Goal: Task Accomplishment & Management: Complete application form

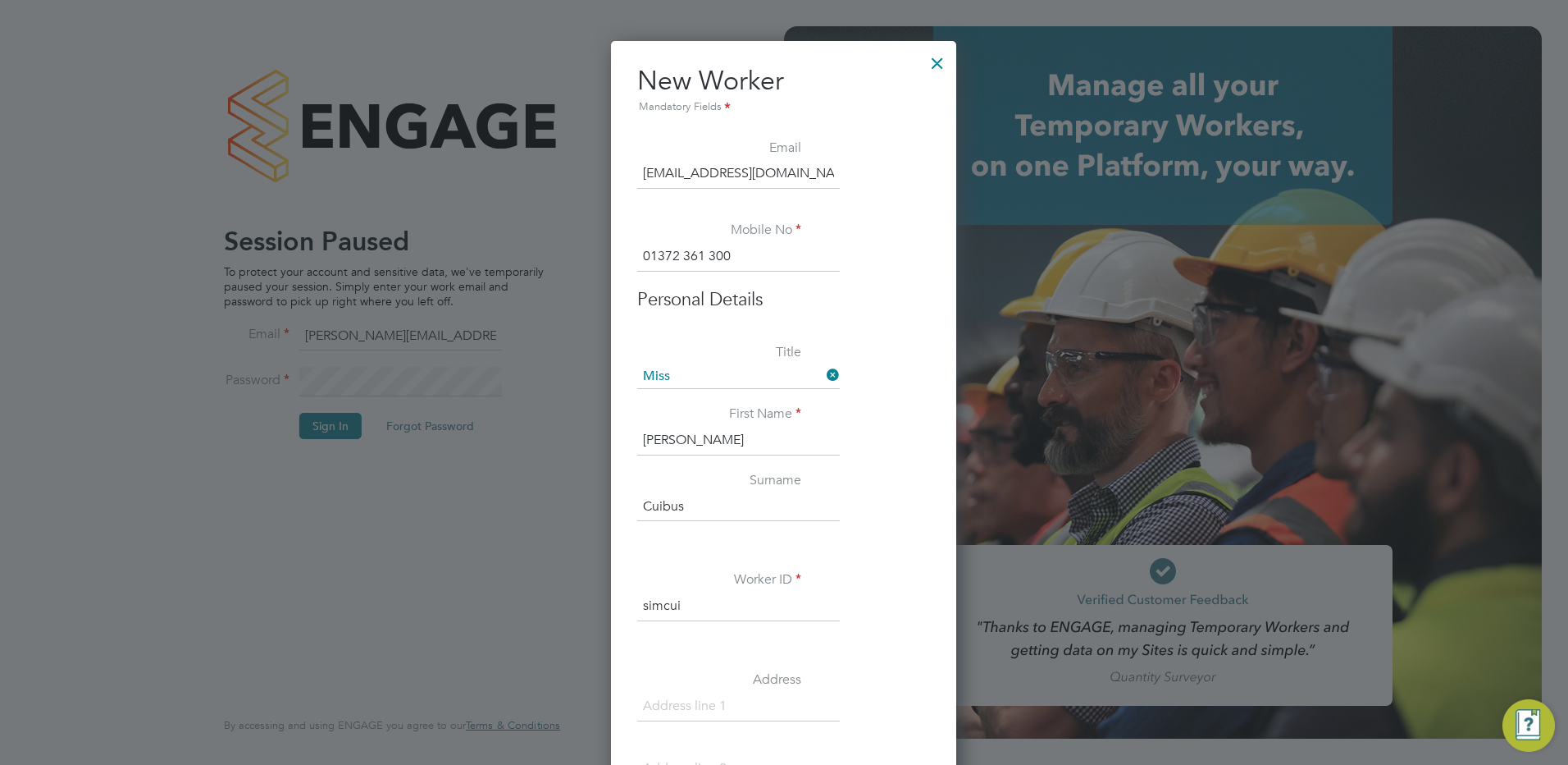
scroll to position [1553, 347]
drag, startPoint x: 811, startPoint y: 171, endPoint x: 582, endPoint y: 176, distance: 229.1
click at [582, 176] on div "Session Paused To protect your account and sensitive data, we've temporarily pa…" at bounding box center [392, 382] width 784 height 765
click at [936, 64] on div at bounding box center [937, 58] width 29 height 29
drag, startPoint x: 936, startPoint y: 64, endPoint x: 848, endPoint y: 6, distance: 105.4
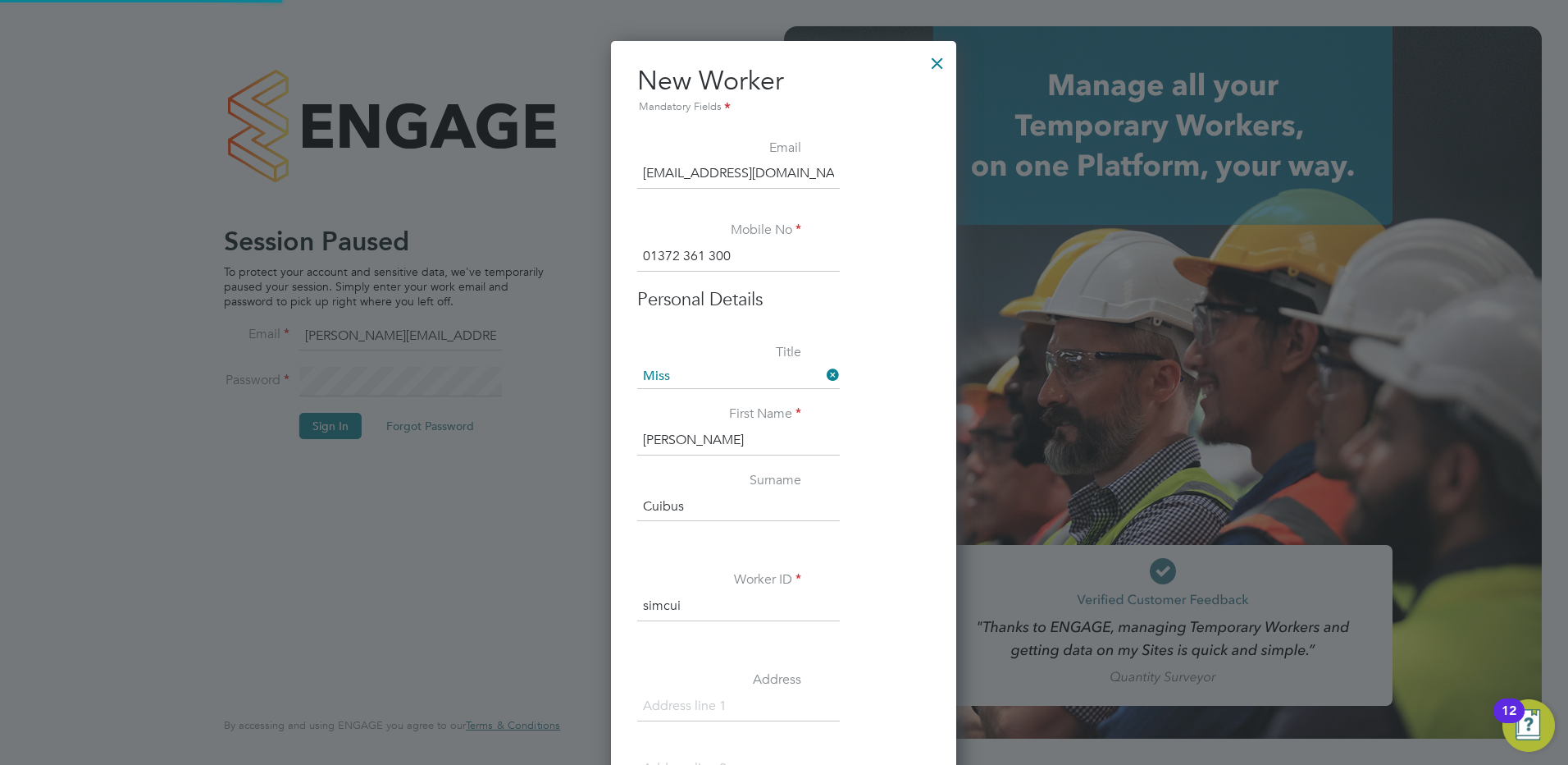
click at [936, 64] on div at bounding box center [937, 58] width 29 height 29
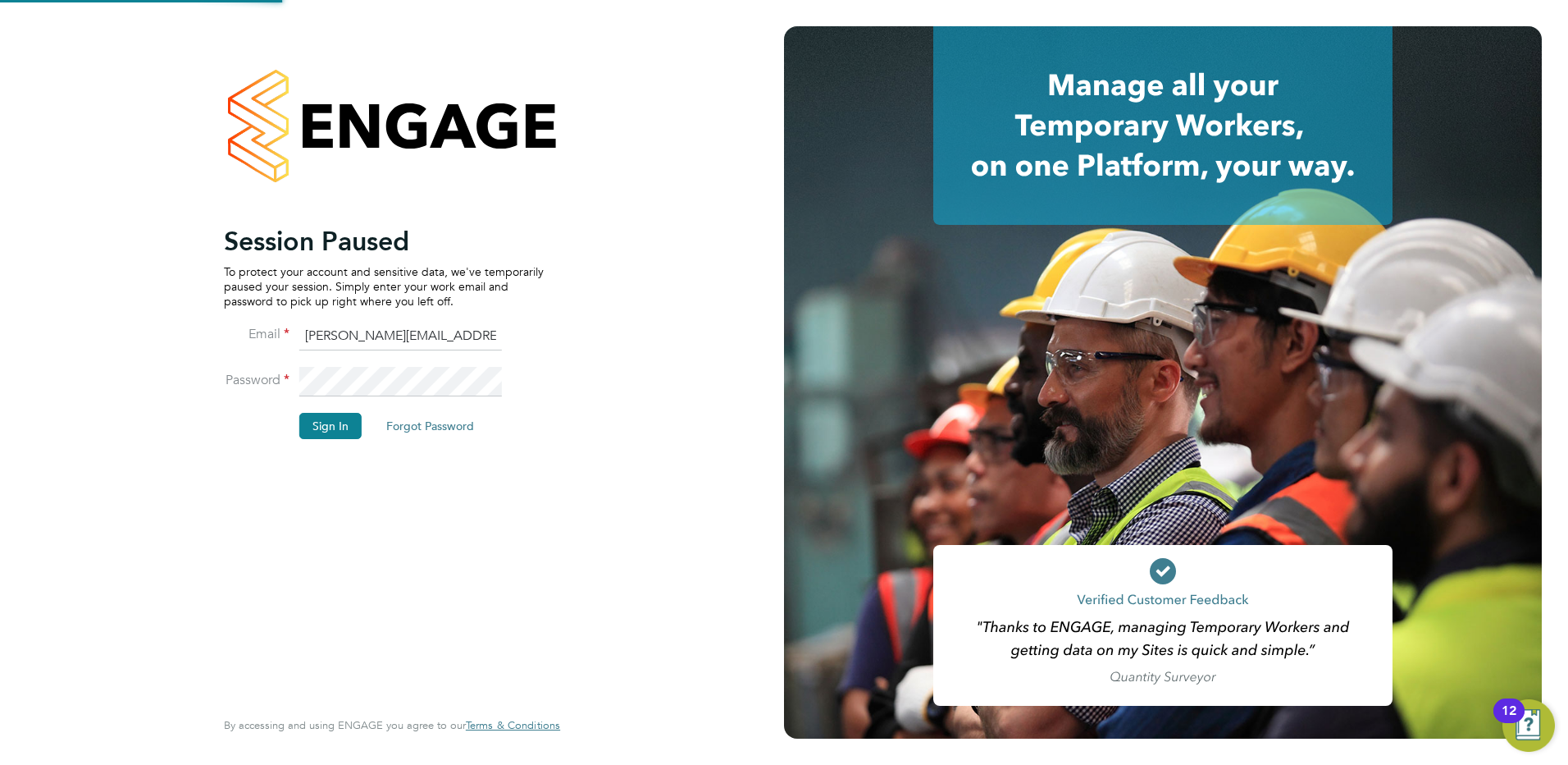
scroll to position [0, 0]
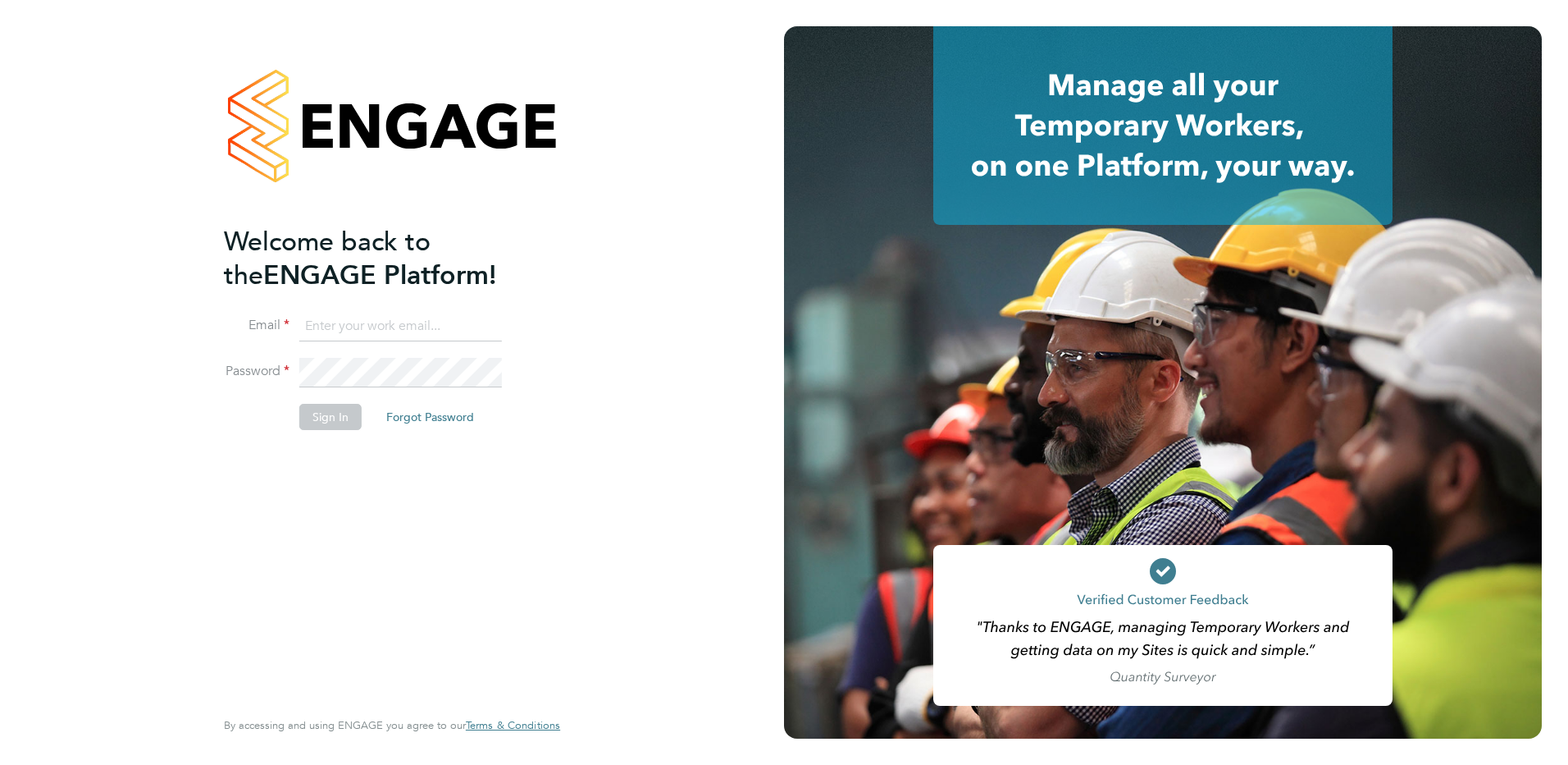
type input "rachel@e-personnel.co.uk"
click at [322, 423] on button "Sign In" at bounding box center [330, 417] width 63 height 26
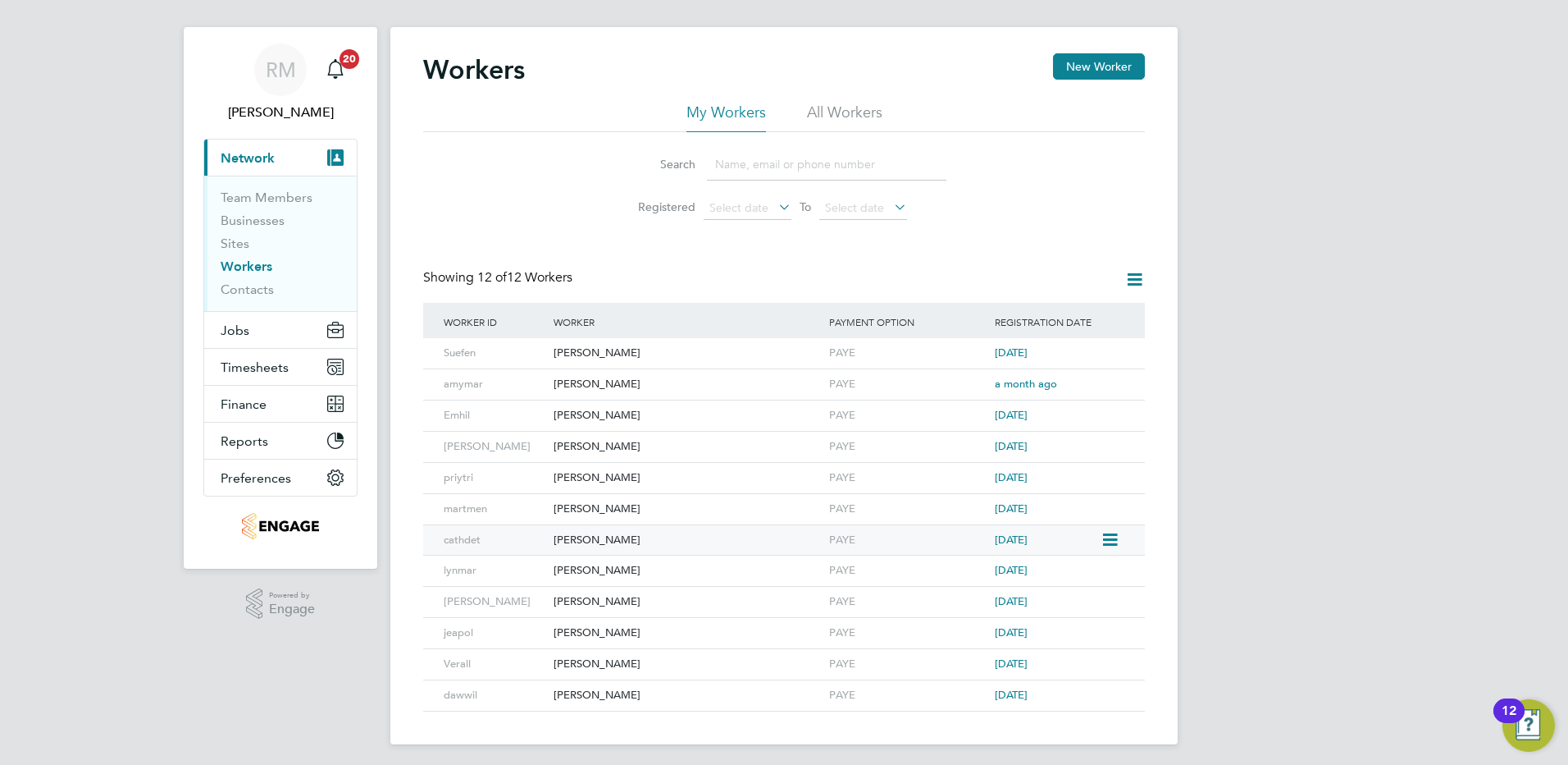
scroll to position [25, 0]
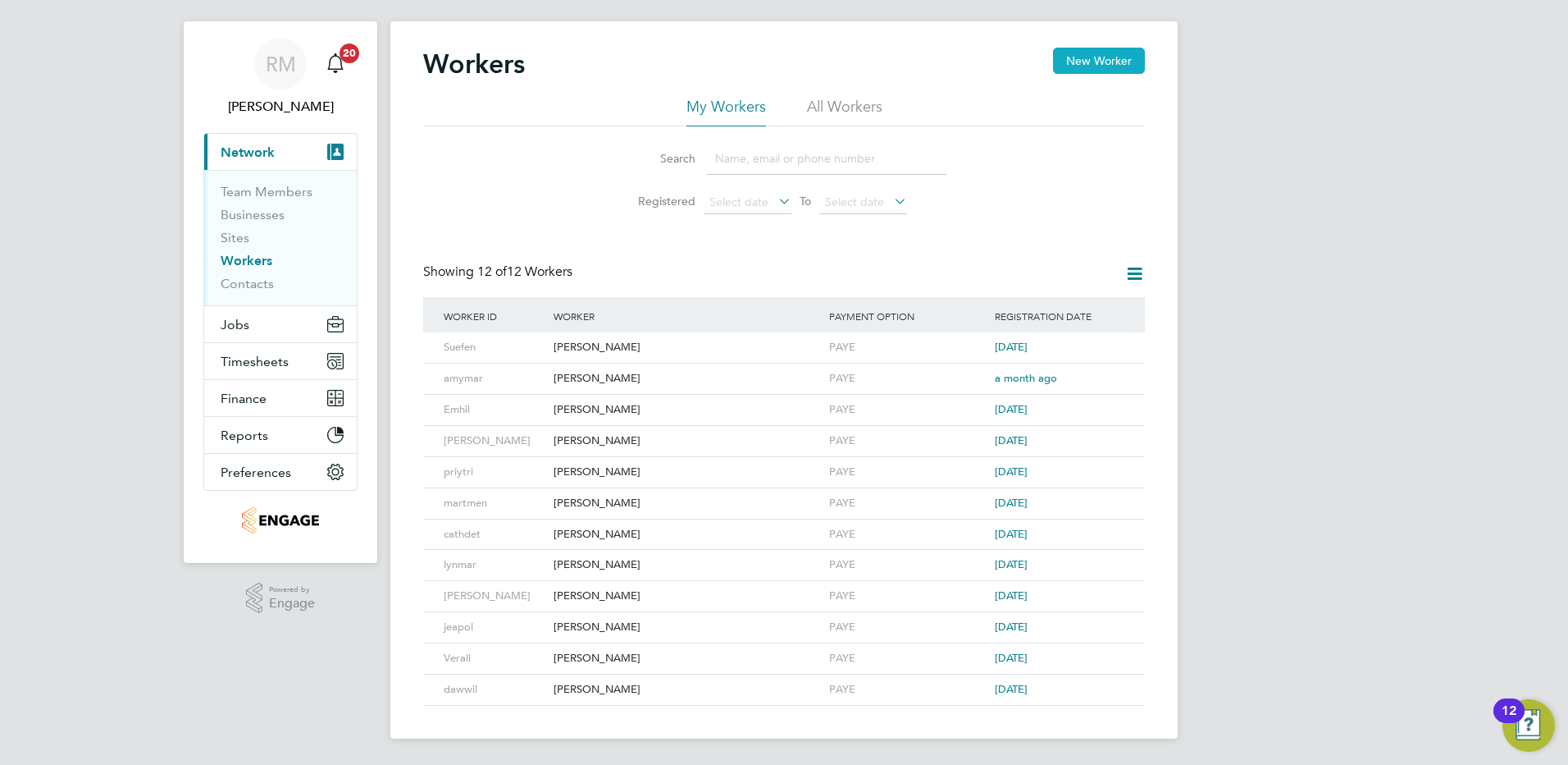
click at [1079, 64] on button "New Worker" at bounding box center [1099, 61] width 92 height 26
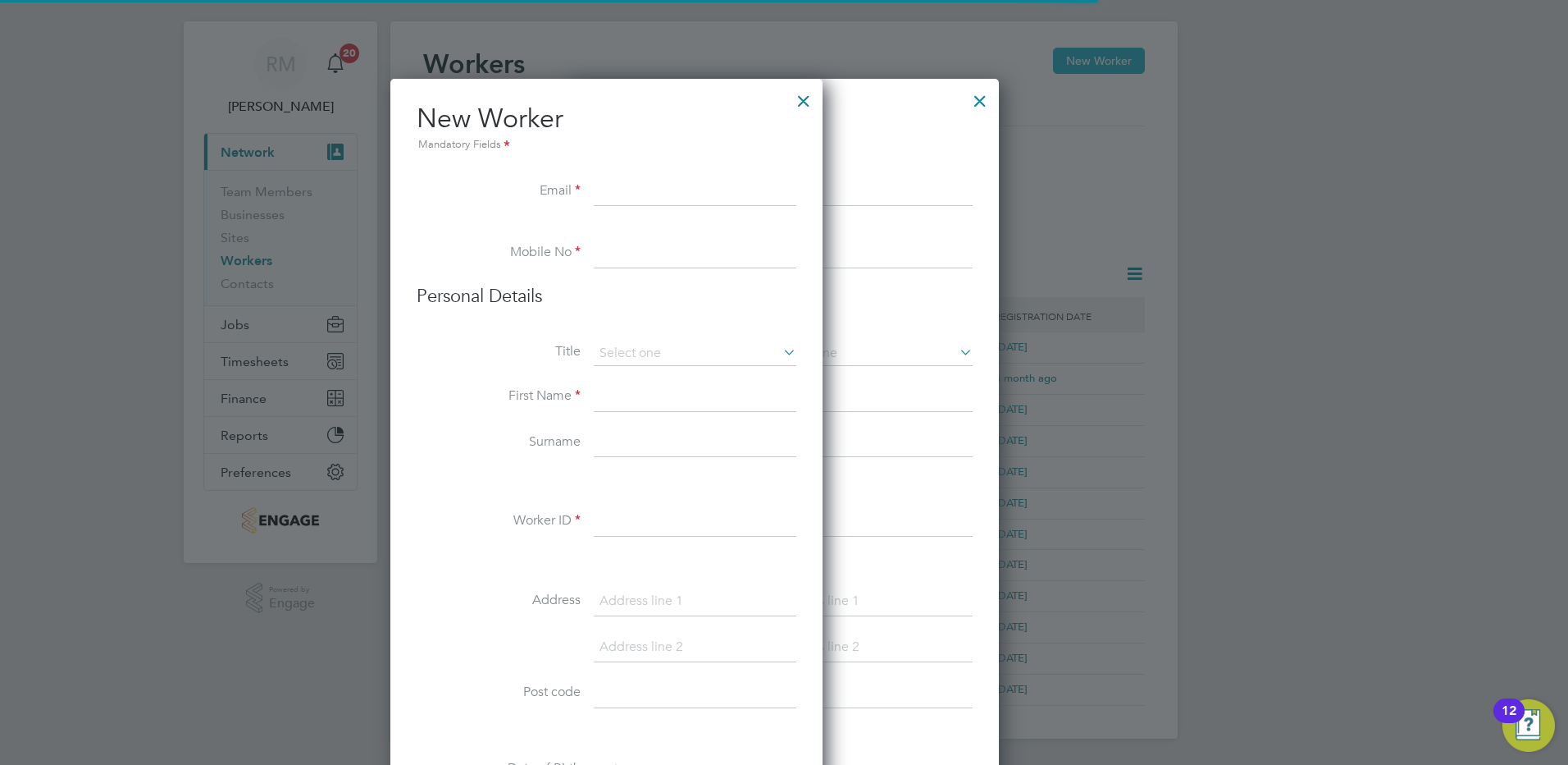
click at [1079, 64] on div "Workers New Worker My Workers All Workers Search Registered Select date To Sele…" at bounding box center [784, 379] width 788 height 717
click at [1079, 64] on div at bounding box center [784, 382] width 1568 height 765
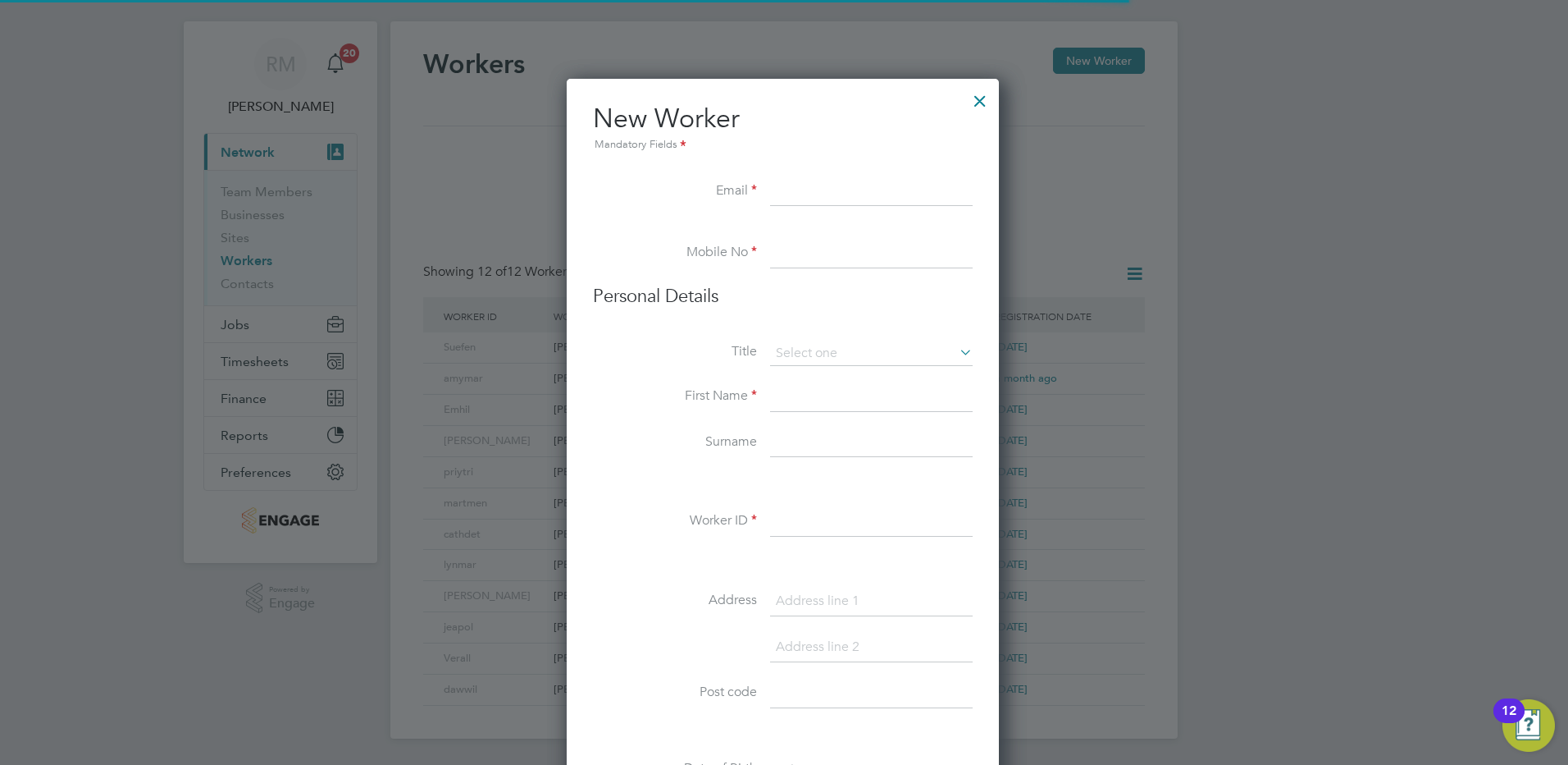
scroll to position [1397, 435]
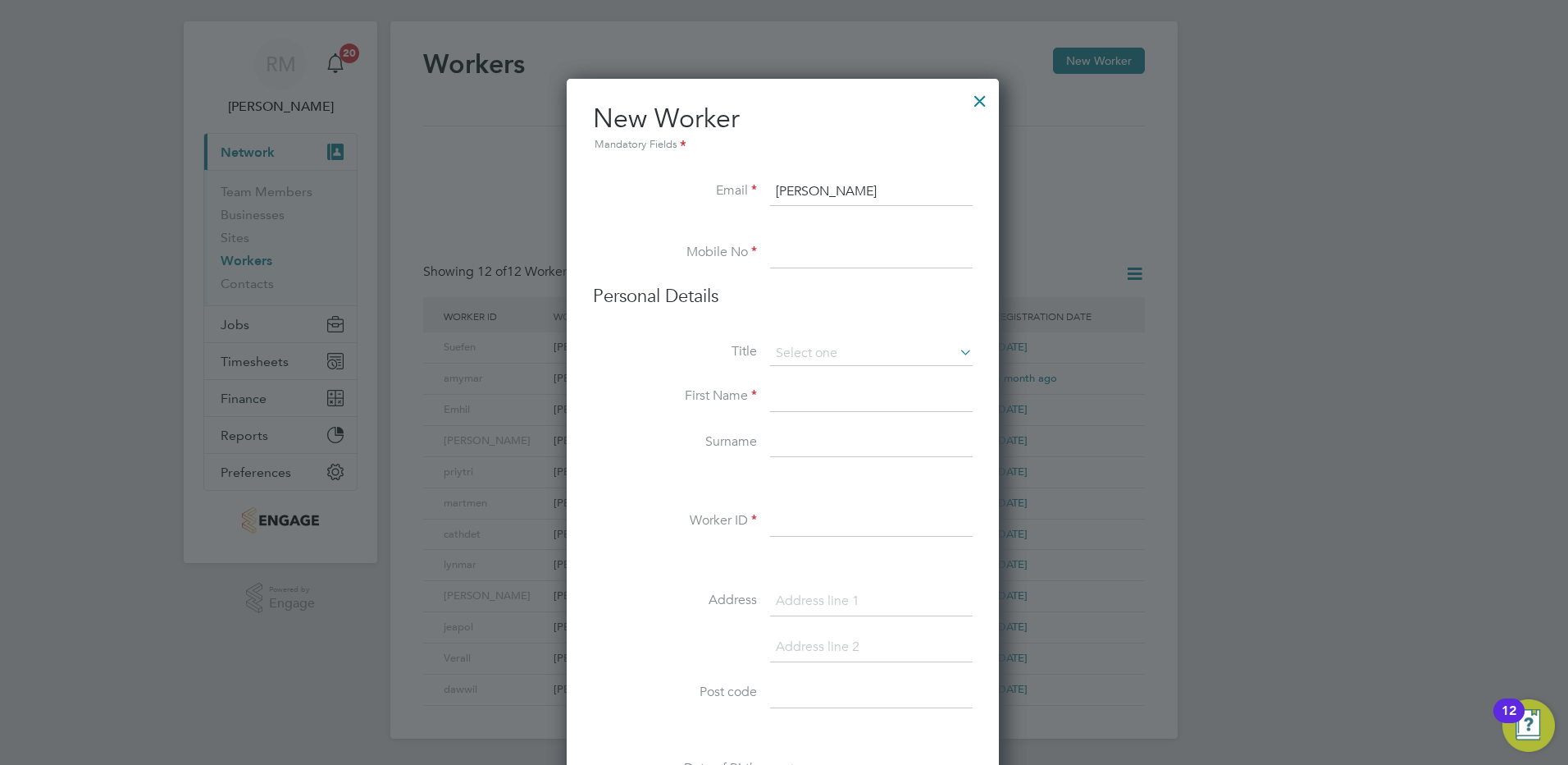
drag, startPoint x: 839, startPoint y: 196, endPoint x: 679, endPoint y: 170, distance: 162.1
click at [679, 170] on ul "New Worker Mandatory Fields Email Simona Mobile No Personal Details Title First…" at bounding box center [782, 771] width 380 height 1340
paste input "simcui@e-personnel.co.uk"
type input "simcui@e-personnel.co.uk"
drag, startPoint x: 778, startPoint y: 240, endPoint x: 782, endPoint y: 252, distance: 12.6
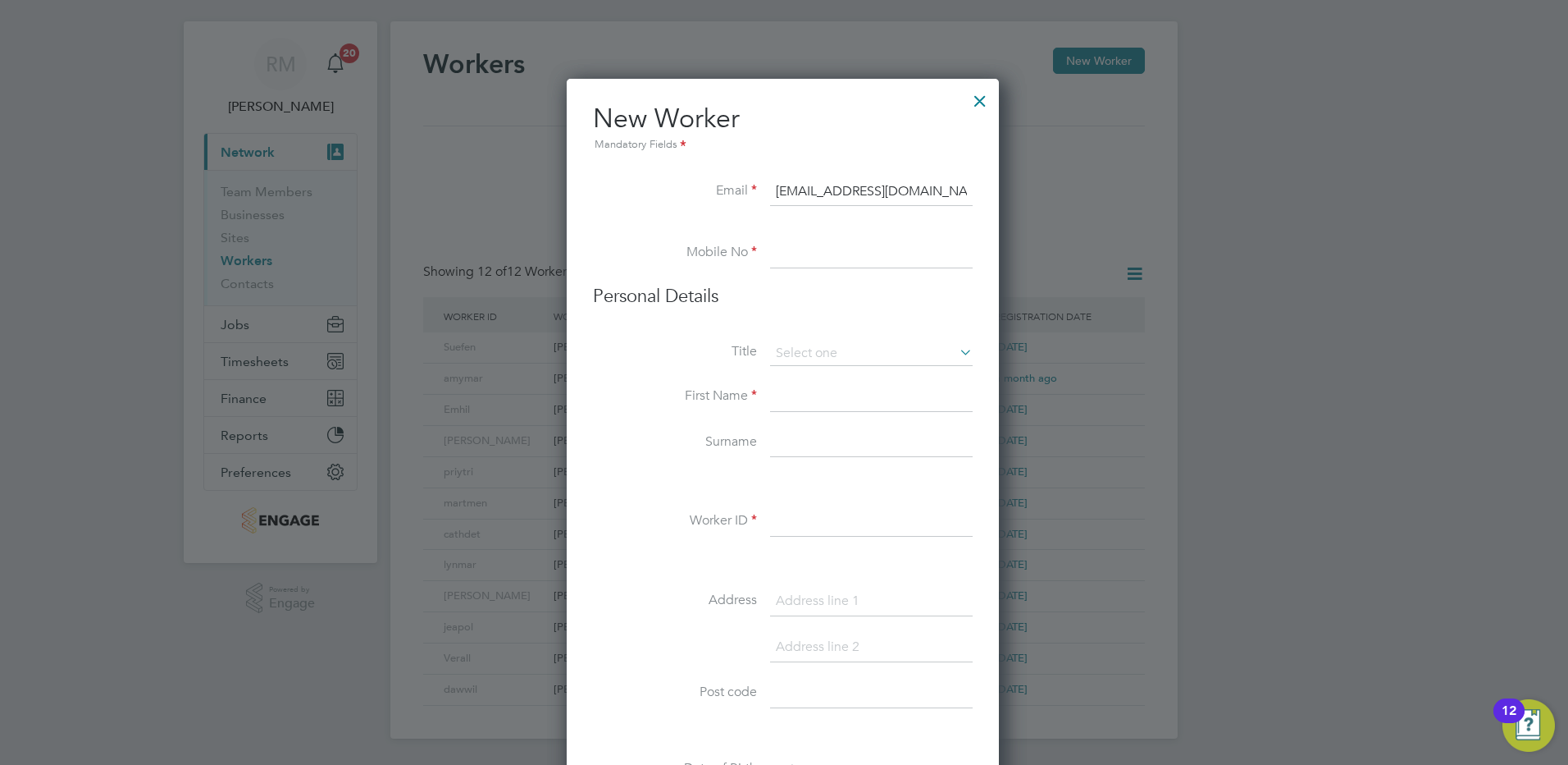
click at [779, 241] on input at bounding box center [871, 253] width 203 height 29
click at [782, 251] on input at bounding box center [871, 253] width 203 height 29
type input "01372361300"
type input "Sylvia"
type input "Kaluzna"
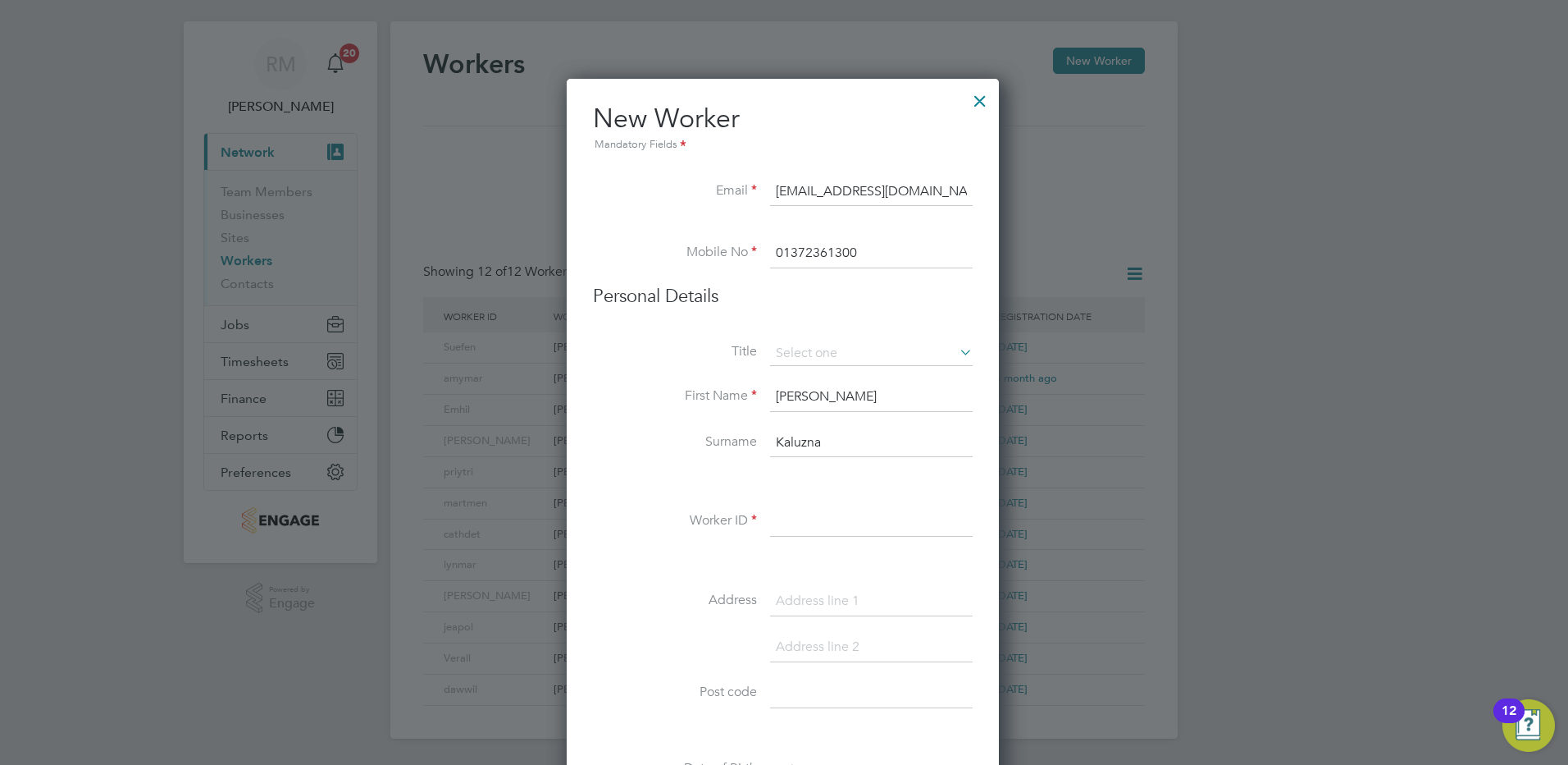
type input "KT22 8AJ"
drag, startPoint x: 847, startPoint y: 403, endPoint x: 685, endPoint y: 385, distance: 163.0
click at [685, 385] on li "First Name Sylvia" at bounding box center [782, 405] width 380 height 46
type input "Simona"
click at [795, 452] on input "Kaluzna" at bounding box center [871, 443] width 203 height 29
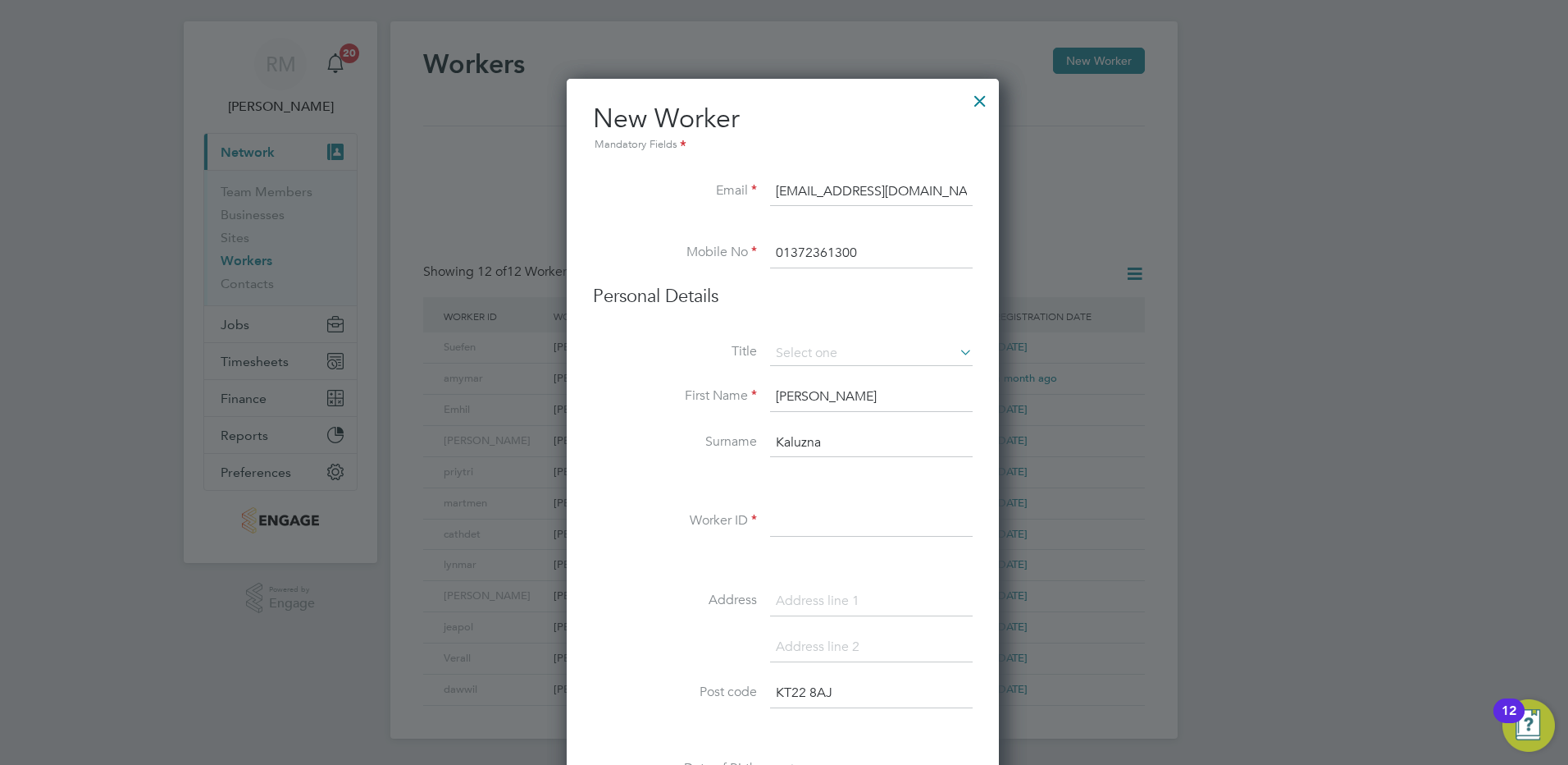
drag, startPoint x: 839, startPoint y: 445, endPoint x: 719, endPoint y: 439, distance: 120.1
click at [719, 439] on li "Surname Kaluzna" at bounding box center [782, 452] width 380 height 46
type input "Cuibus"
click at [790, 523] on input at bounding box center [871, 521] width 203 height 29
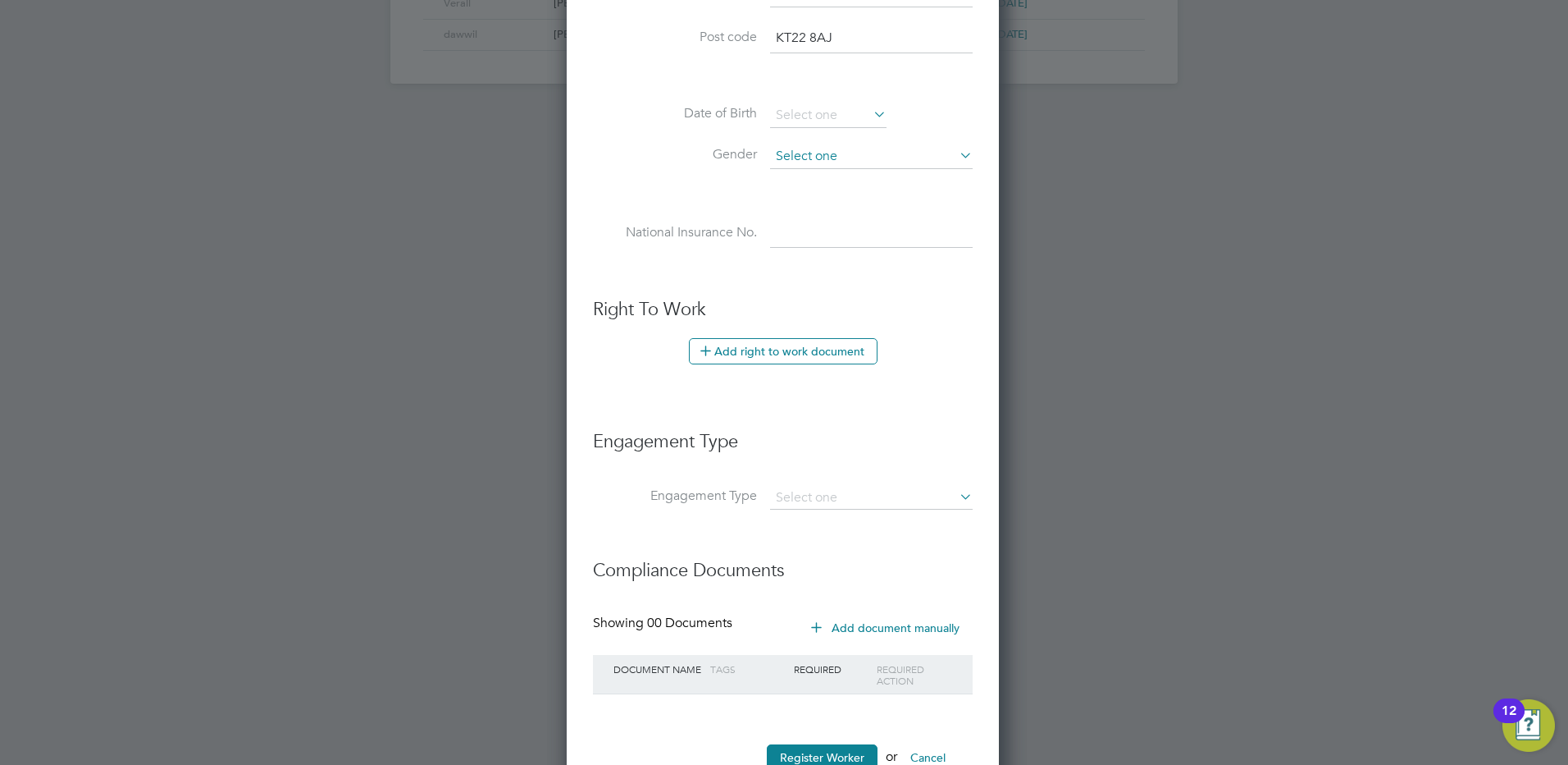
scroll to position [681, 0]
type input "simcui"
click at [705, 350] on icon at bounding box center [706, 349] width 12 height 12
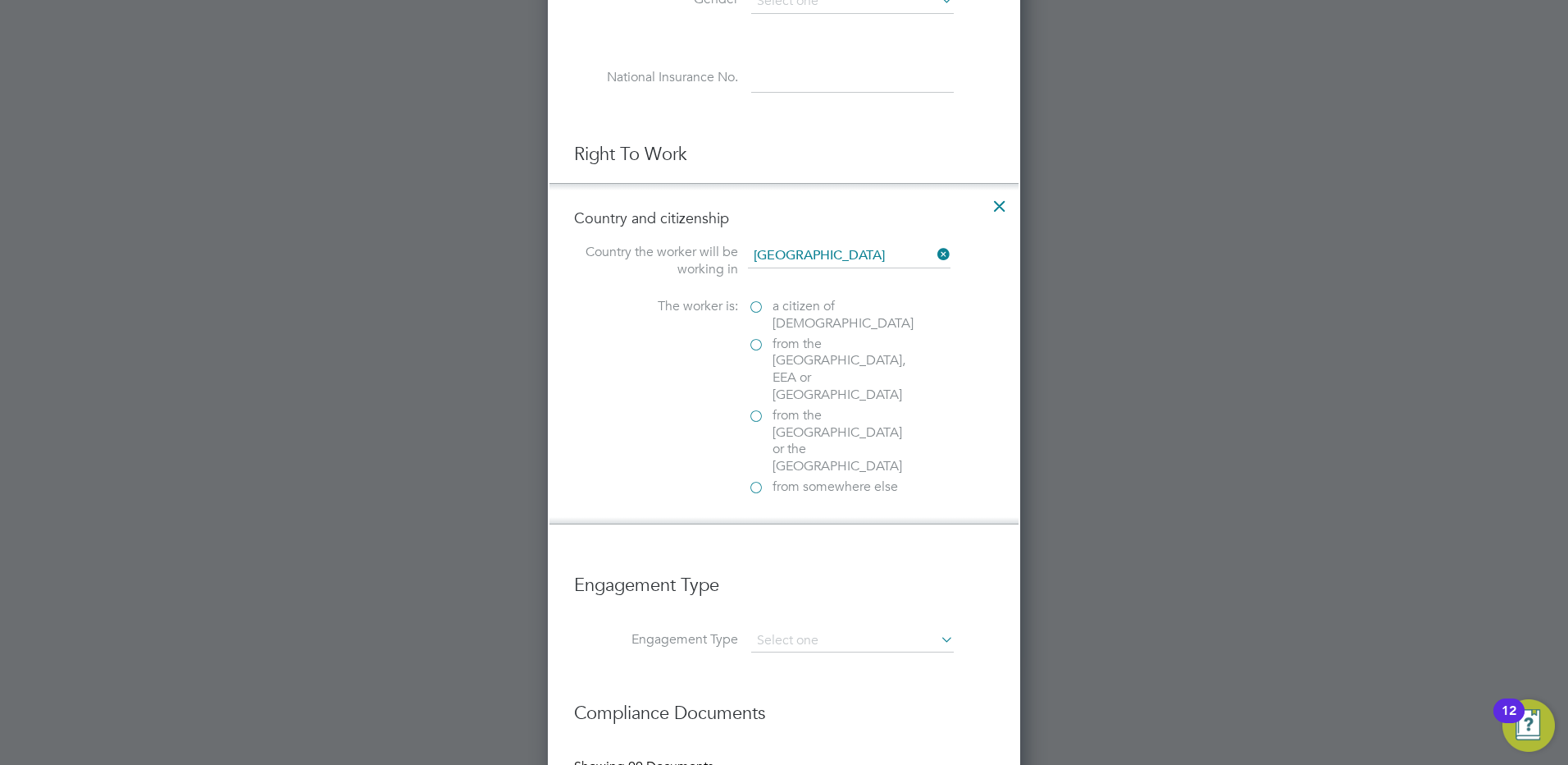
scroll to position [845, 0]
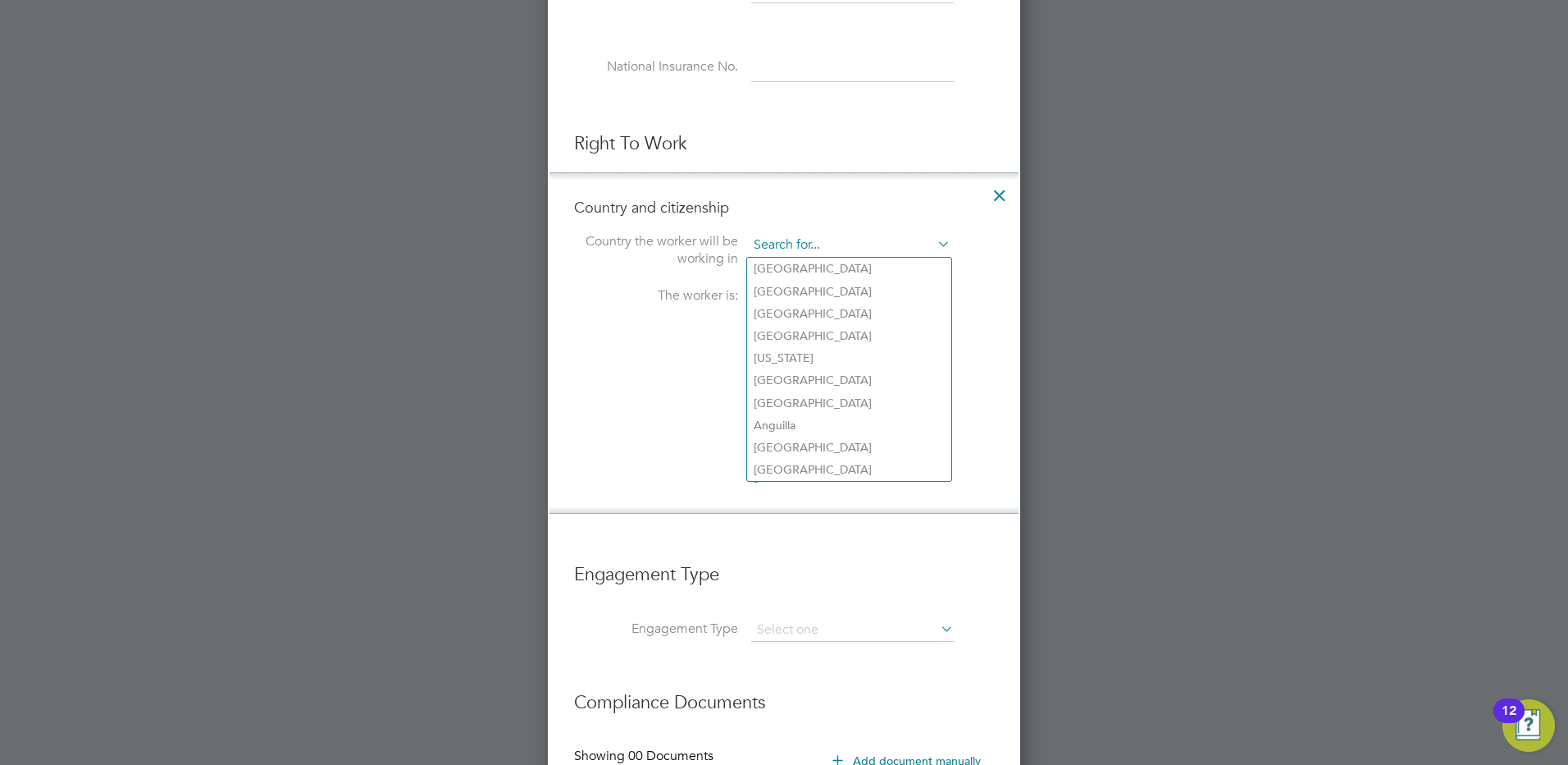
click at [810, 244] on input at bounding box center [849, 245] width 203 height 25
click at [798, 248] on input at bounding box center [849, 245] width 203 height 25
click at [604, 348] on div "The worker is: a citizen of United Kingdom from the EU, EEA or Switzerland from…" at bounding box center [784, 388] width 420 height 201
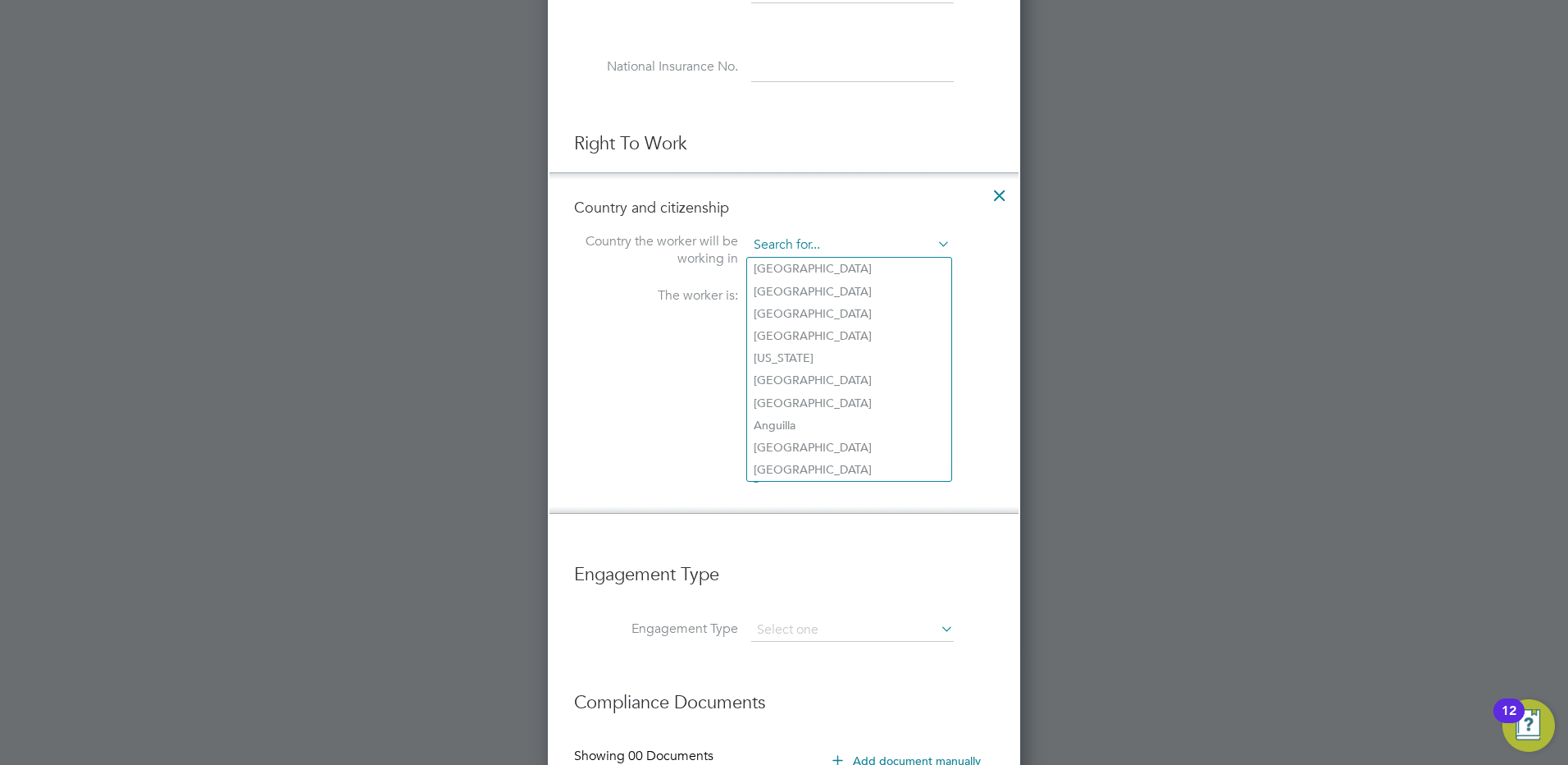
click at [780, 251] on input at bounding box center [849, 245] width 203 height 25
type input "United Kindom"
click at [676, 362] on div "The worker is: a citizen of United Kingdom from the EU, EEA or Switzerland from…" at bounding box center [784, 388] width 420 height 201
drag, startPoint x: 676, startPoint y: 362, endPoint x: 831, endPoint y: 242, distance: 196.0
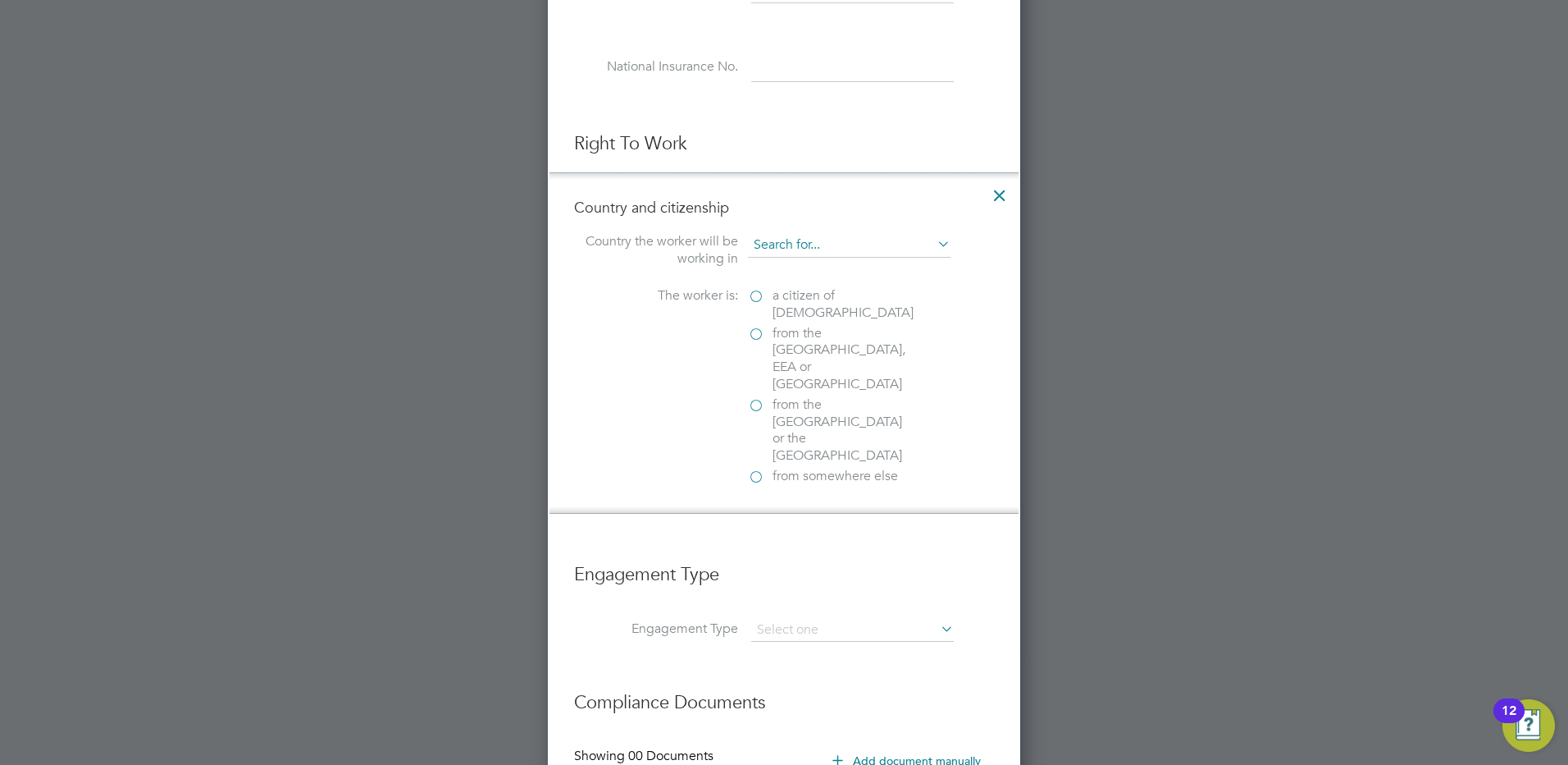
click at [831, 242] on input at bounding box center [849, 245] width 203 height 25
click at [892, 241] on input at bounding box center [849, 245] width 203 height 25
click at [806, 241] on input at bounding box center [849, 245] width 203 height 25
type input "United Kingdom"
click at [971, 244] on div "Country the worker will be working in United Kingdom" at bounding box center [784, 251] width 420 height 38
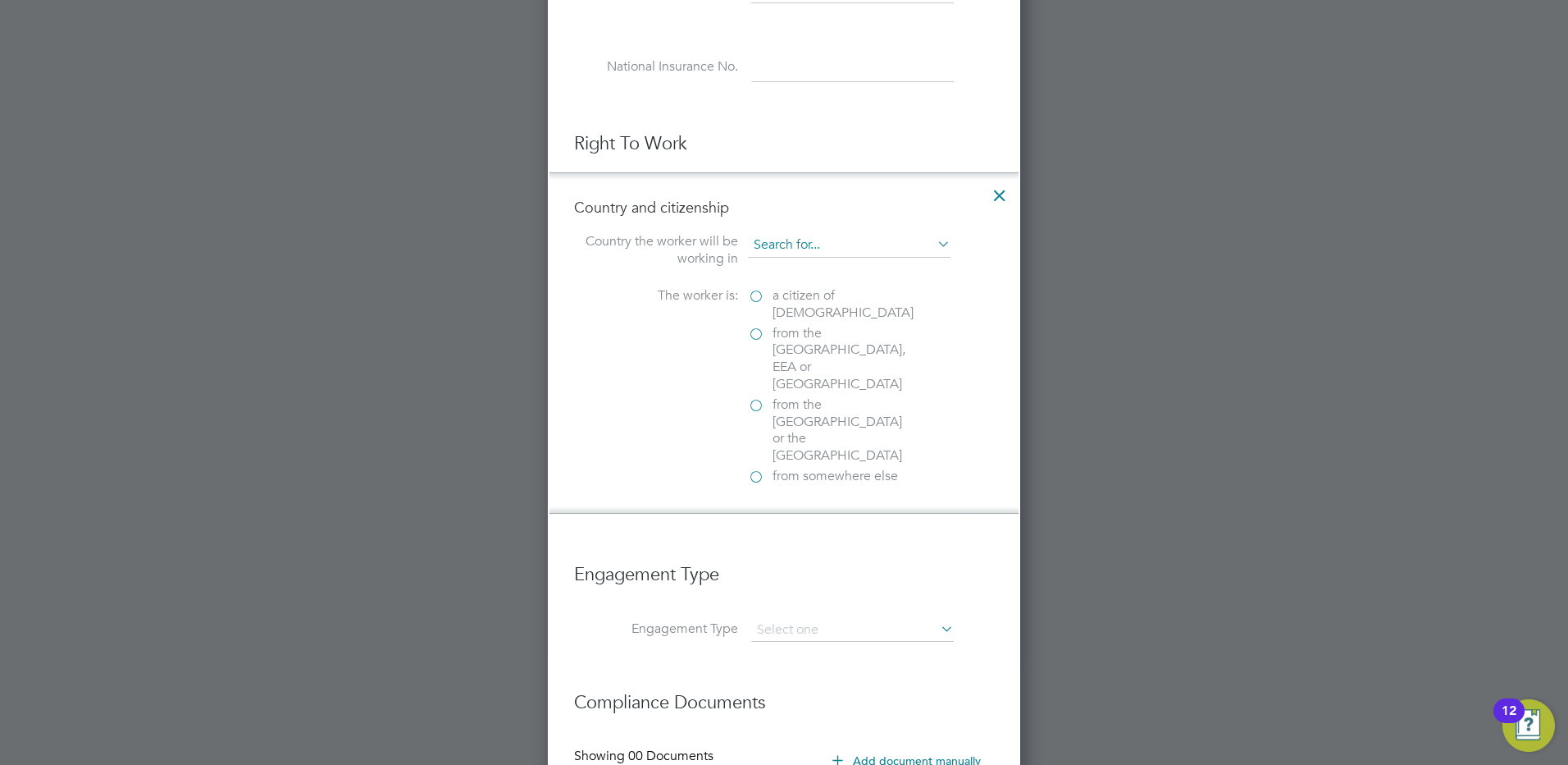
drag, startPoint x: 832, startPoint y: 229, endPoint x: 889, endPoint y: 246, distance: 59.5
click at [835, 229] on div "Country and citizenship Country the worker will be working in The worker is: a …" at bounding box center [784, 342] width 420 height 290
click at [884, 249] on input at bounding box center [849, 245] width 203 height 25
type input "United Kingdom"
click at [949, 176] on li "Country and citizenship Country the worker will be working in United Kingdom Th…" at bounding box center [784, 342] width 469 height 341
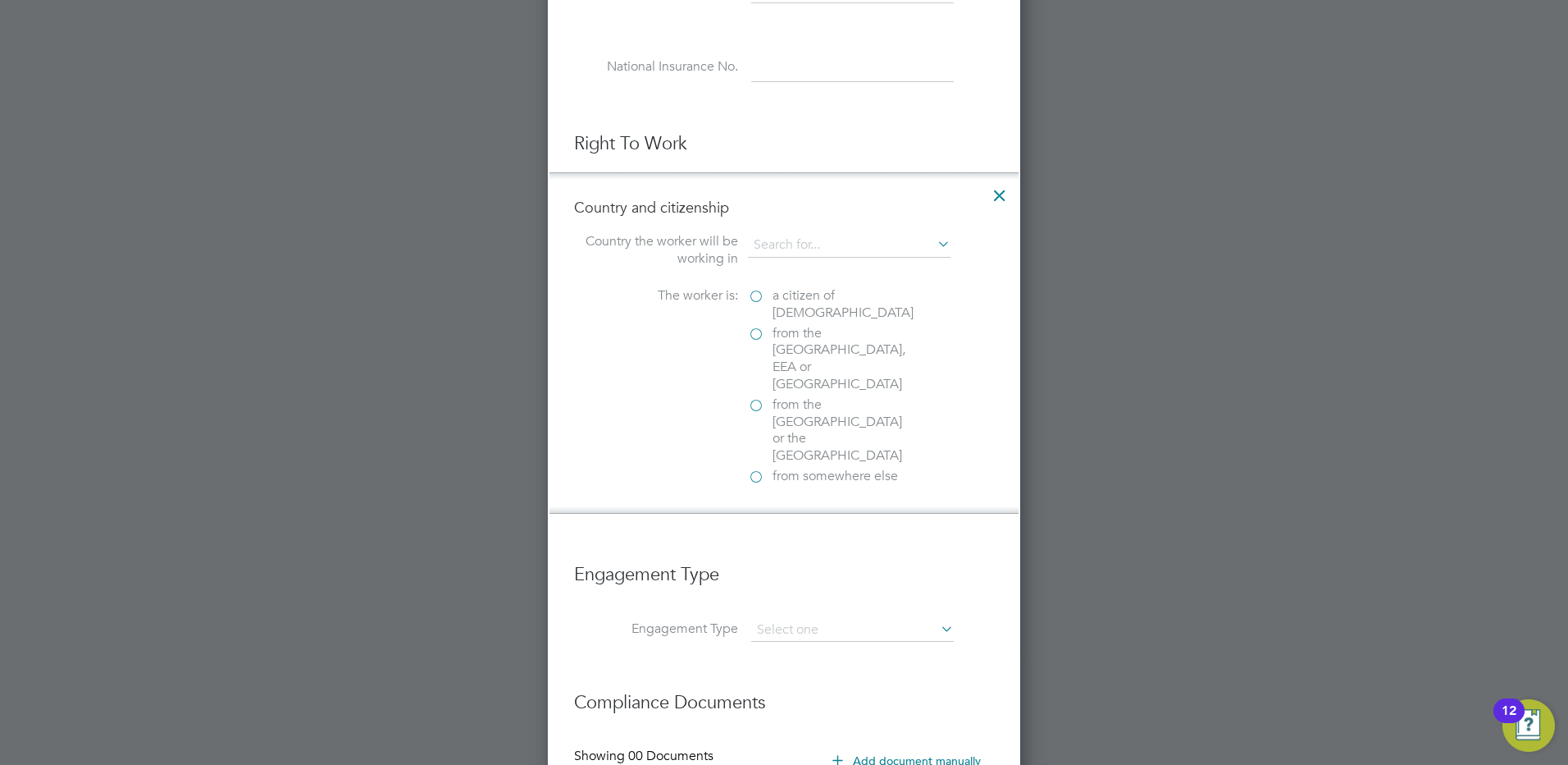
click at [875, 272] on at-rtw-residence "Country the worker will be working in The worker is: a citizen of United Kingdo…" at bounding box center [784, 360] width 420 height 254
click at [900, 313] on span "a citizen of United Kingdom" at bounding box center [843, 304] width 141 height 34
click at [0, 0] on input "a citizen of United Kingdom" at bounding box center [0, 0] width 0 height 0
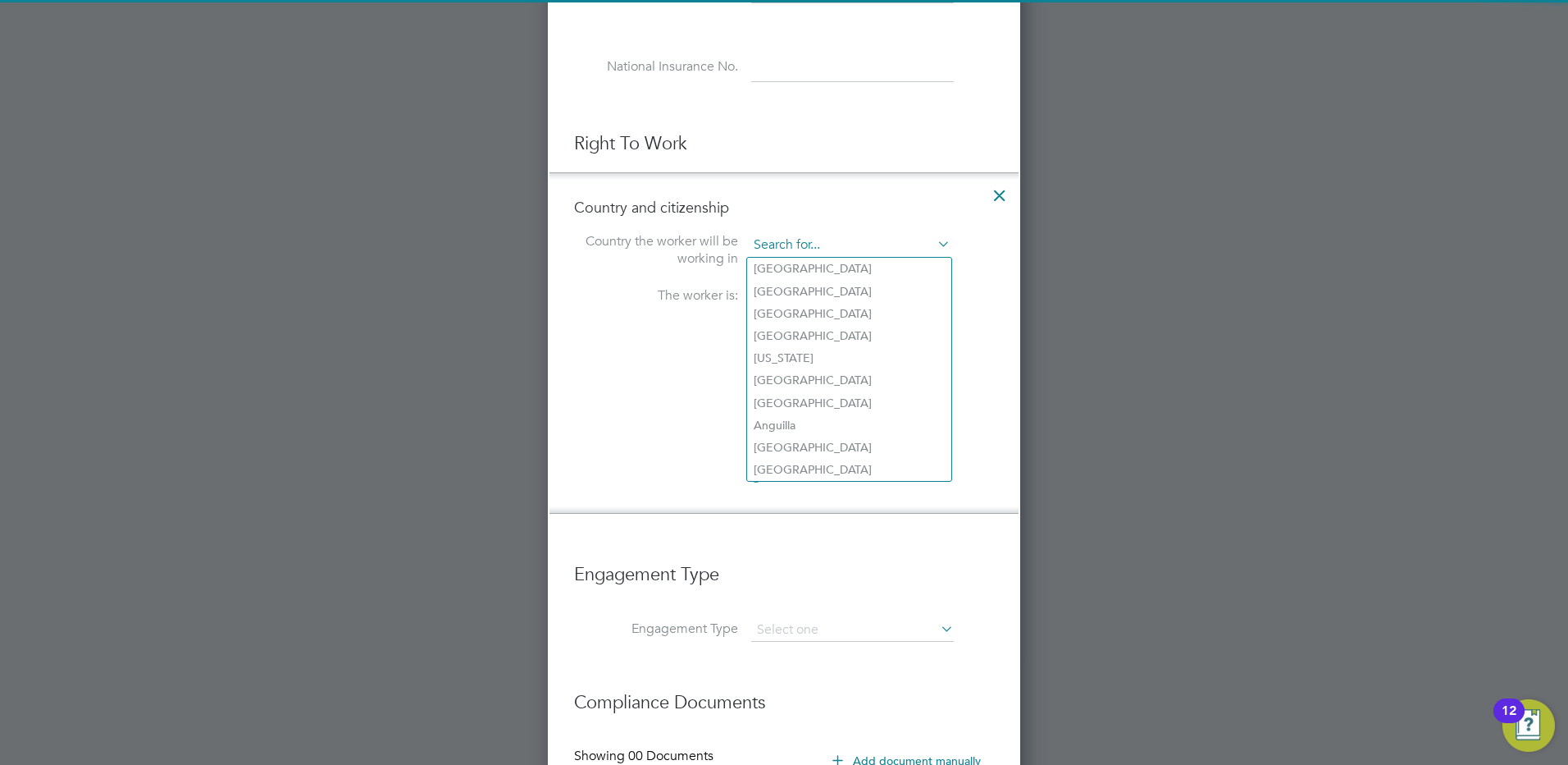
click at [774, 237] on input at bounding box center [849, 245] width 203 height 25
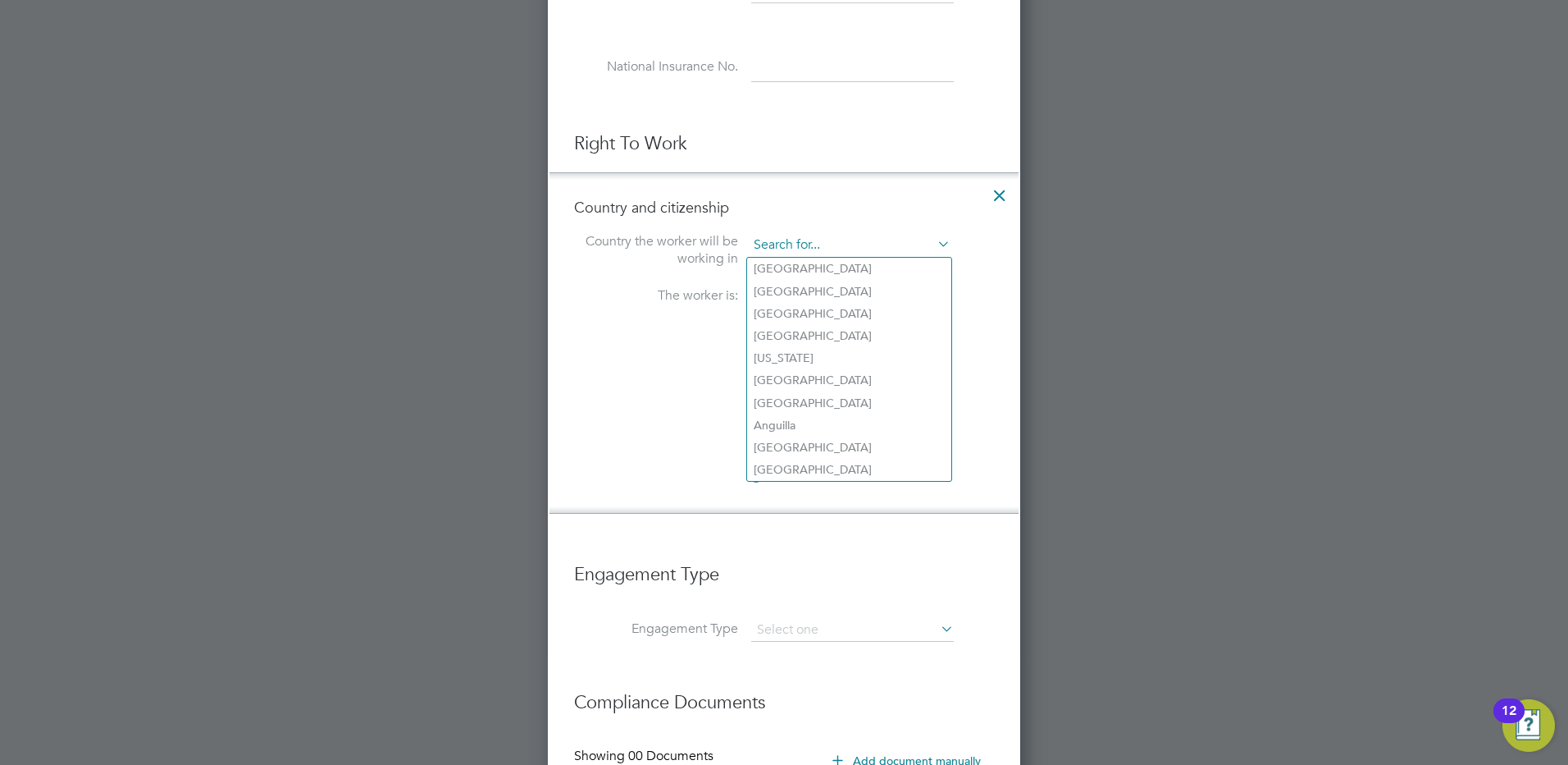
type input "United Kingdom"
type input "38"
type input "United Kingdom"
click at [978, 339] on div "from the EU, EEA or Switzerland" at bounding box center [870, 360] width 246 height 71
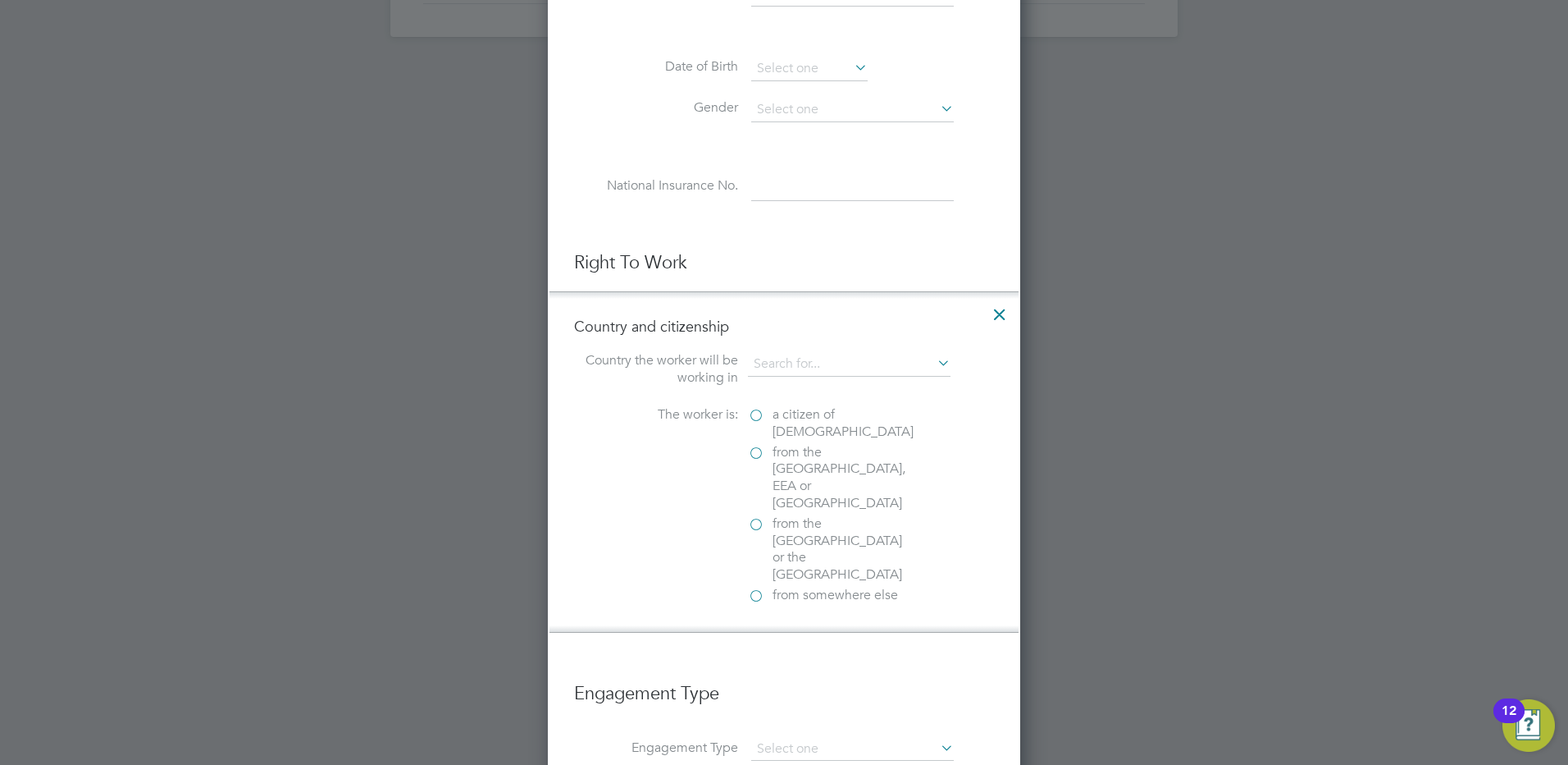
scroll to position [903, 0]
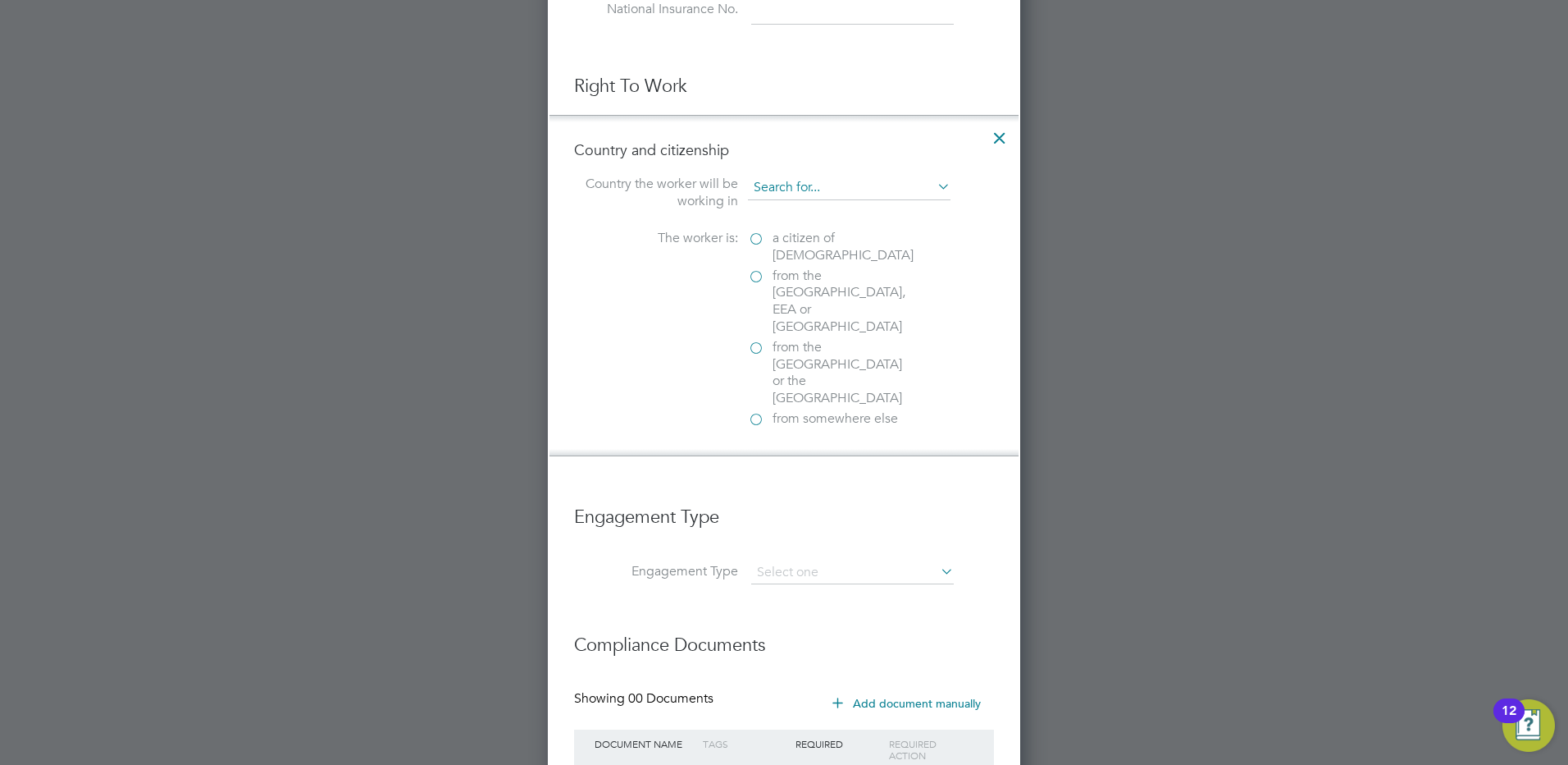
drag, startPoint x: 757, startPoint y: 184, endPoint x: 771, endPoint y: 184, distance: 14.0
click at [757, 184] on input at bounding box center [849, 188] width 203 height 25
click at [934, 186] on icon at bounding box center [934, 186] width 0 height 23
click at [934, 185] on icon at bounding box center [934, 186] width 0 height 23
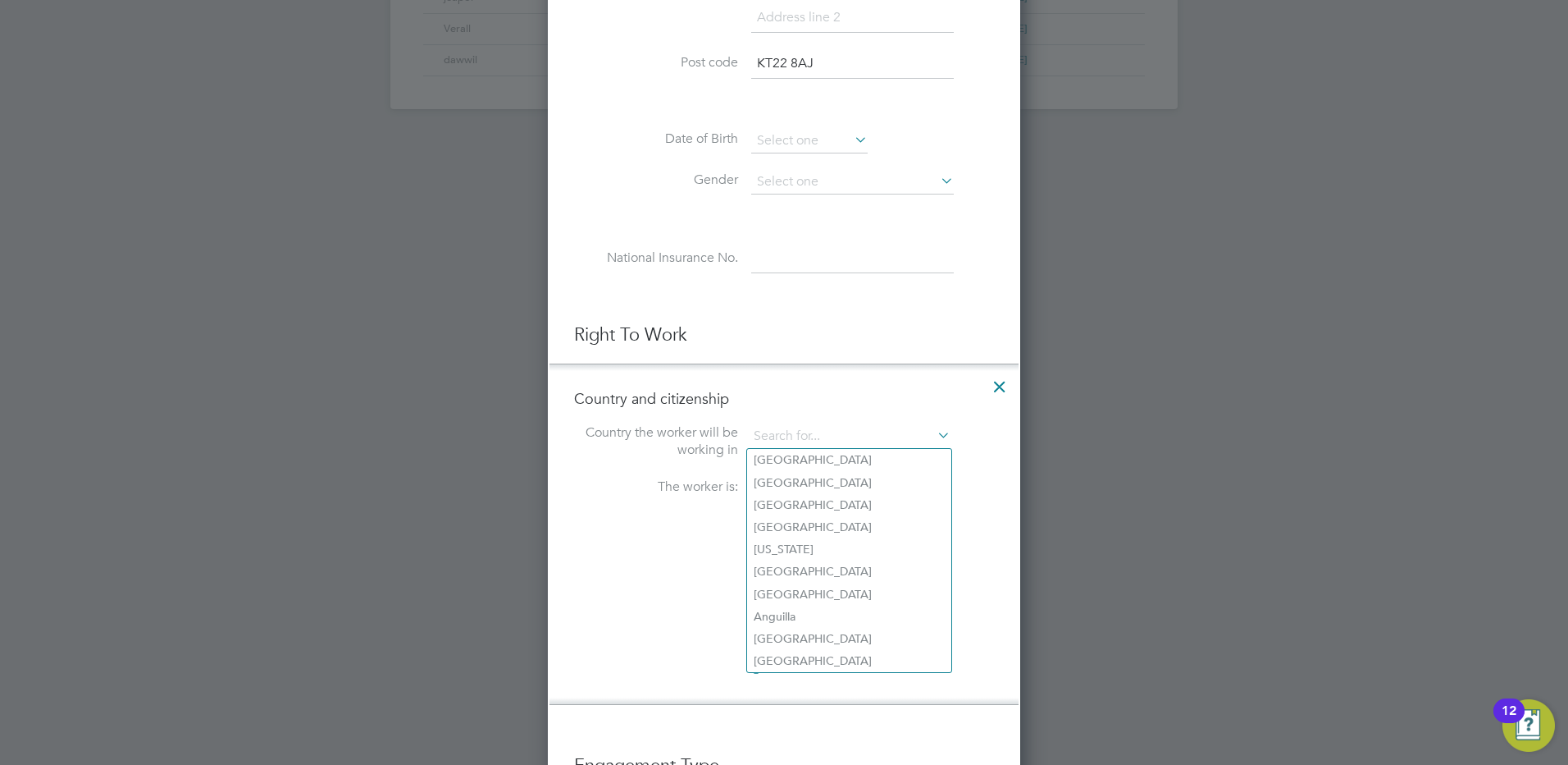
scroll to position [653, 0]
click at [788, 437] on input at bounding box center [849, 438] width 203 height 25
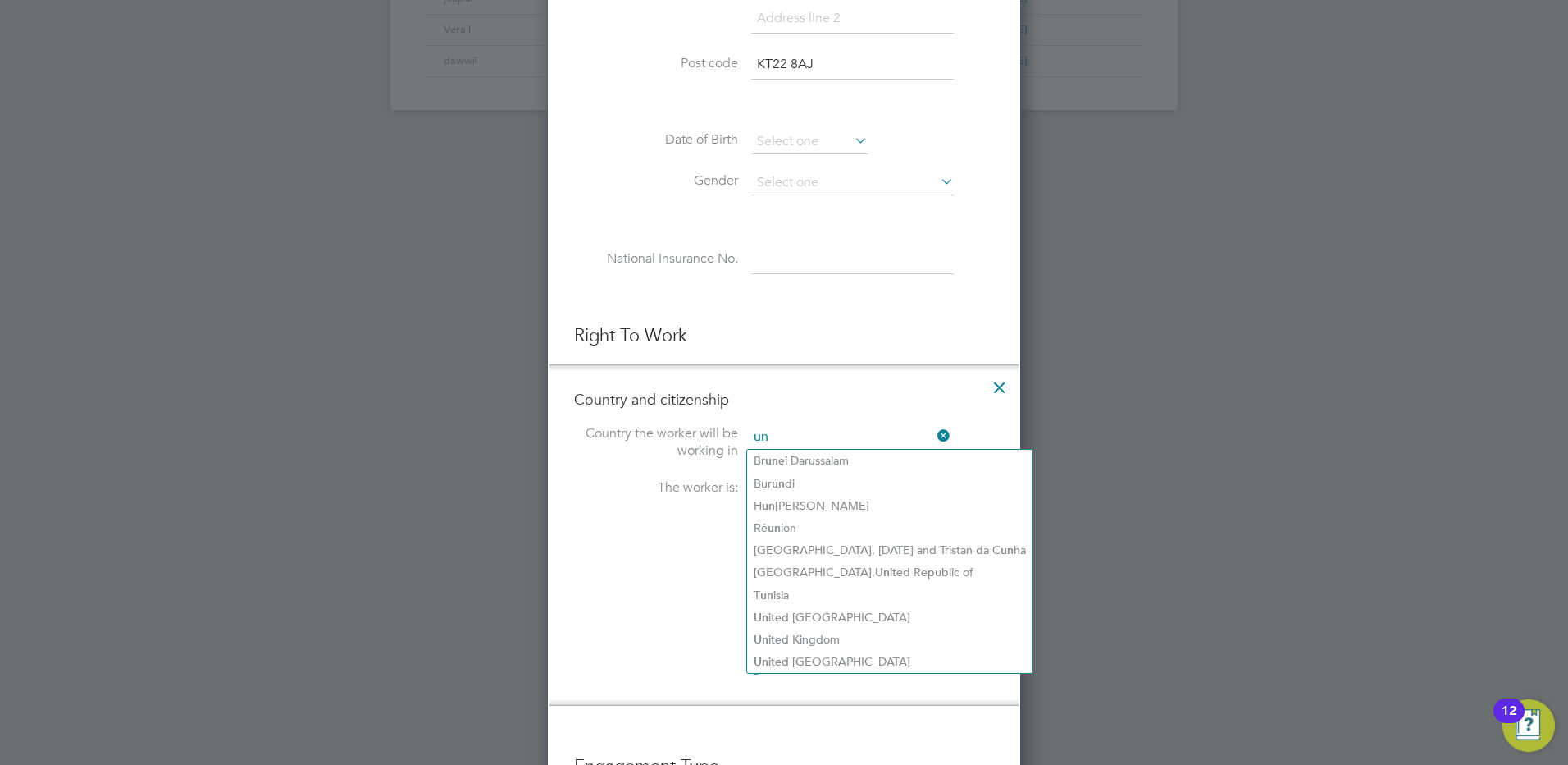
type input "u"
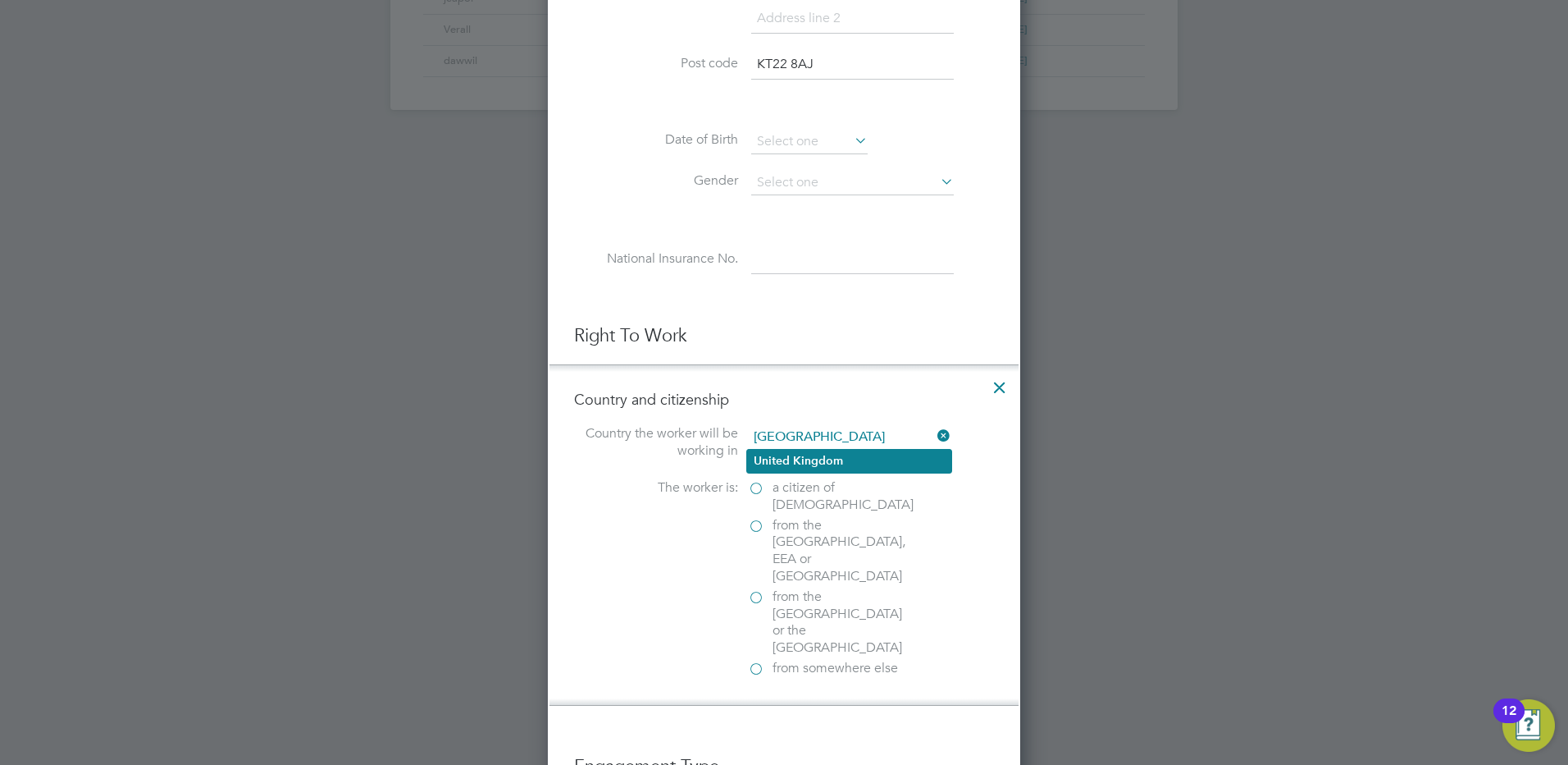
type input "United Kingdom"
click at [773, 454] on b "United" at bounding box center [772, 461] width 36 height 14
click at [754, 522] on label "from the EU, EEA or Switzerland" at bounding box center [830, 551] width 164 height 68
click at [0, 0] on input "from the EU, EEA or Switzerland" at bounding box center [0, 0] width 0 height 0
click at [753, 527] on label "from the EU, EEA or Switzerland" at bounding box center [830, 551] width 164 height 68
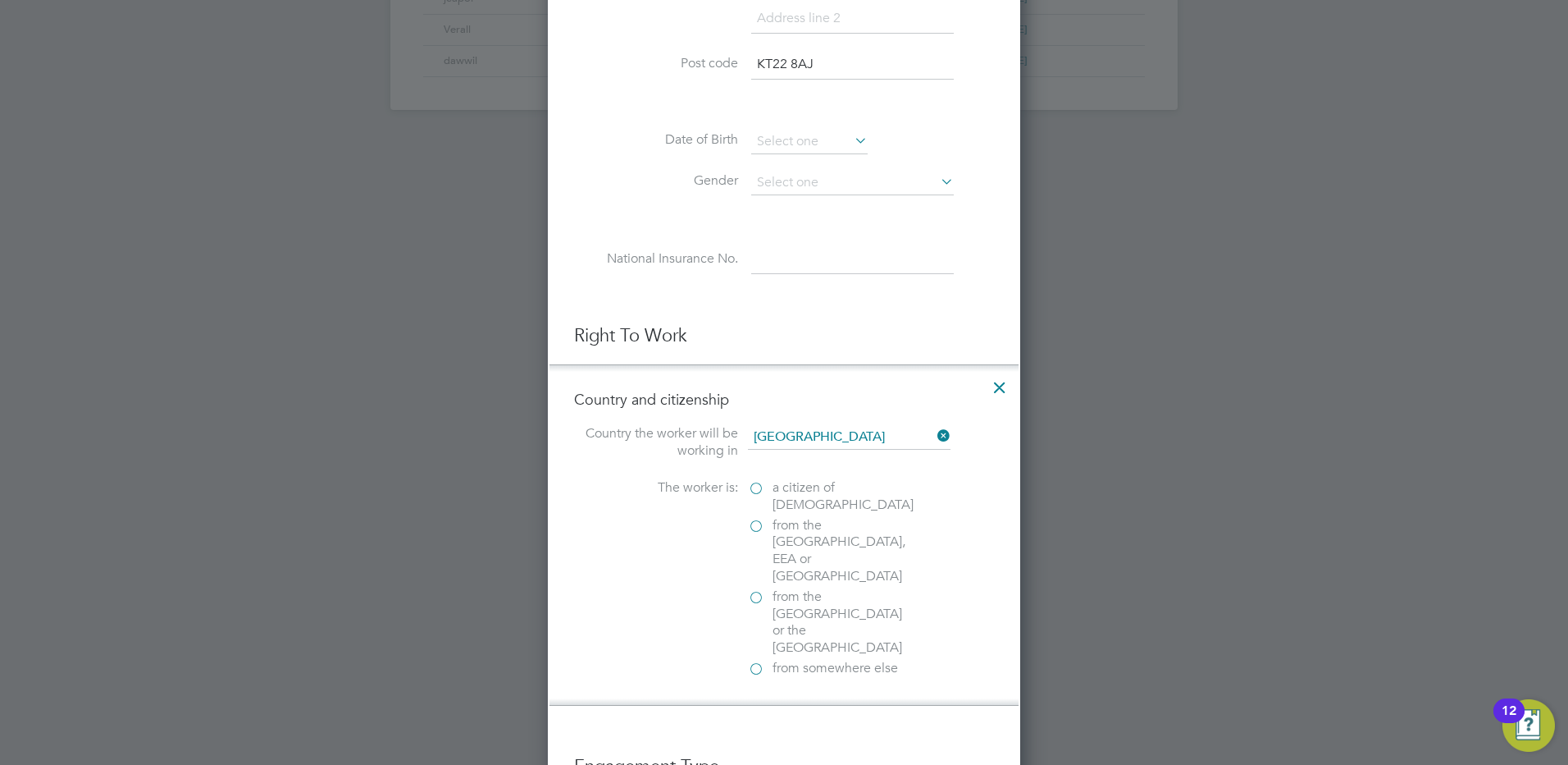
click at [0, 0] on input "from the EU, EEA or Switzerland" at bounding box center [0, 0] width 0 height 0
click at [757, 526] on label "from the EU, EEA or Switzerland" at bounding box center [830, 551] width 164 height 68
click at [0, 0] on input "from the EU, EEA or Switzerland" at bounding box center [0, 0] width 0 height 0
click at [754, 487] on label "a citizen of United Kingdom" at bounding box center [830, 496] width 164 height 34
click at [0, 0] on input "a citizen of United Kingdom" at bounding box center [0, 0] width 0 height 0
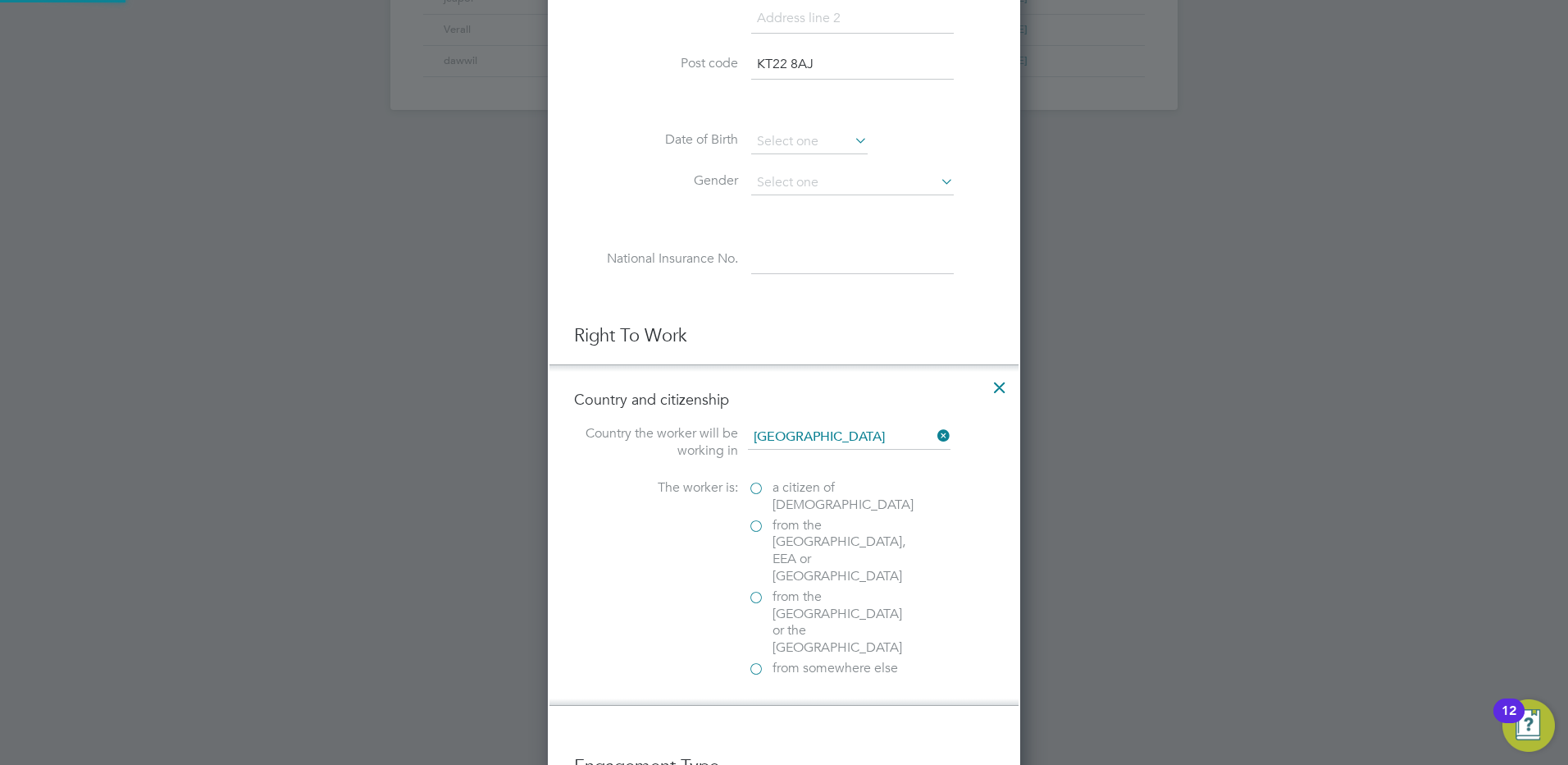
drag, startPoint x: 756, startPoint y: 522, endPoint x: 875, endPoint y: 443, distance: 142.8
click at [757, 522] on label "from the EU, EEA or Switzerland" at bounding box center [830, 551] width 164 height 68
click at [0, 0] on input "from the EU, EEA or Switzerland" at bounding box center [0, 0] width 0 height 0
click at [934, 433] on icon at bounding box center [934, 436] width 0 height 23
click at [755, 526] on label "from the EU, EEA or Switzerland" at bounding box center [830, 551] width 164 height 68
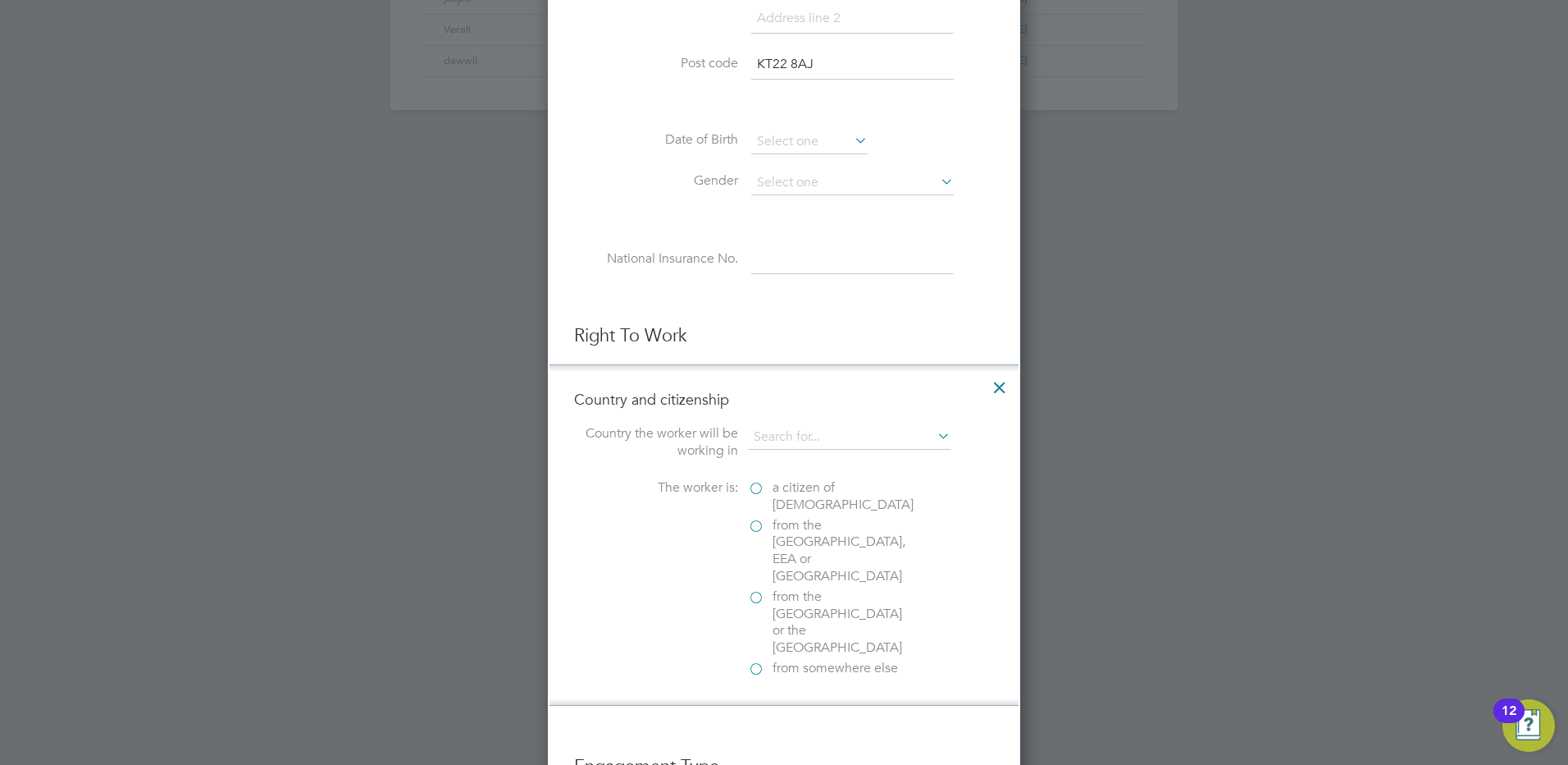
click at [0, 0] on input "from the EU, EEA or Switzerland" at bounding box center [0, 0] width 0 height 0
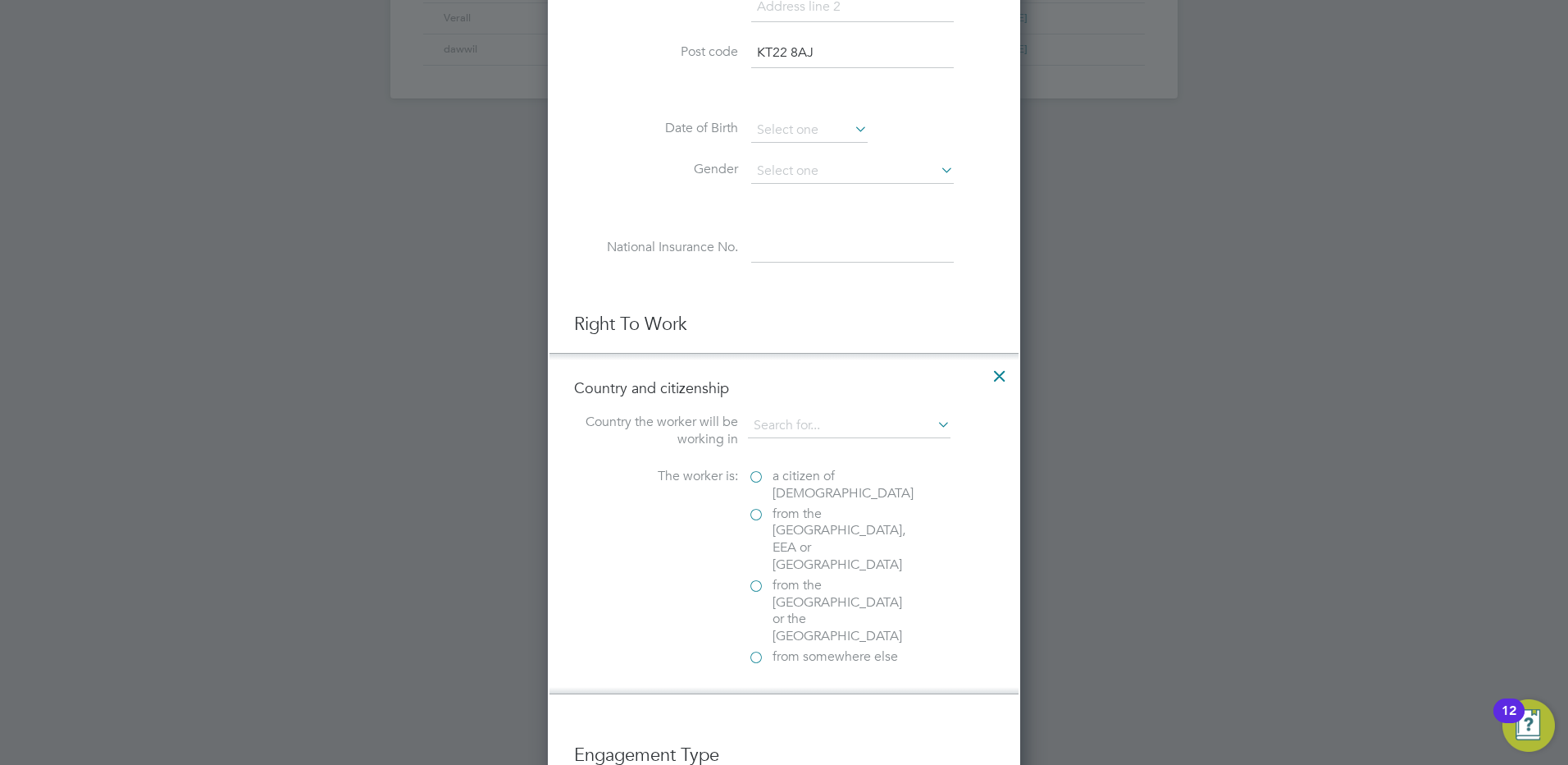
scroll to position [981, 0]
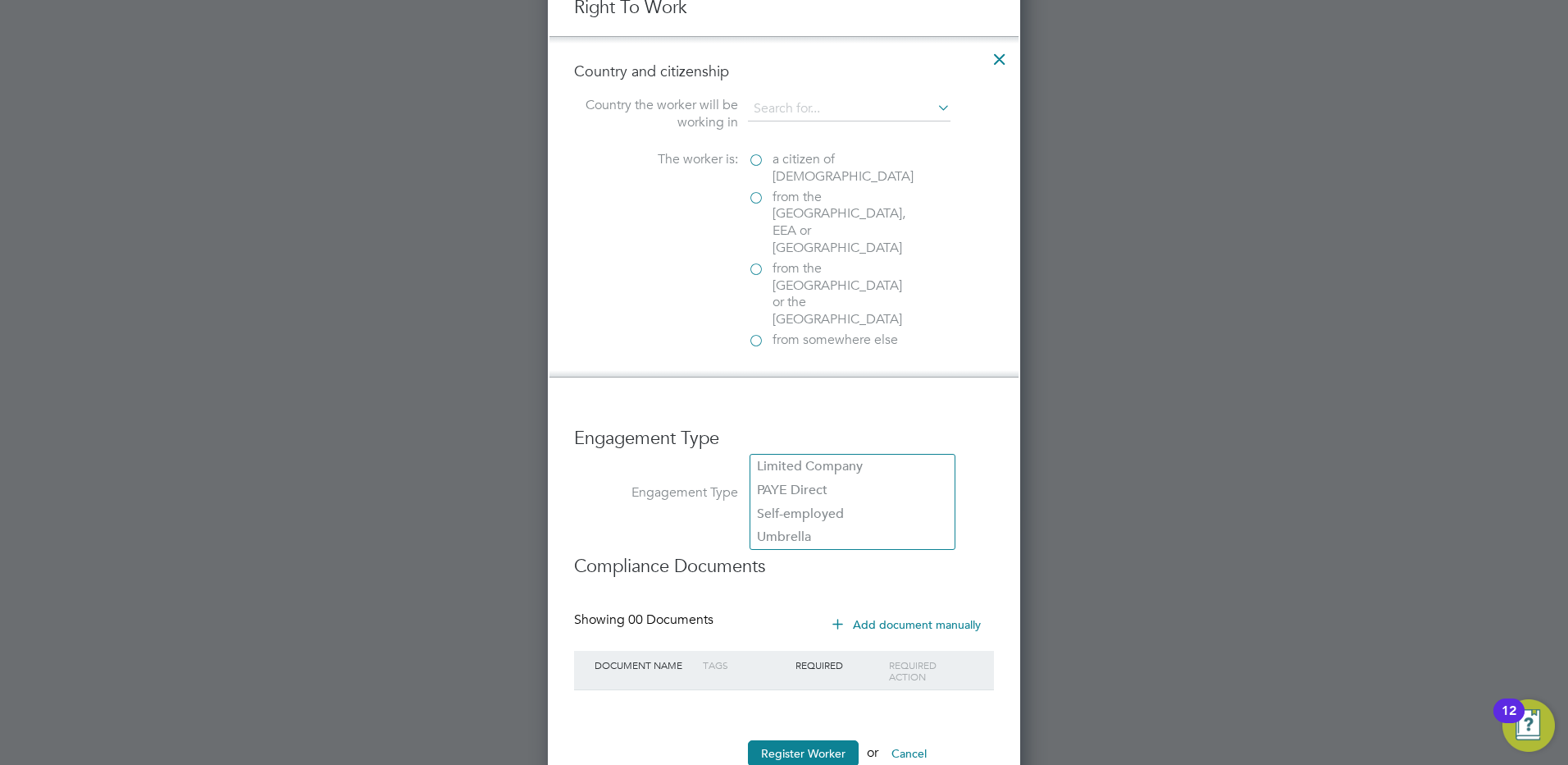
click at [805, 483] on input at bounding box center [853, 494] width 203 height 23
click at [792, 498] on li "PAYE Direct" at bounding box center [853, 490] width 205 height 24
type input "PAYE Direct"
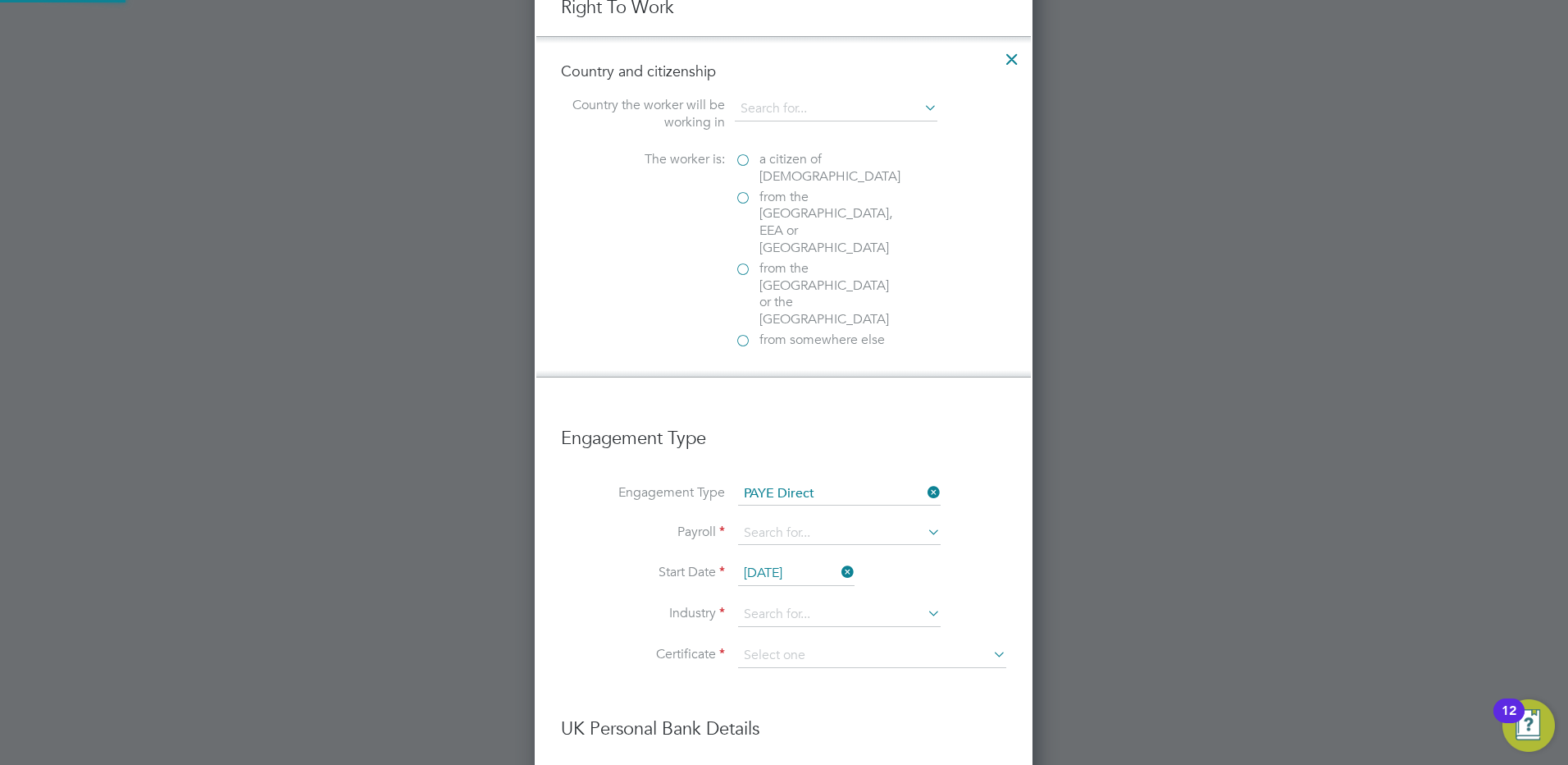
scroll to position [2124, 499]
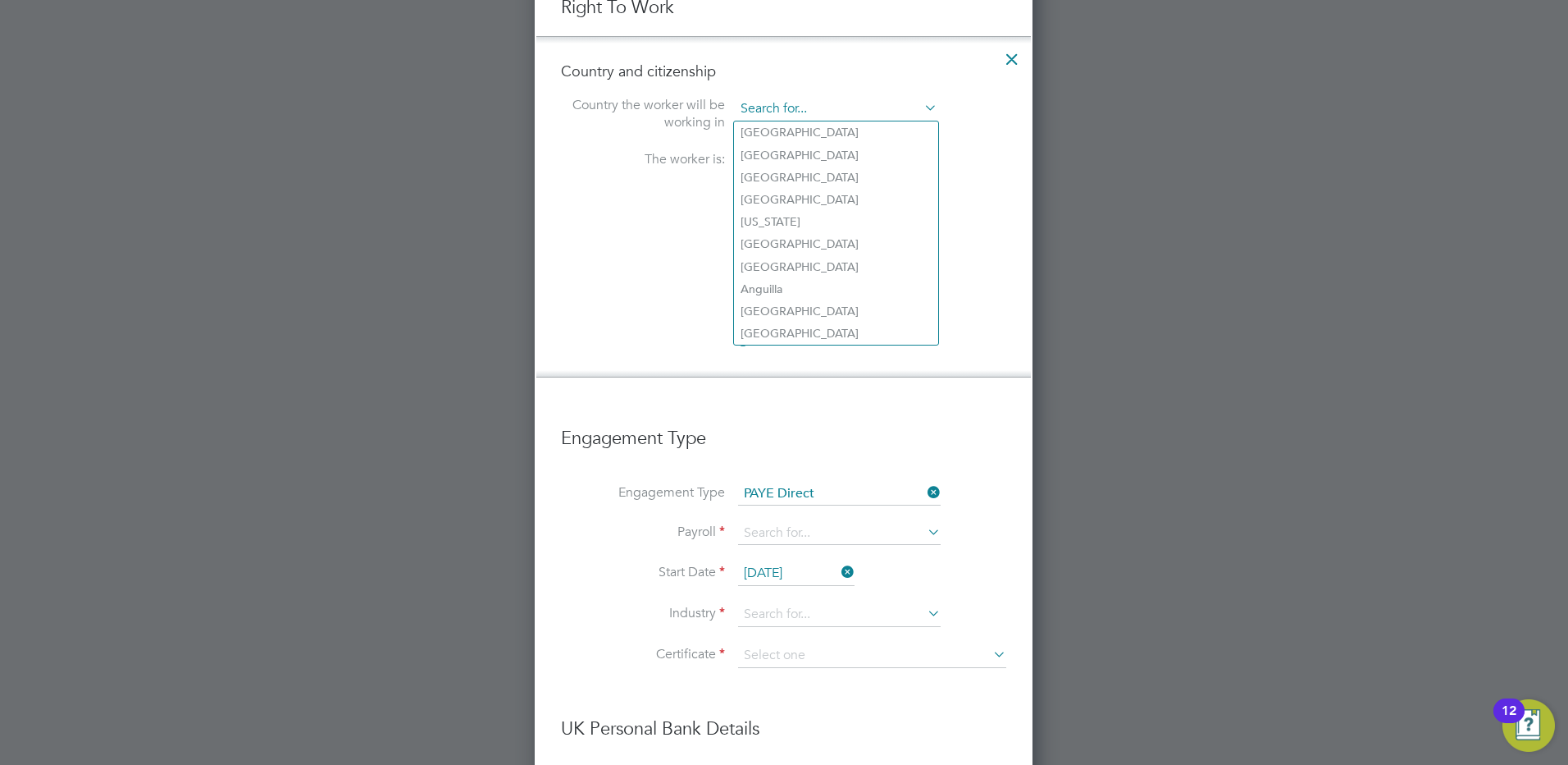
click at [792, 109] on input at bounding box center [836, 109] width 203 height 25
click at [675, 242] on div "The worker is: a citizen of United Kingdom from the EU, EEA or Switzerland from…" at bounding box center [783, 251] width 445 height 201
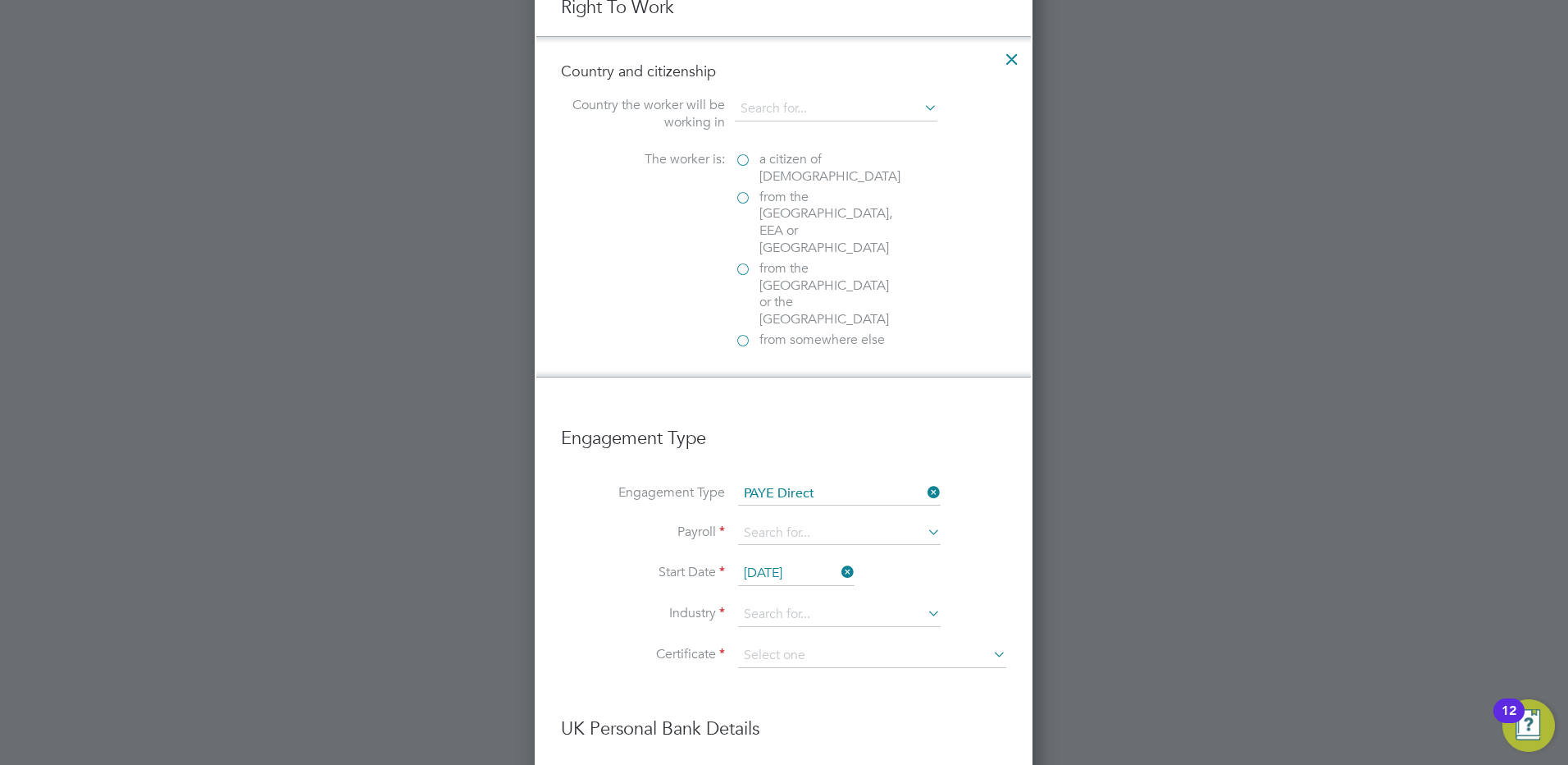
click at [743, 200] on label "from the EU, EEA or Switzerland" at bounding box center [817, 222] width 164 height 68
click at [0, 0] on input "from the EU, EEA or Switzerland" at bounding box center [0, 0] width 0 height 0
click at [743, 198] on label "from the EU, EEA or Switzerland" at bounding box center [817, 222] width 164 height 68
click at [0, 0] on input "from the EU, EEA or Switzerland" at bounding box center [0, 0] width 0 height 0
click at [743, 197] on label "from the EU, EEA or Switzerland" at bounding box center [817, 222] width 164 height 68
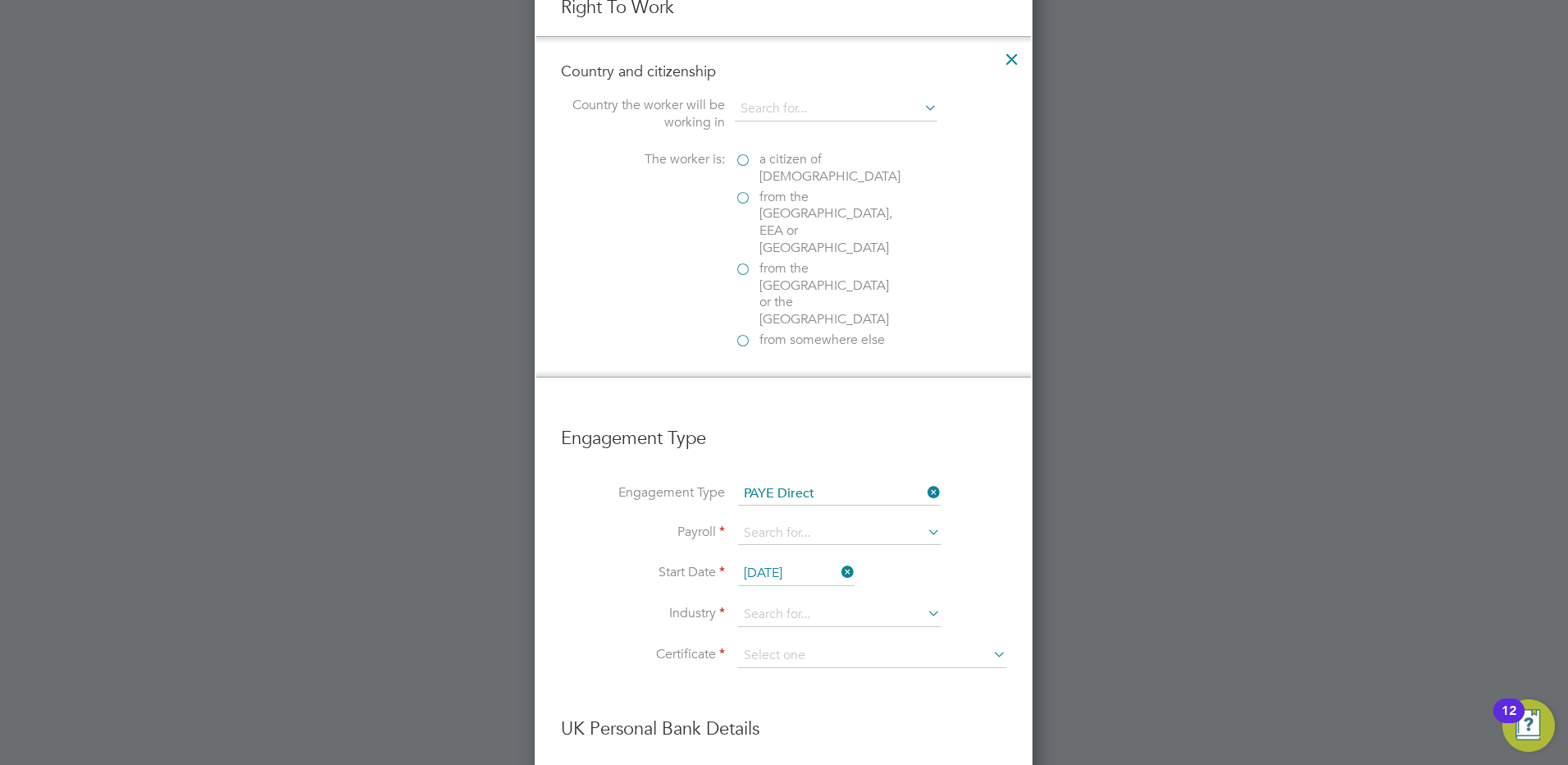
click at [0, 0] on input "from the EU, EEA or Switzerland" at bounding box center [0, 0] width 0 height 0
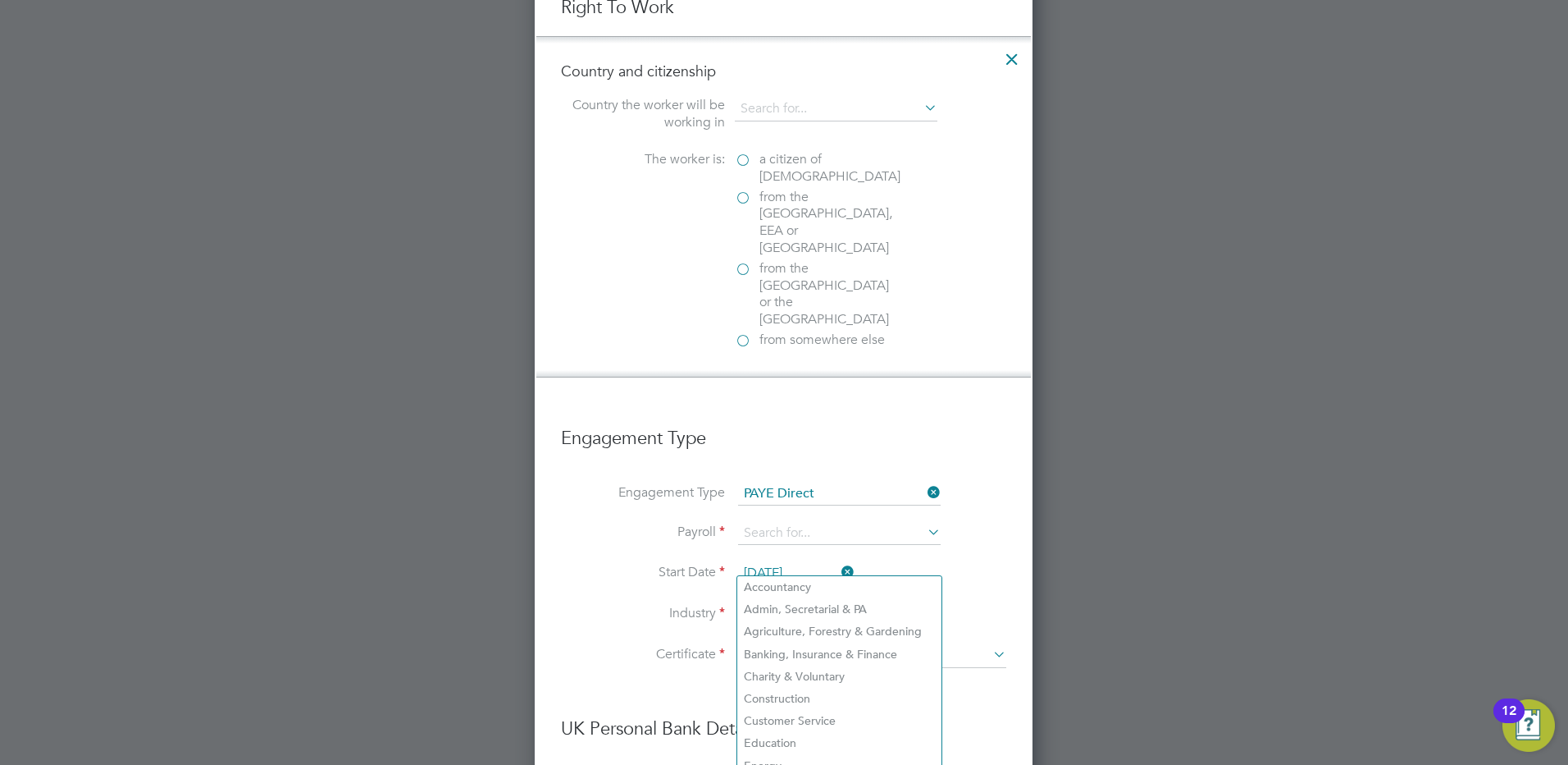
click at [761, 603] on input at bounding box center [840, 615] width 203 height 25
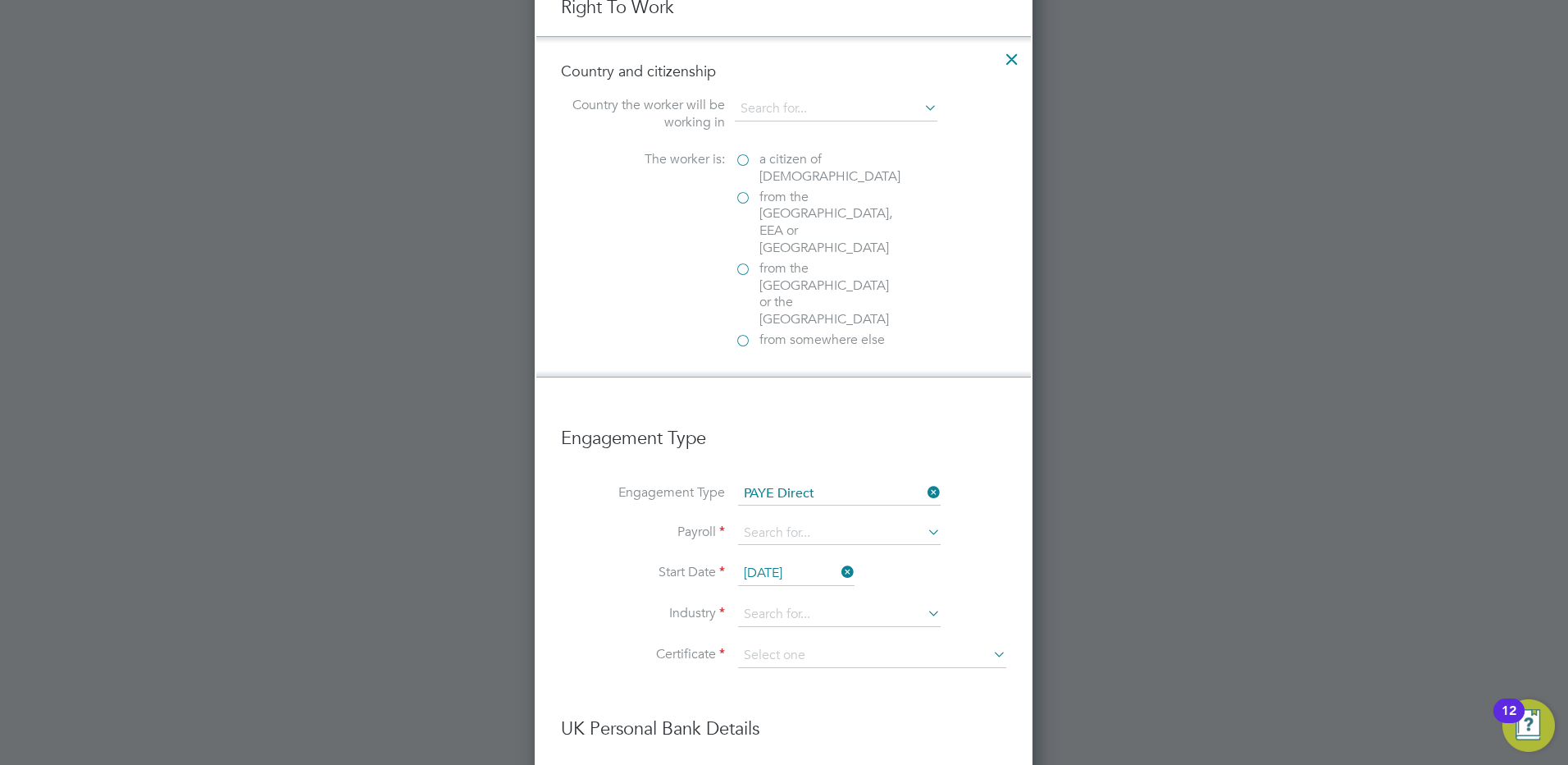
click at [779, 715] on li "Customer Service" at bounding box center [840, 721] width 205 height 22
type input "Customer Service"
click at [770, 522] on input at bounding box center [840, 534] width 203 height 23
click at [764, 507] on li "PAYE" at bounding box center [840, 506] width 205 height 24
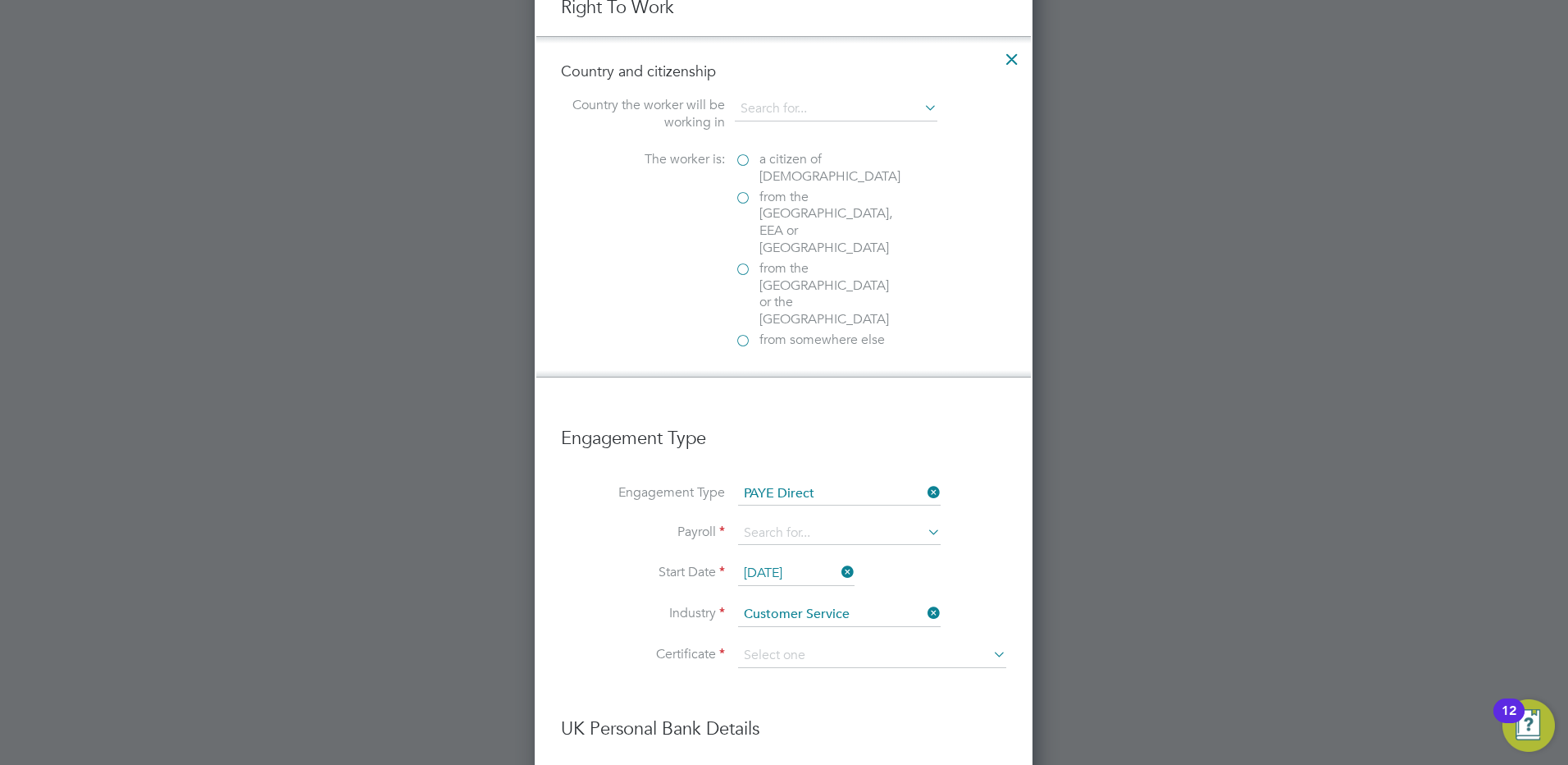
type input "PAYE"
click at [759, 643] on input at bounding box center [872, 656] width 268 height 25
drag, startPoint x: 809, startPoint y: 634, endPoint x: 795, endPoint y: 649, distance: 20.5
click at [807, 643] on input at bounding box center [872, 656] width 268 height 25
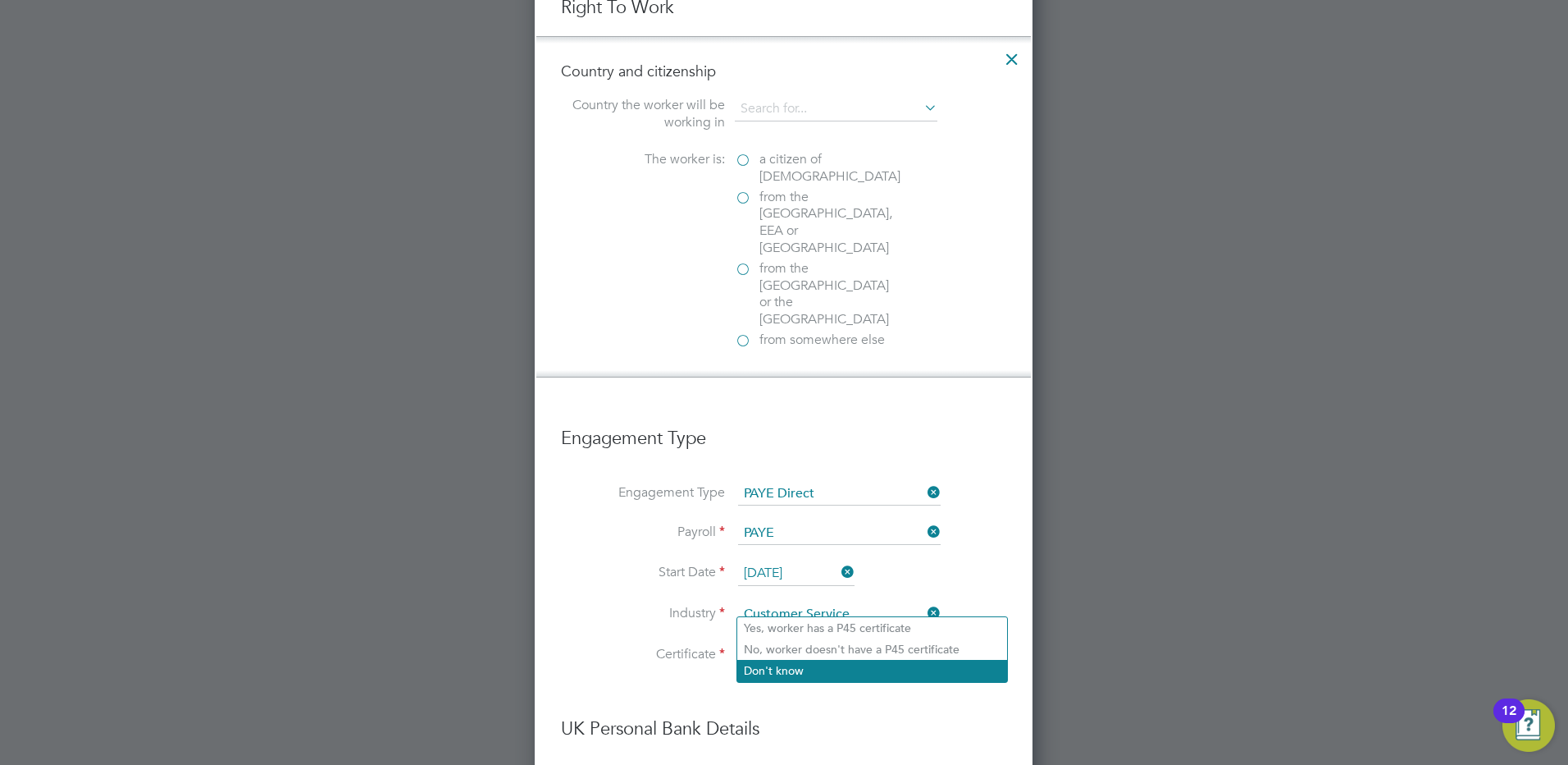
click at [773, 666] on li "Don't know" at bounding box center [872, 671] width 270 height 21
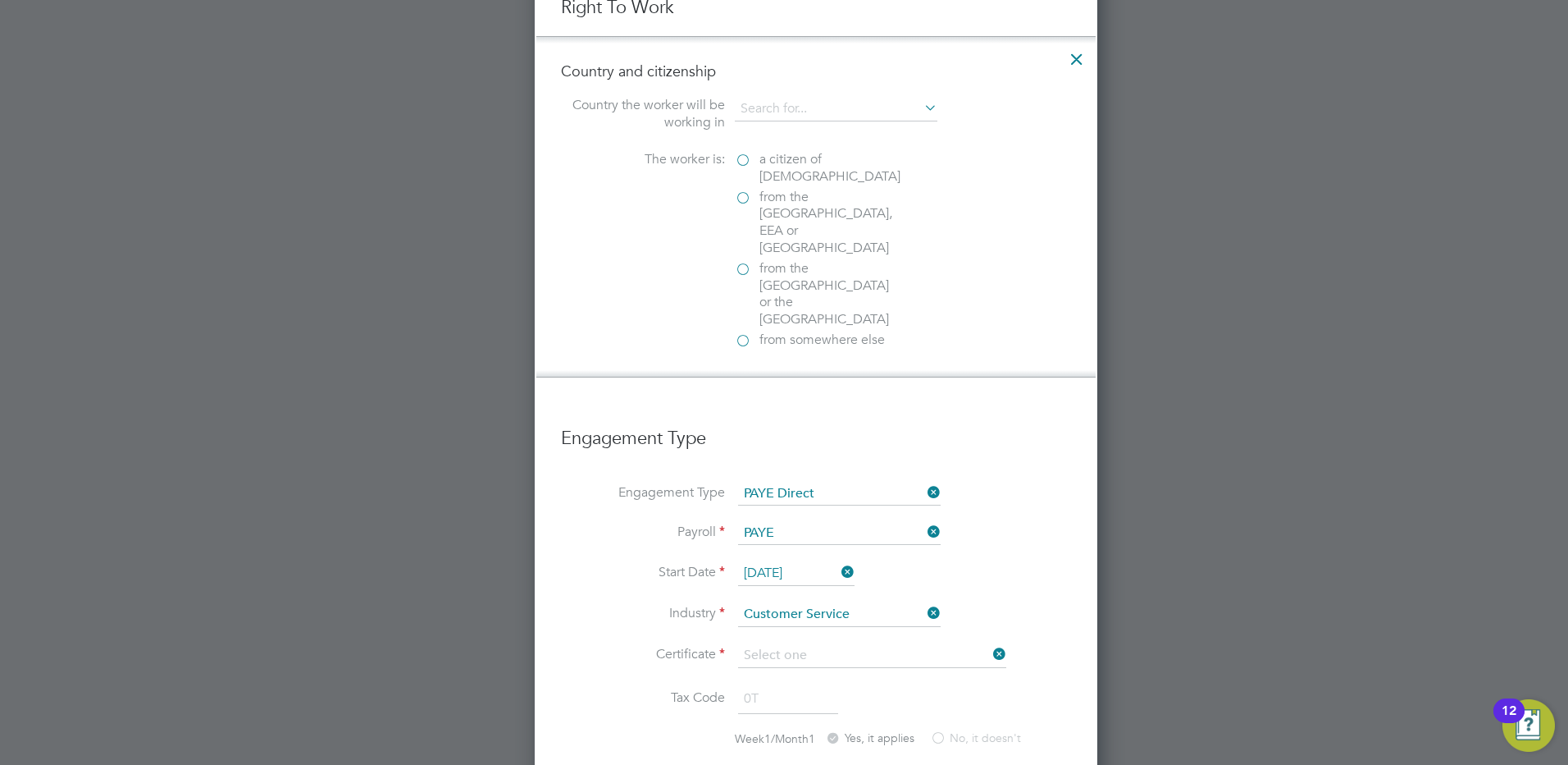
type input "Don't know"
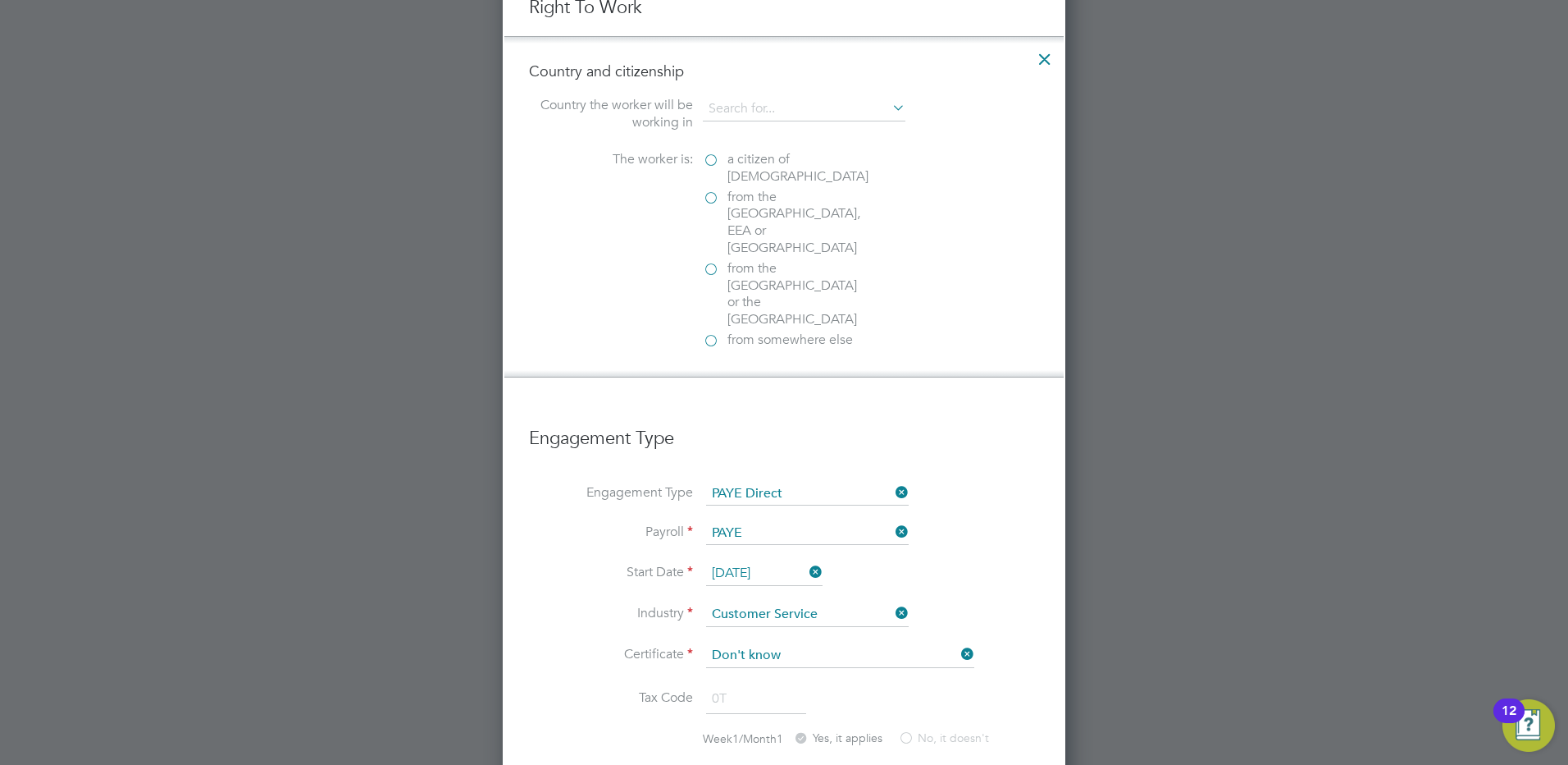
click at [713, 199] on label "from the EU, EEA or Switzerland" at bounding box center [785, 222] width 164 height 68
click at [0, 0] on input "from the EU, EEA or Switzerland" at bounding box center [0, 0] width 0 height 0
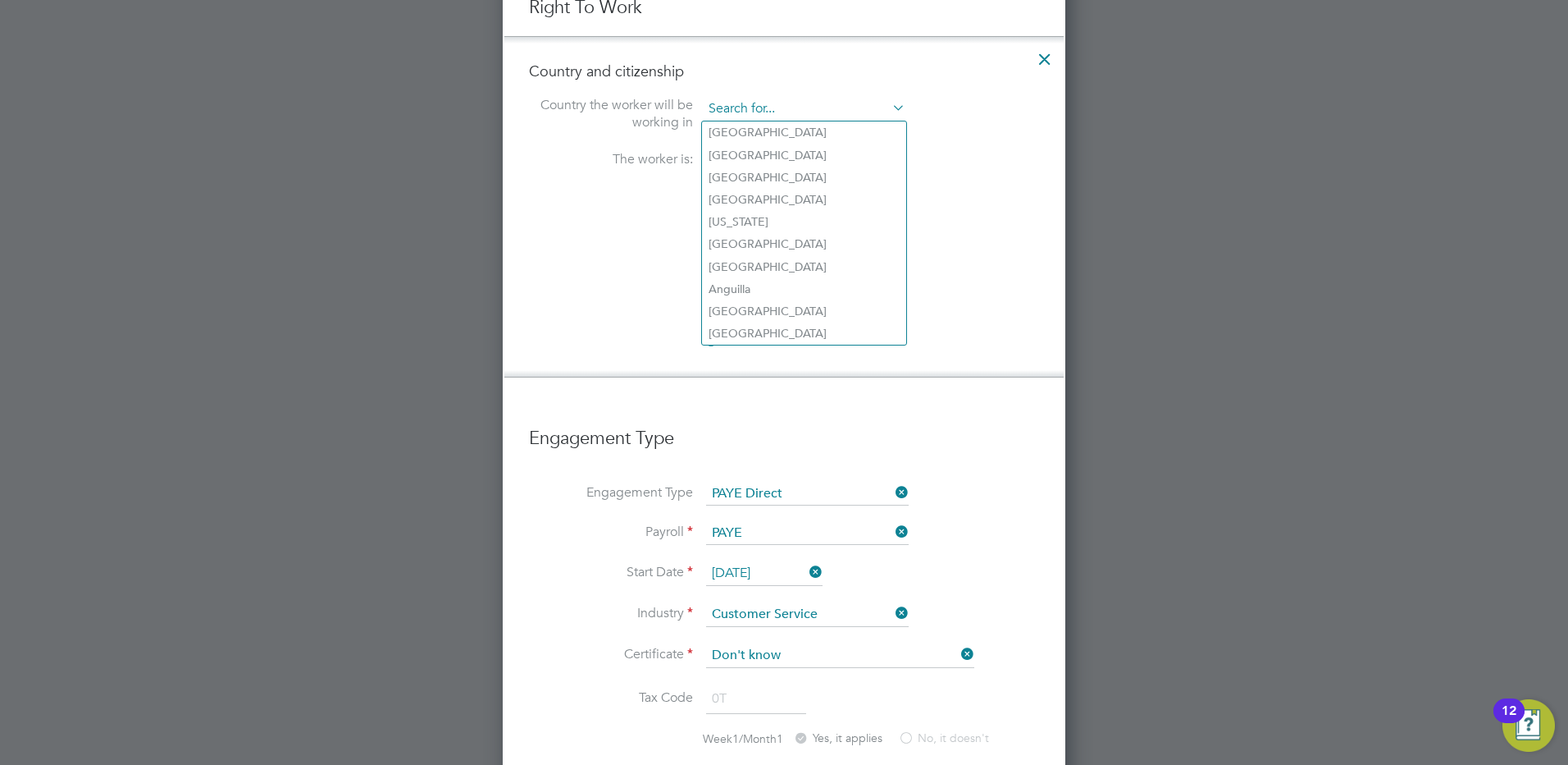
click at [756, 109] on input at bounding box center [804, 109] width 203 height 25
type input "United Kingdom"
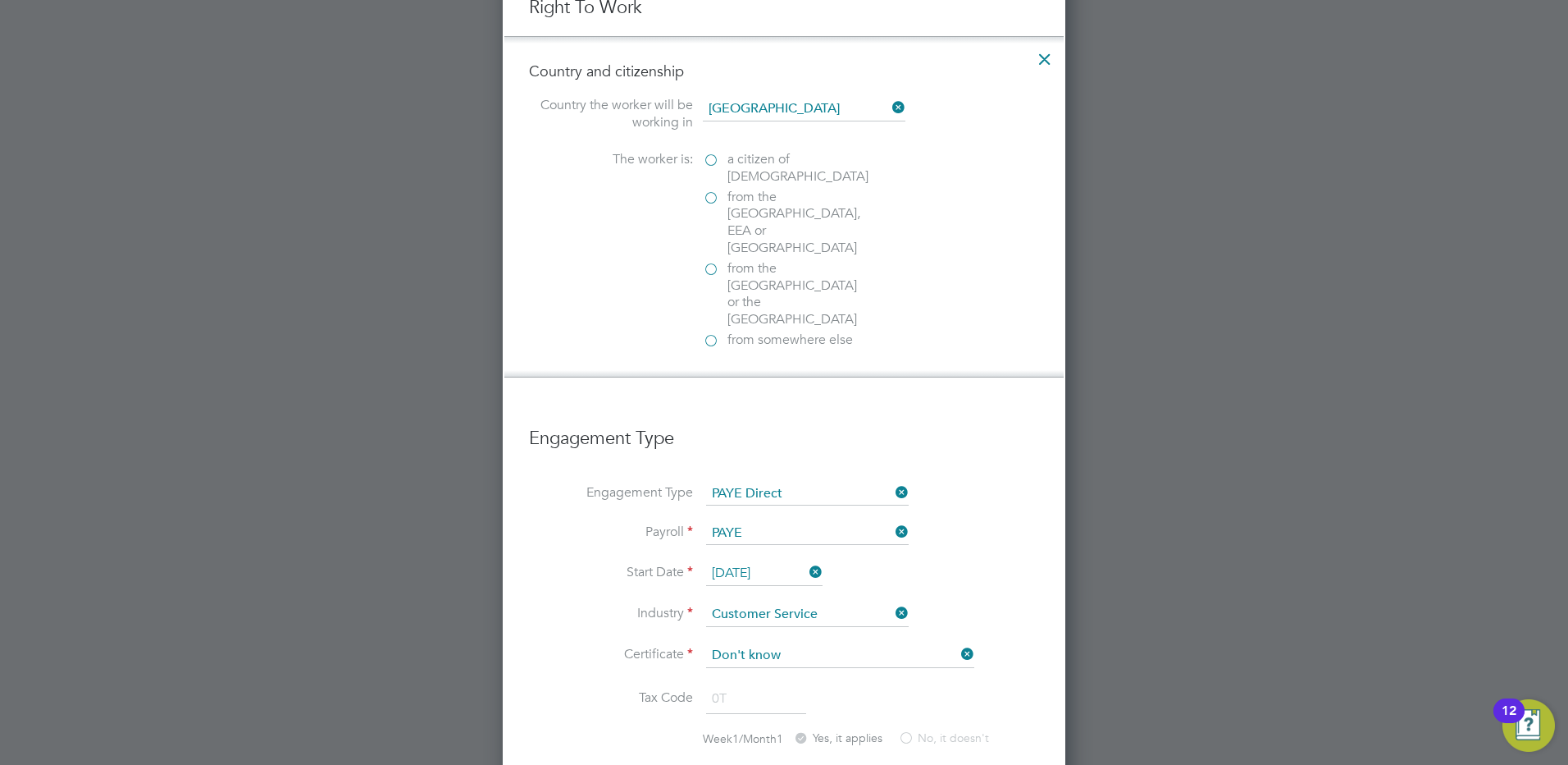
click at [710, 199] on label "from the EU, EEA or Switzerland" at bounding box center [785, 222] width 164 height 68
click at [0, 0] on input "from the EU, EEA or Switzerland" at bounding box center [0, 0] width 0 height 0
click at [715, 199] on label "from the EU, EEA or Switzerland" at bounding box center [785, 222] width 164 height 68
click at [0, 0] on input "from the EU, EEA or Switzerland" at bounding box center [0, 0] width 0 height 0
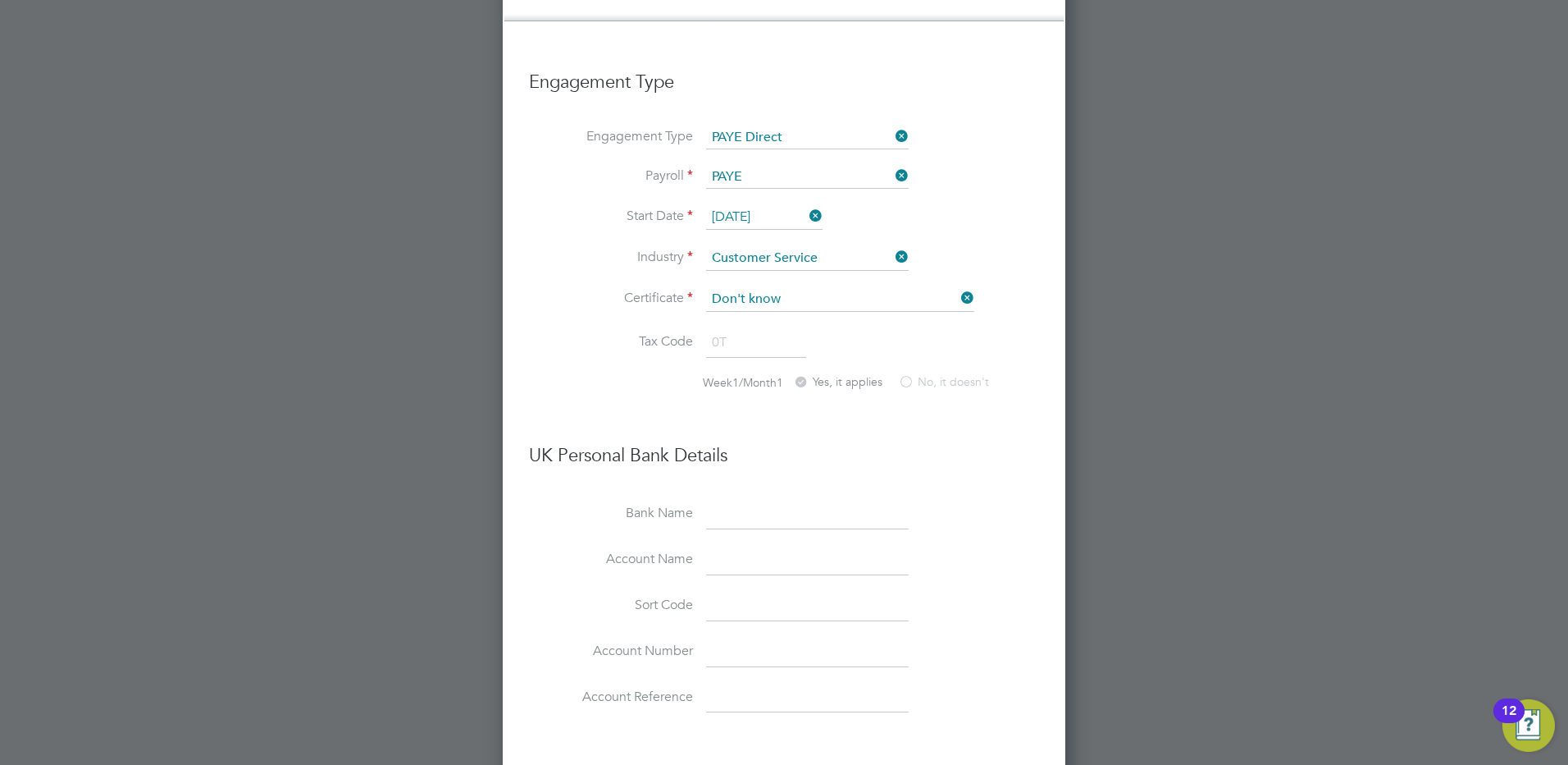
scroll to position [1544, 0]
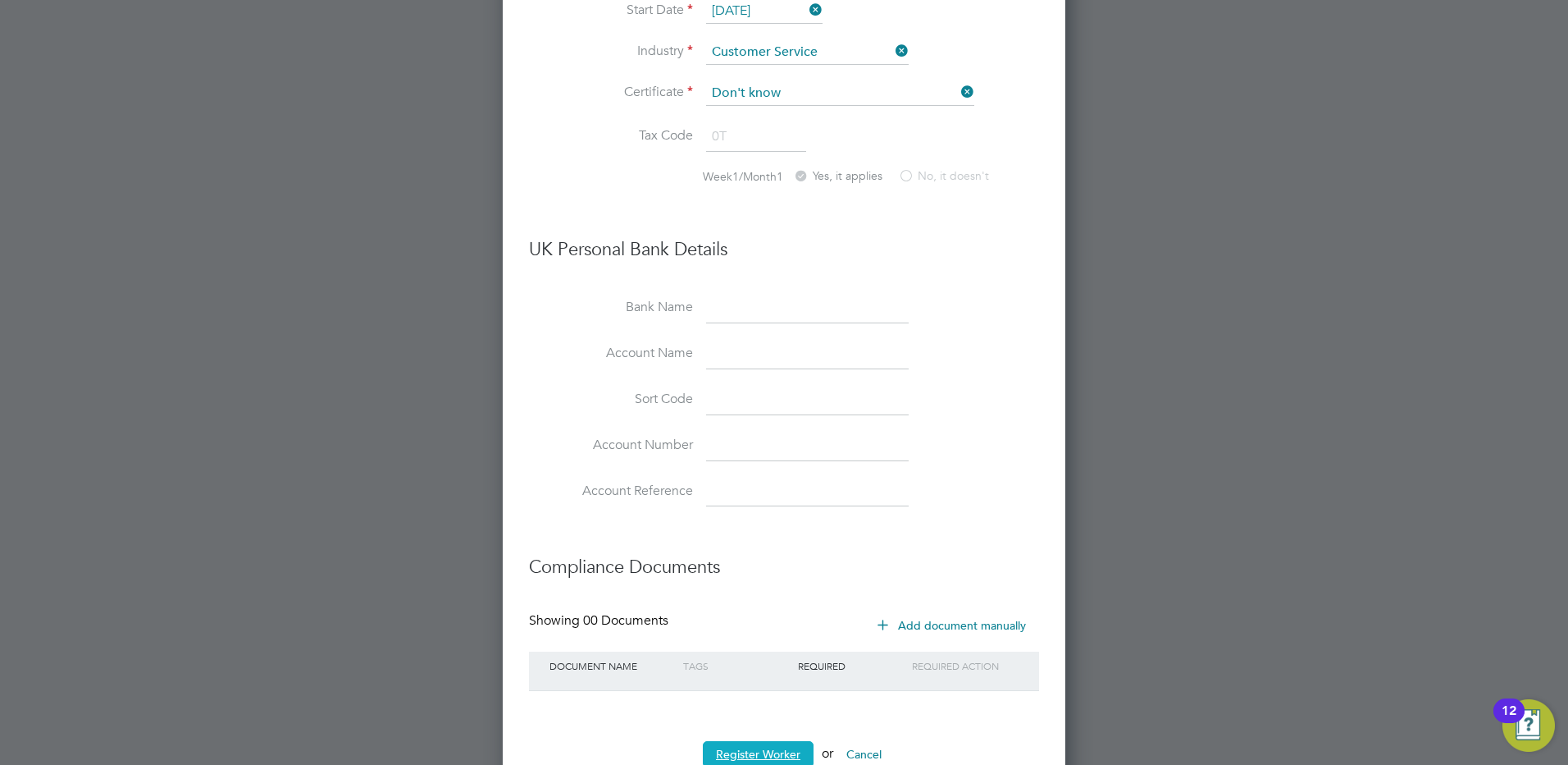
click at [777, 741] on button "Register Worker" at bounding box center [758, 754] width 111 height 26
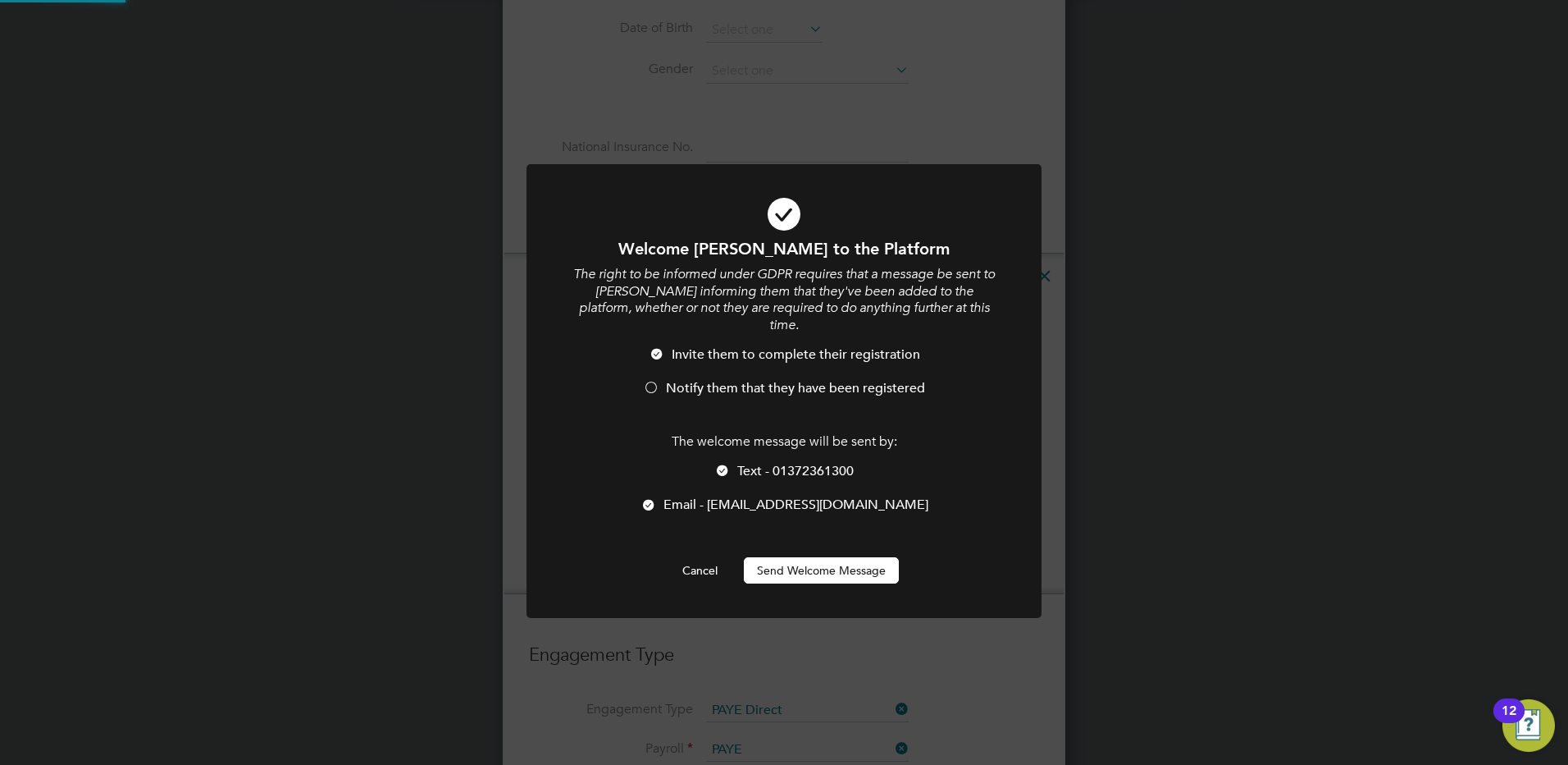
scroll to position [0, 0]
click at [657, 499] on div at bounding box center [648, 506] width 17 height 17
click at [647, 381] on div at bounding box center [651, 389] width 17 height 17
click at [841, 563] on button "Send Welcome Message" at bounding box center [822, 571] width 155 height 26
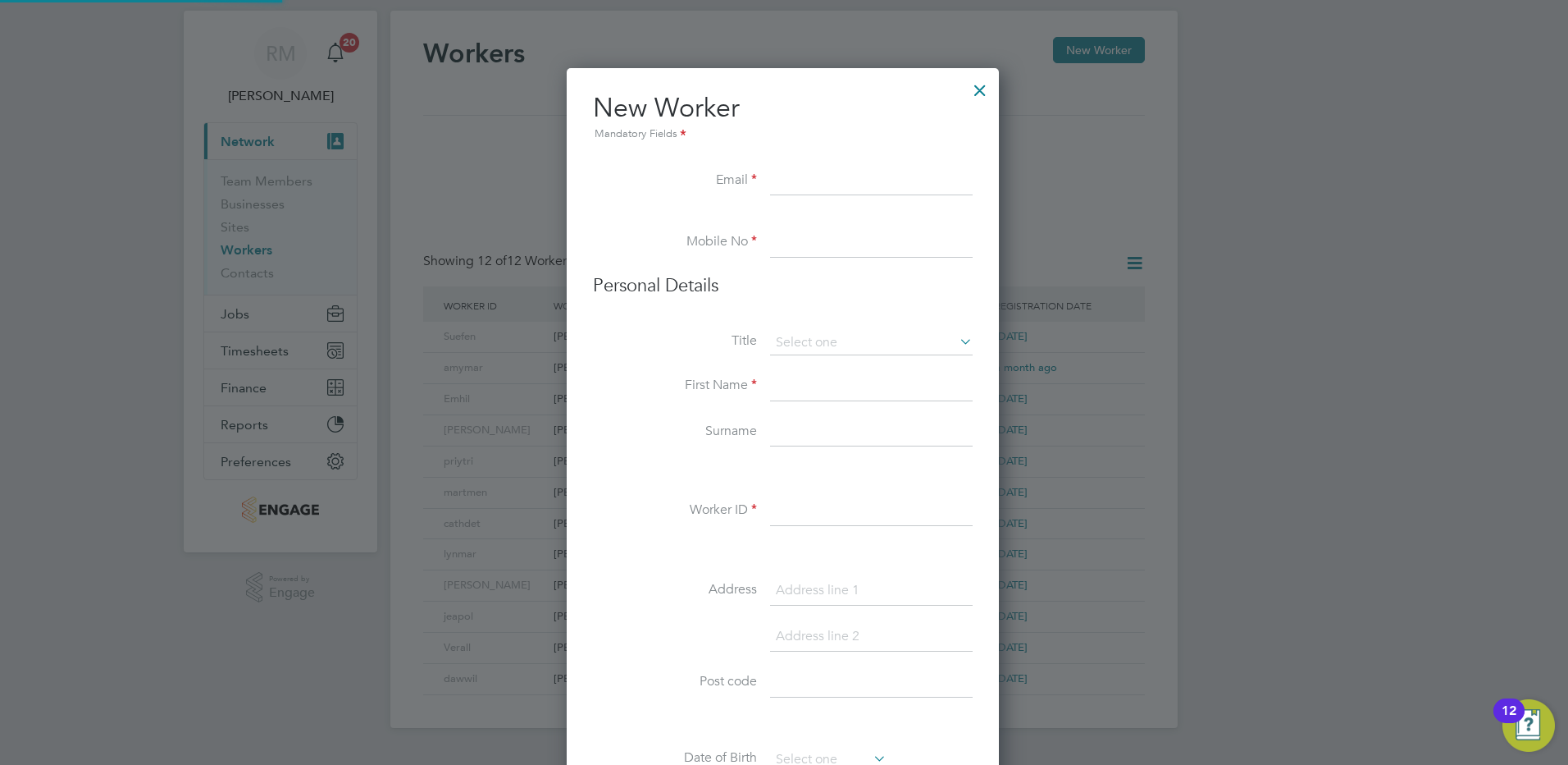
scroll to position [25, 0]
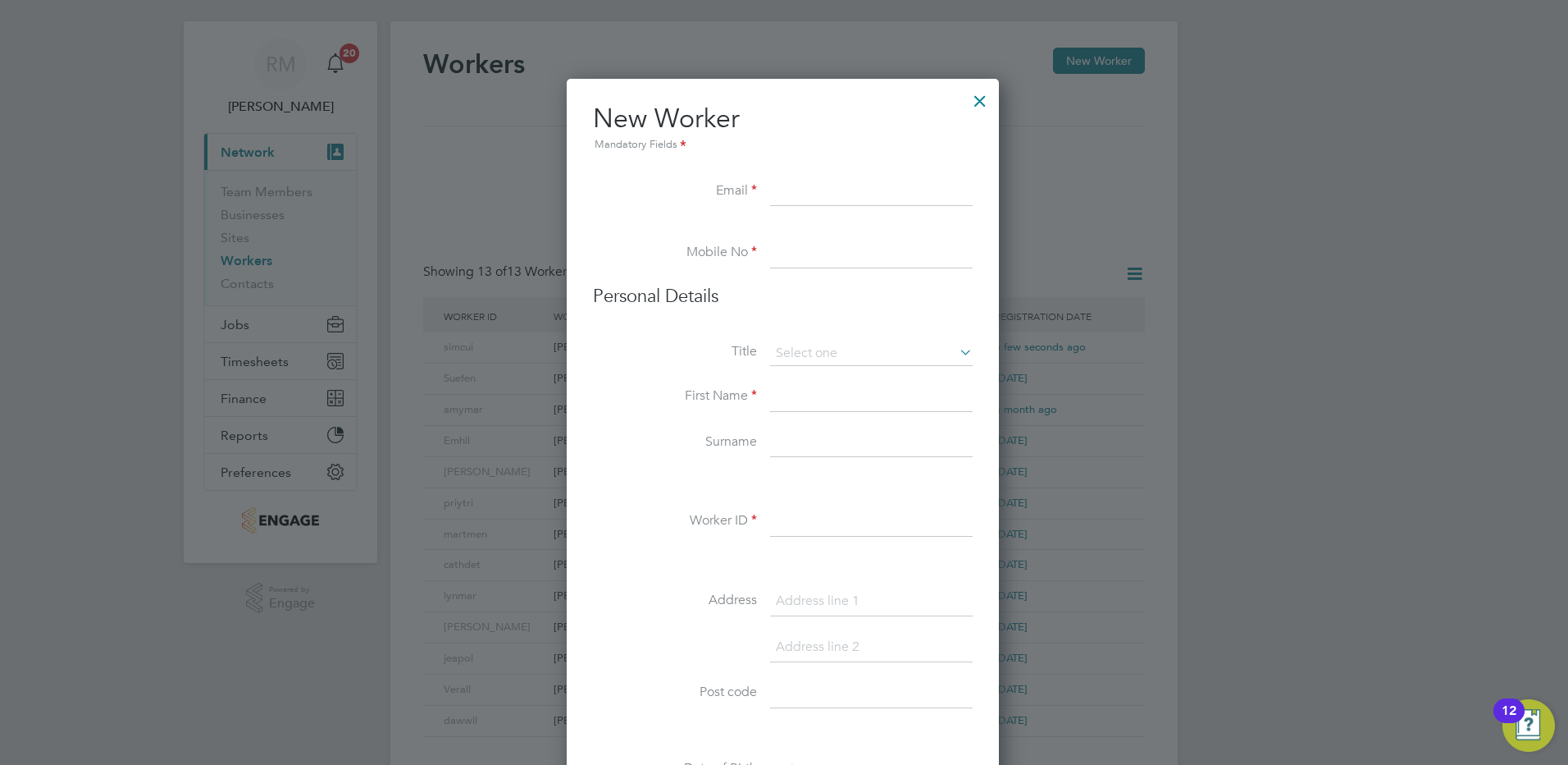
click at [803, 193] on input at bounding box center [871, 191] width 203 height 29
click at [984, 98] on div at bounding box center [980, 96] width 29 height 29
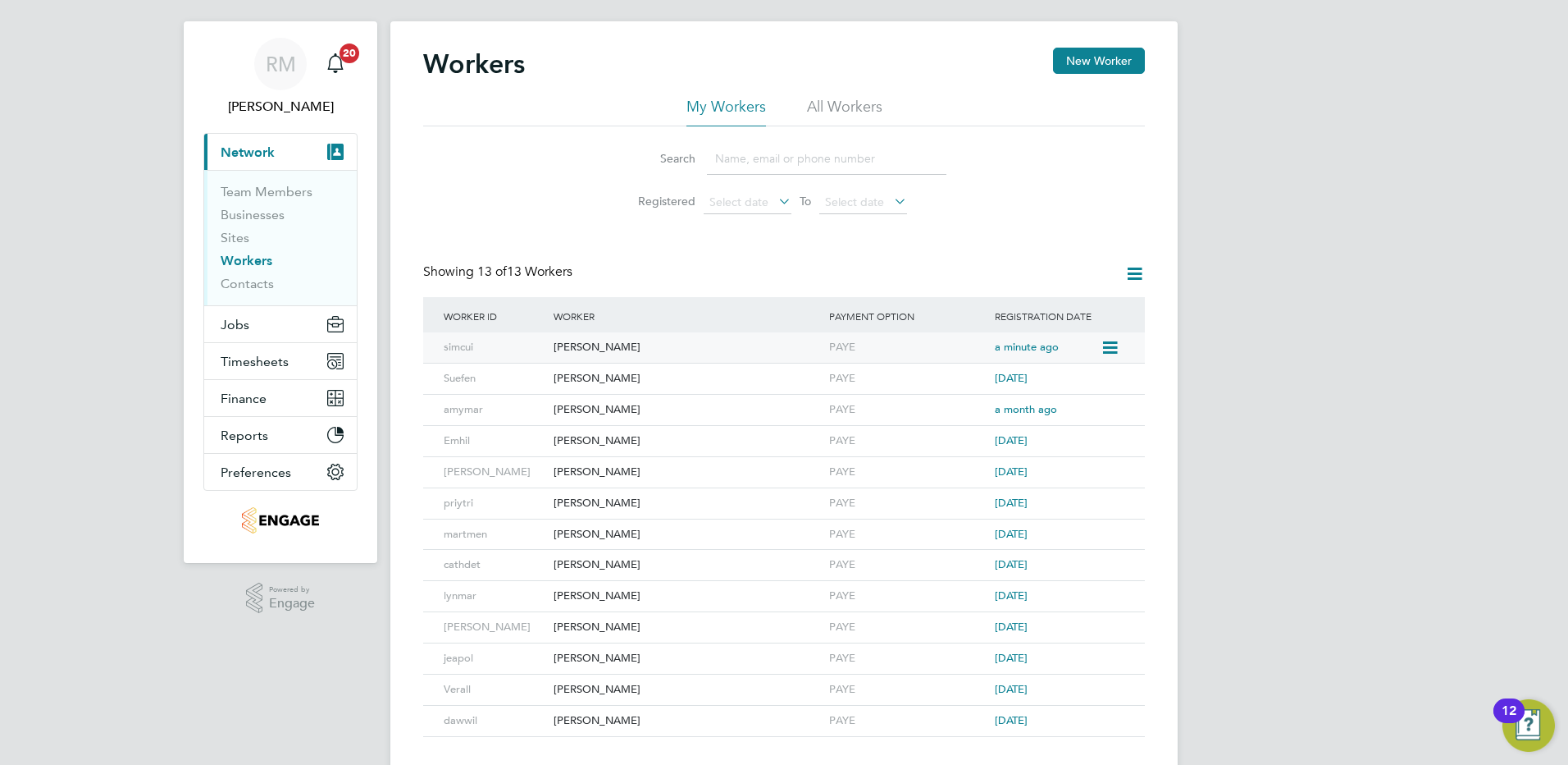
click at [612, 347] on div "[PERSON_NAME]" at bounding box center [687, 348] width 276 height 30
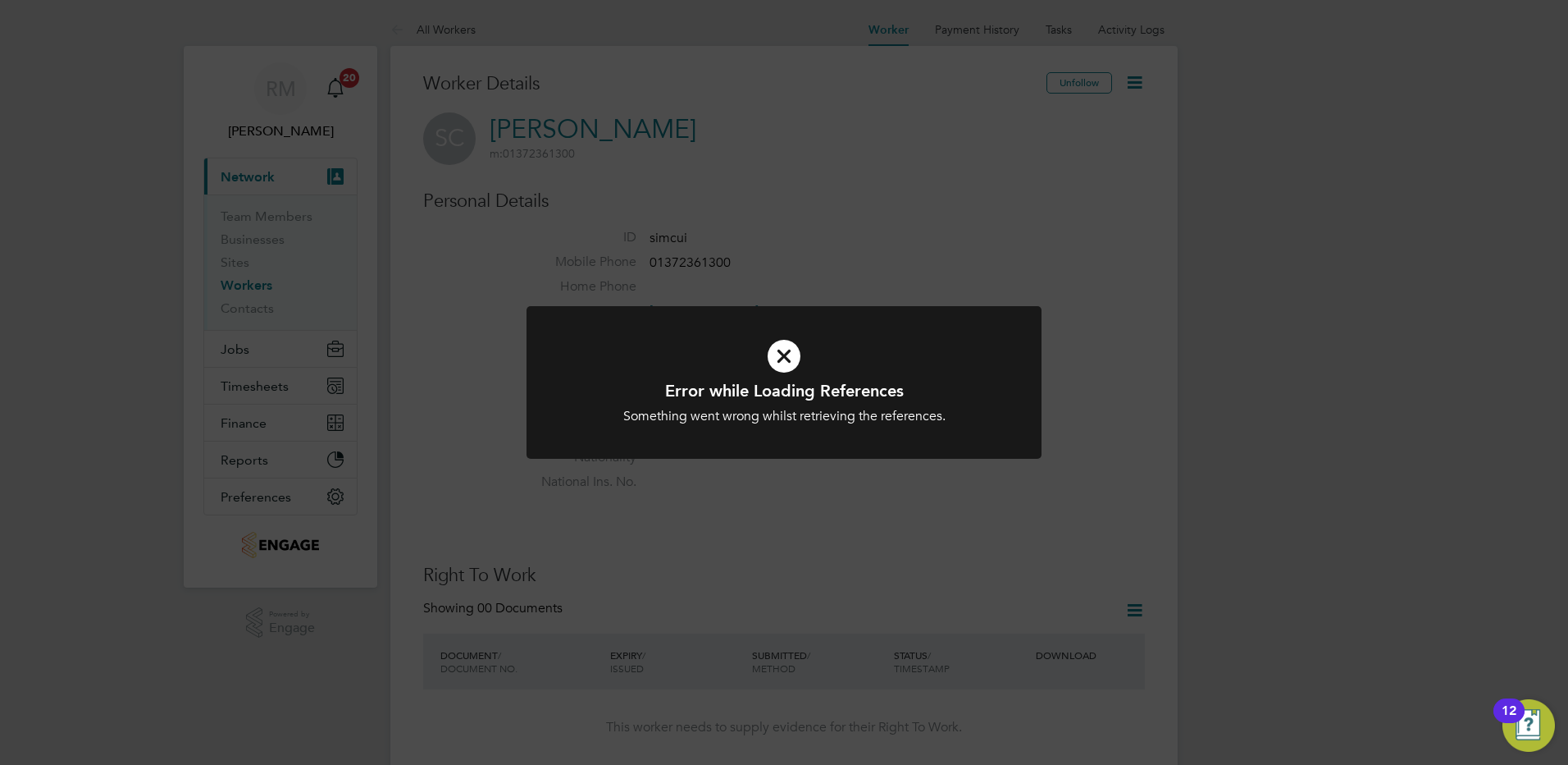
click at [847, 516] on div "Error while Loading References Something went wrong whilst retrieving the refer…" at bounding box center [784, 382] width 1568 height 765
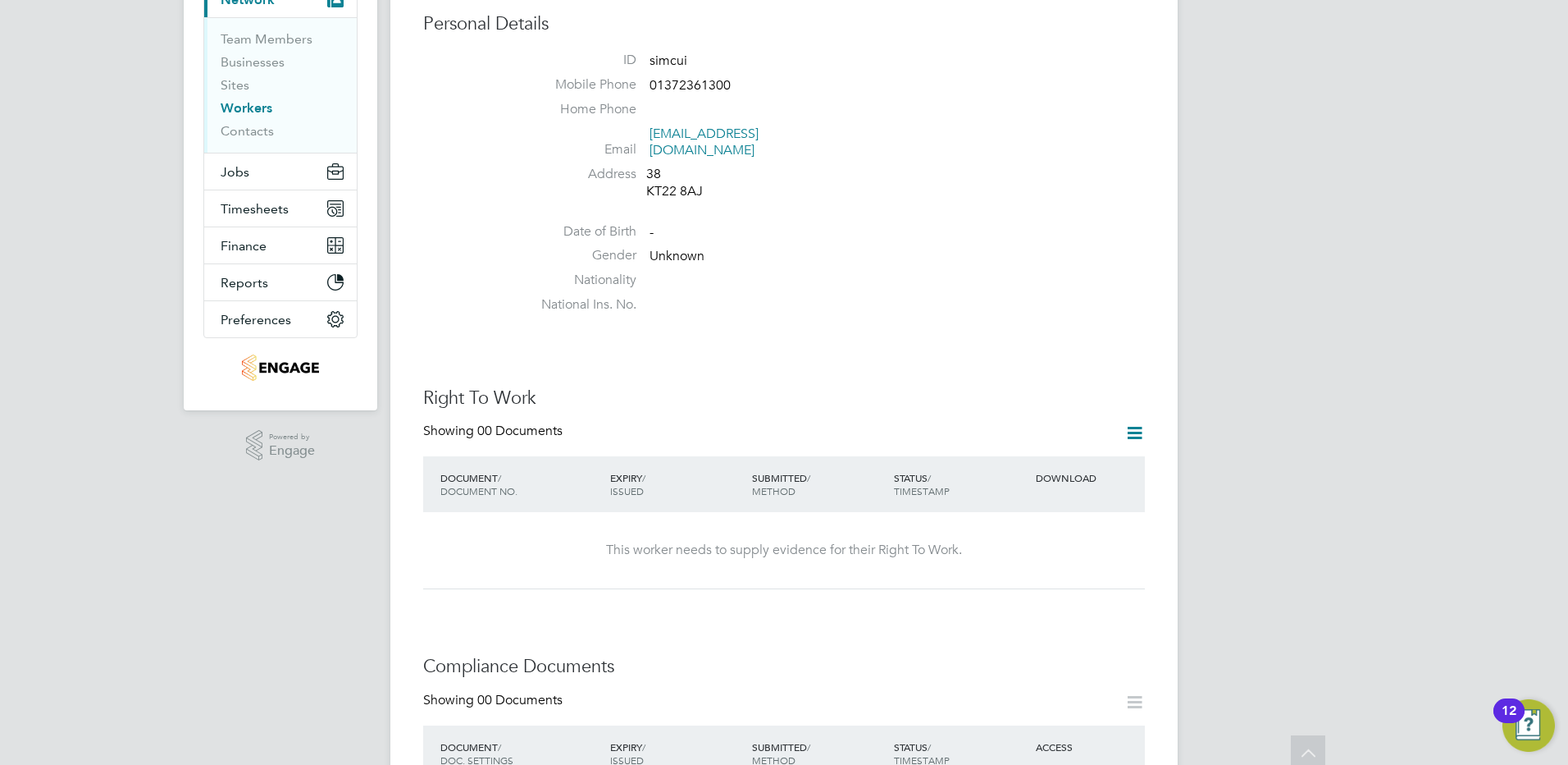
scroll to position [246, 0]
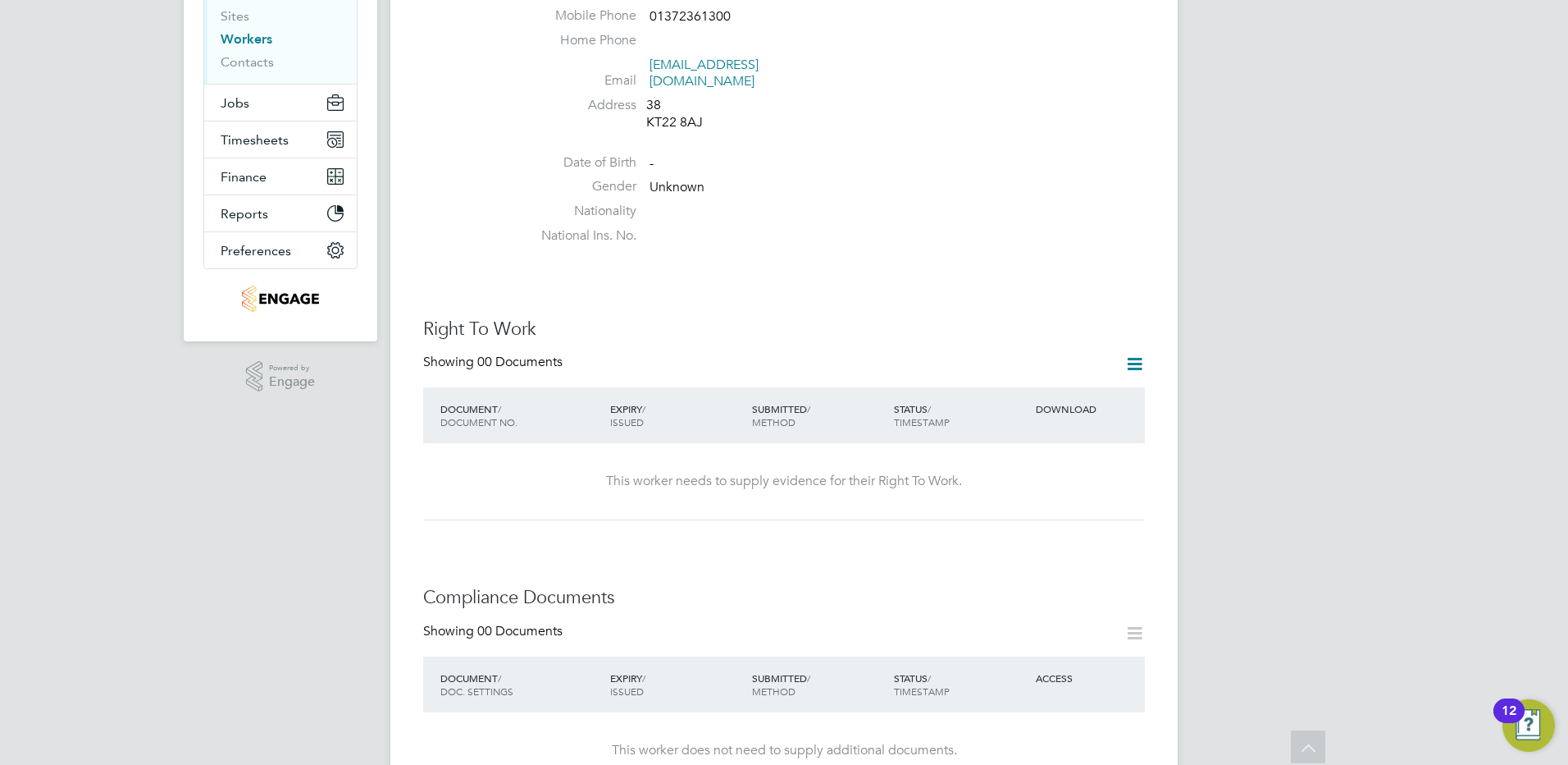
click at [1132, 354] on icon at bounding box center [1134, 364] width 20 height 20
click at [1013, 385] on li "Add Right To Work Document" at bounding box center [1043, 387] width 198 height 23
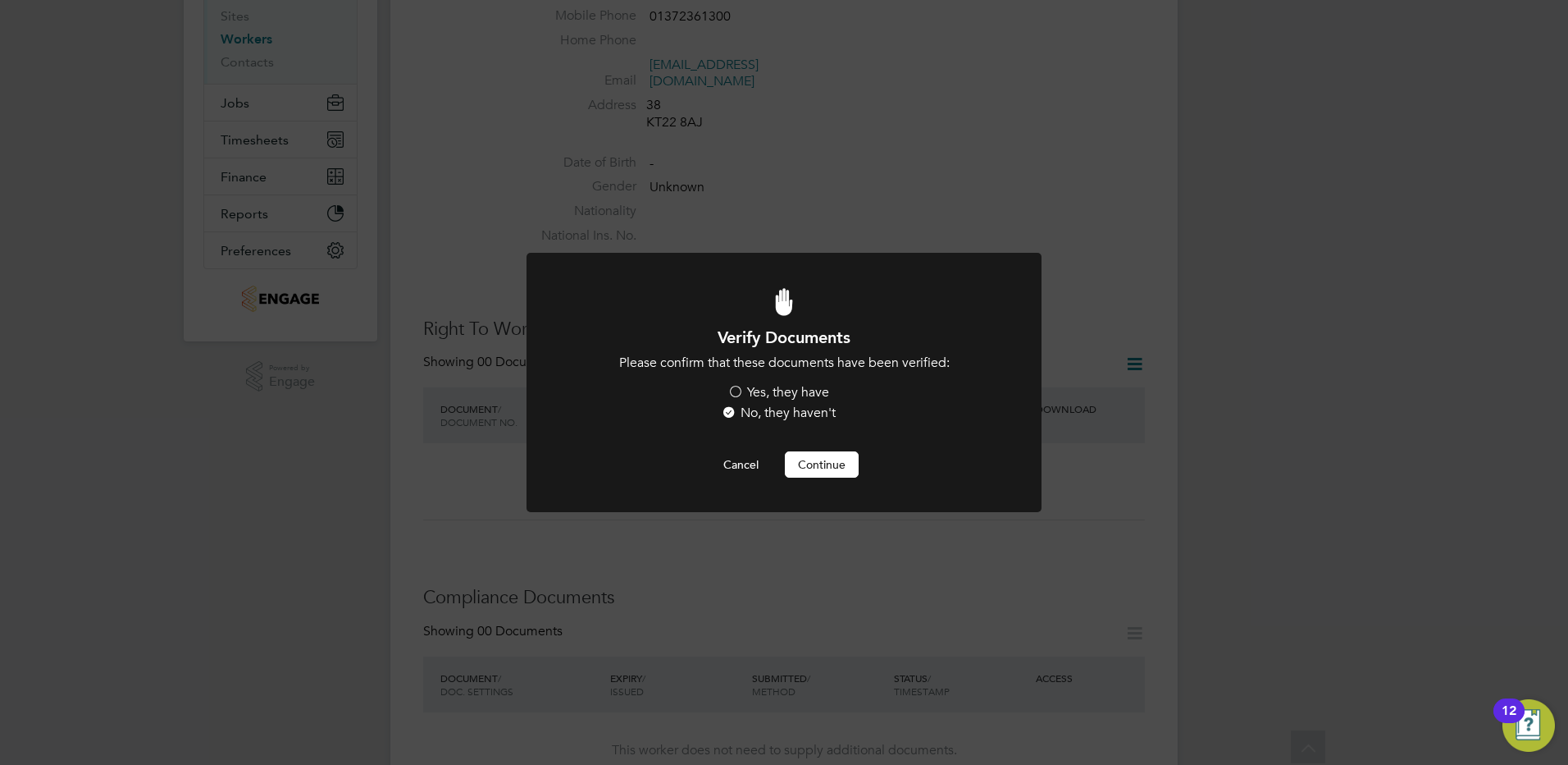
click at [734, 392] on label "Yes, they have" at bounding box center [778, 393] width 101 height 18
click at [0, 0] on input "Yes, they have" at bounding box center [0, 0] width 0 height 0
click at [818, 459] on button "Continue" at bounding box center [822, 465] width 74 height 26
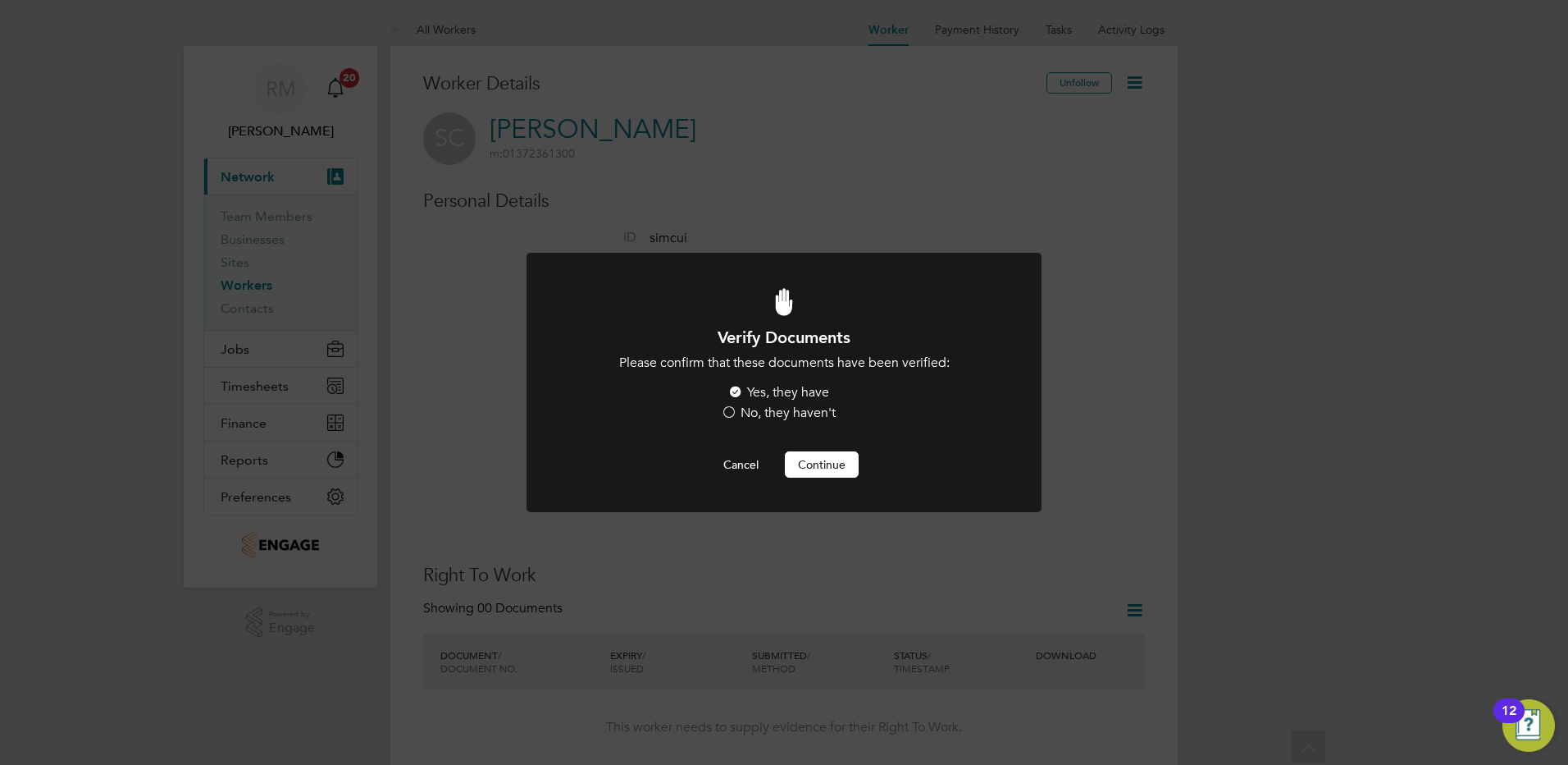
scroll to position [246, 0]
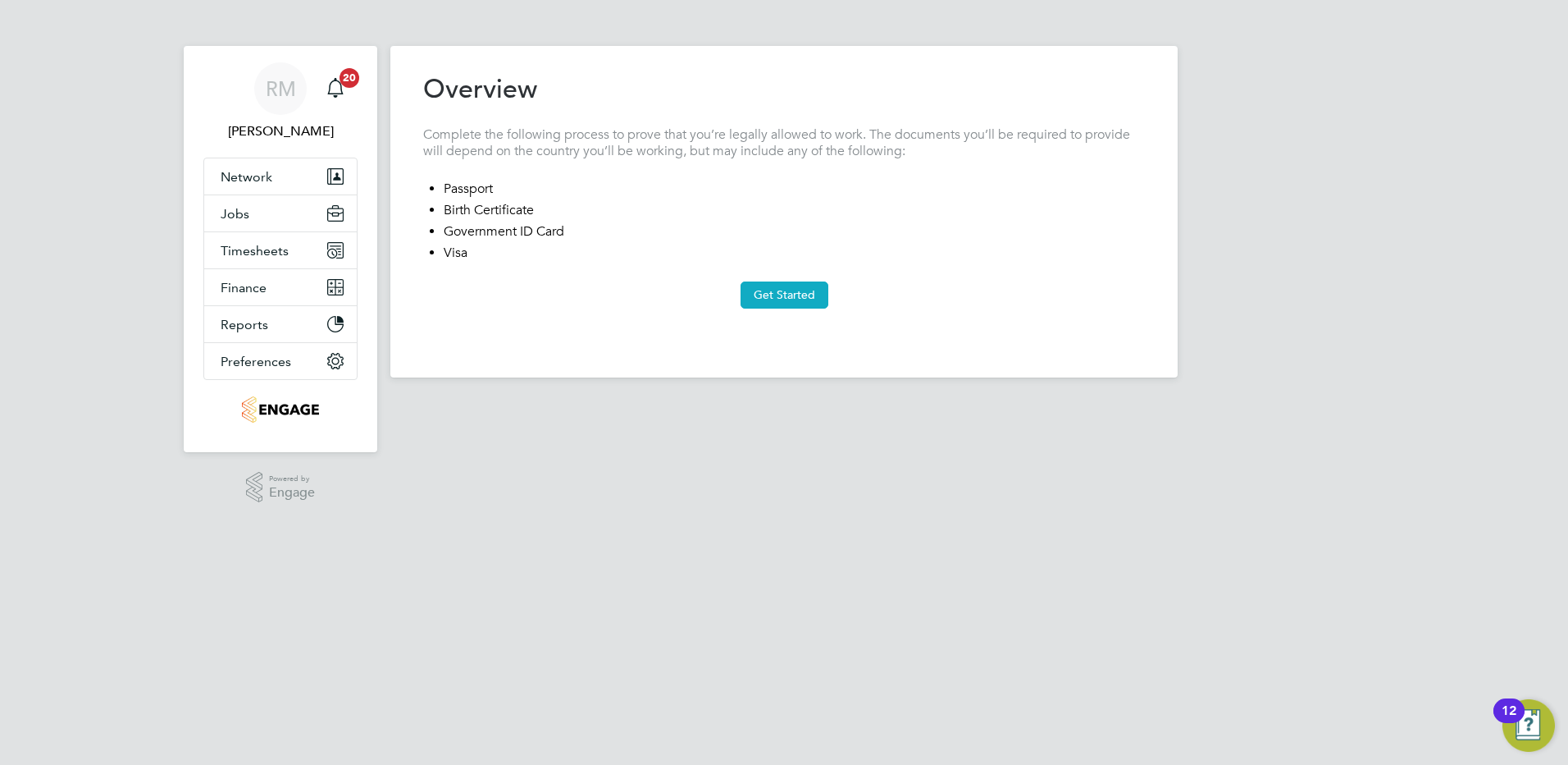
click at [812, 288] on button "Get Started" at bounding box center [785, 295] width 88 height 26
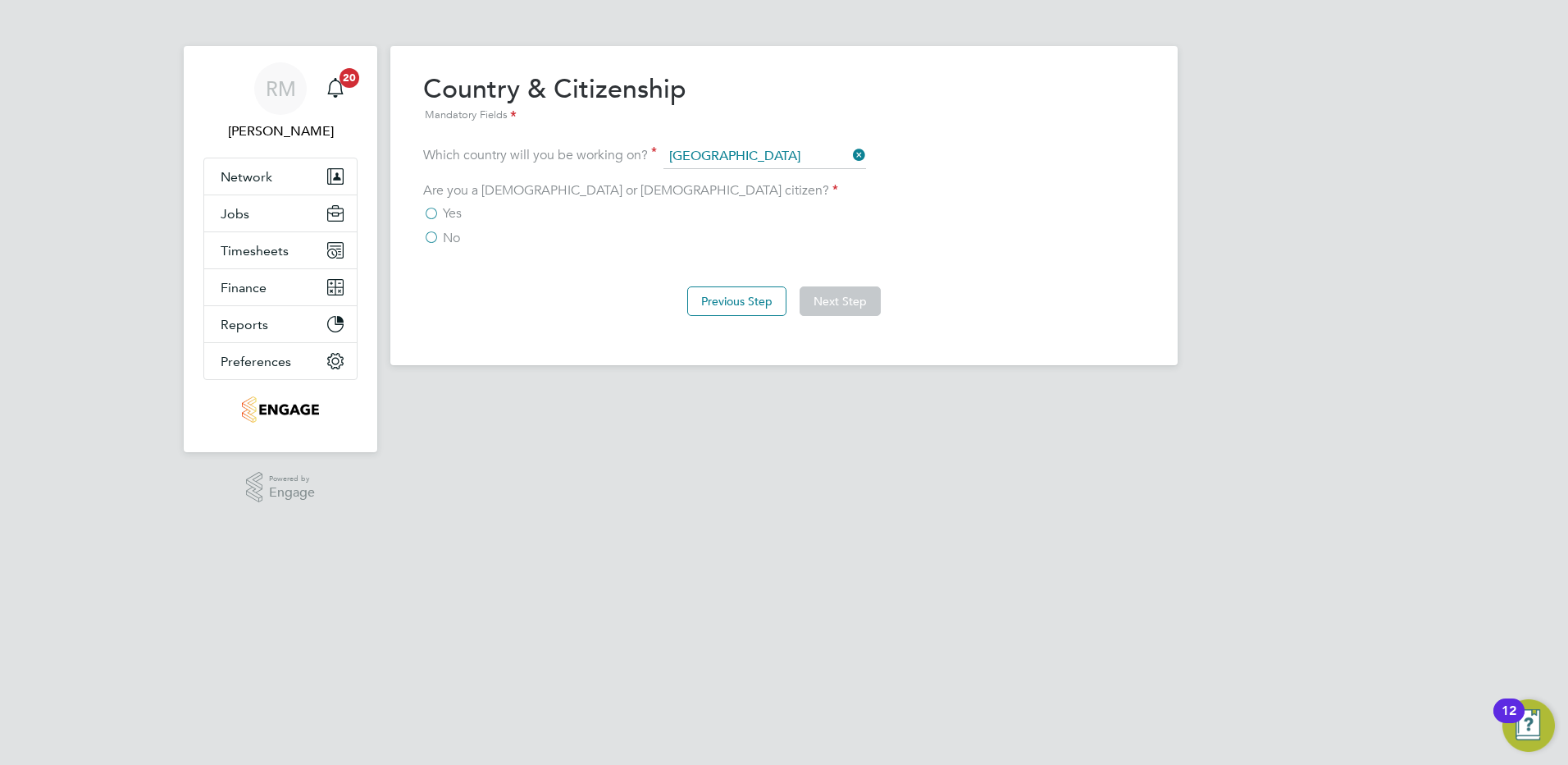
click at [437, 236] on label "No" at bounding box center [442, 237] width 37 height 17
click at [0, 0] on input "No" at bounding box center [0, 0] width 0 height 0
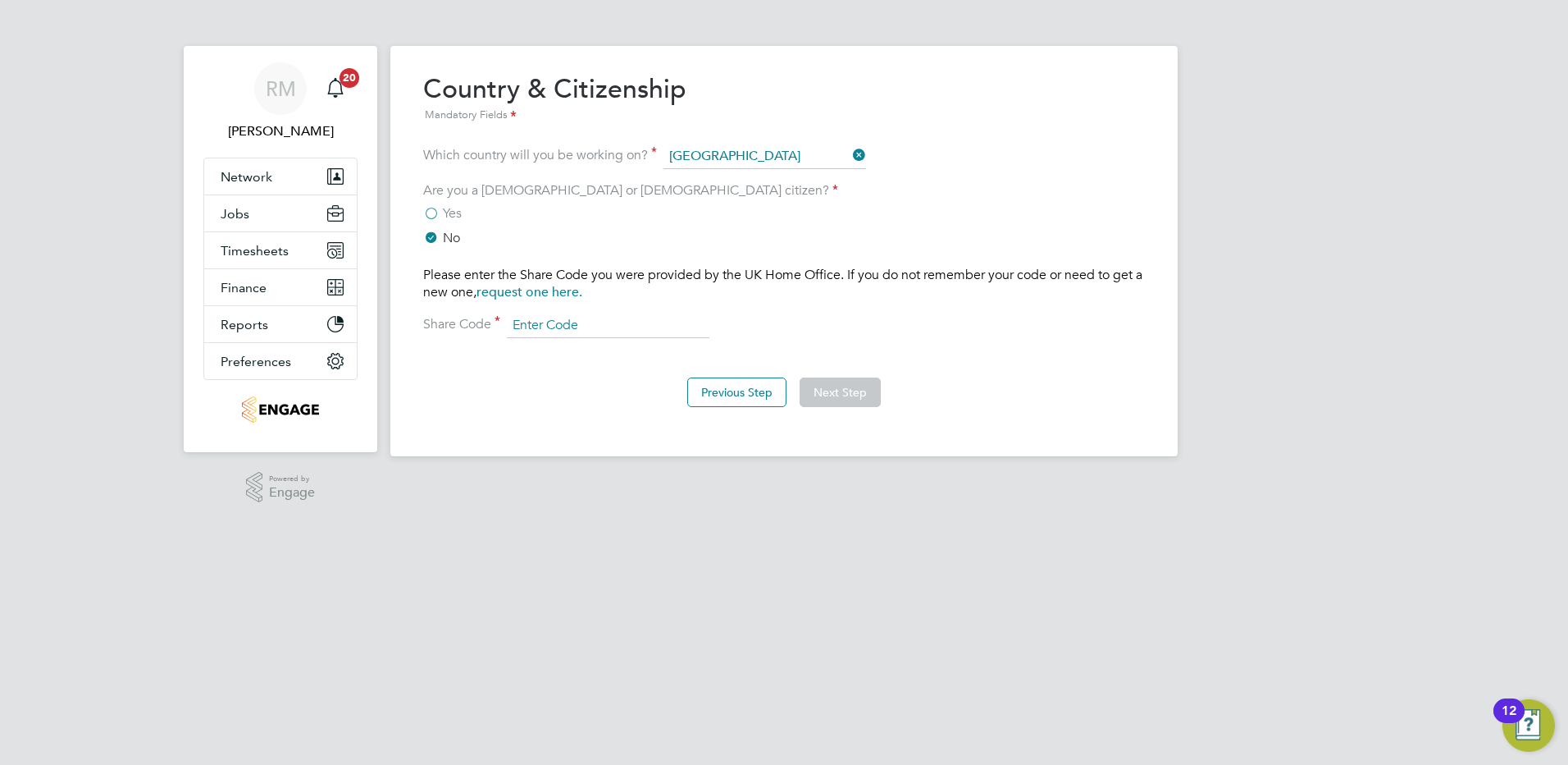
click at [550, 331] on input at bounding box center [609, 326] width 203 height 25
click at [586, 331] on input at bounding box center [609, 326] width 203 height 25
paste input "WE-EFJYB63-RW"
type input "WE-EFJYB63-RW"
click at [853, 394] on button "Next Step" at bounding box center [840, 392] width 81 height 29
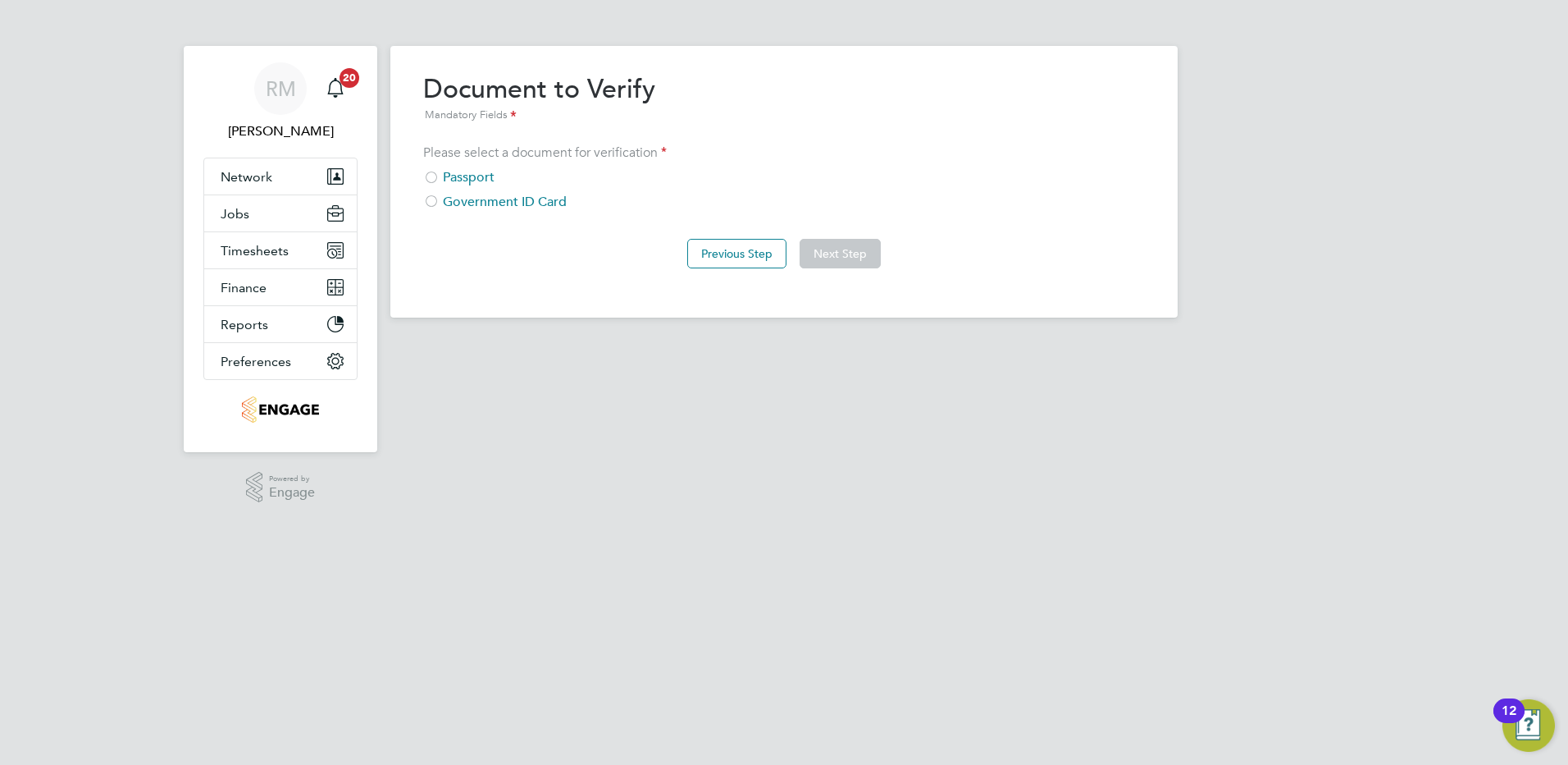
click at [433, 179] on div at bounding box center [431, 178] width 17 height 17
click at [844, 246] on button "Next Step" at bounding box center [840, 253] width 81 height 29
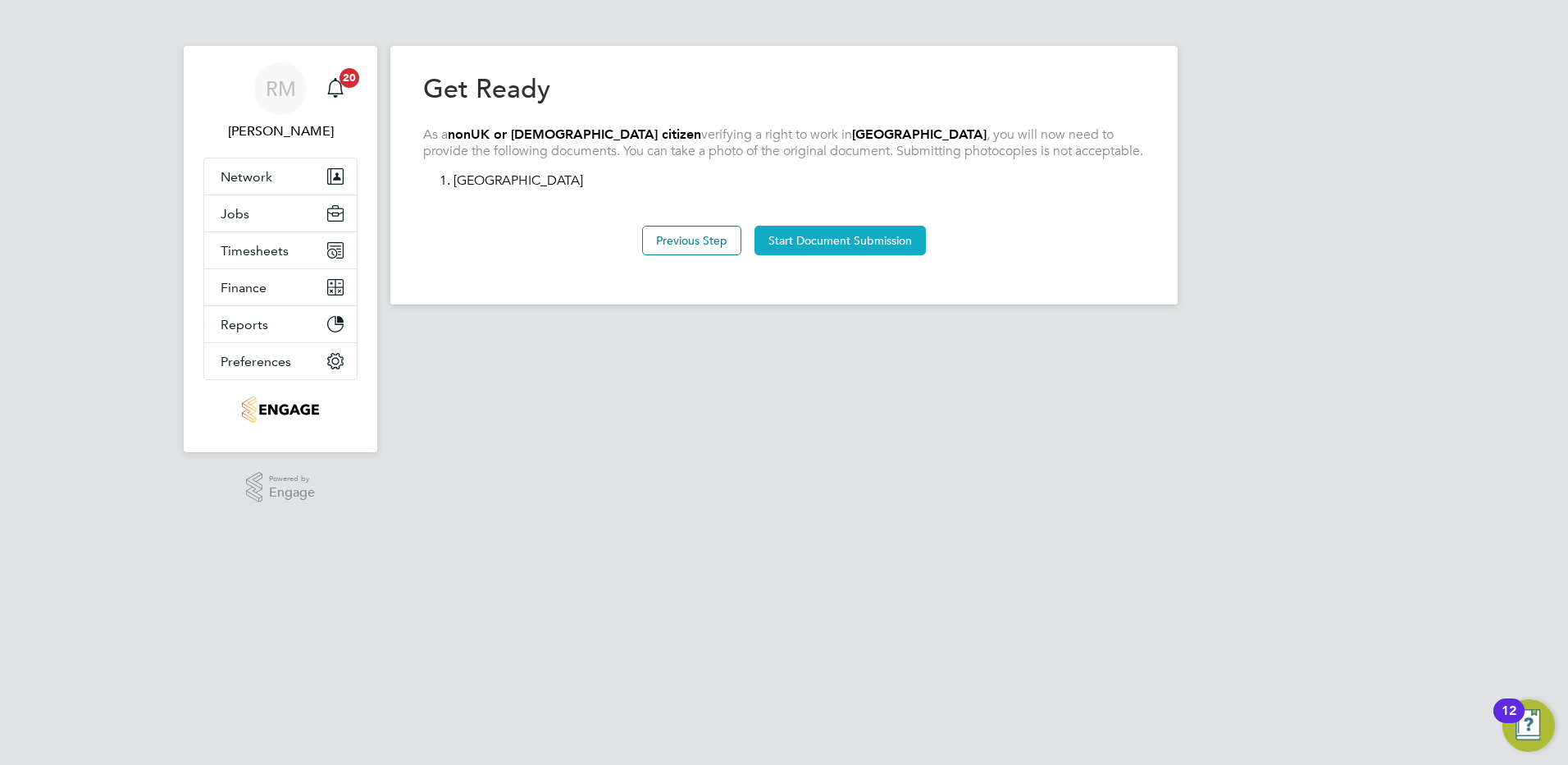
click at [858, 239] on button "Start Document Submission" at bounding box center [840, 240] width 171 height 29
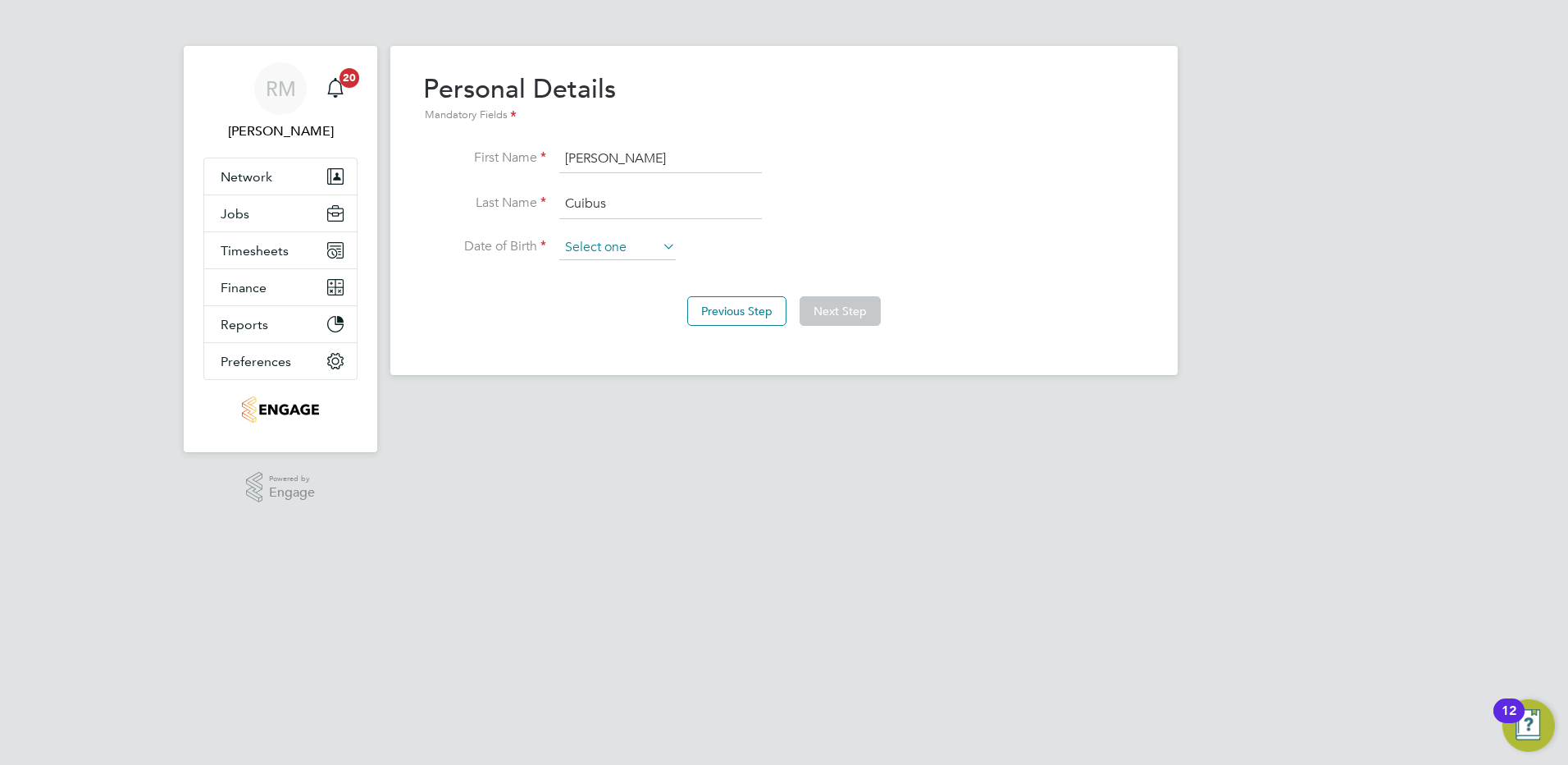
scroll to position [498, 0]
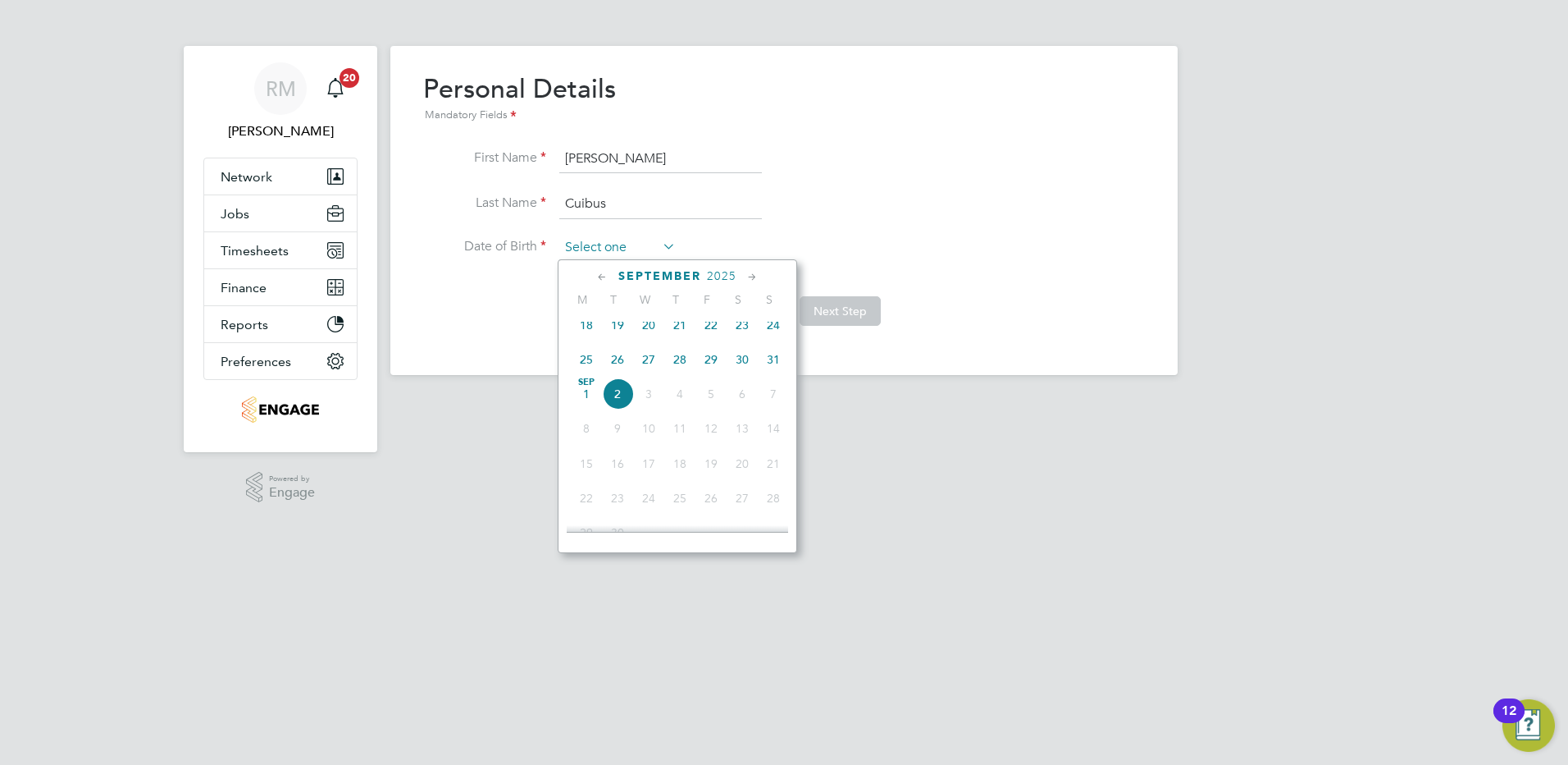
click at [599, 244] on input at bounding box center [617, 248] width 116 height 25
click at [730, 271] on span "2025" at bounding box center [721, 276] width 29 height 14
click at [718, 274] on span "2025" at bounding box center [721, 276] width 29 height 14
click at [710, 274] on span "2025" at bounding box center [708, 276] width 29 height 14
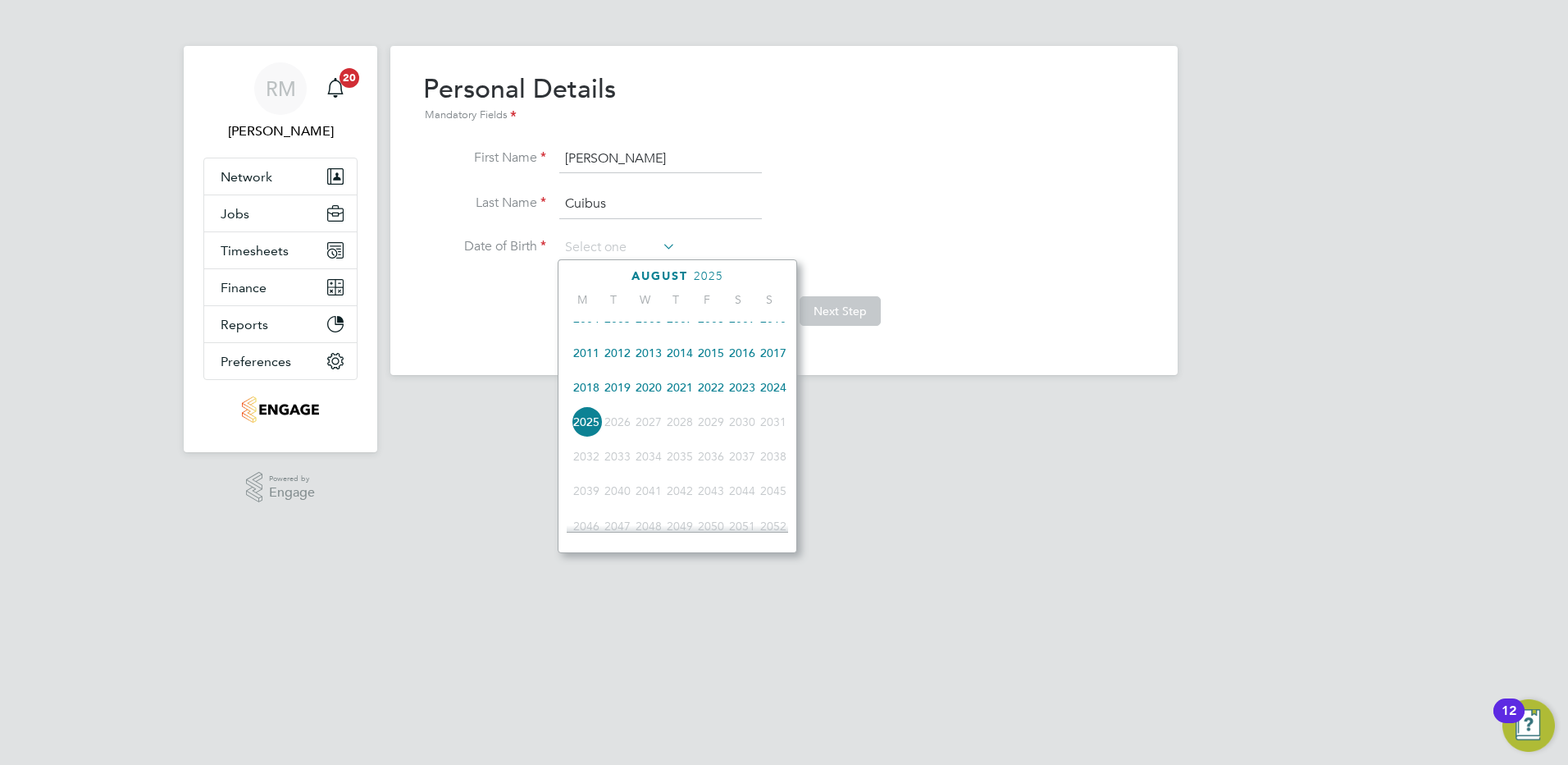
drag, startPoint x: 710, startPoint y: 274, endPoint x: 631, endPoint y: 288, distance: 80.2
click at [631, 289] on div "August 2025 M T W T F S S 1920 1921 1922 1923 1924 1925 1926 1927 1928 1929 193…" at bounding box center [677, 406] width 240 height 294
click at [581, 329] on span "2004" at bounding box center [586, 318] width 31 height 31
click at [713, 271] on span "2004" at bounding box center [708, 276] width 29 height 14
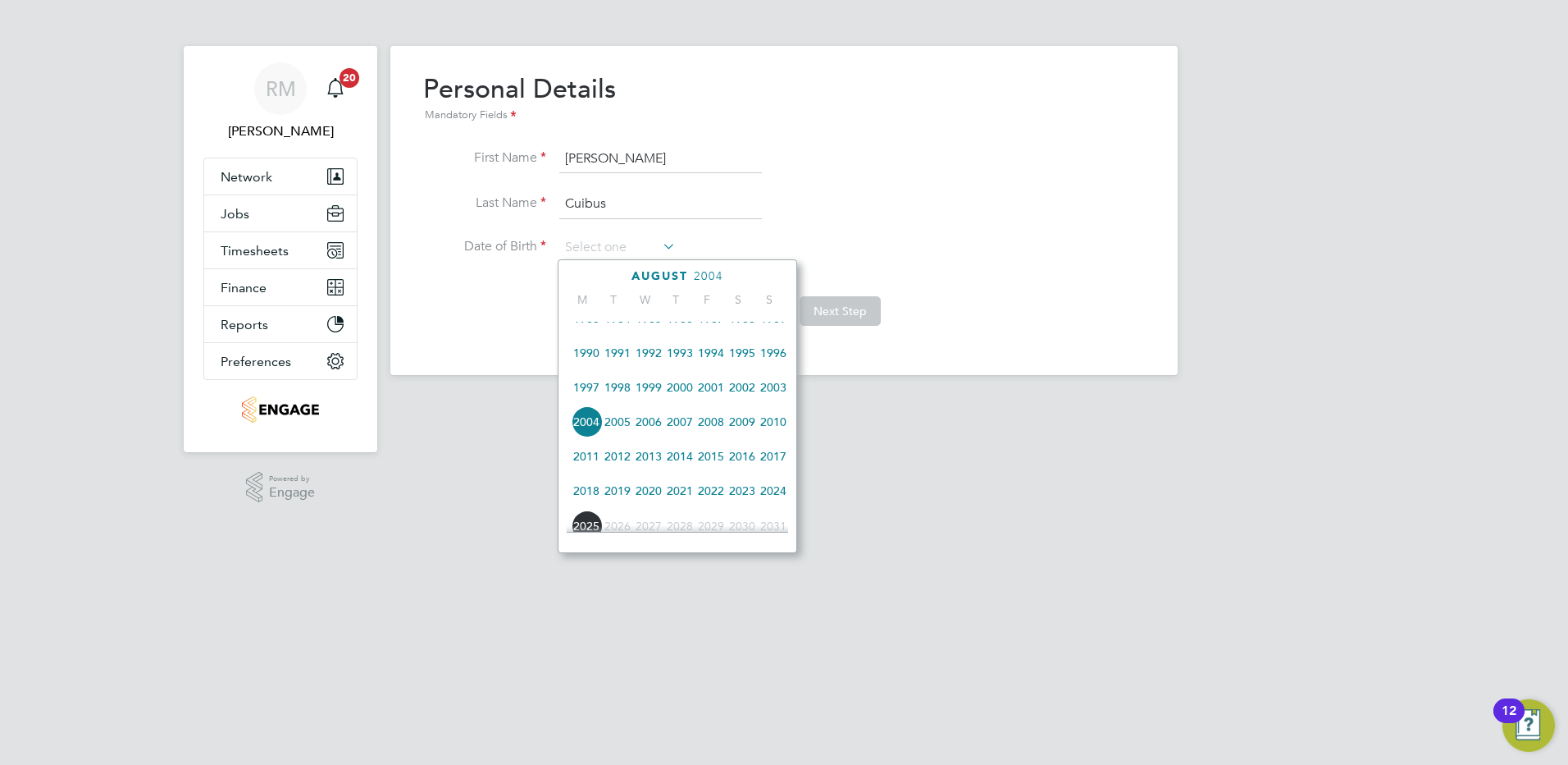
click at [583, 323] on span "1983" at bounding box center [586, 318] width 31 height 31
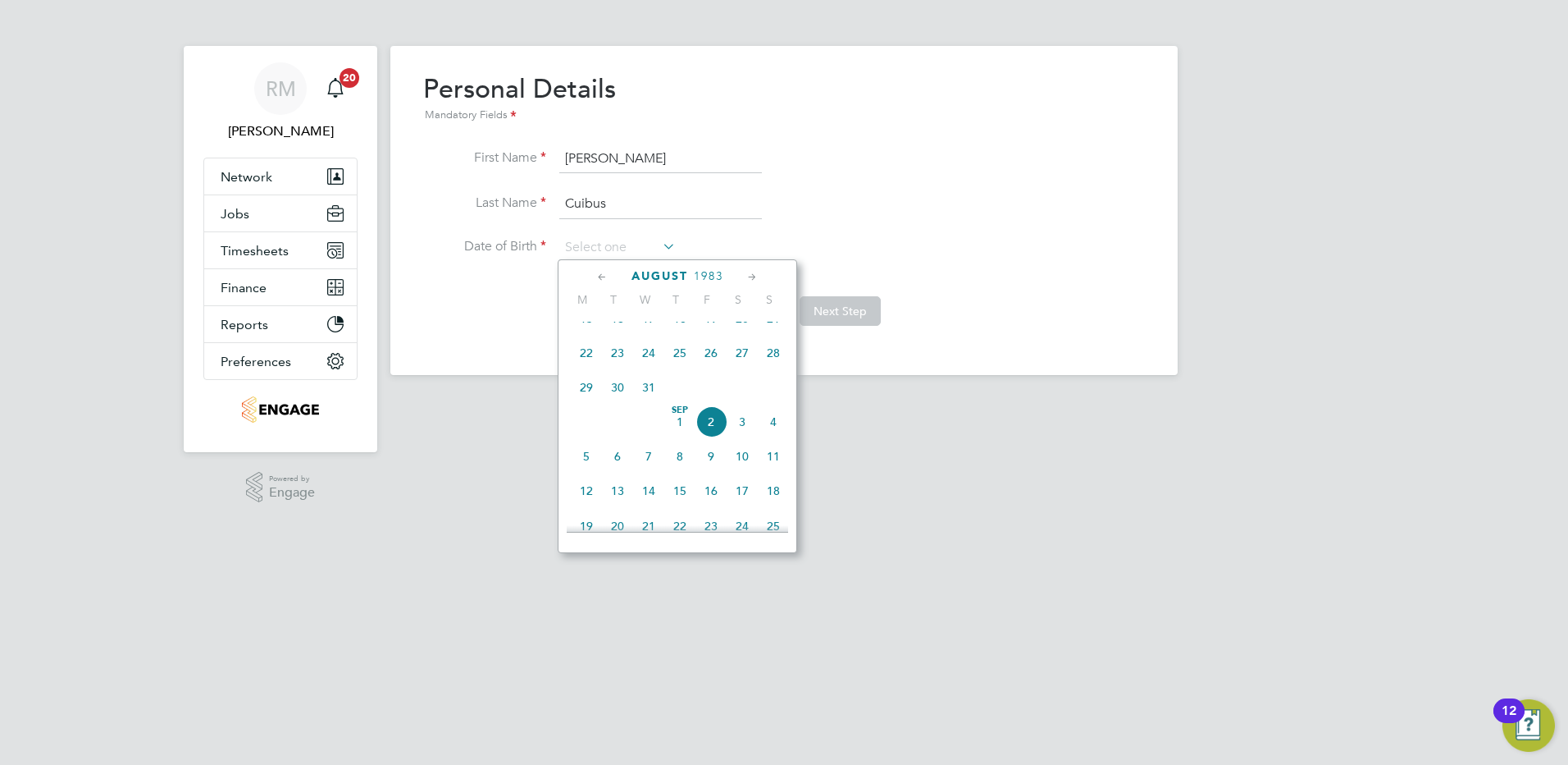
click at [720, 274] on span "1983" at bounding box center [708, 276] width 29 height 14
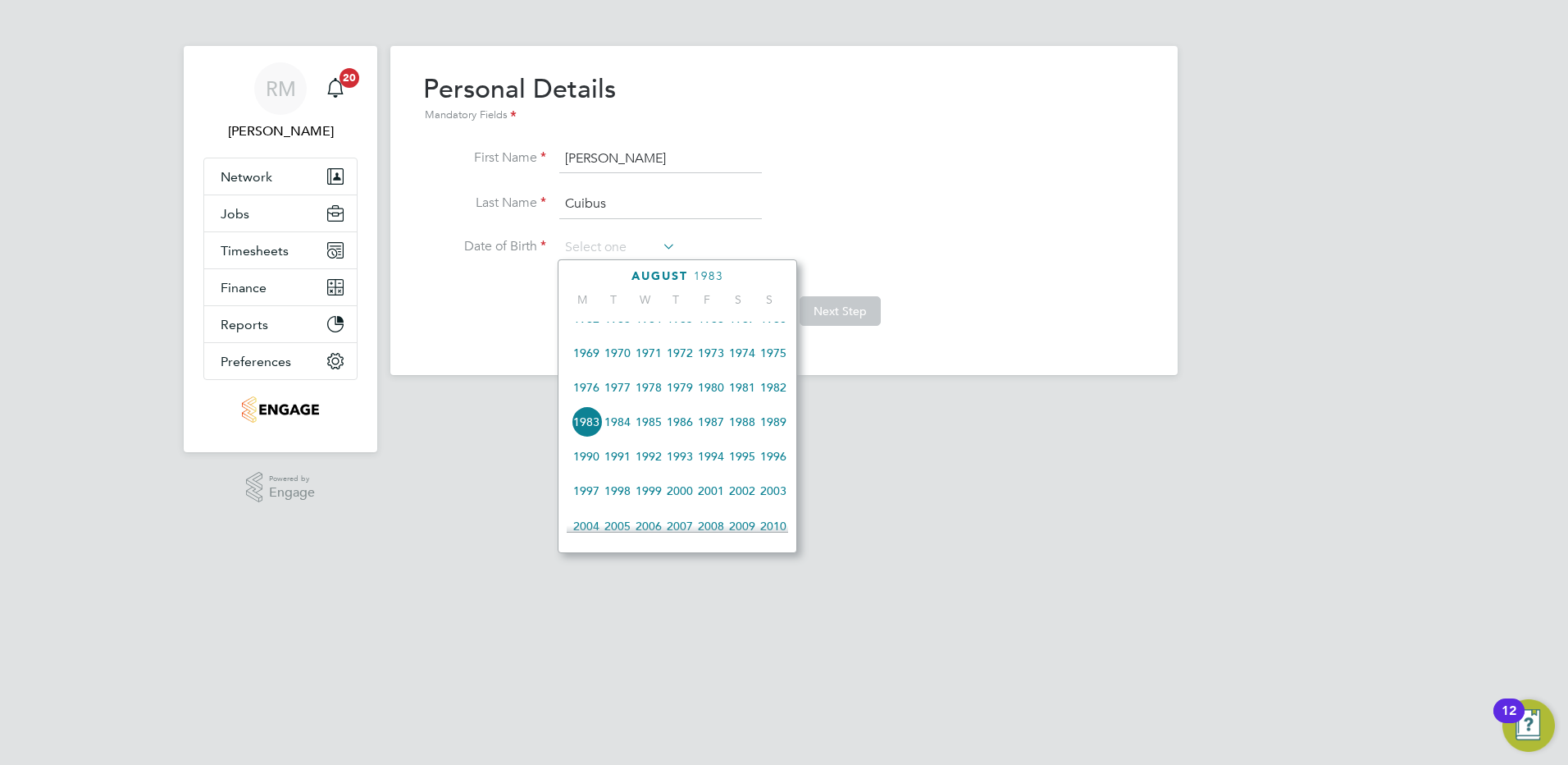
click at [675, 358] on span "1972" at bounding box center [679, 352] width 31 height 31
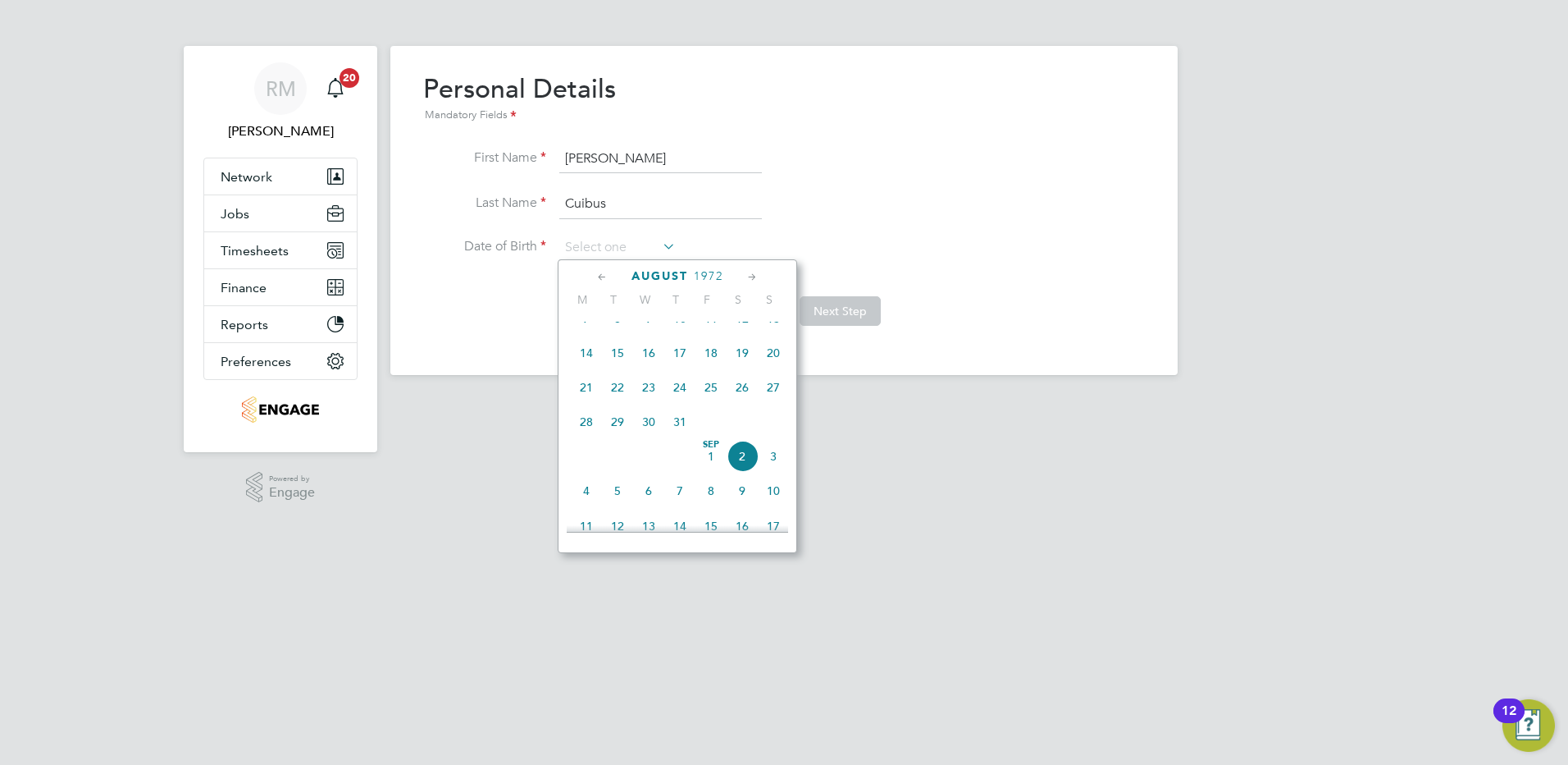
click at [601, 274] on icon at bounding box center [602, 277] width 16 height 18
click at [756, 275] on icon at bounding box center [753, 277] width 16 height 18
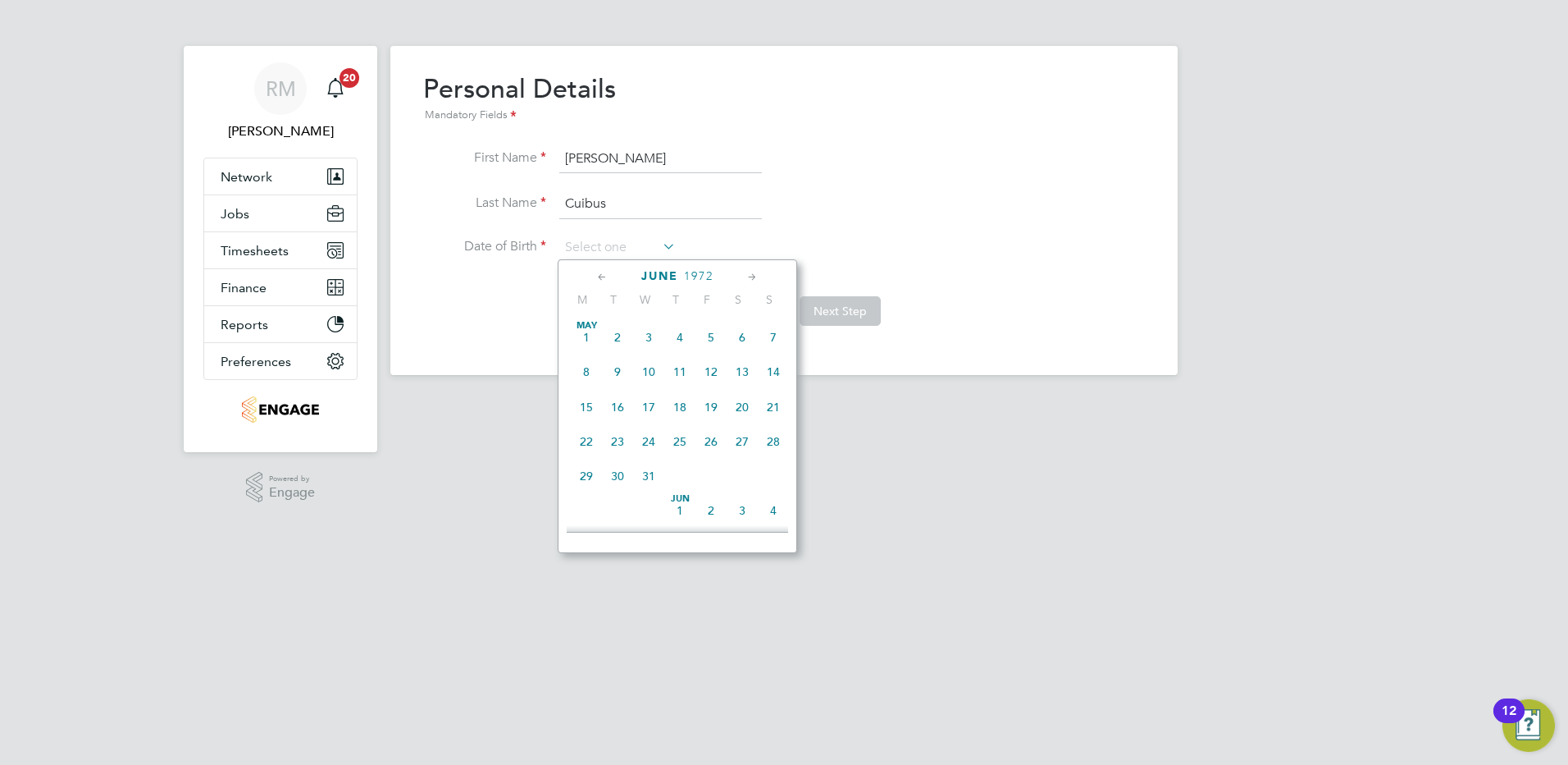
scroll to position [177, 0]
click at [650, 406] on span "14" at bounding box center [648, 402] width 31 height 31
type input "[DATE]"
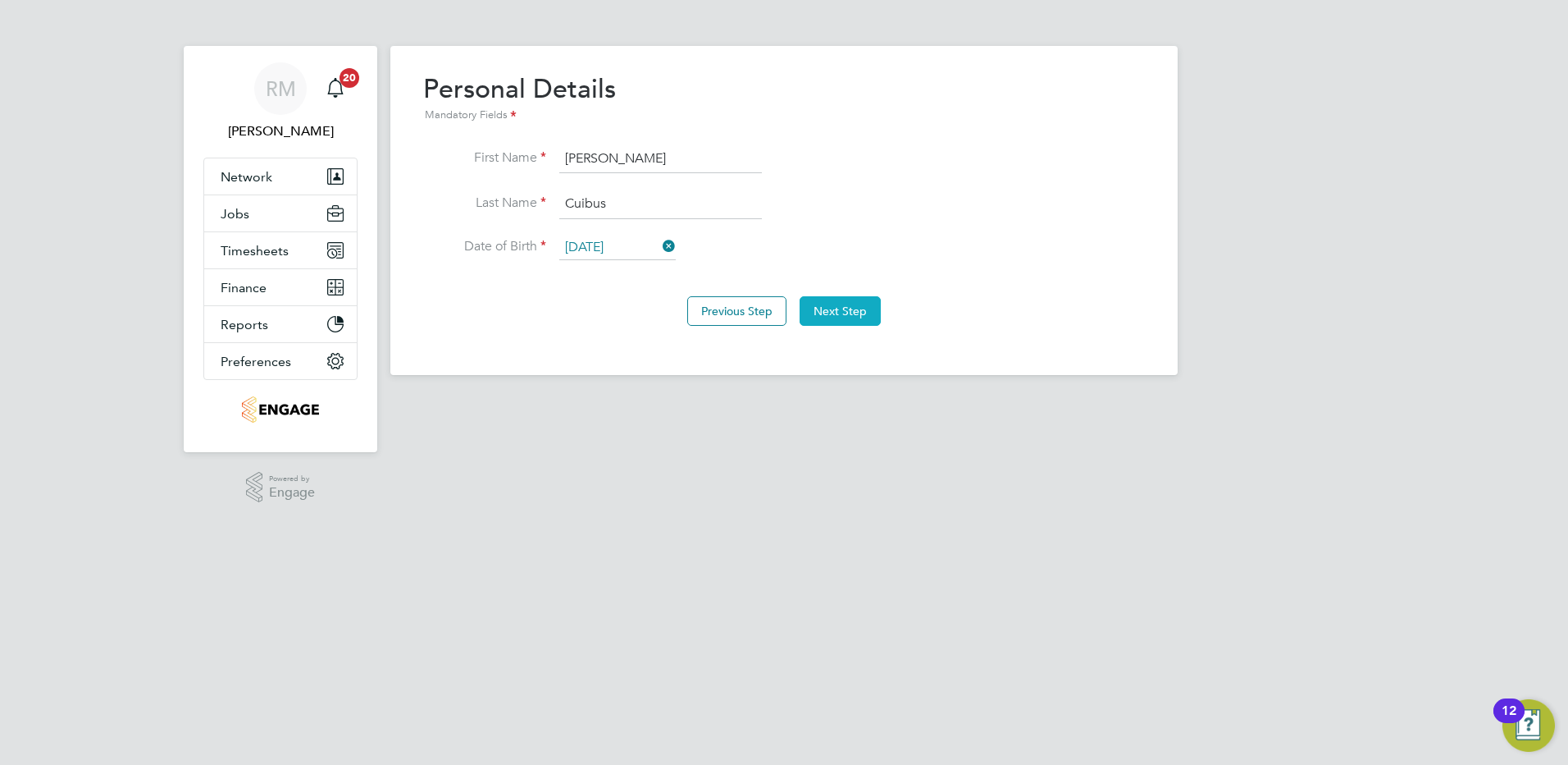
click at [860, 308] on button "Next Step" at bounding box center [840, 311] width 81 height 29
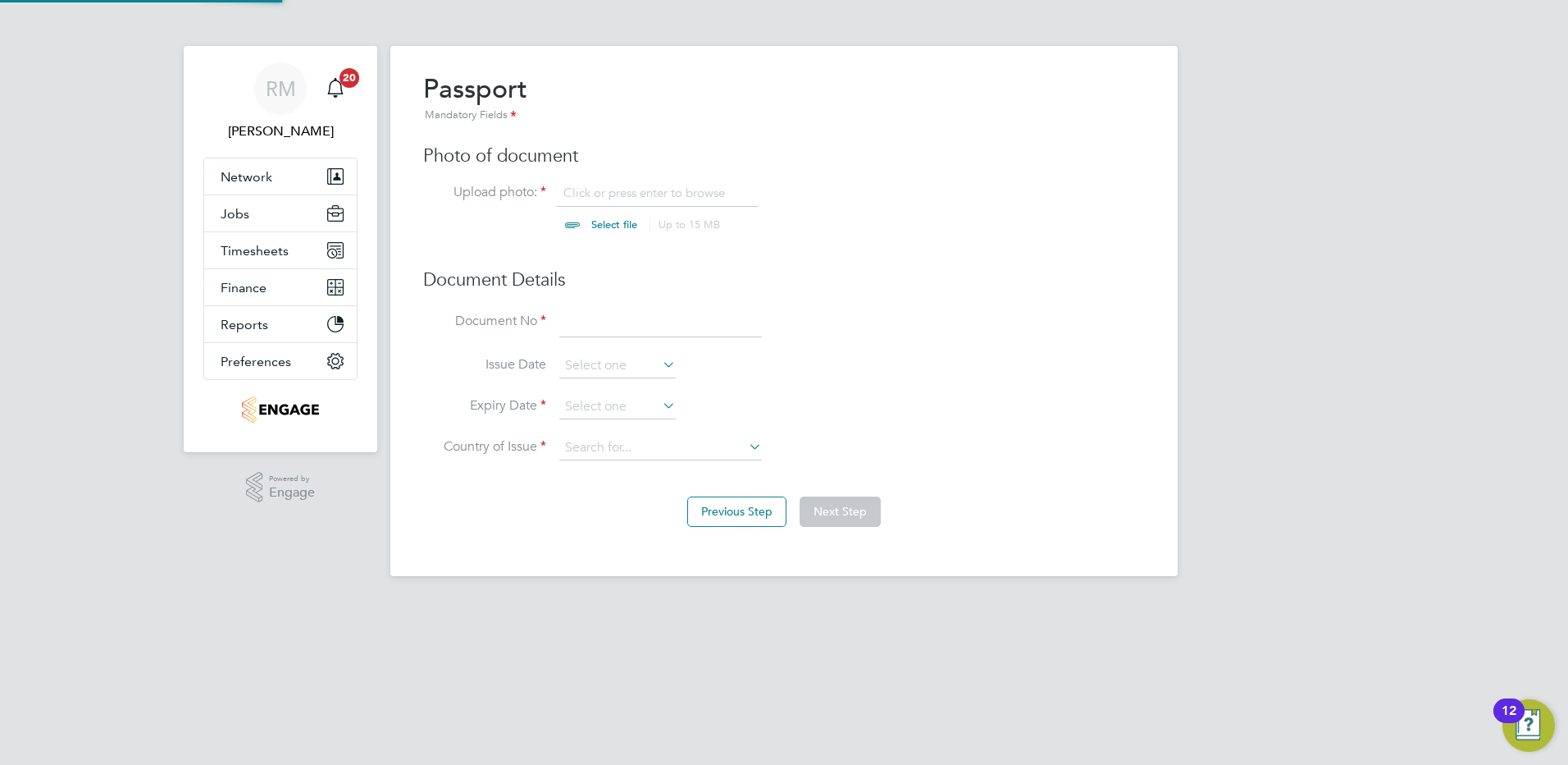
scroll to position [22, 204]
click at [602, 222] on input "file" at bounding box center [630, 209] width 258 height 49
type input "C:\fakepath\simona cuibus pp.pdf"
click at [597, 325] on input at bounding box center [661, 323] width 203 height 29
click at [596, 325] on input at bounding box center [661, 323] width 203 height 29
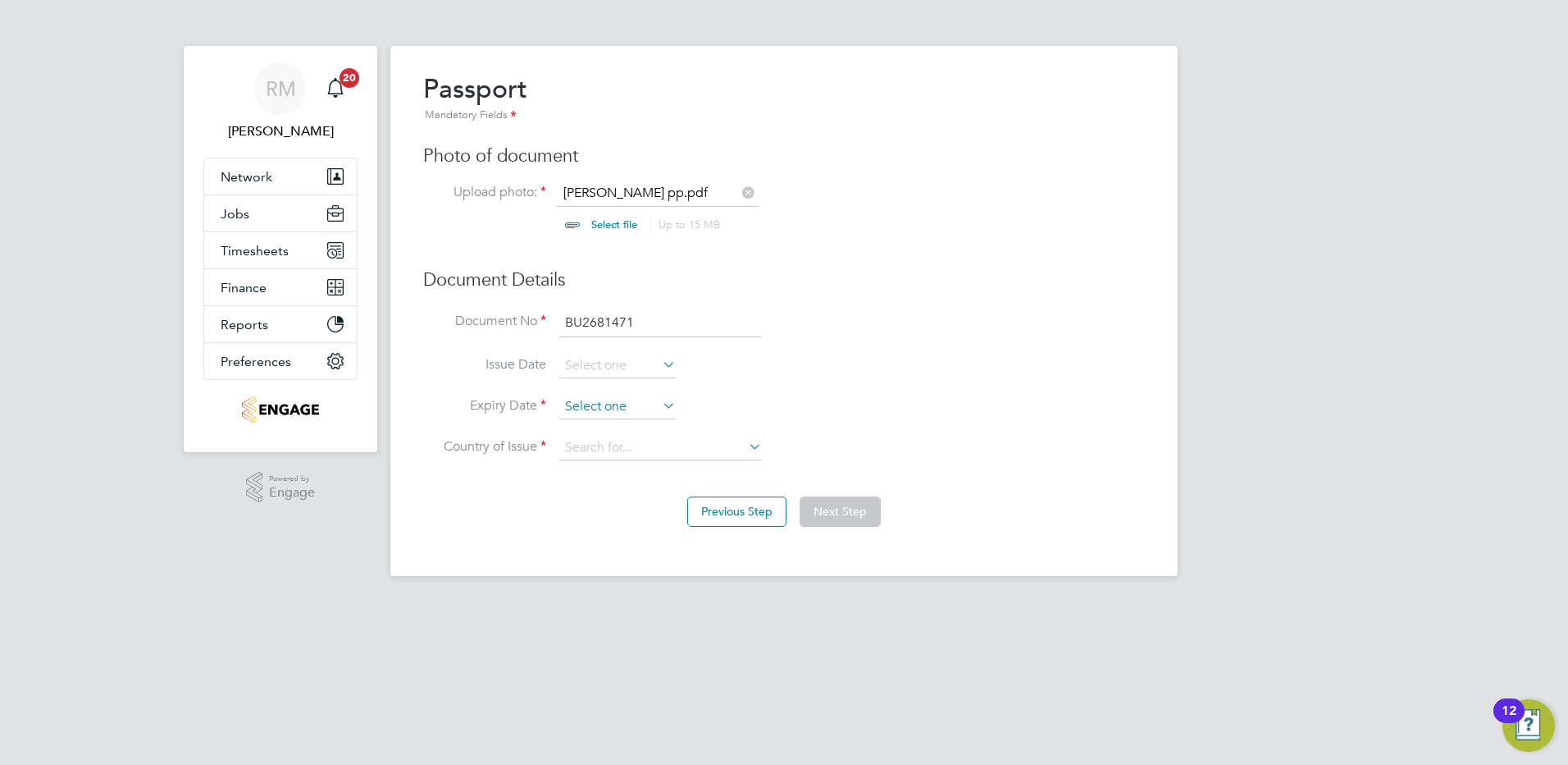
type input "BU2681471"
click at [579, 405] on input at bounding box center [617, 407] width 116 height 25
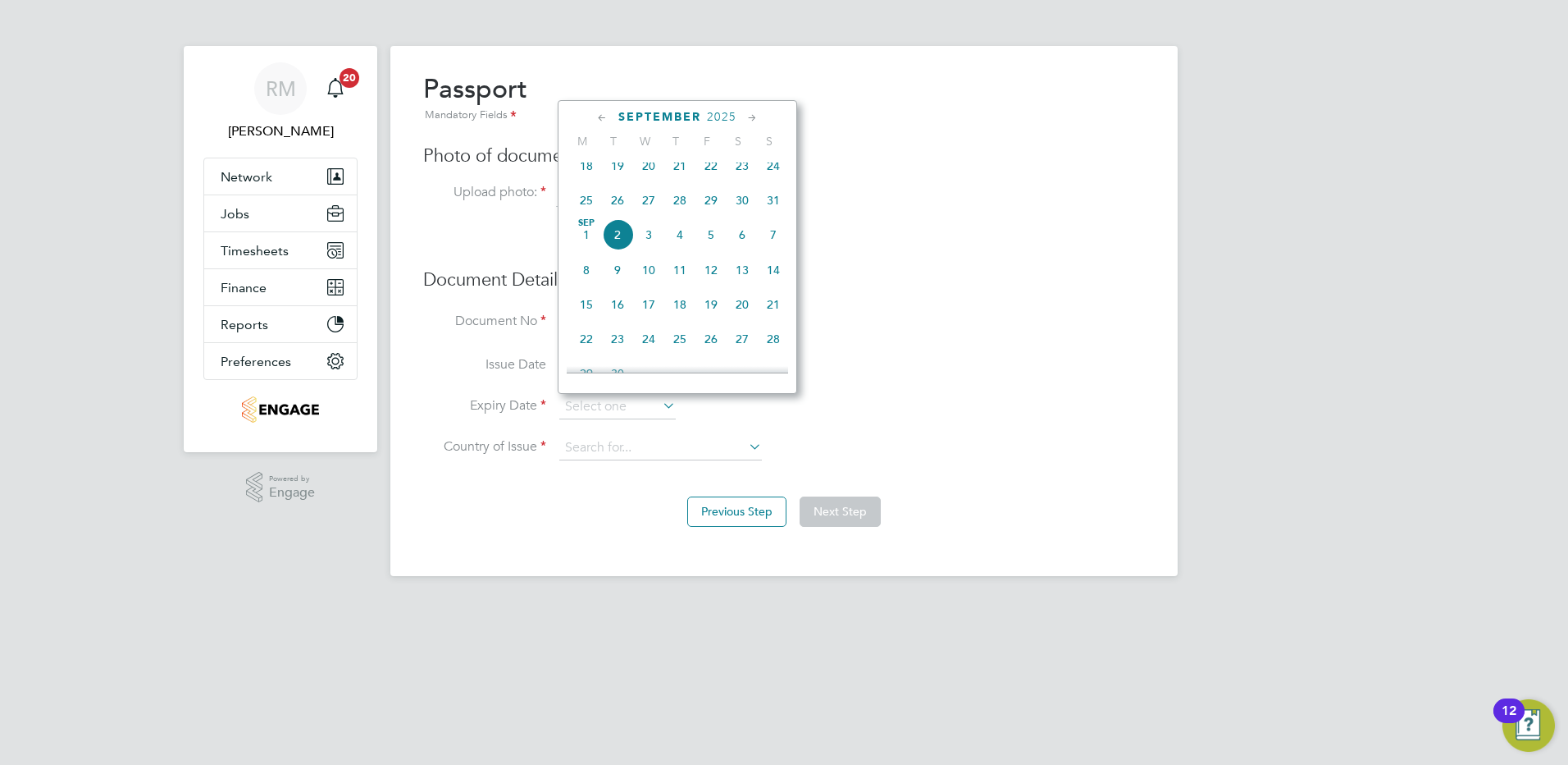
click at [721, 112] on span "2025" at bounding box center [721, 117] width 29 height 14
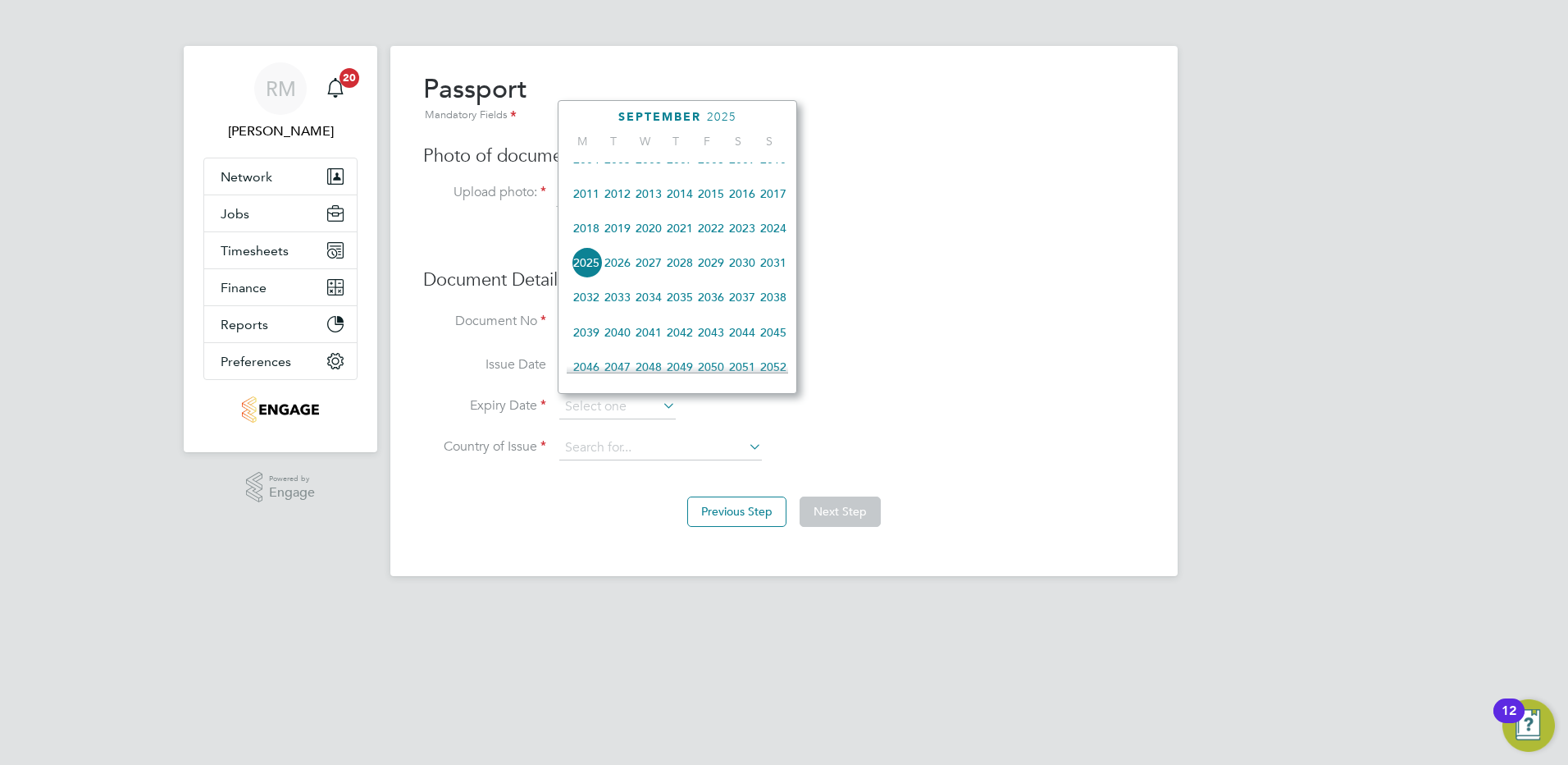
click at [619, 307] on span "2033" at bounding box center [617, 296] width 31 height 31
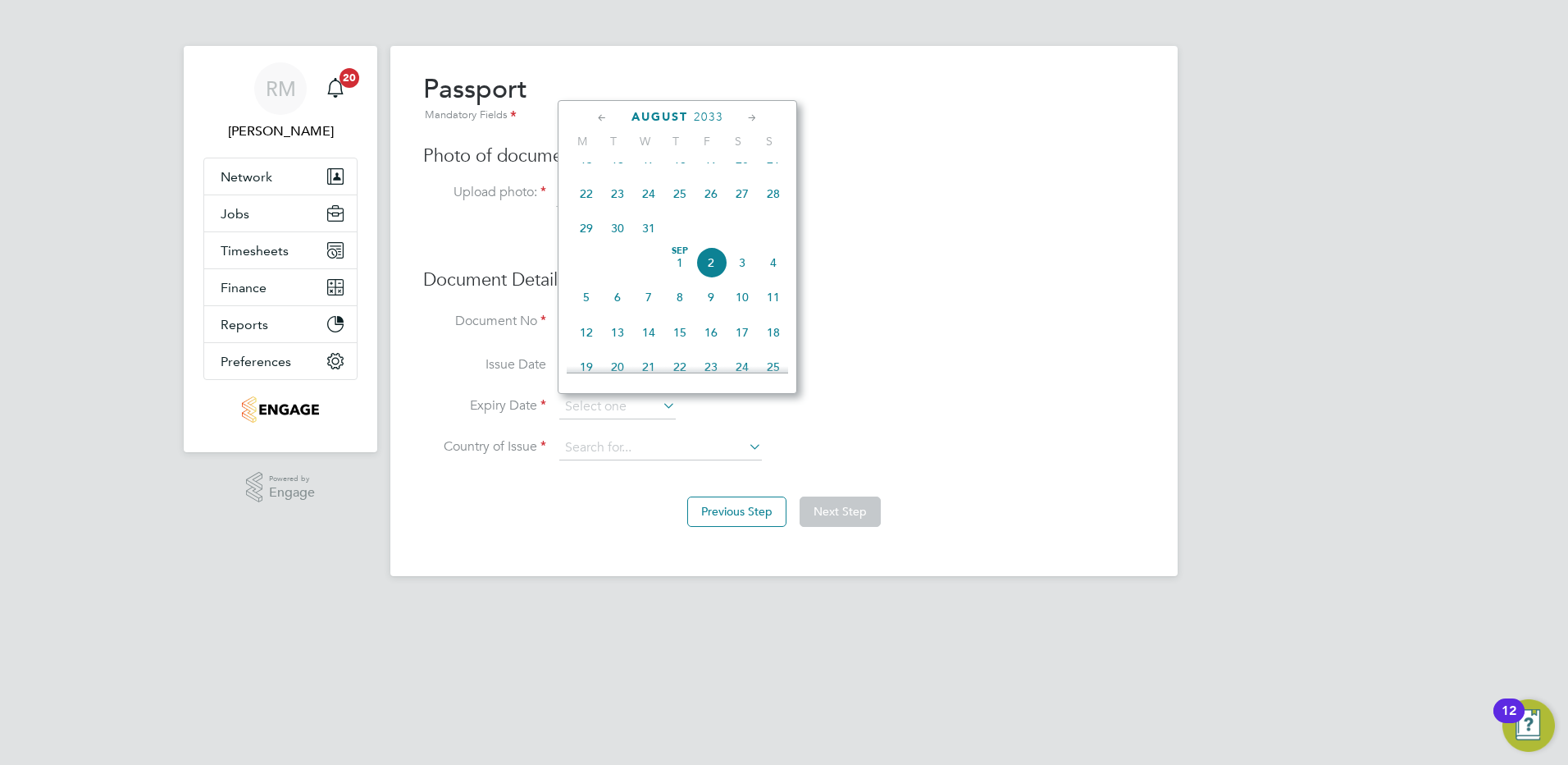
click at [594, 117] on icon at bounding box center [602, 118] width 16 height 18
click at [604, 115] on icon at bounding box center [602, 118] width 16 height 18
click at [757, 119] on icon at bounding box center [753, 118] width 16 height 18
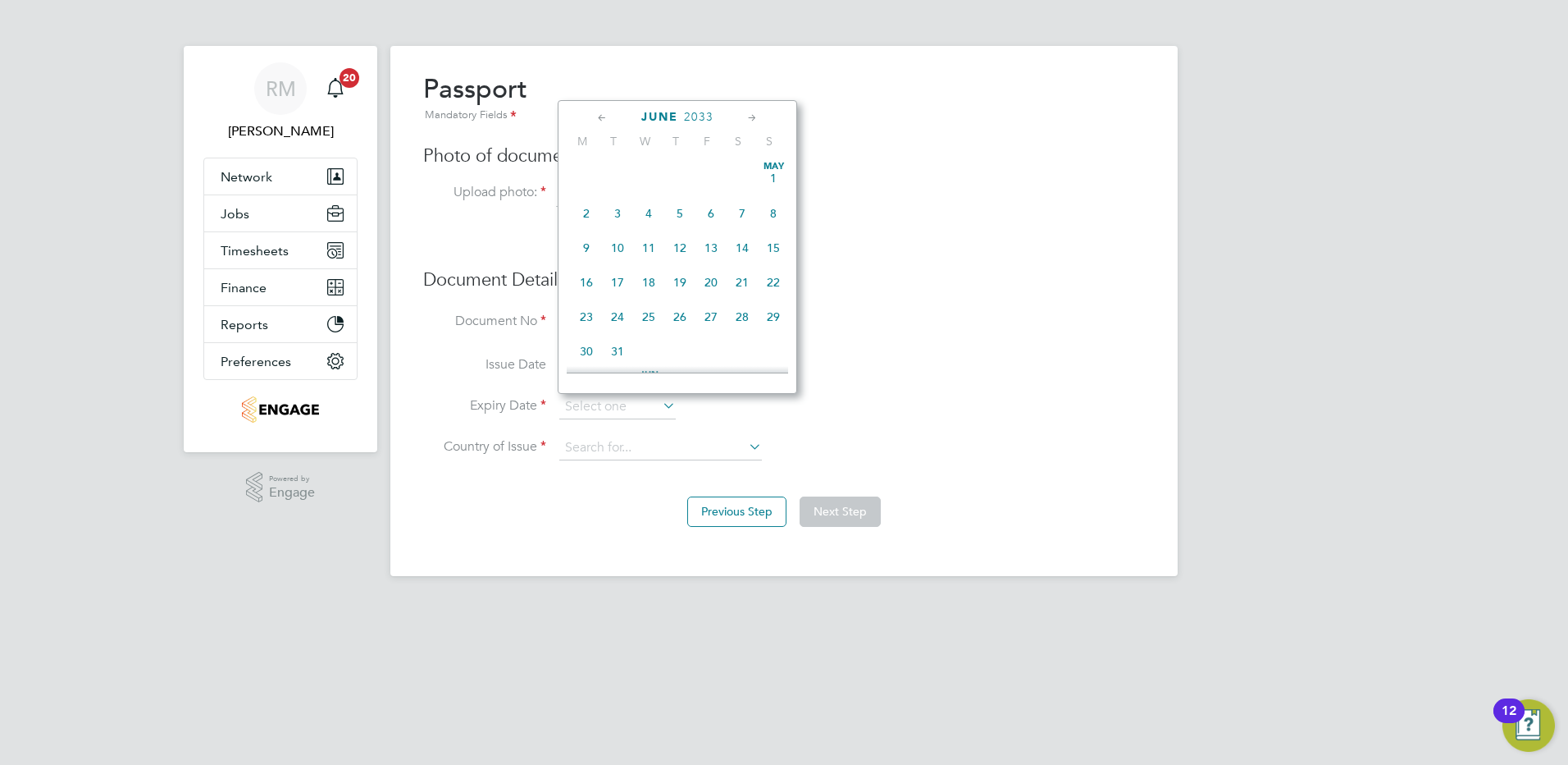
scroll to position [213, 0]
click at [623, 249] on span "14" at bounding box center [617, 243] width 31 height 31
type input "[DATE]"
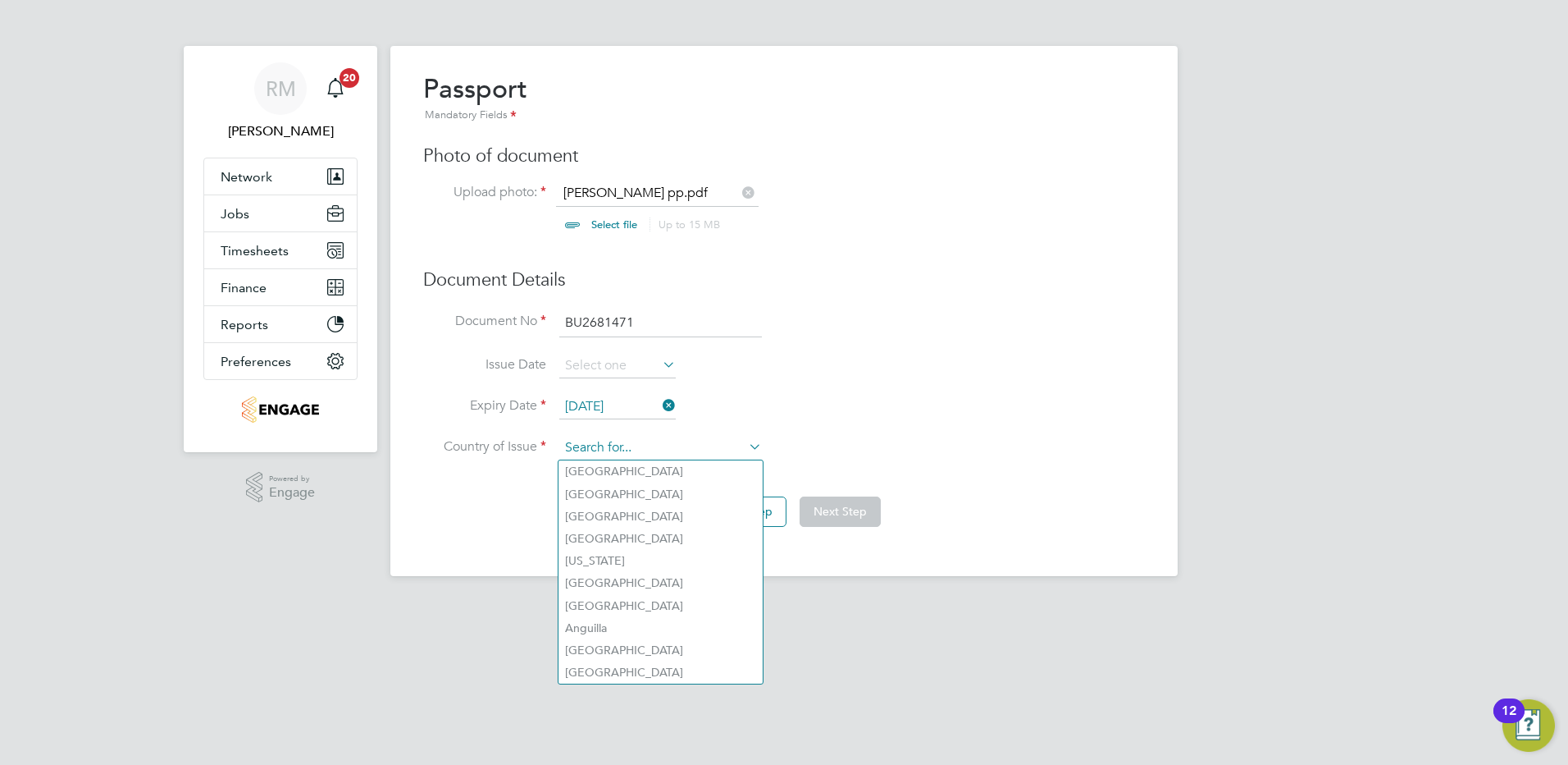
click at [596, 452] on input at bounding box center [661, 448] width 203 height 25
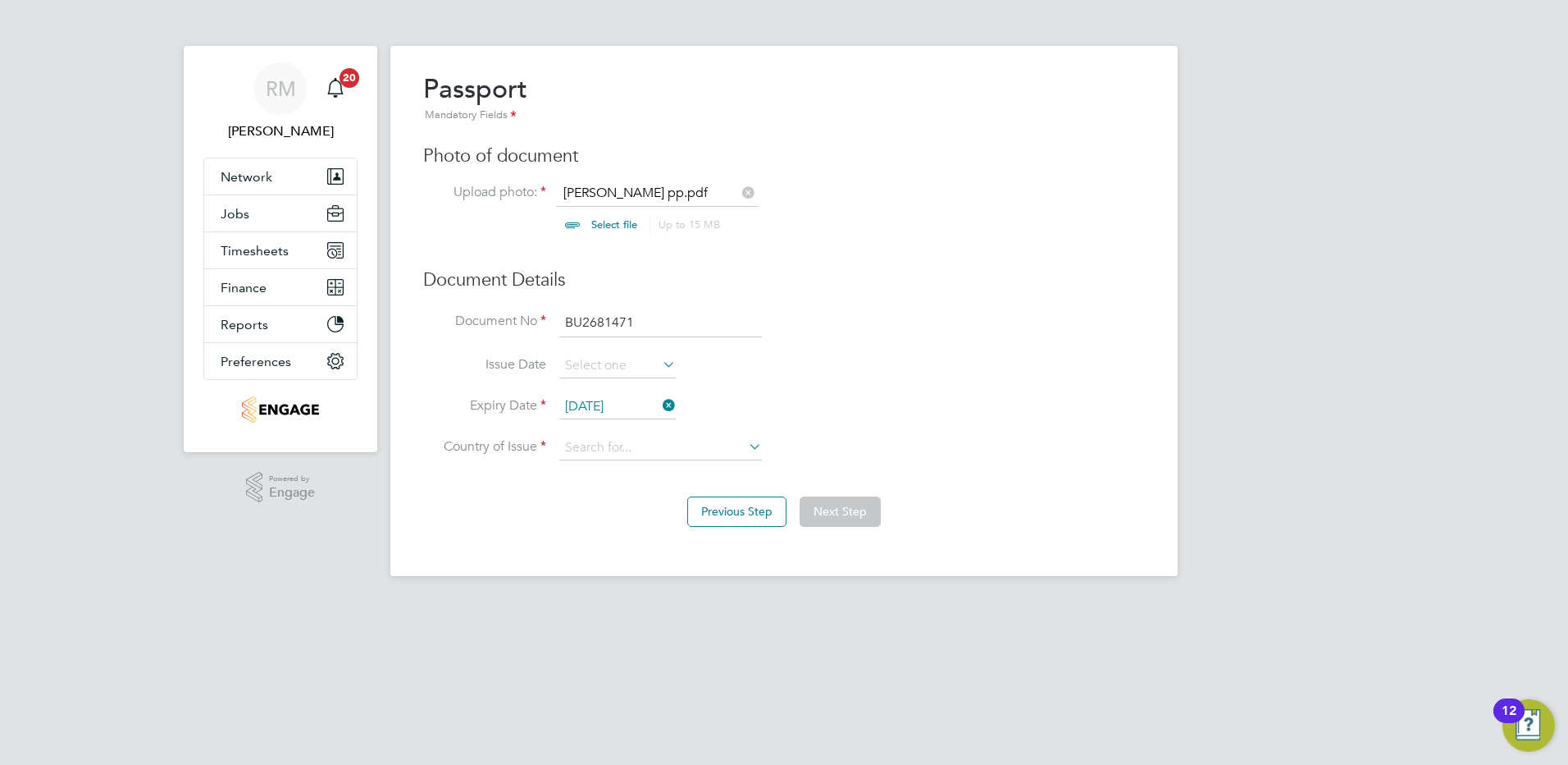
click at [596, 432] on li "Expiry Date 14 Jun 2033" at bounding box center [784, 415] width 722 height 41
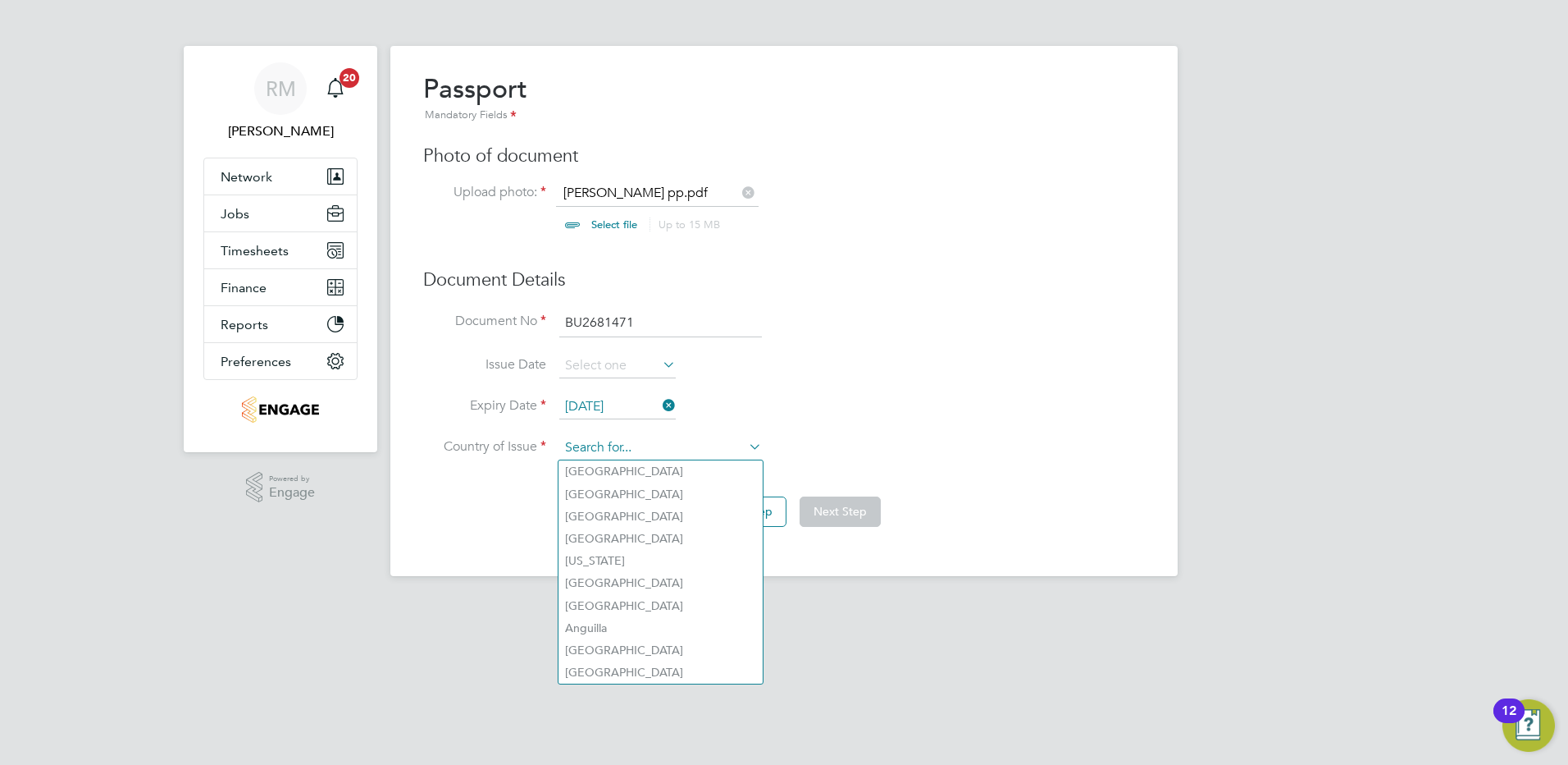
click at [591, 444] on input at bounding box center [661, 448] width 203 height 25
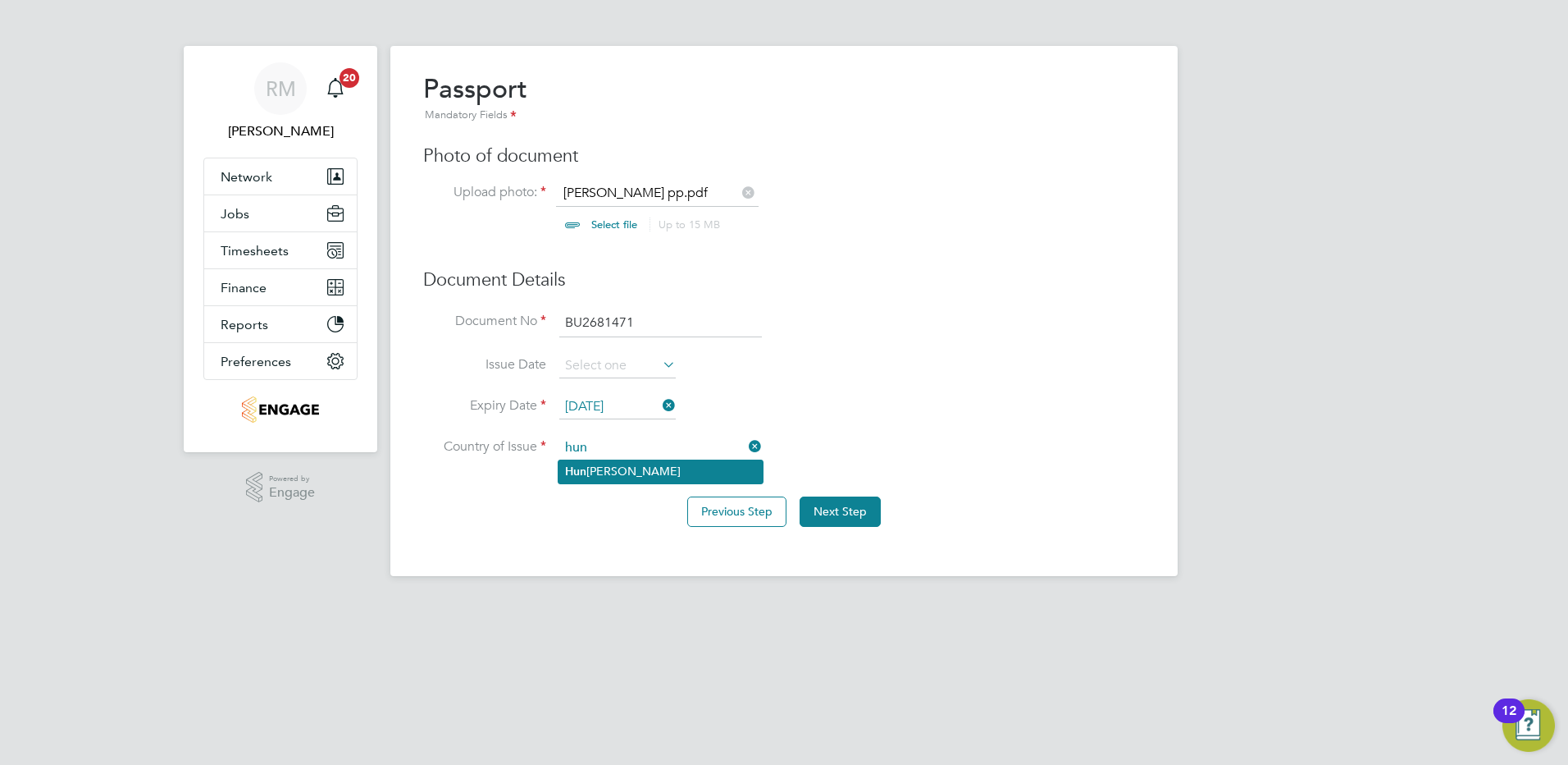
click at [596, 476] on li "Hun gary" at bounding box center [661, 471] width 205 height 22
type input "Hungary"
click at [814, 496] on div "Previous Step Next Step" at bounding box center [784, 509] width 722 height 65
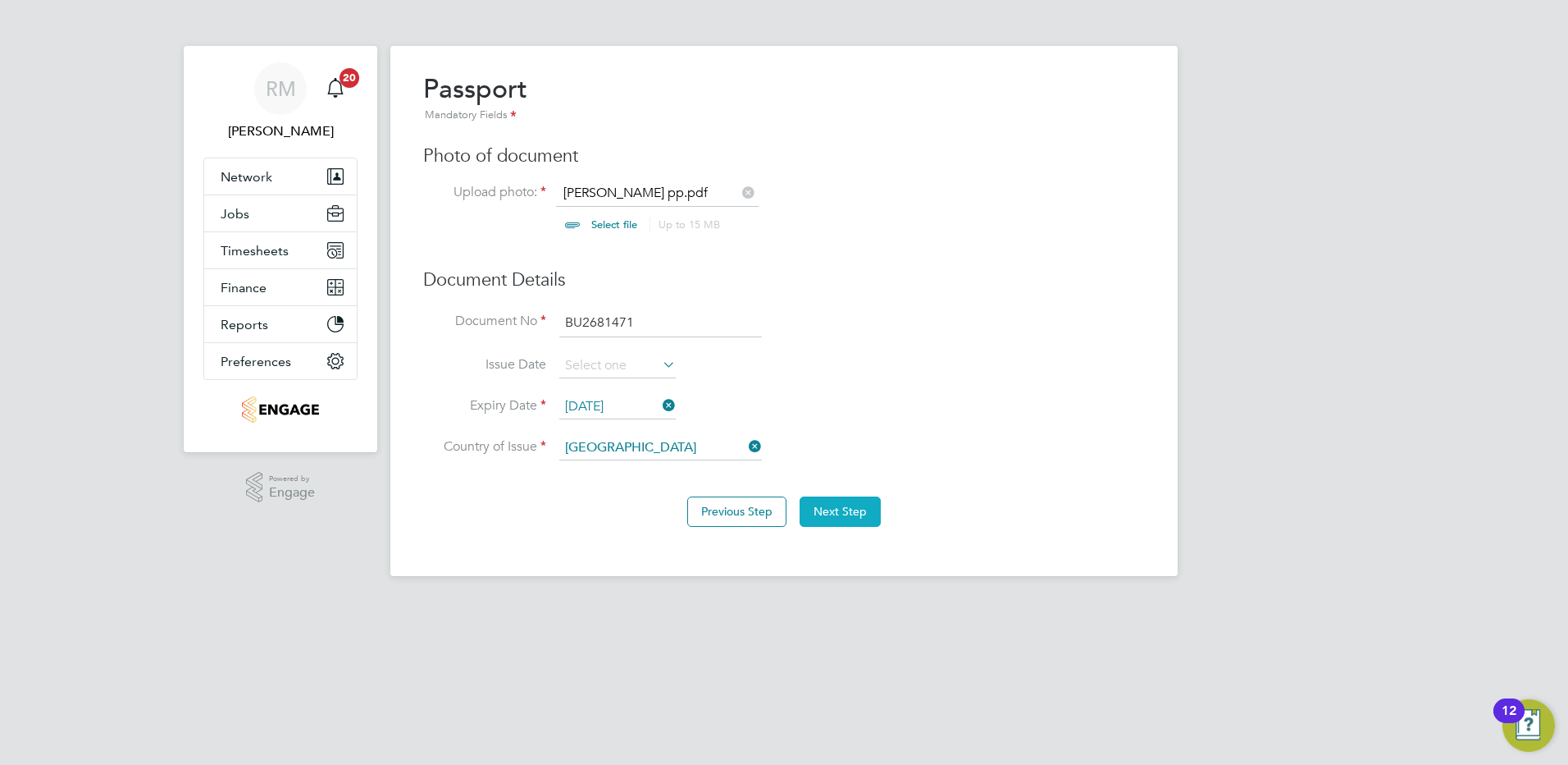
click at [835, 512] on button "Next Step" at bounding box center [840, 511] width 81 height 29
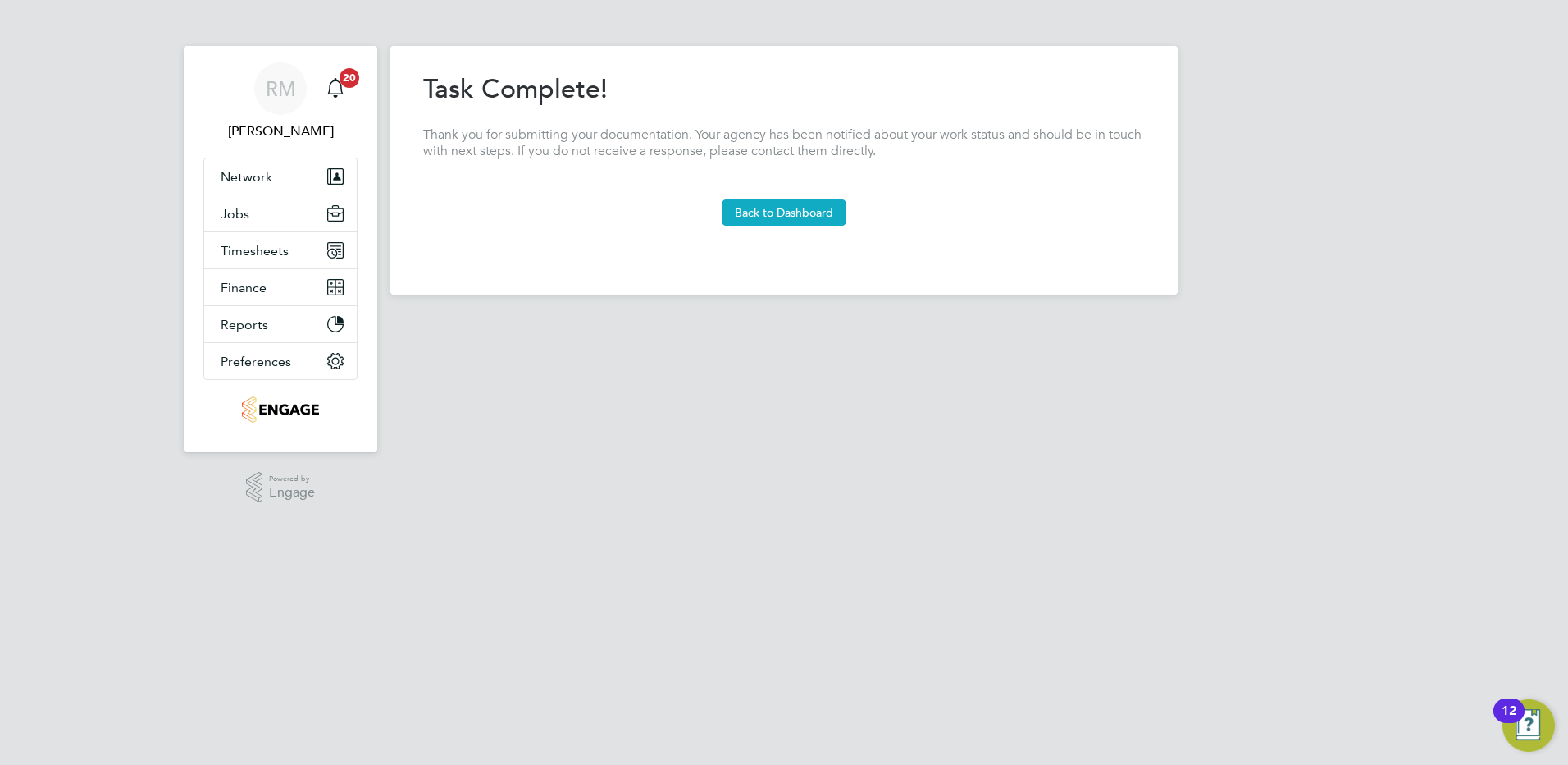
click at [770, 207] on button "Back to Dashboard" at bounding box center [784, 213] width 124 height 26
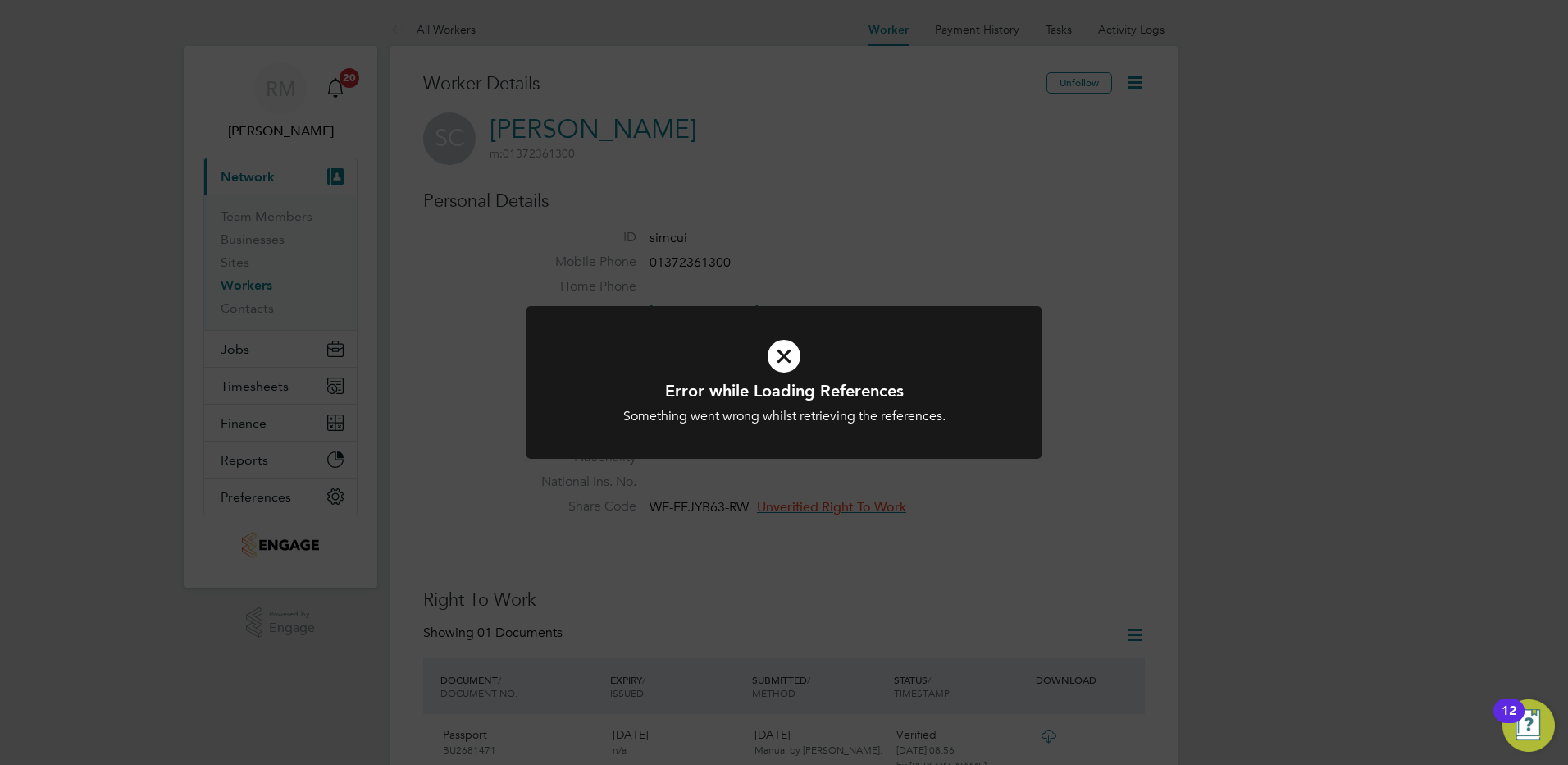
click at [868, 530] on div "Error while Loading References Something went wrong whilst retrieving the refer…" at bounding box center [784, 382] width 1568 height 765
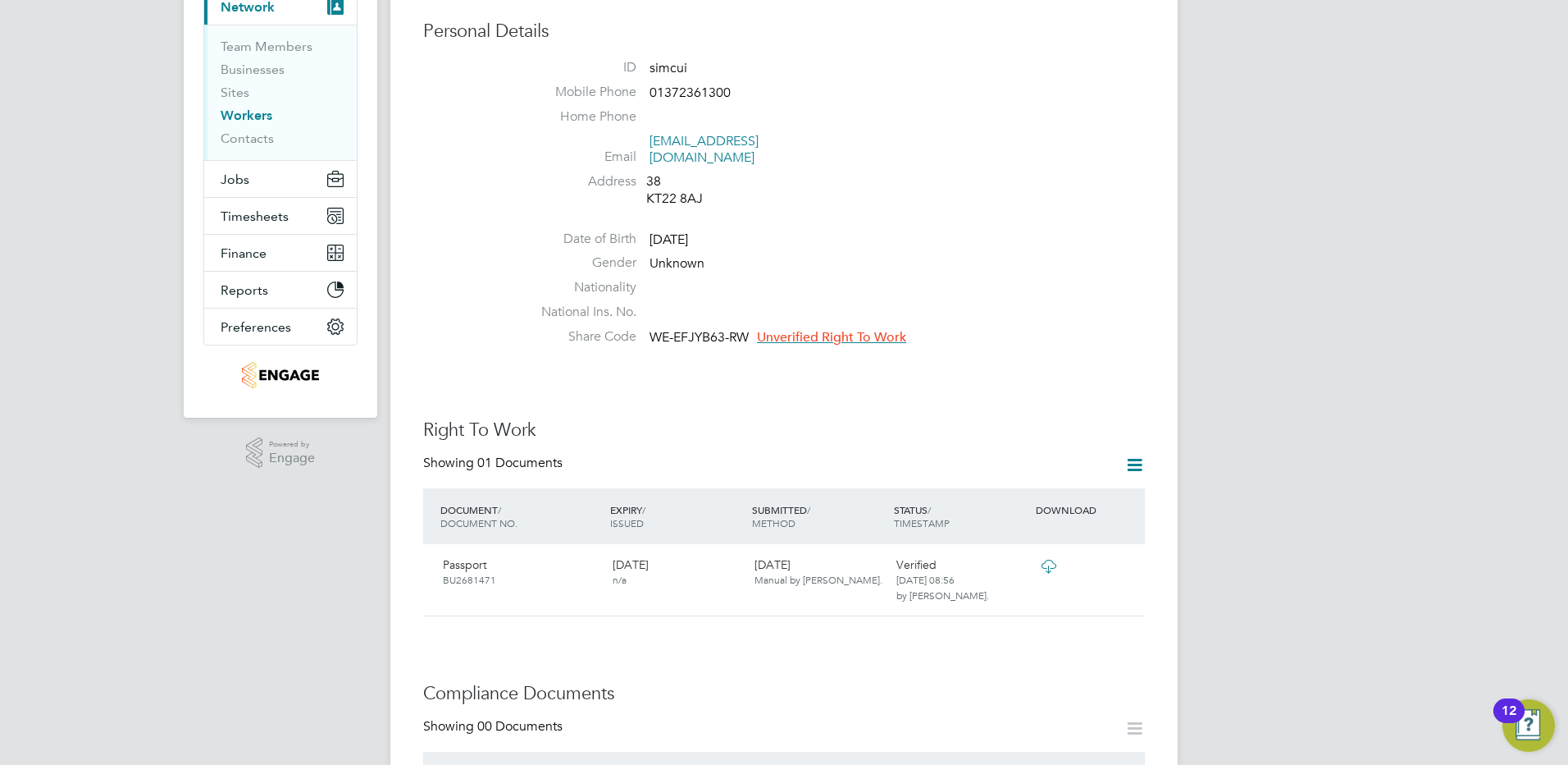
scroll to position [492, 0]
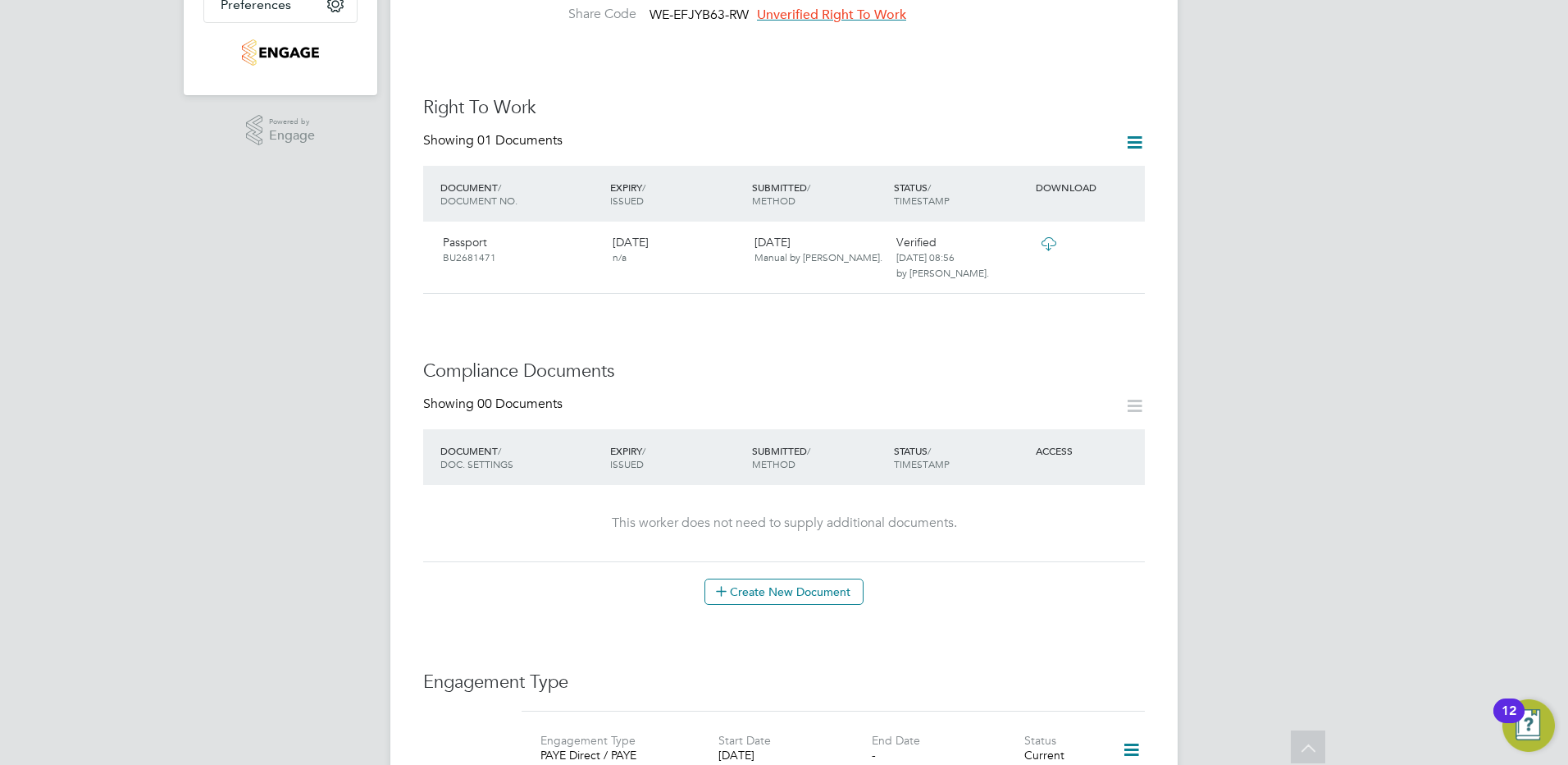
click at [1139, 132] on icon at bounding box center [1134, 142] width 20 height 20
click at [1027, 168] on li "Add Right To Work Document" at bounding box center [1043, 166] width 198 height 23
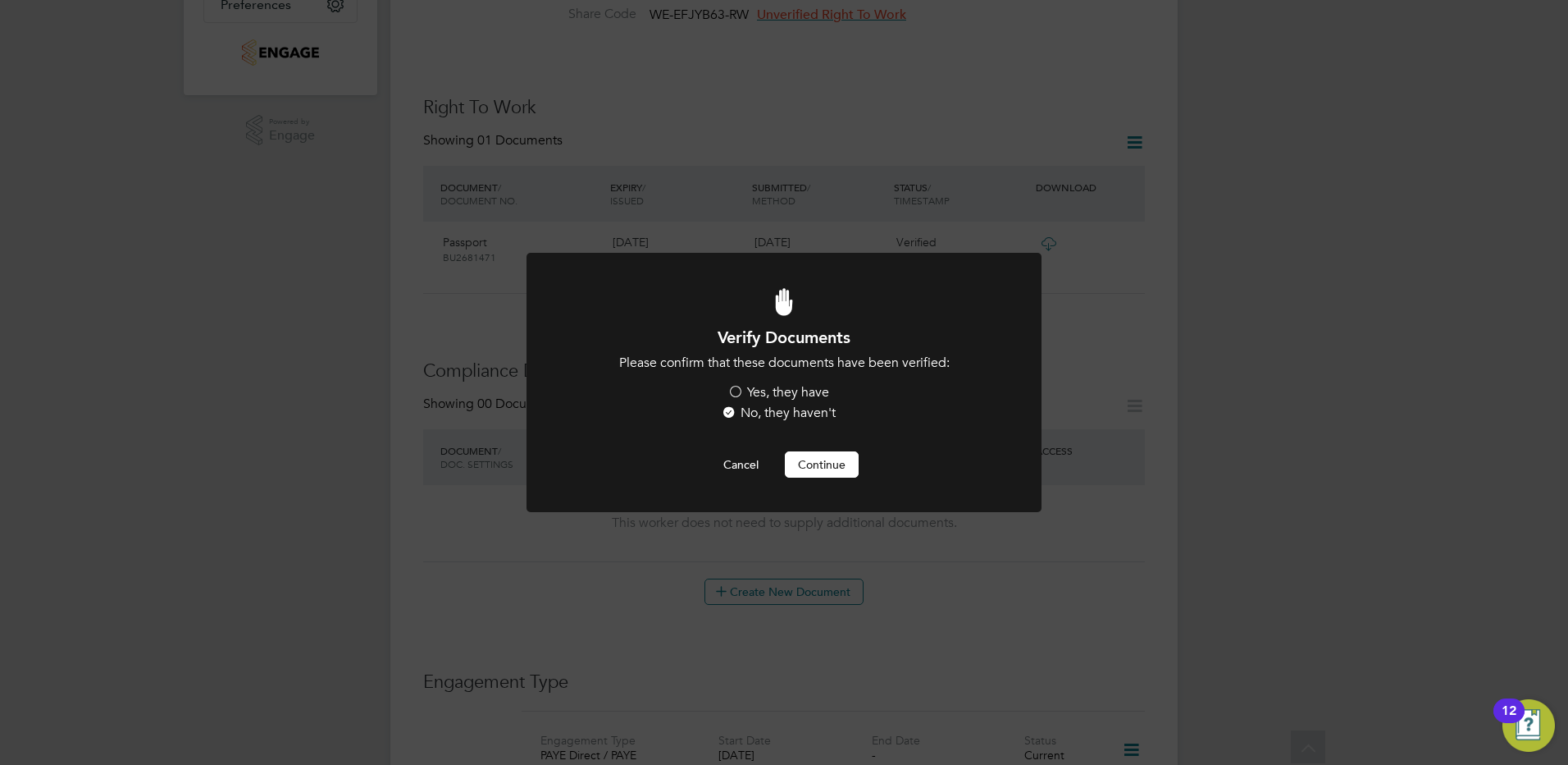
scroll to position [0, 0]
click at [742, 394] on label "Yes, they have" at bounding box center [778, 393] width 101 height 18
click at [0, 0] on input "Yes, they have" at bounding box center [0, 0] width 0 height 0
click at [831, 466] on button "Continue" at bounding box center [822, 465] width 74 height 26
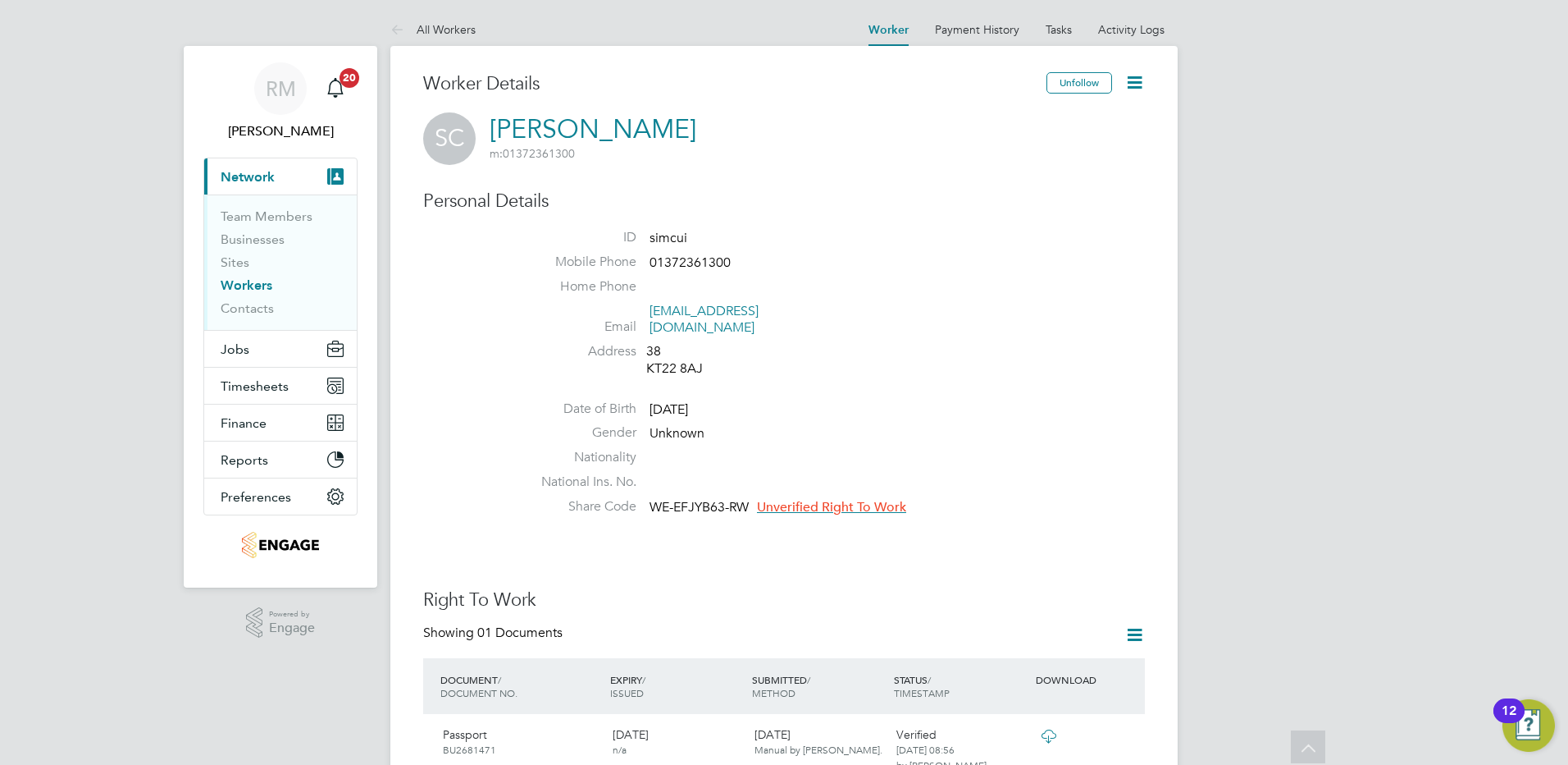
scroll to position [492, 0]
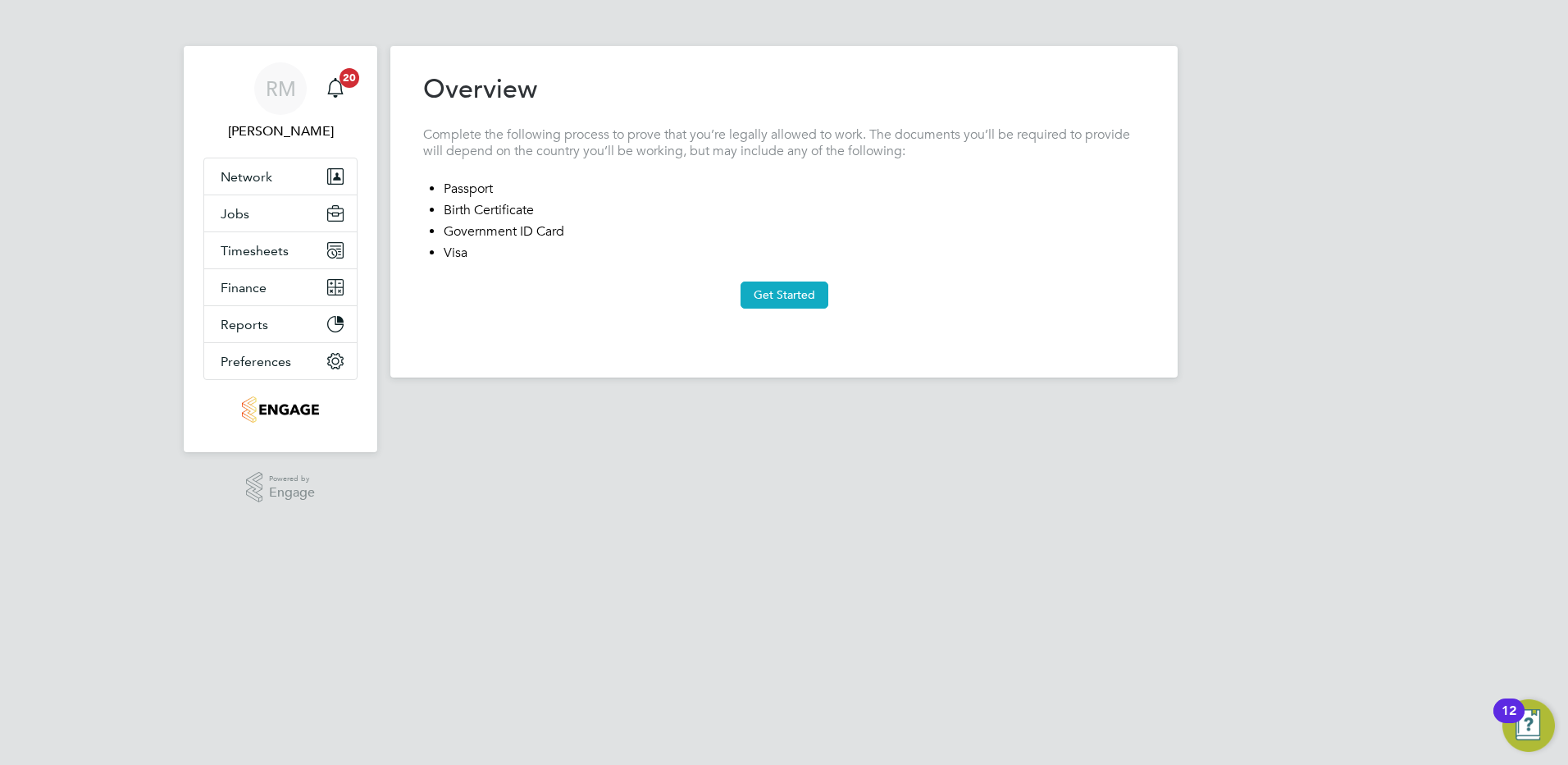
click at [782, 299] on button "Get Started" at bounding box center [785, 295] width 88 height 26
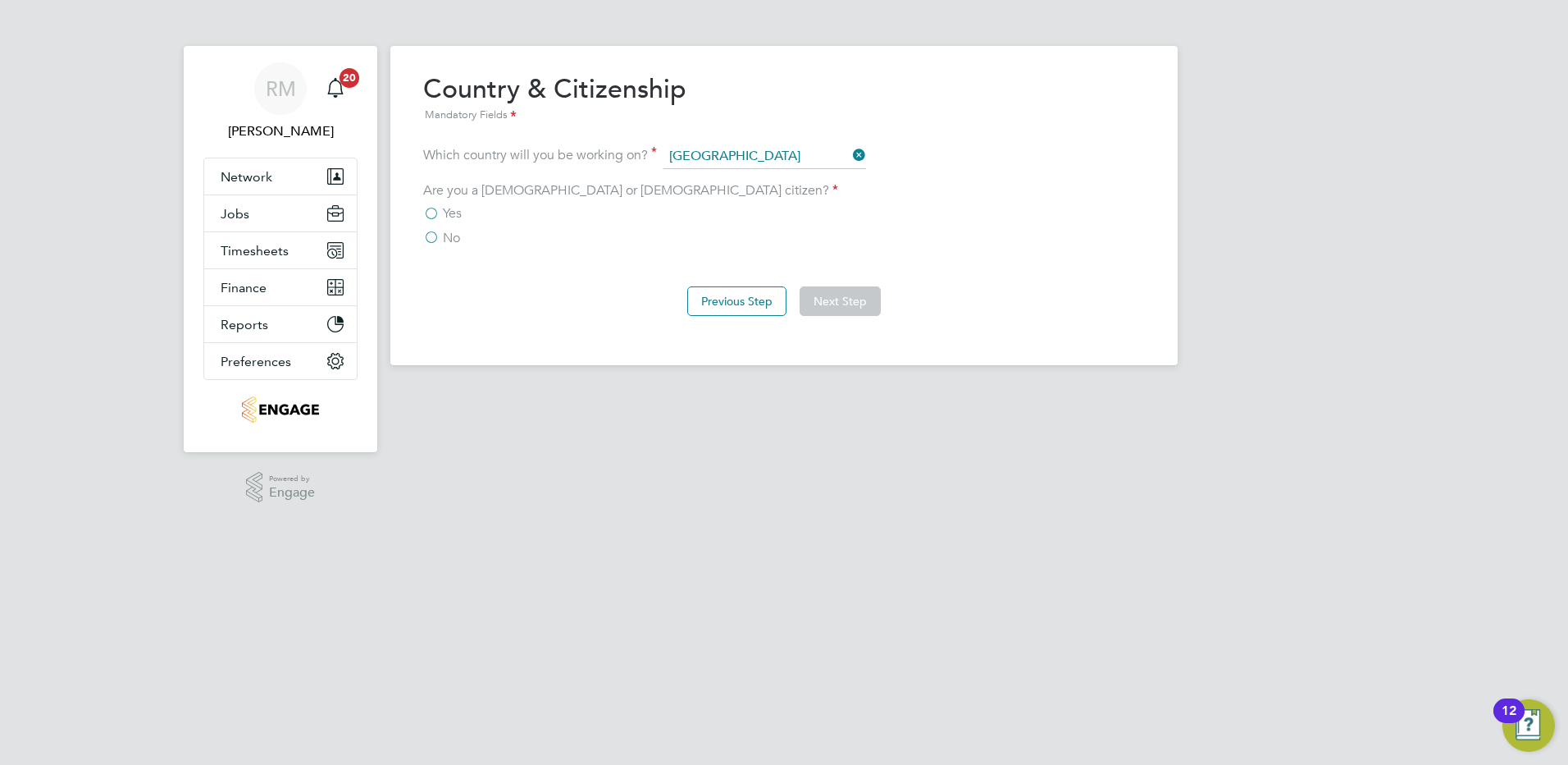
click at [435, 216] on label "Yes" at bounding box center [443, 214] width 39 height 17
click at [0, 0] on input "Yes" at bounding box center [0, 0] width 0 height 0
click at [441, 234] on label "No" at bounding box center [442, 237] width 37 height 17
click at [0, 0] on input "No" at bounding box center [0, 0] width 0 height 0
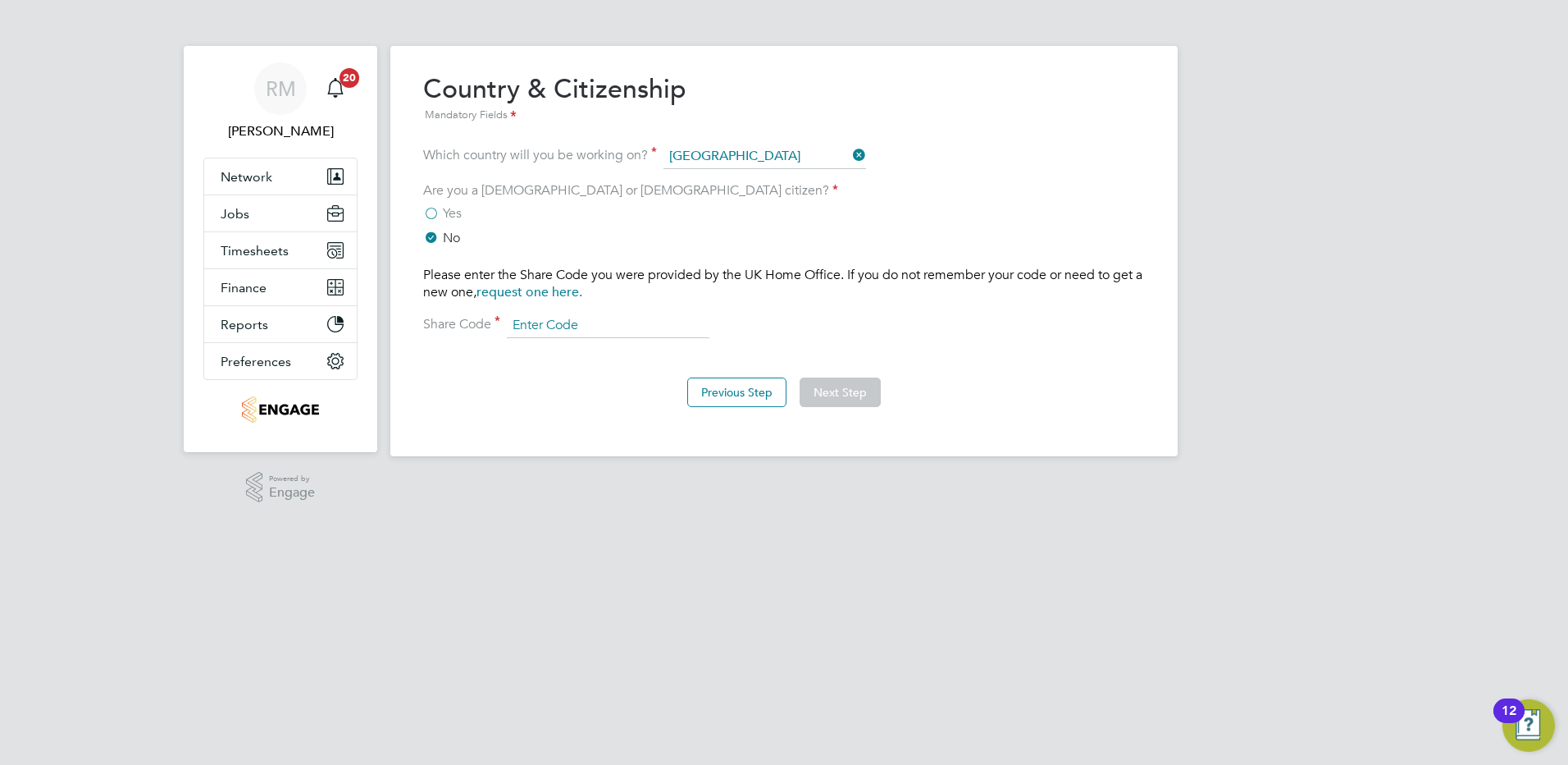
click at [538, 326] on input at bounding box center [609, 326] width 203 height 25
click at [504, 360] on div "Overview Complete the following process to prove that you’re legally allowed to…" at bounding box center [784, 248] width 722 height 351
click at [367, 468] on div ".st0{fill:#C0C1C2;} Powered by Engage" at bounding box center [280, 487] width 194 height 71
click at [583, 320] on input at bounding box center [609, 326] width 203 height 25
paste input "W7B ZXB 6NZ"
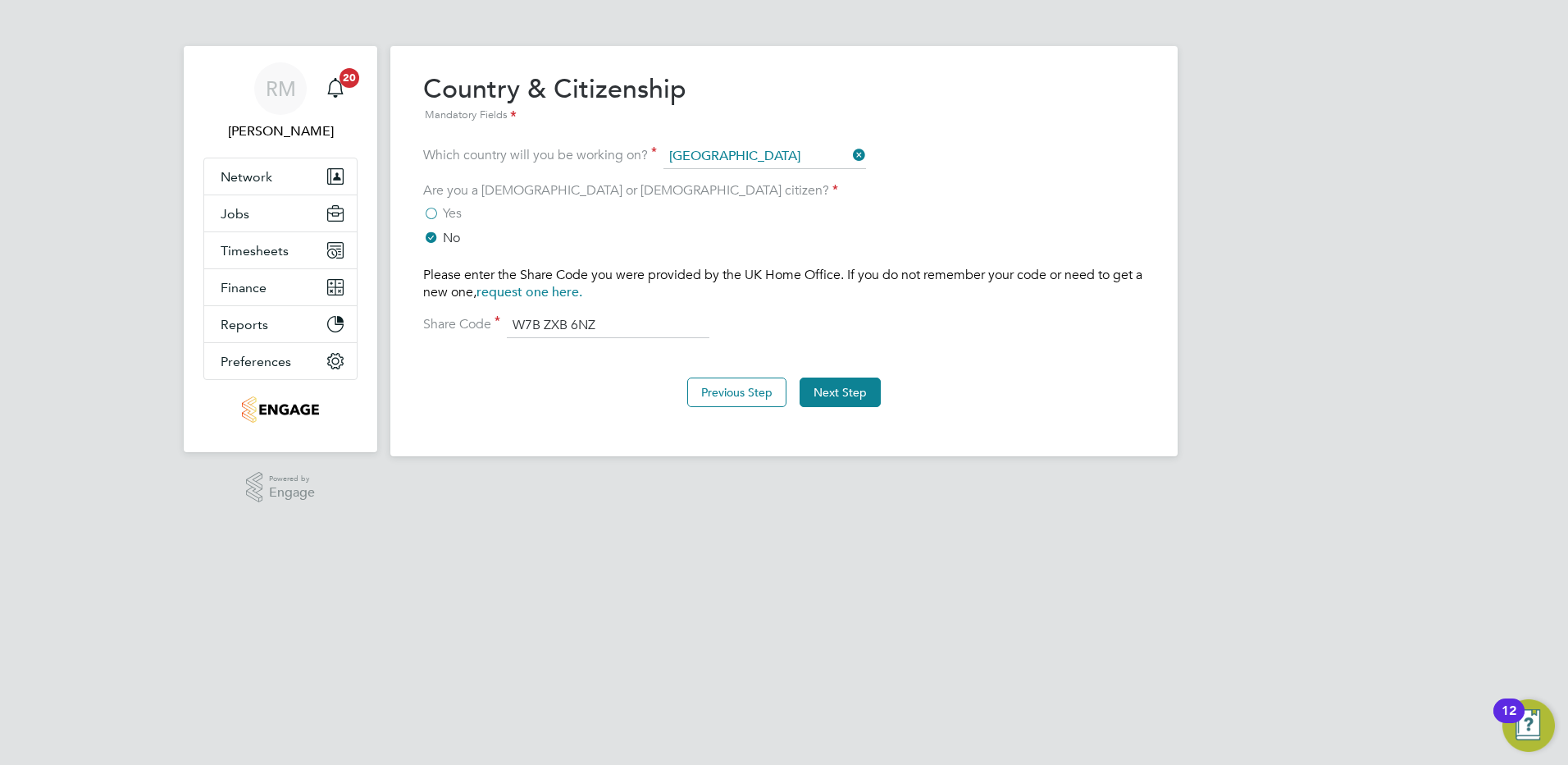
type input "W7B ZXB 6NZ"
click at [840, 392] on button "Next Step" at bounding box center [840, 392] width 81 height 29
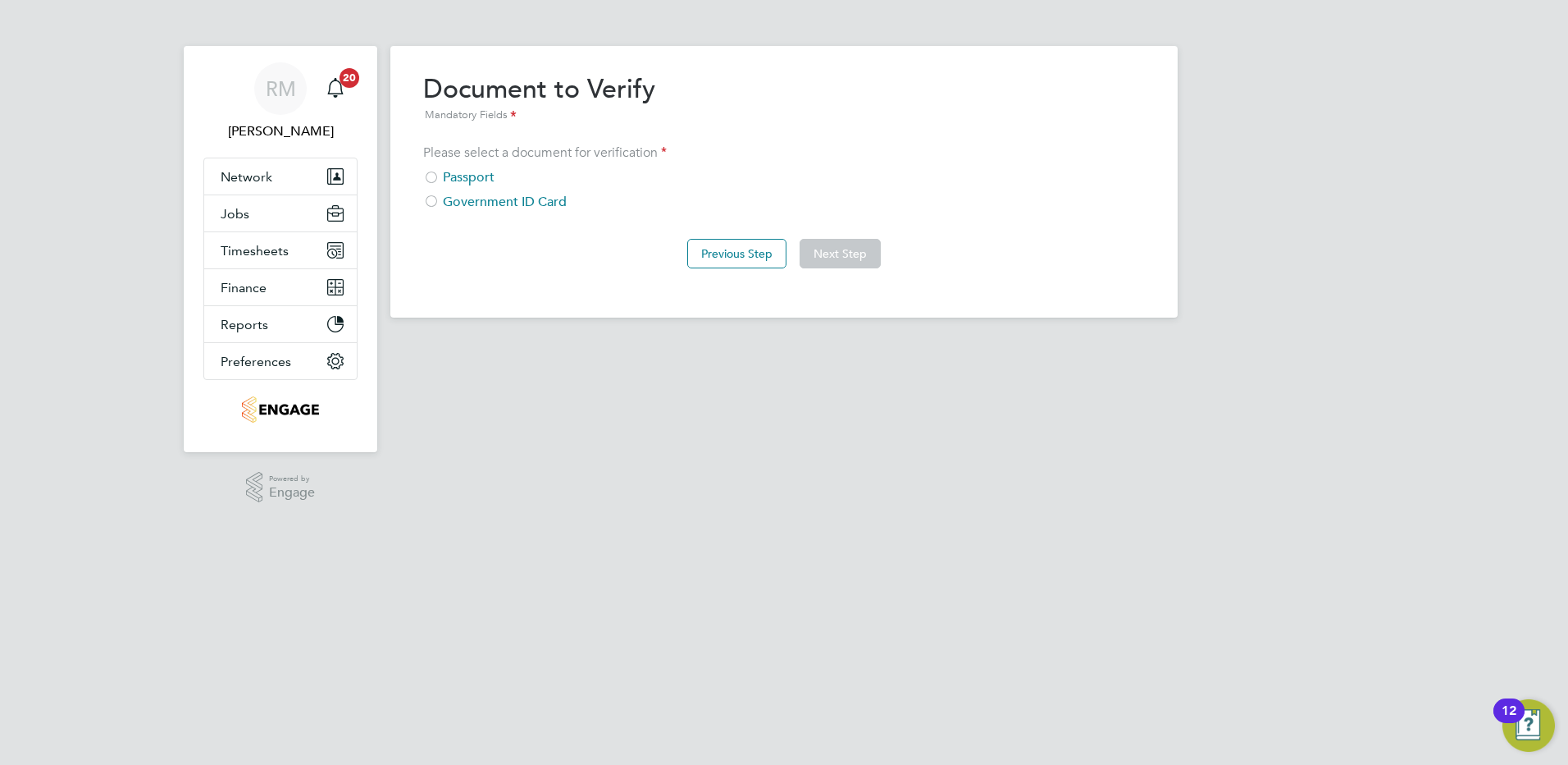
click at [425, 172] on div at bounding box center [431, 178] width 17 height 17
click at [841, 256] on button "Next Step" at bounding box center [840, 253] width 81 height 29
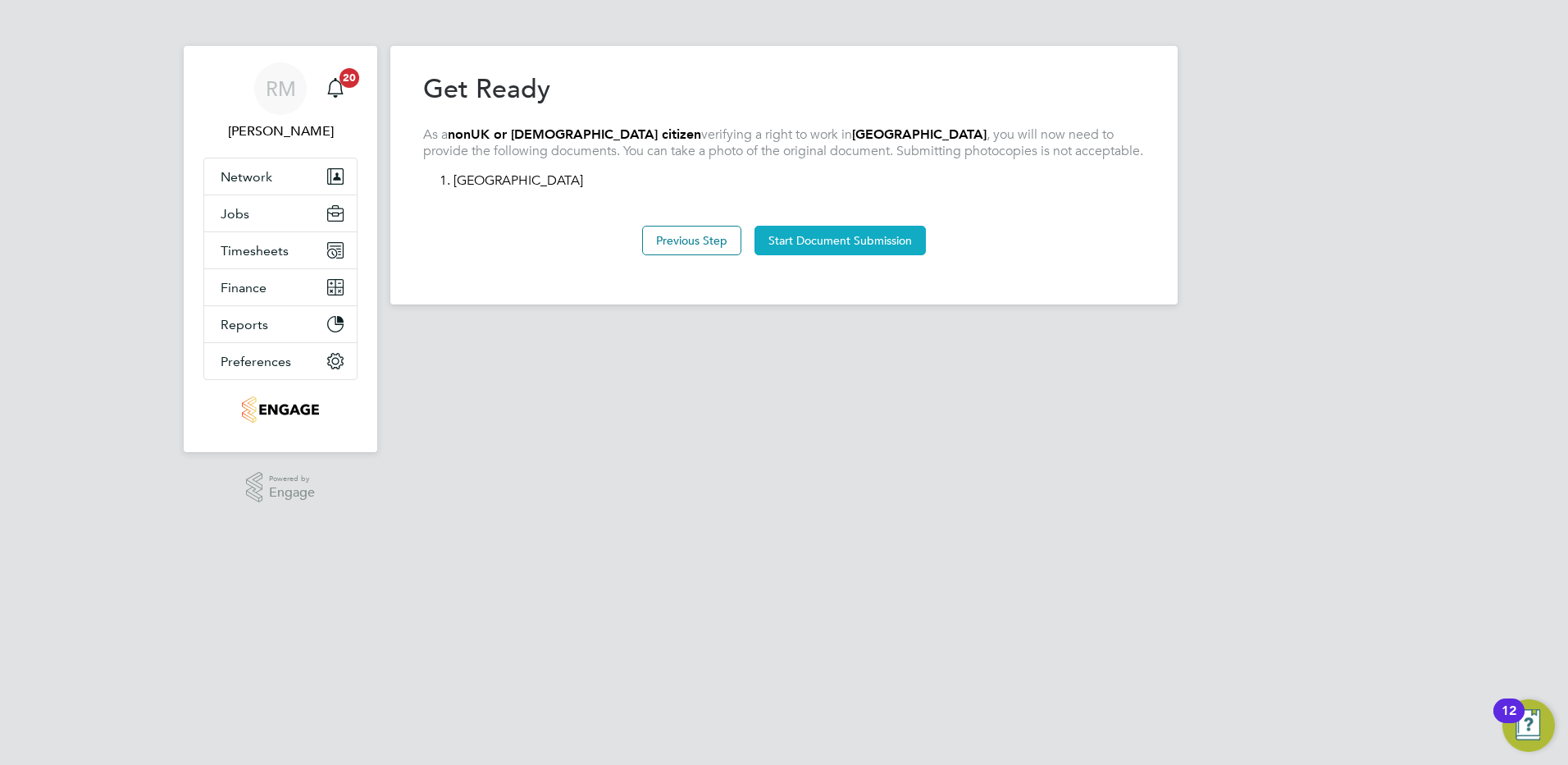
click at [840, 243] on button "Start Document Submission" at bounding box center [840, 240] width 171 height 29
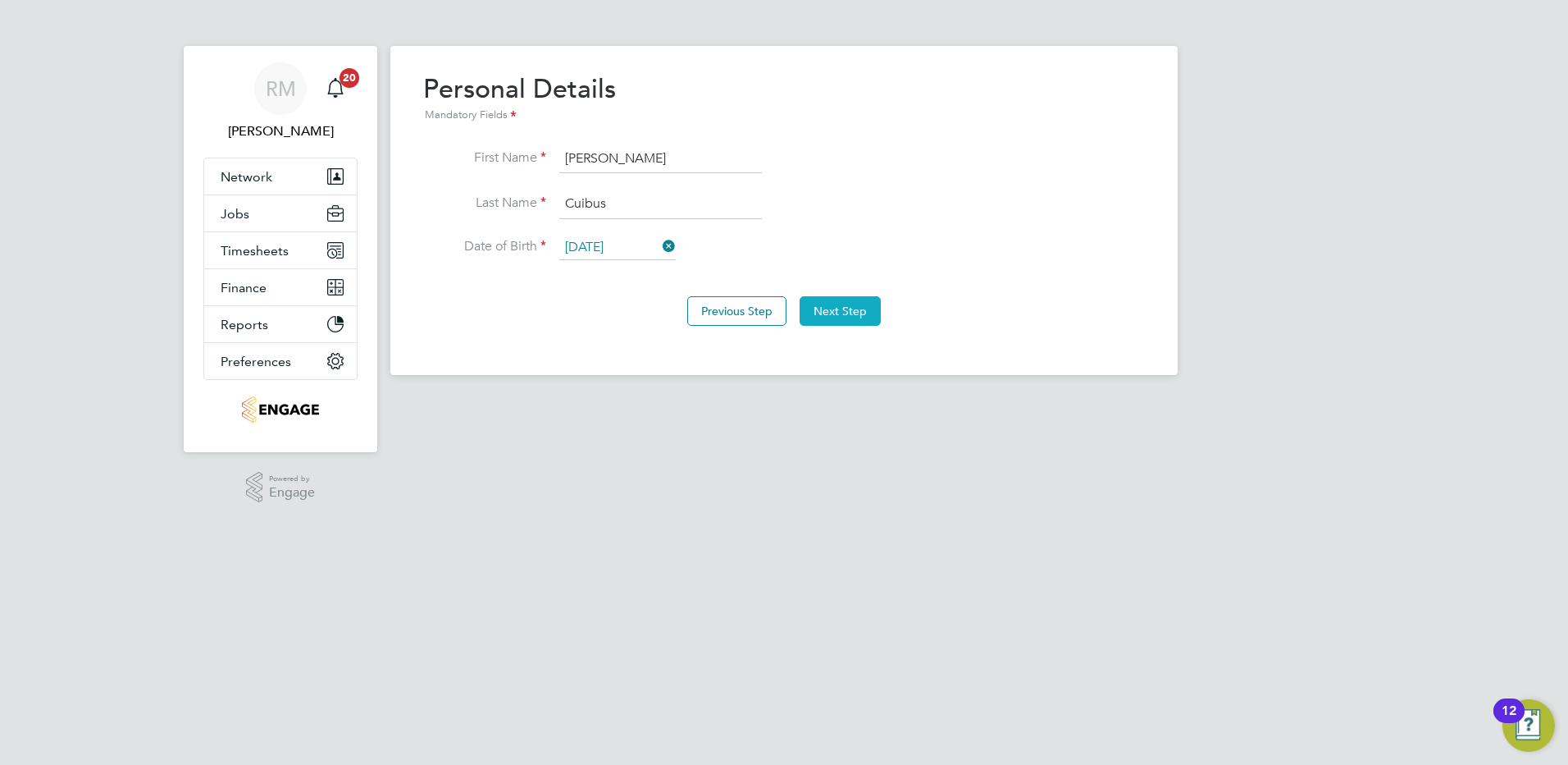
click at [841, 307] on button "Next Step" at bounding box center [840, 311] width 81 height 29
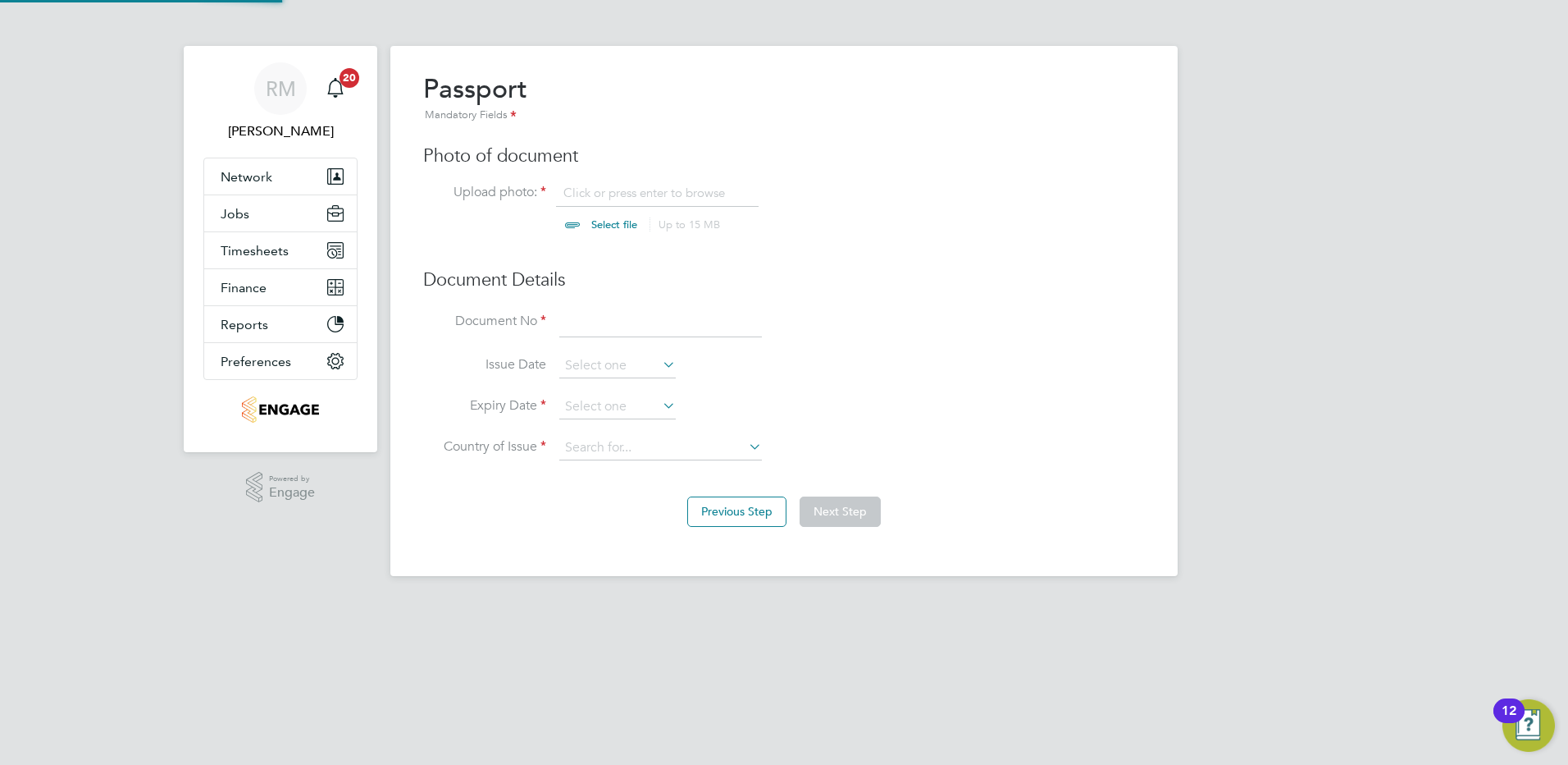
scroll to position [22, 204]
click at [461, 112] on div "Mandatory Fields" at bounding box center [475, 116] width 104 height 18
click at [461, 97] on h2 "Passport Mandatory Fields" at bounding box center [475, 99] width 104 height 53
drag, startPoint x: 613, startPoint y: 500, endPoint x: 616, endPoint y: 491, distance: 9.5
click at [614, 499] on div "Previous Step Next Step" at bounding box center [784, 509] width 722 height 65
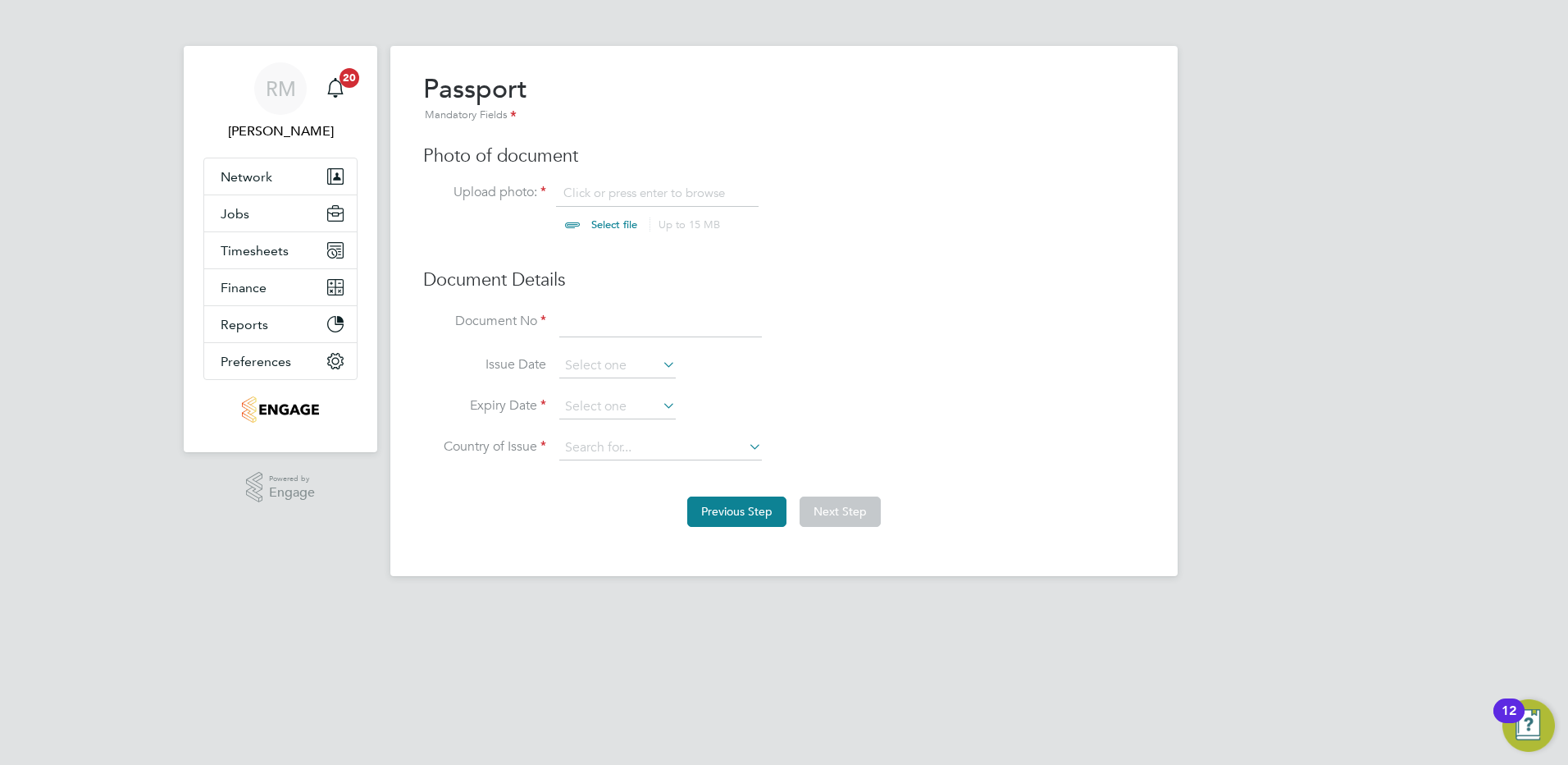
click at [739, 515] on button "Previous Step" at bounding box center [736, 511] width 100 height 29
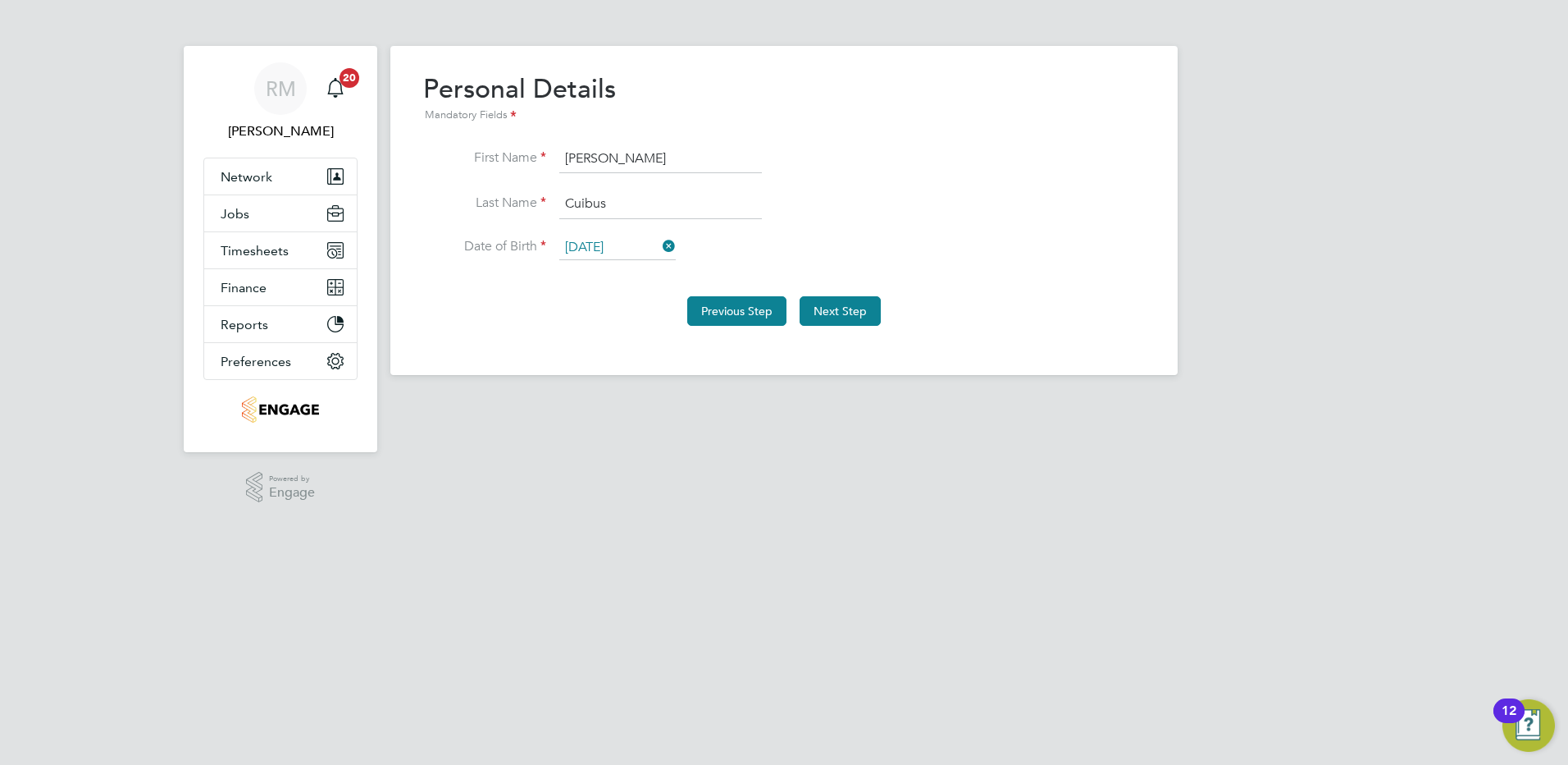
click at [737, 302] on button "Previous Step" at bounding box center [736, 311] width 100 height 29
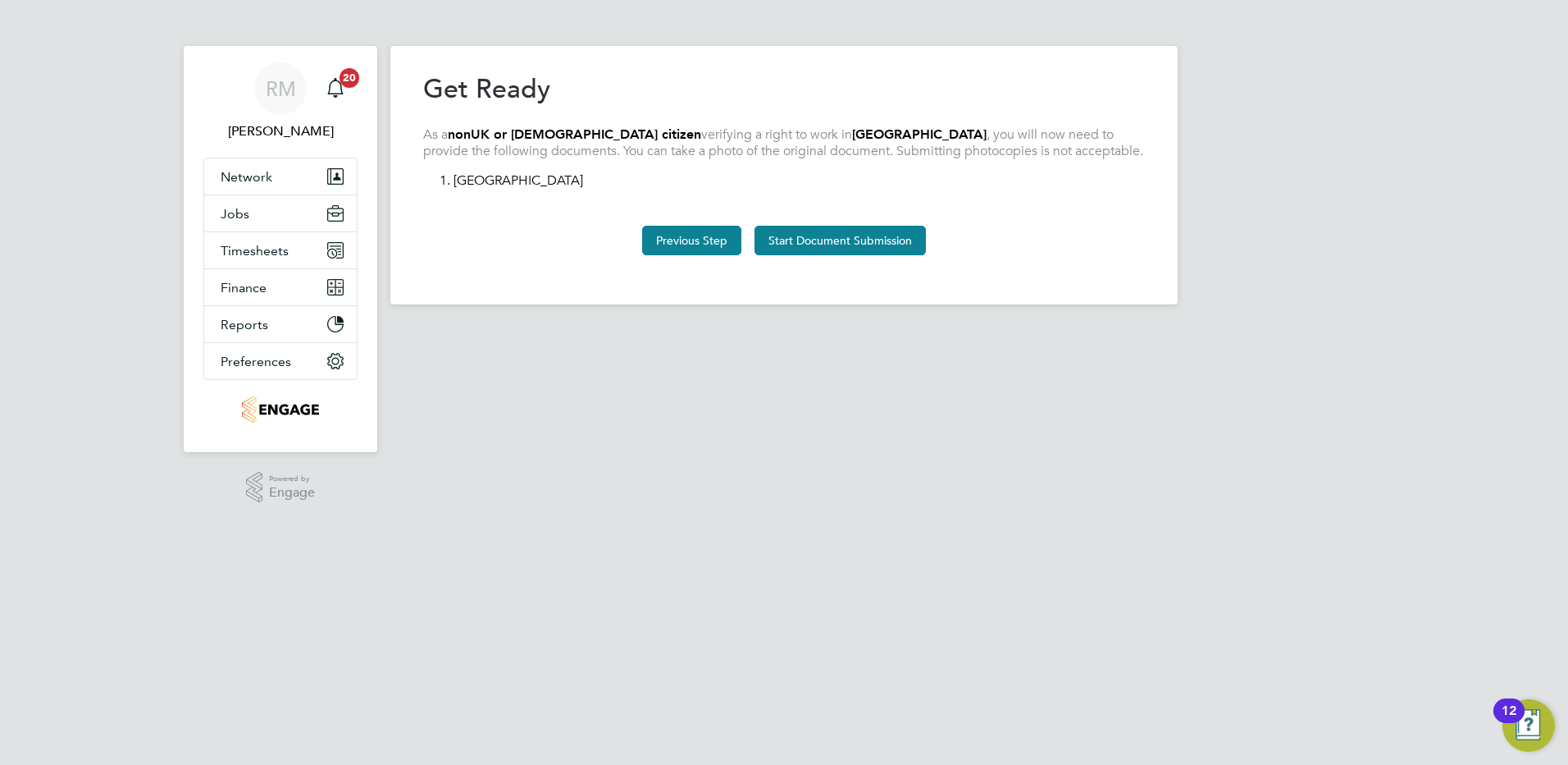
click at [688, 237] on button "Previous Step" at bounding box center [691, 240] width 100 height 29
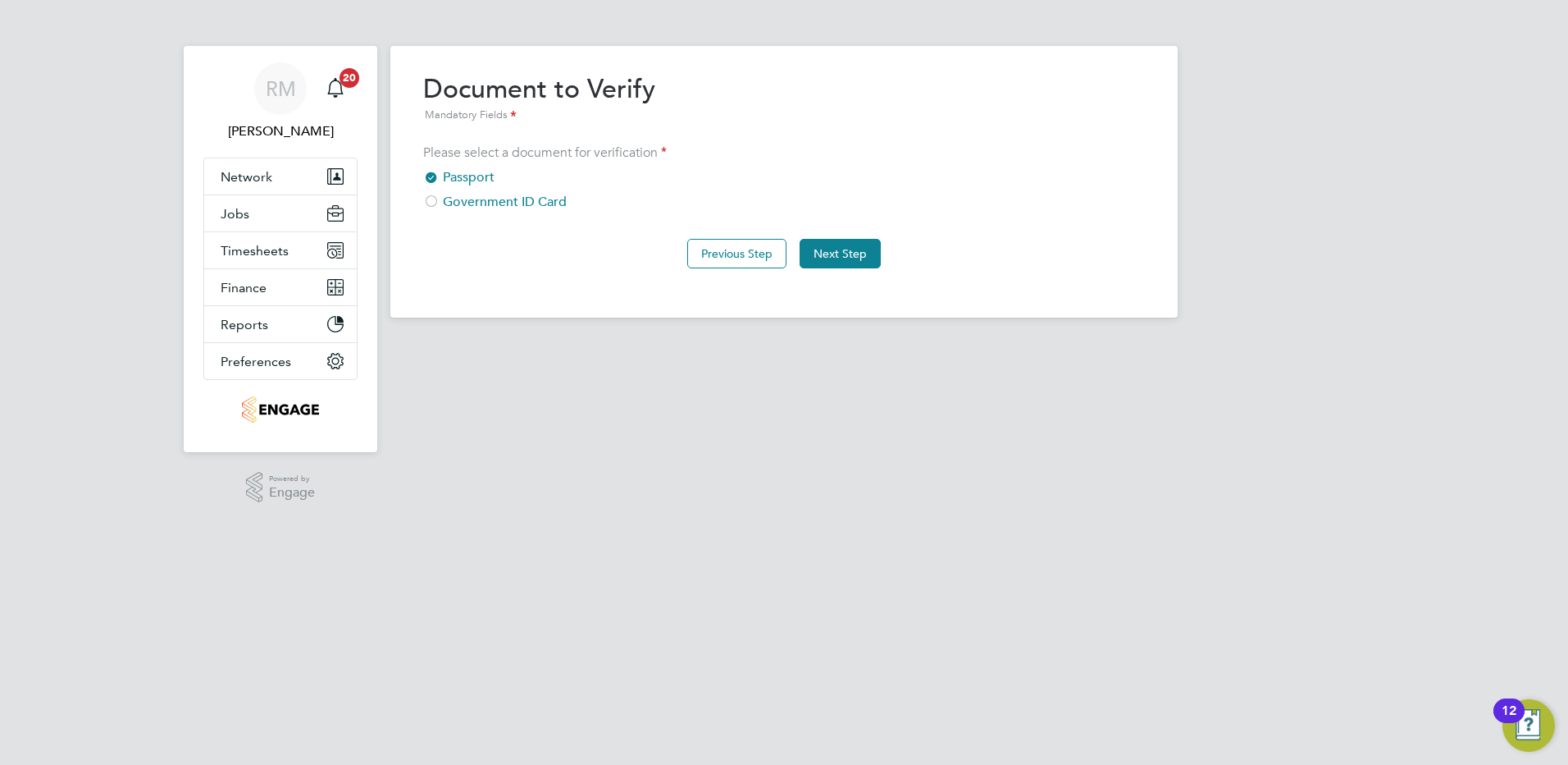
click at [688, 237] on div "Previous Step Next Step" at bounding box center [784, 251] width 722 height 65
click at [733, 252] on button "Previous Step" at bounding box center [736, 253] width 100 height 29
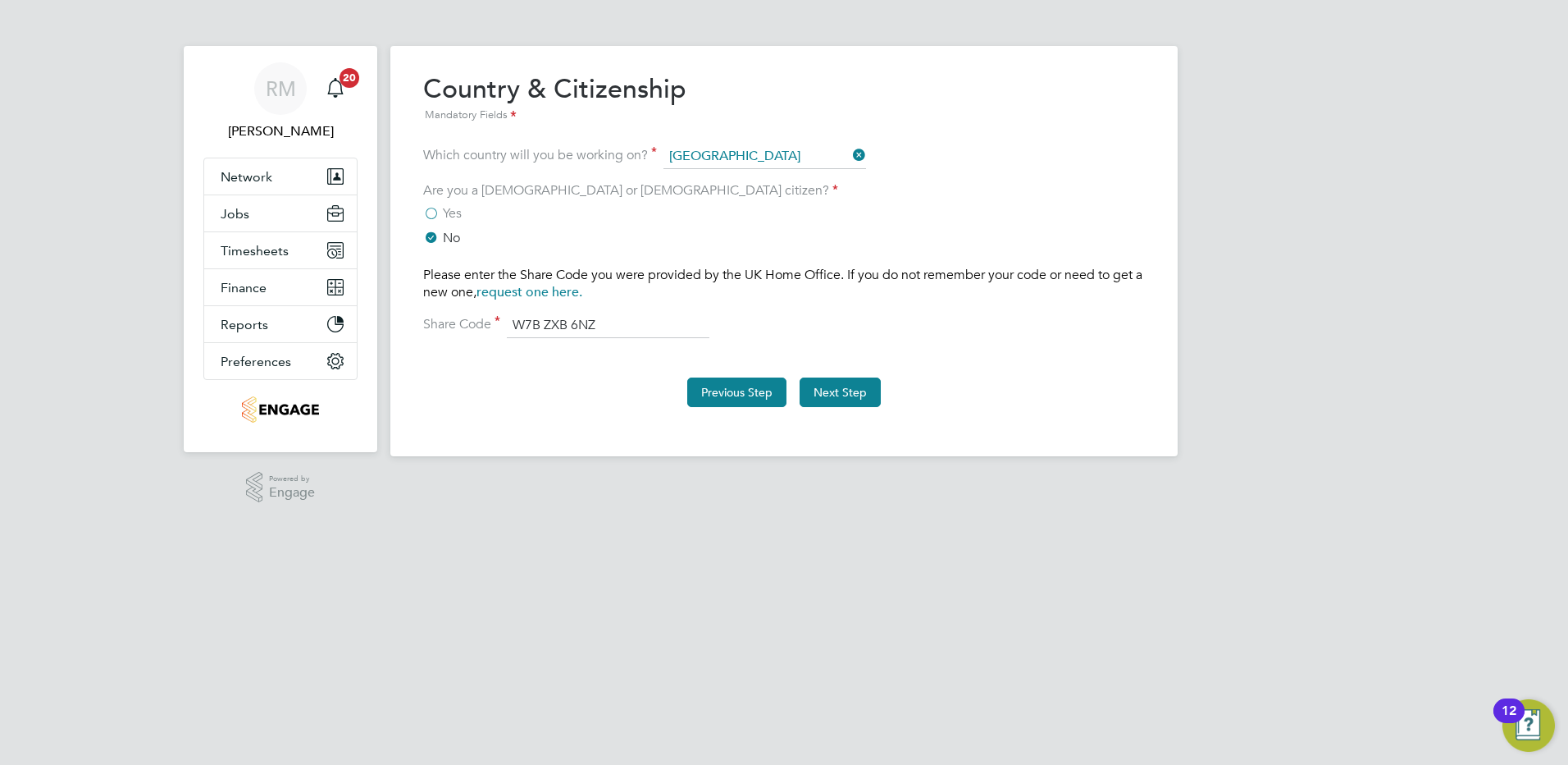
click at [750, 392] on button "Previous Step" at bounding box center [736, 392] width 100 height 29
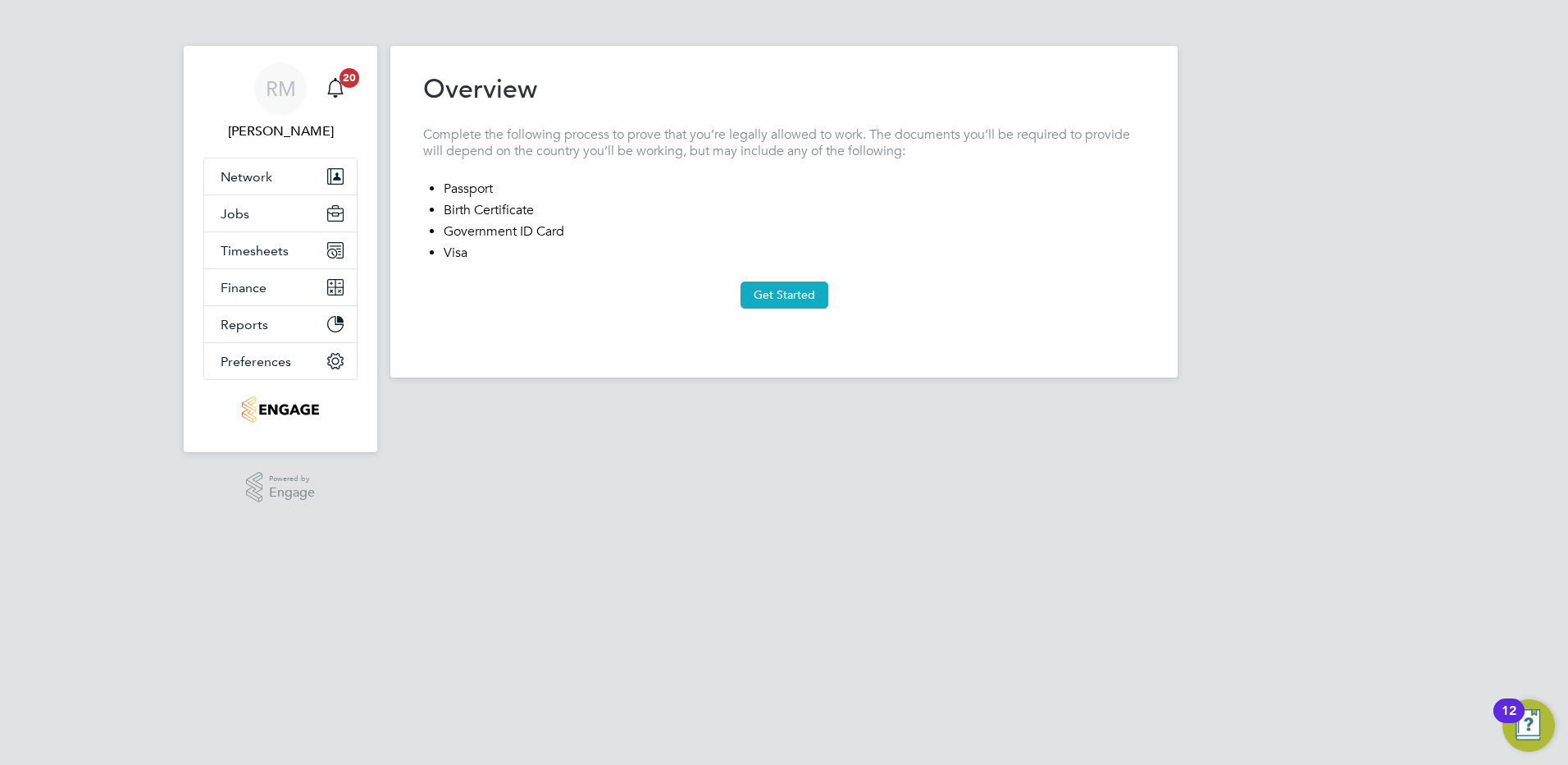
click at [777, 299] on button "Get Started" at bounding box center [785, 295] width 88 height 26
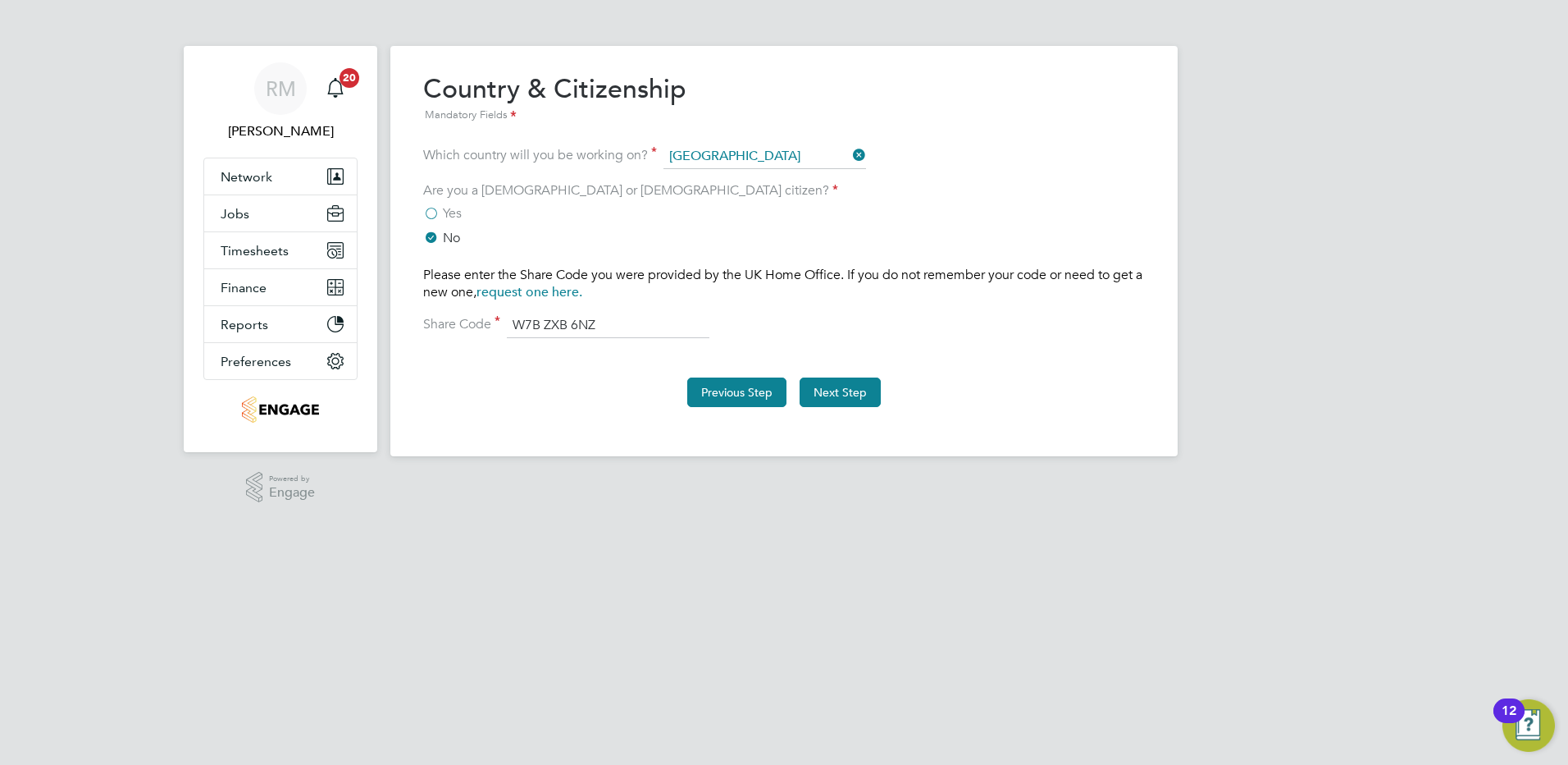
click at [737, 383] on button "Previous Step" at bounding box center [736, 392] width 100 height 29
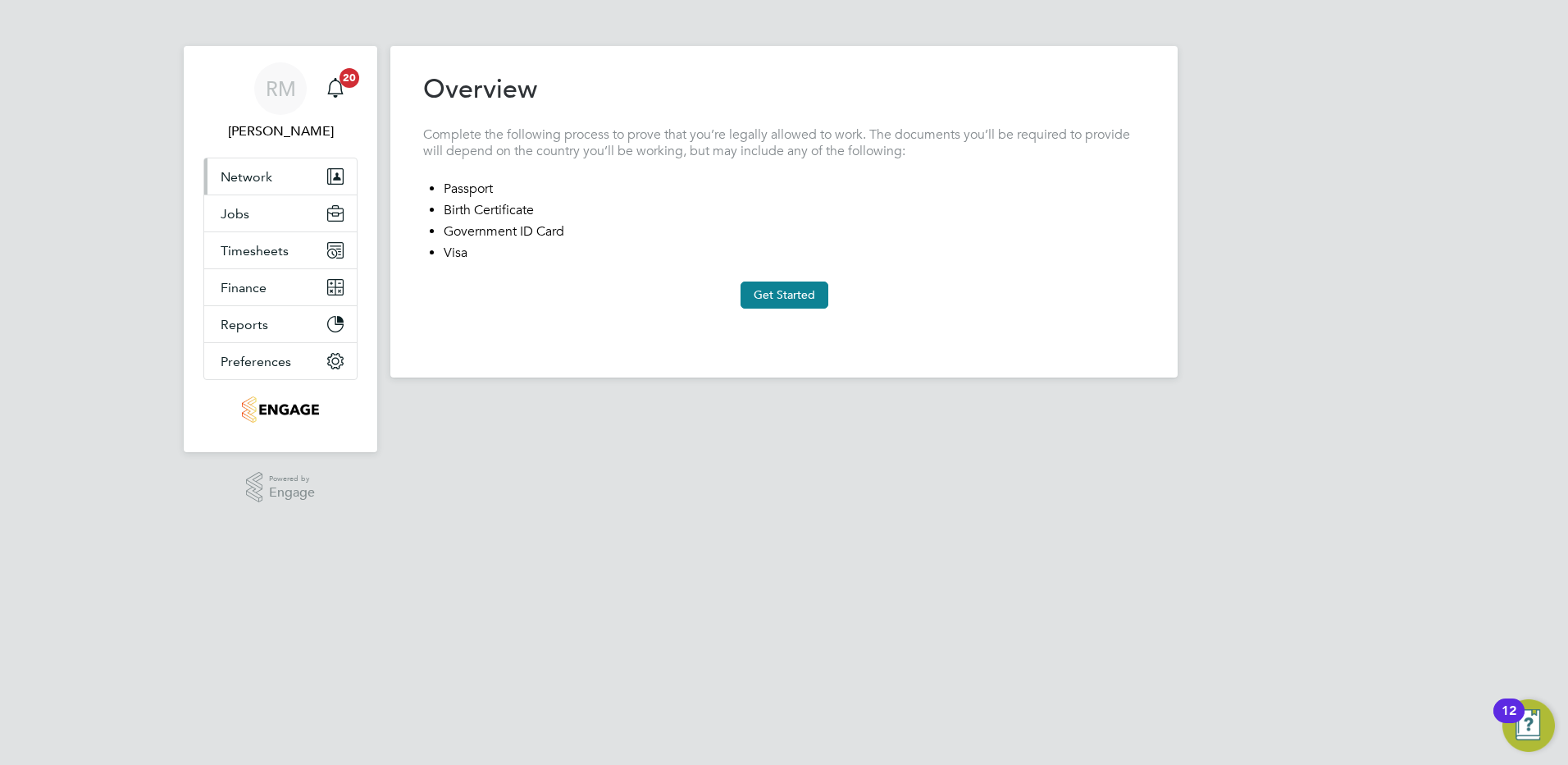
click at [243, 174] on span "Network" at bounding box center [246, 177] width 52 height 16
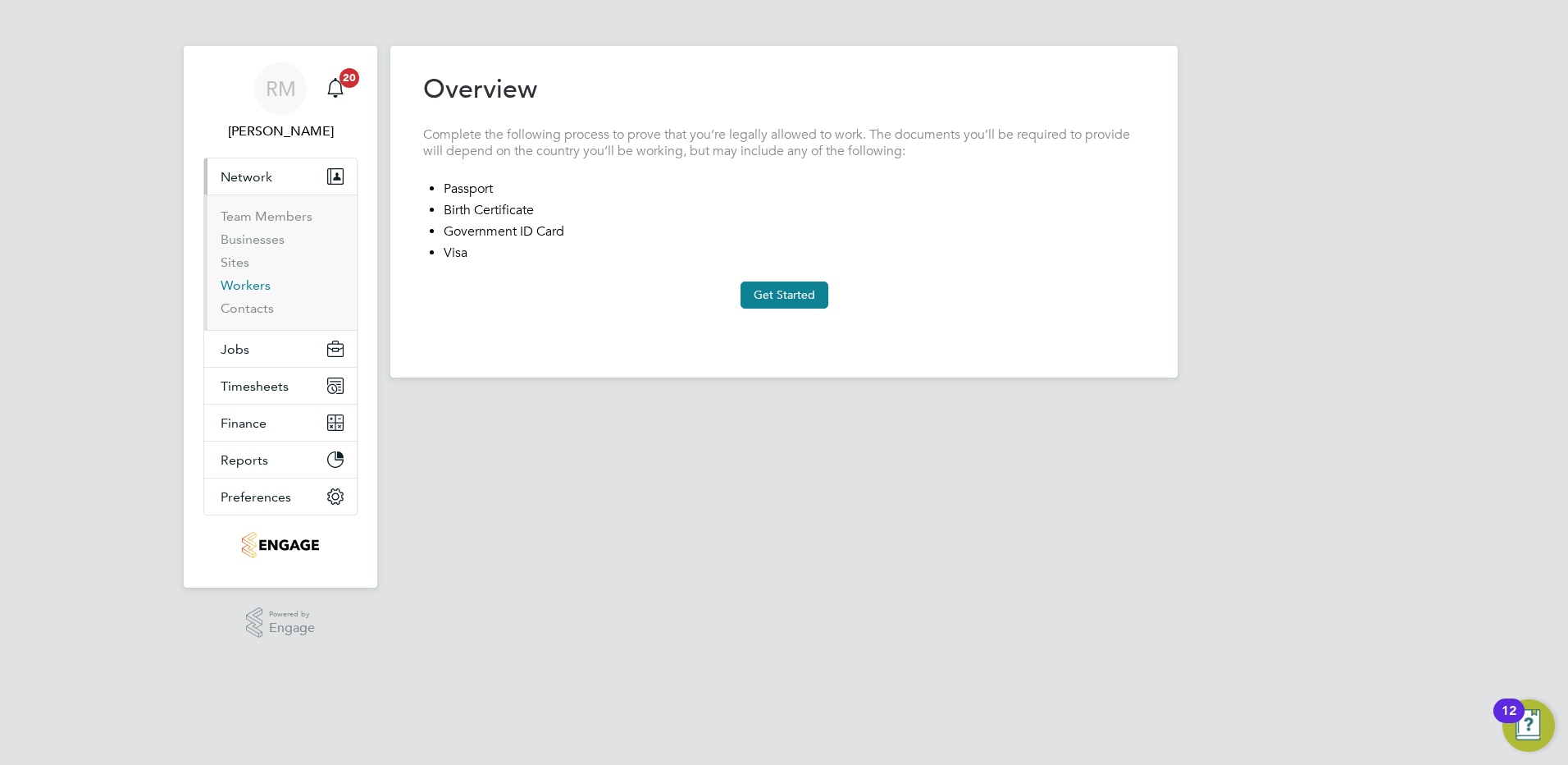
click at [231, 280] on link "Workers" at bounding box center [245, 285] width 50 height 16
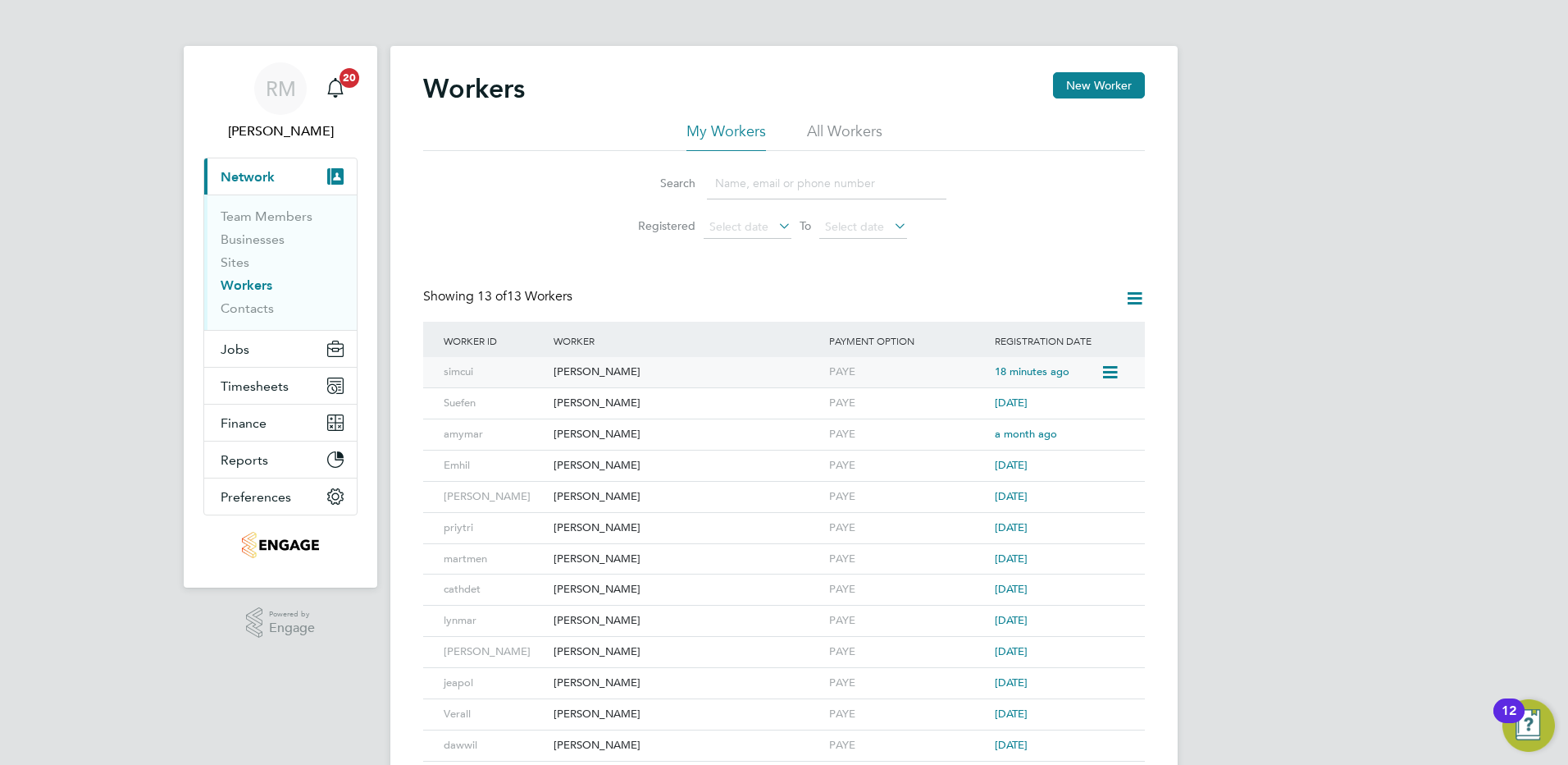
click at [586, 379] on div "[PERSON_NAME]" at bounding box center [687, 372] width 276 height 30
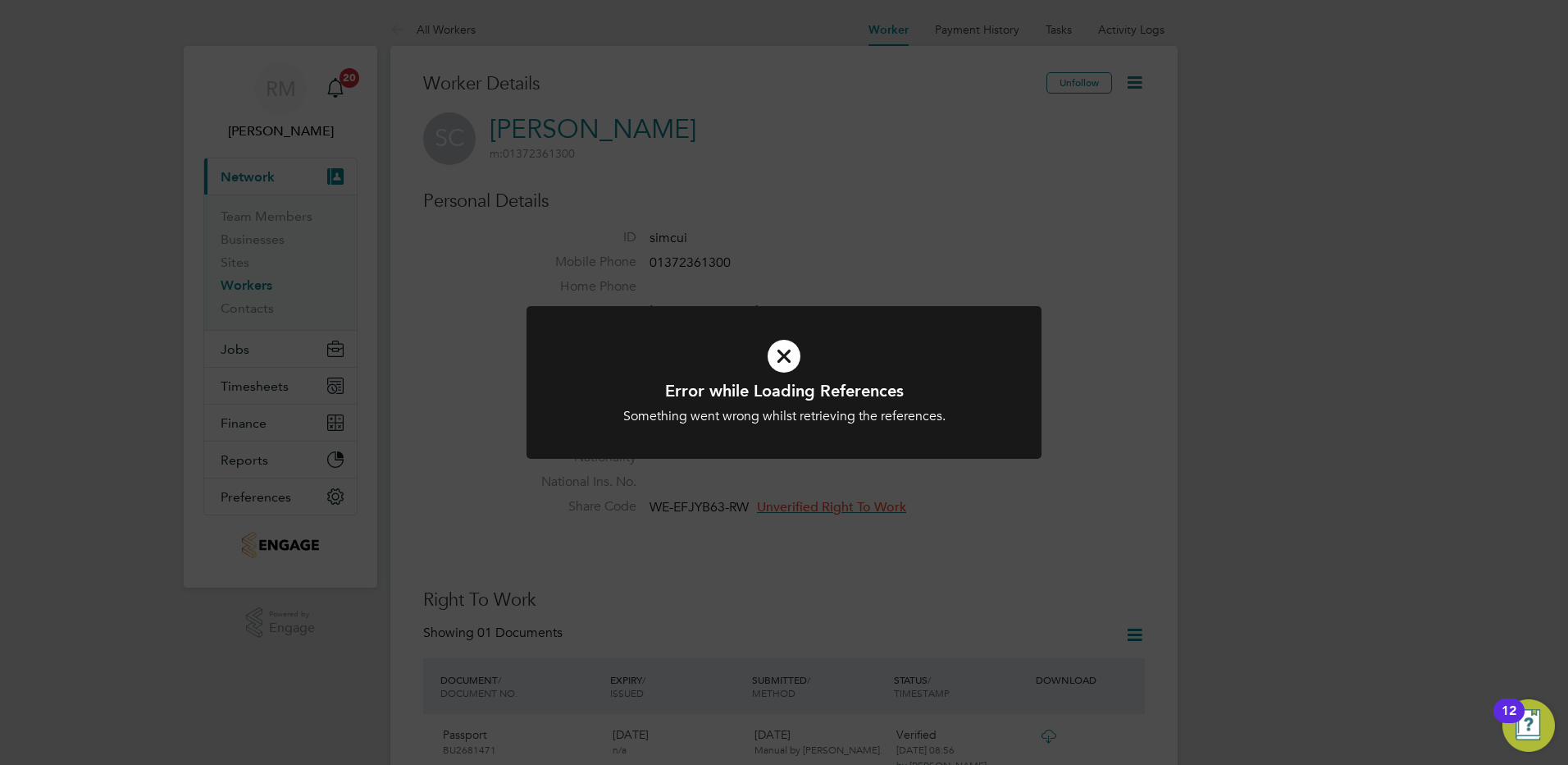
click at [1034, 197] on div "Error while Loading References Something went wrong whilst retrieving the refer…" at bounding box center [784, 382] width 1568 height 765
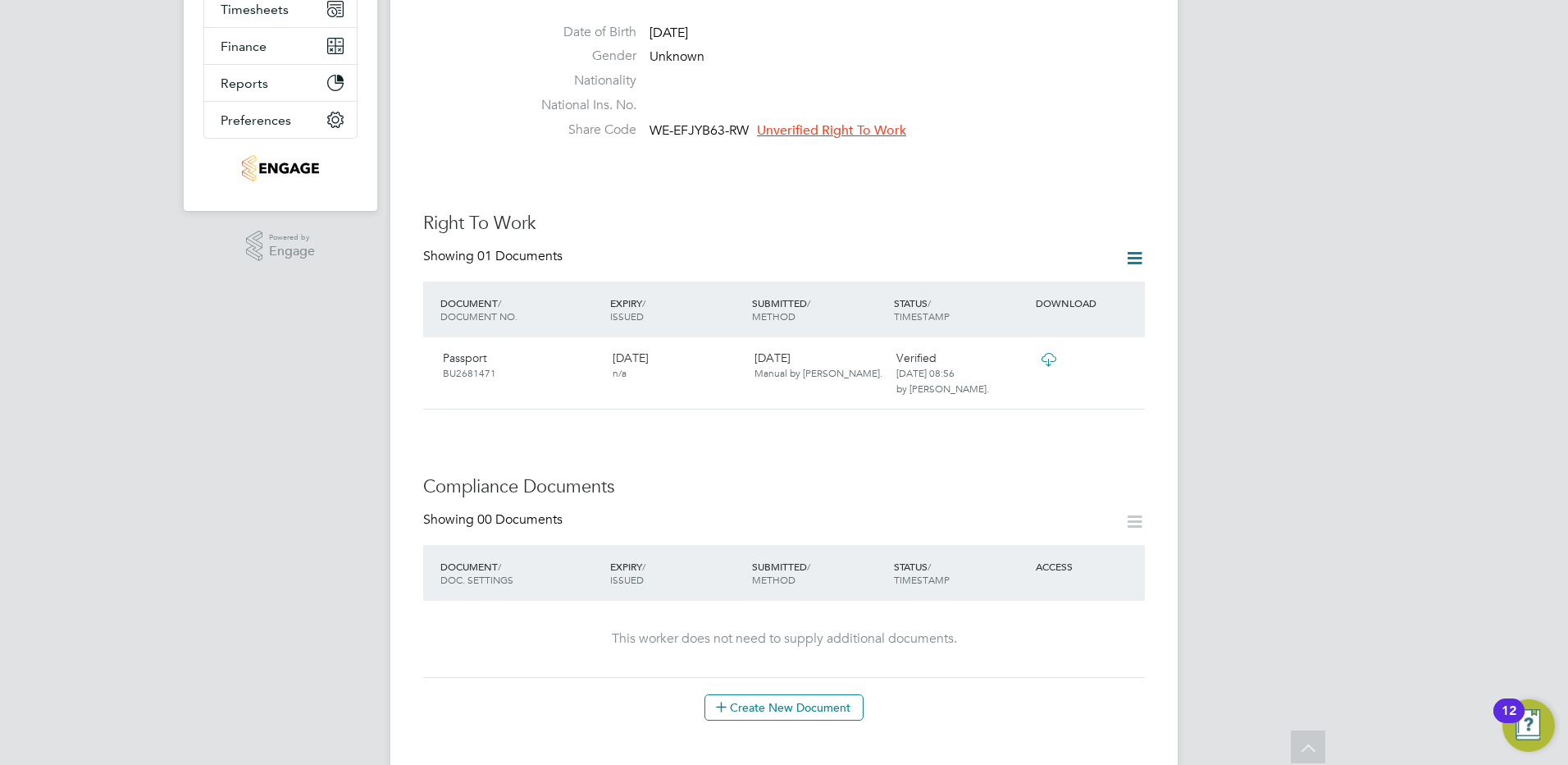
scroll to position [410, 0]
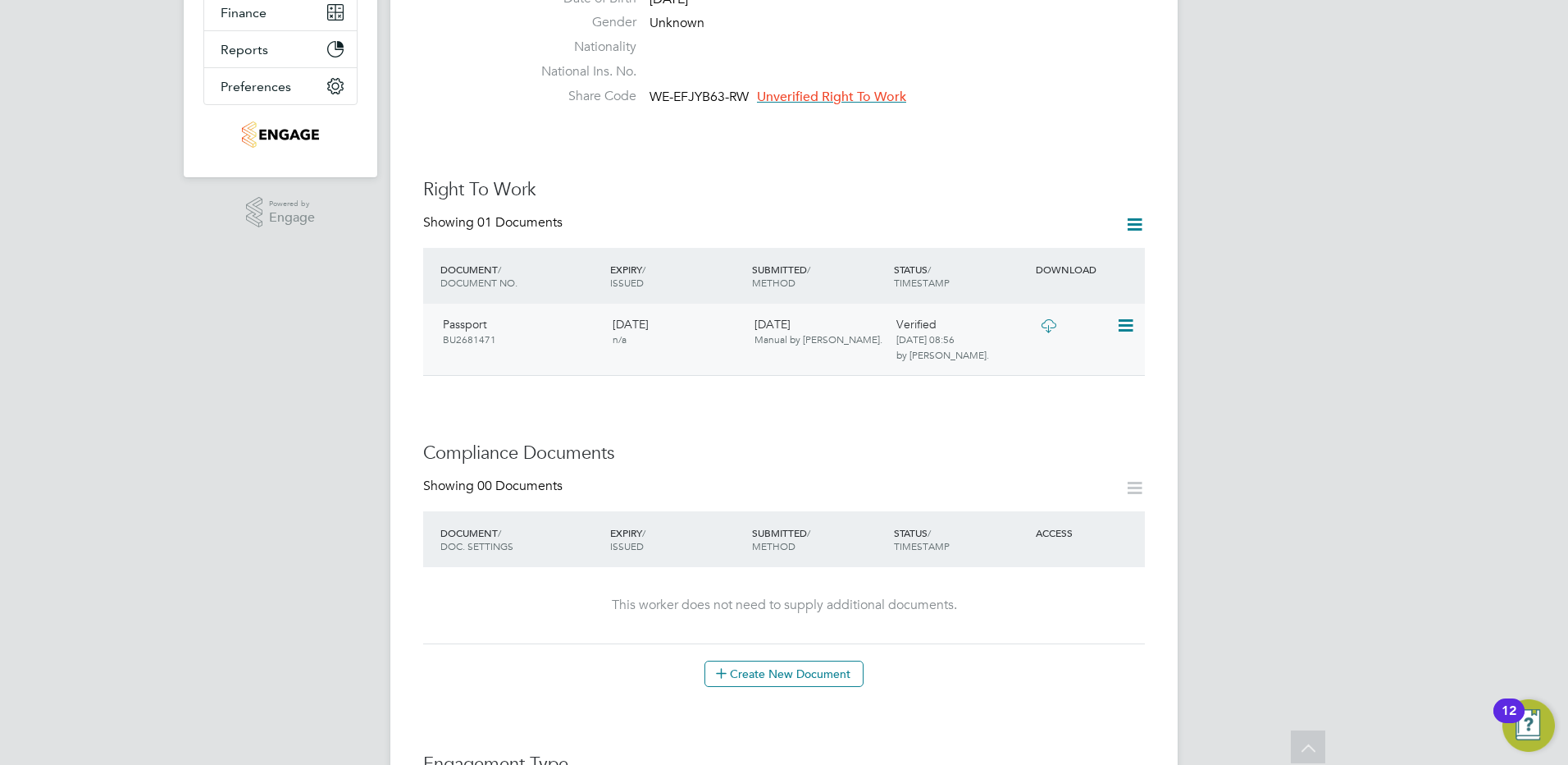
click at [1123, 316] on icon at bounding box center [1124, 326] width 17 height 19
click at [885, 398] on div "Worker Details Unfollow SC [PERSON_NAME] m: 01372361300 Personal Details ID sim…" at bounding box center [784, 596] width 722 height 1867
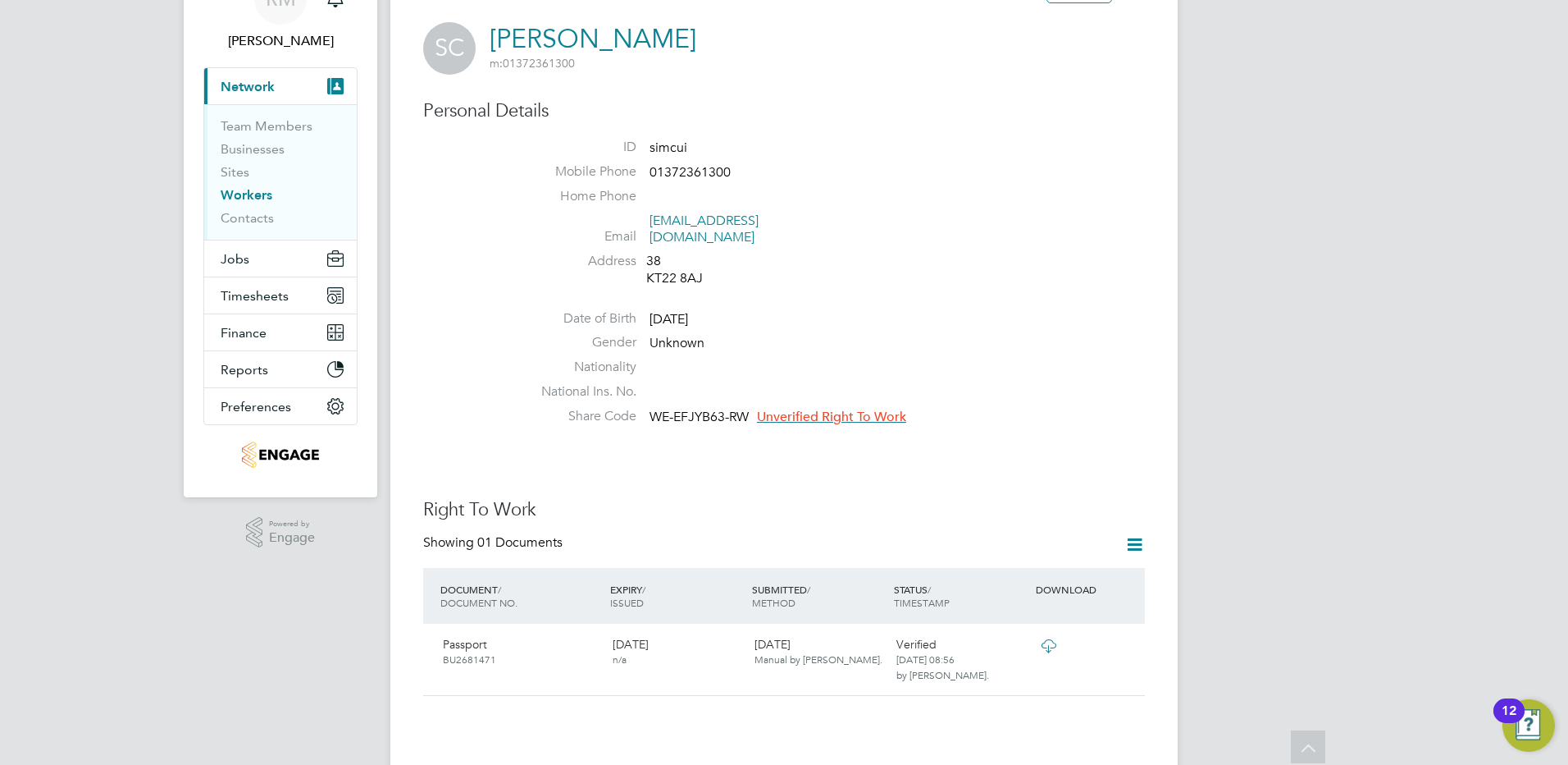
scroll to position [82, 0]
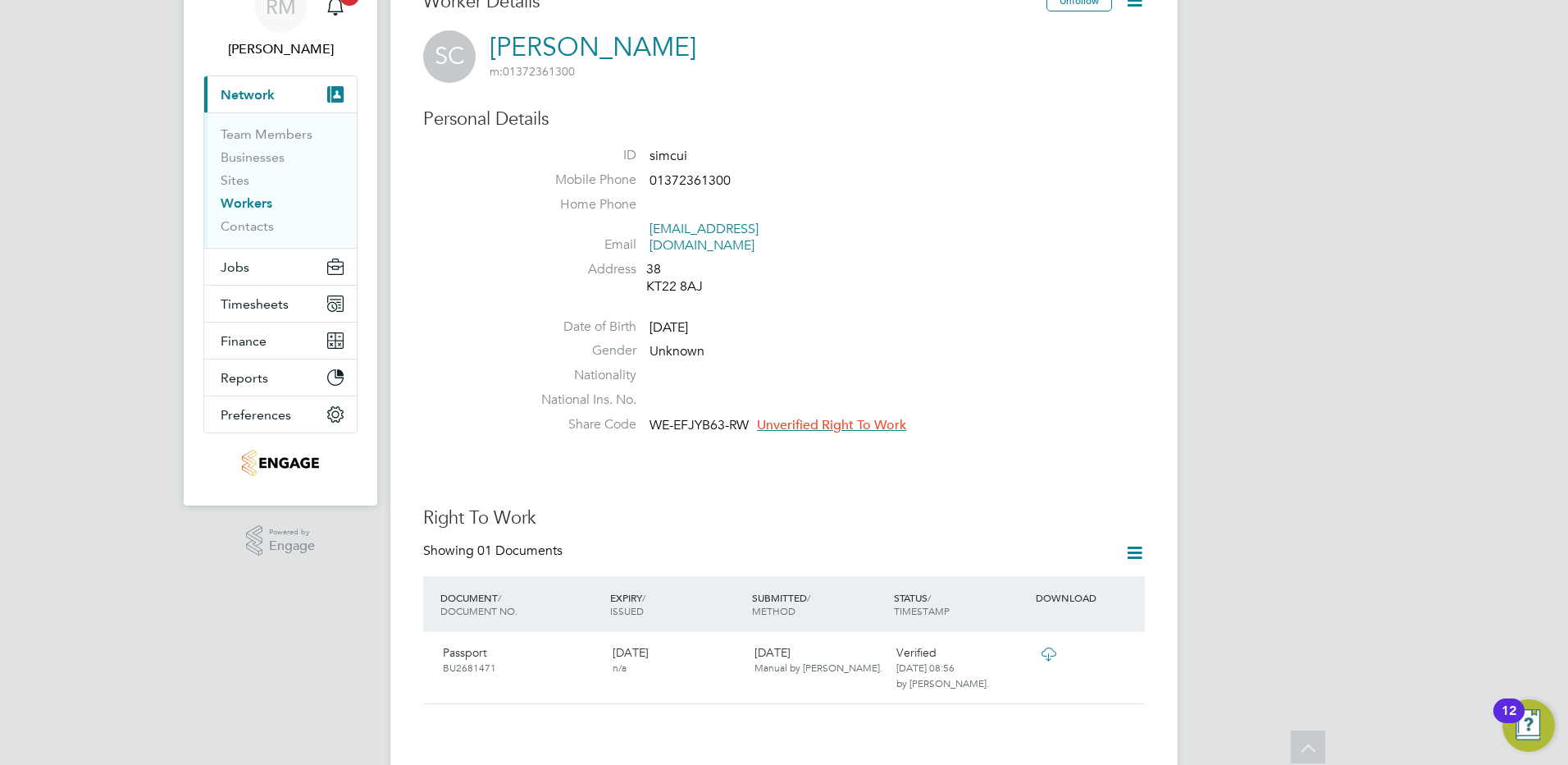
click at [810, 416] on span "Unverified Right To Work" at bounding box center [831, 424] width 149 height 17
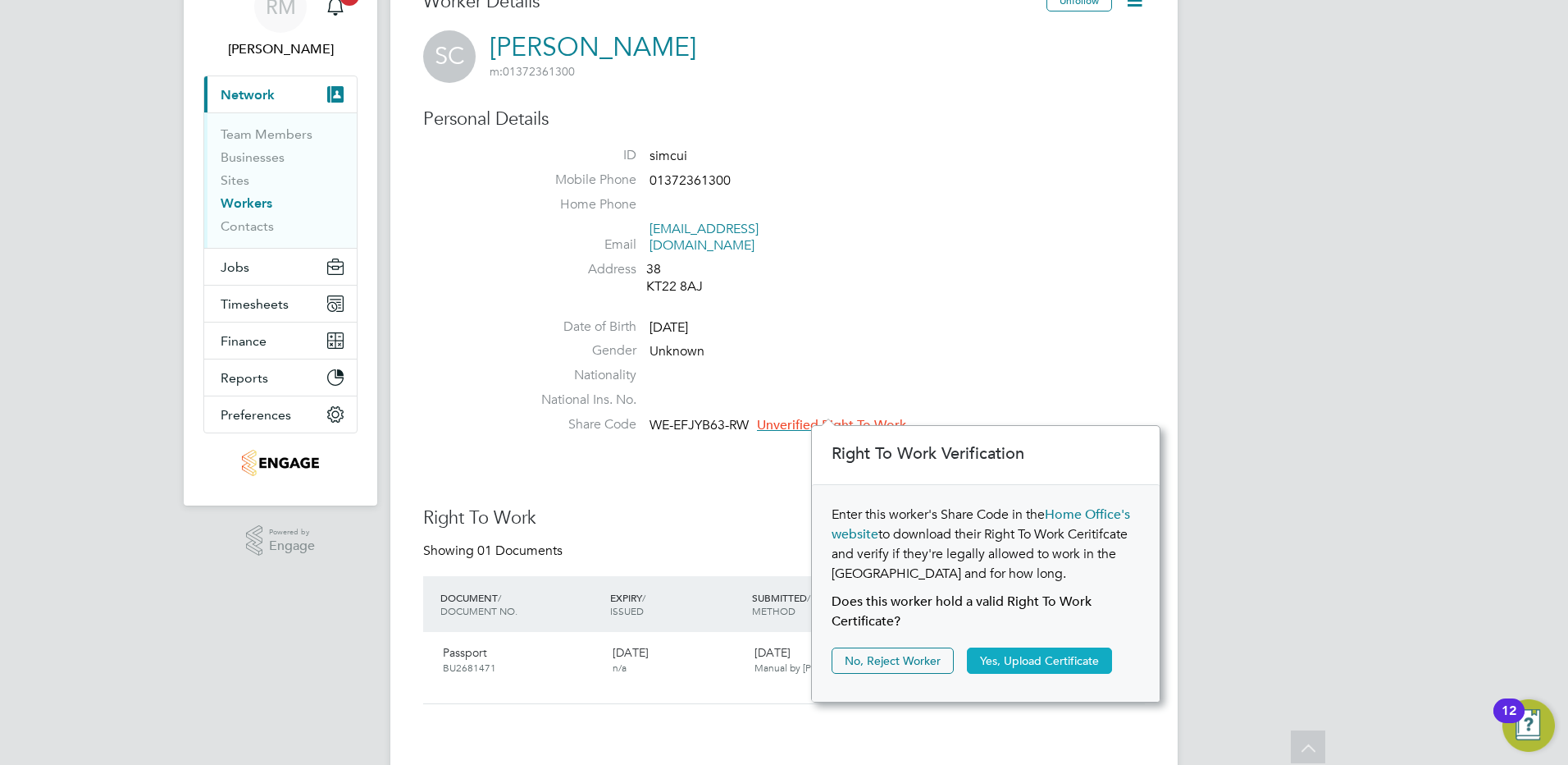
click at [1002, 656] on button "Yes, Upload Certificate" at bounding box center [1040, 661] width 146 height 26
click at [861, 319] on li "Date of Birth [DEMOGRAPHIC_DATA]" at bounding box center [833, 331] width 623 height 25
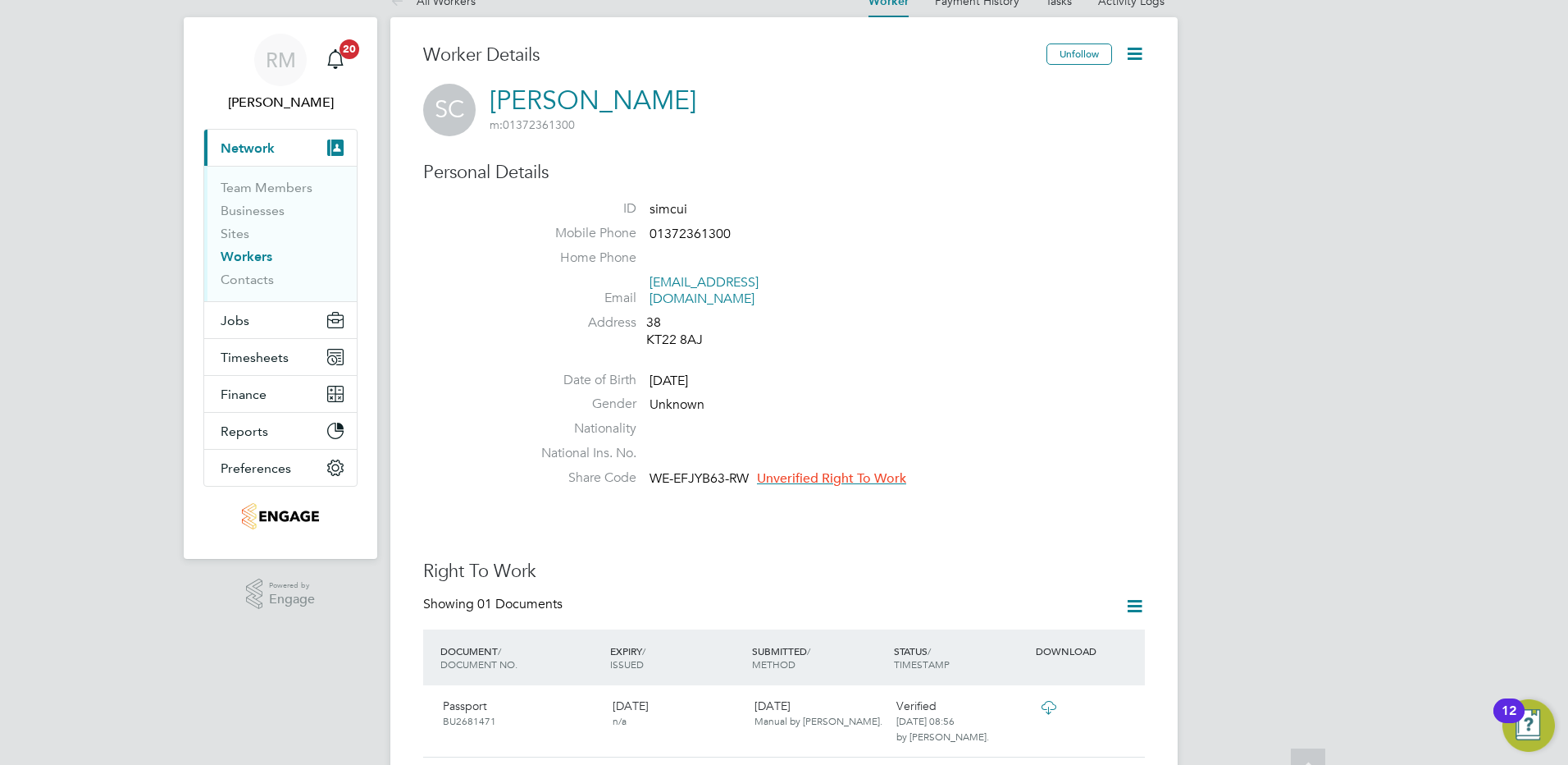
scroll to position [0, 0]
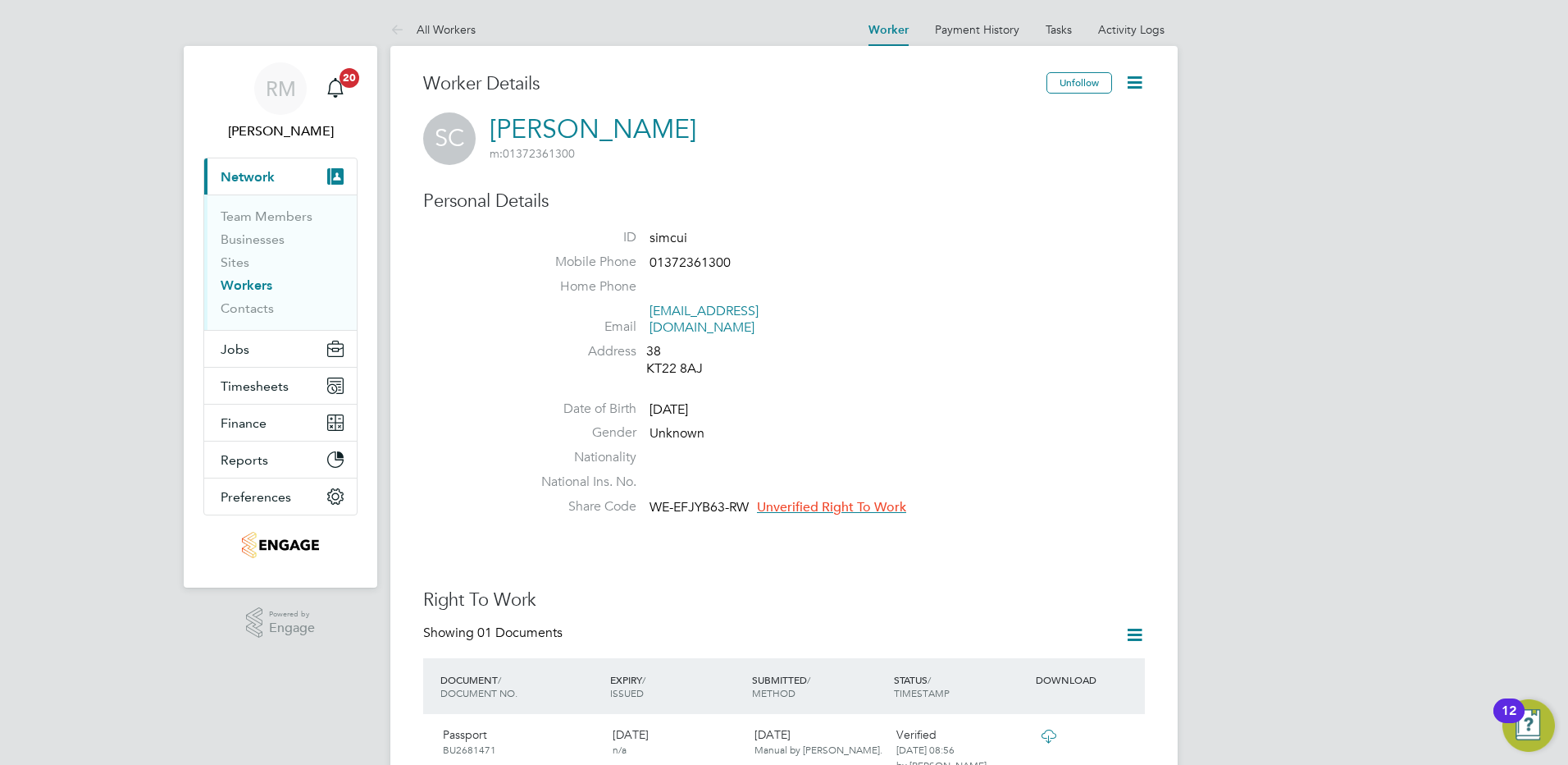
click at [693, 499] on span "WE-EFJYB63-RW" at bounding box center [699, 507] width 100 height 17
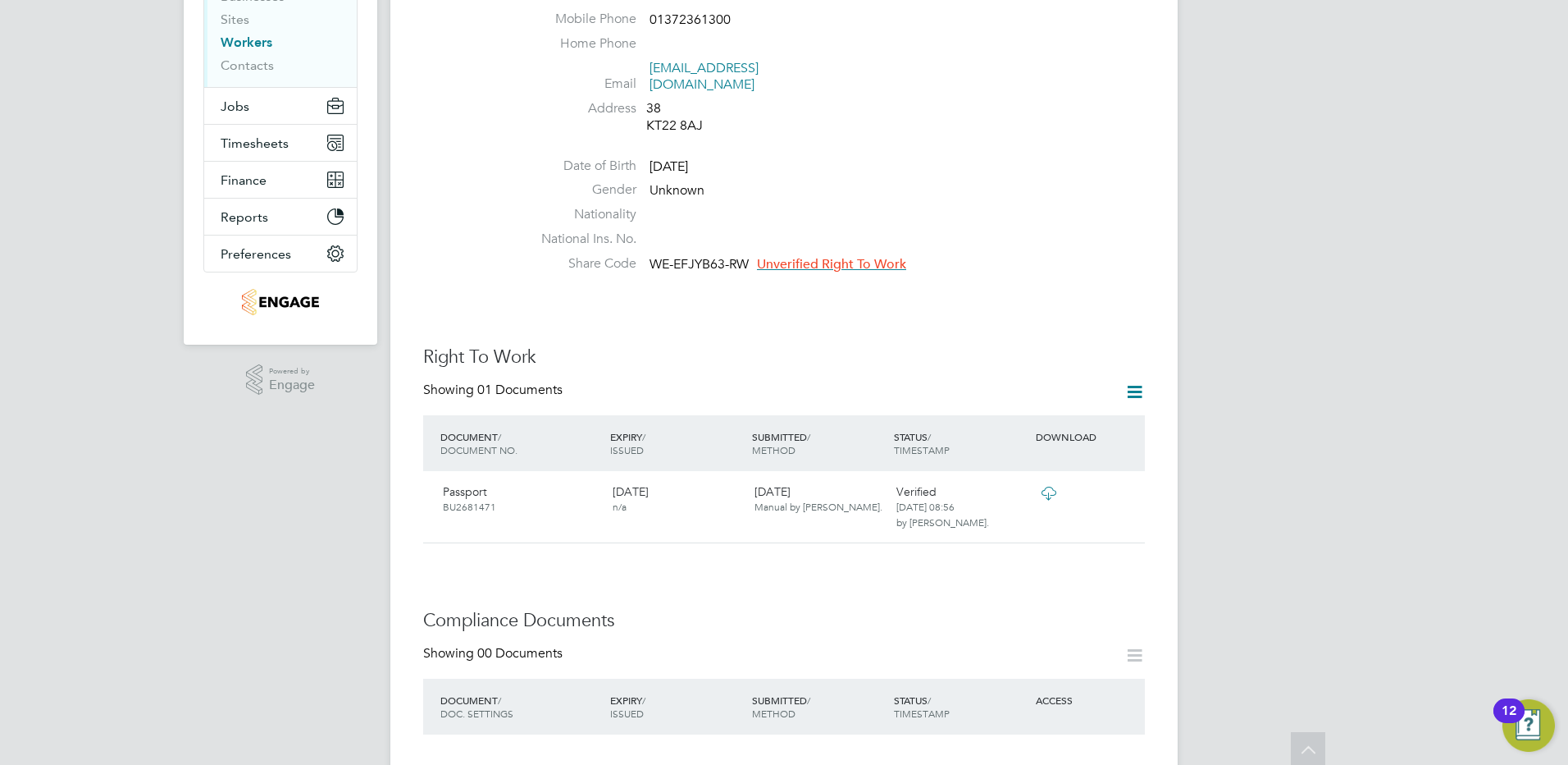
scroll to position [246, 0]
click at [1136, 379] on icon at bounding box center [1134, 388] width 20 height 20
click at [1001, 404] on li "Add Right To Work Document" at bounding box center [1043, 412] width 198 height 23
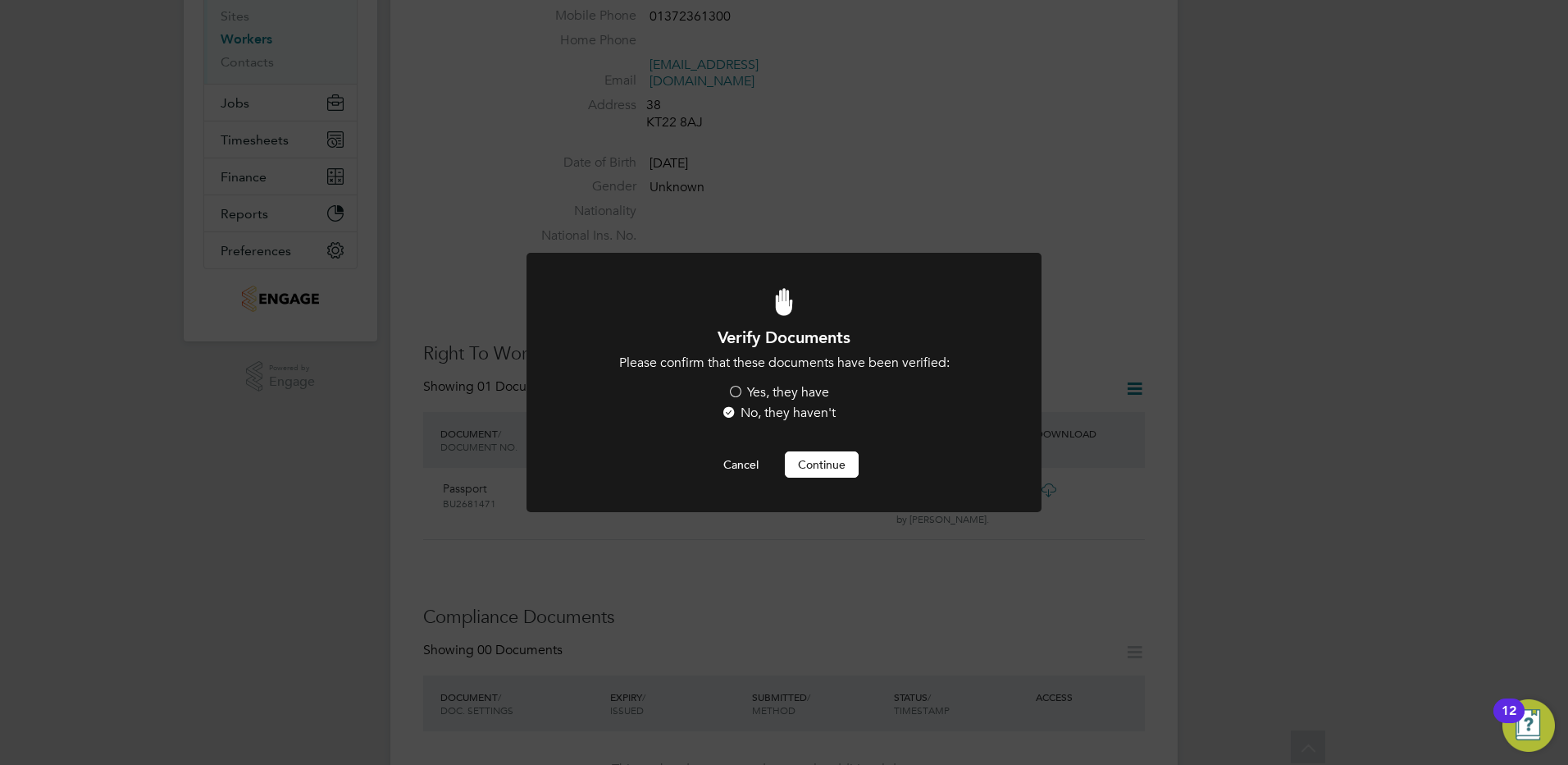
scroll to position [0, 0]
click at [744, 387] on label "Yes, they have" at bounding box center [778, 393] width 101 height 18
click at [0, 0] on input "Yes, they have" at bounding box center [0, 0] width 0 height 0
click at [818, 468] on button "Continue" at bounding box center [822, 465] width 74 height 26
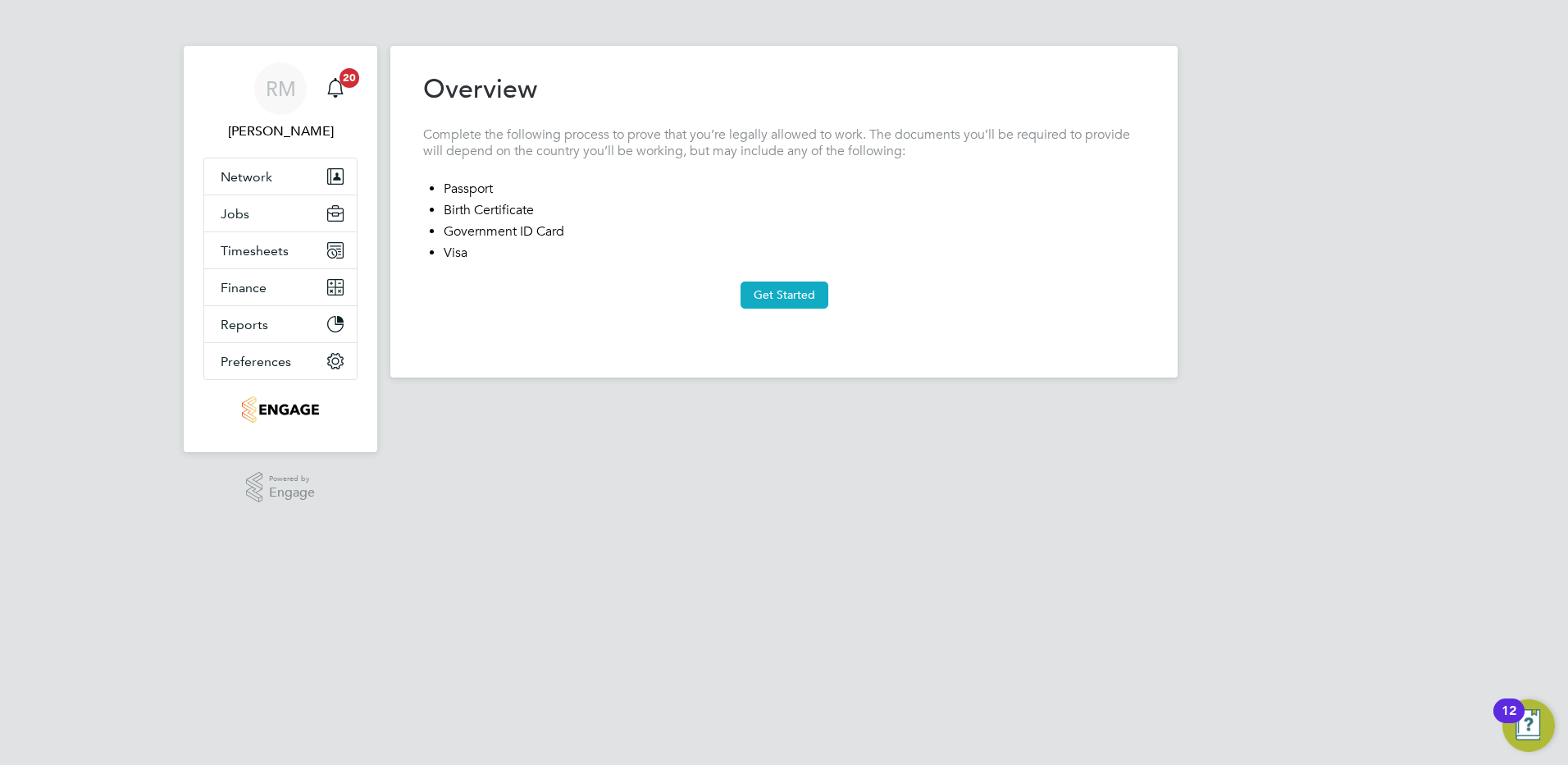
click at [788, 299] on button "Get Started" at bounding box center [785, 295] width 88 height 26
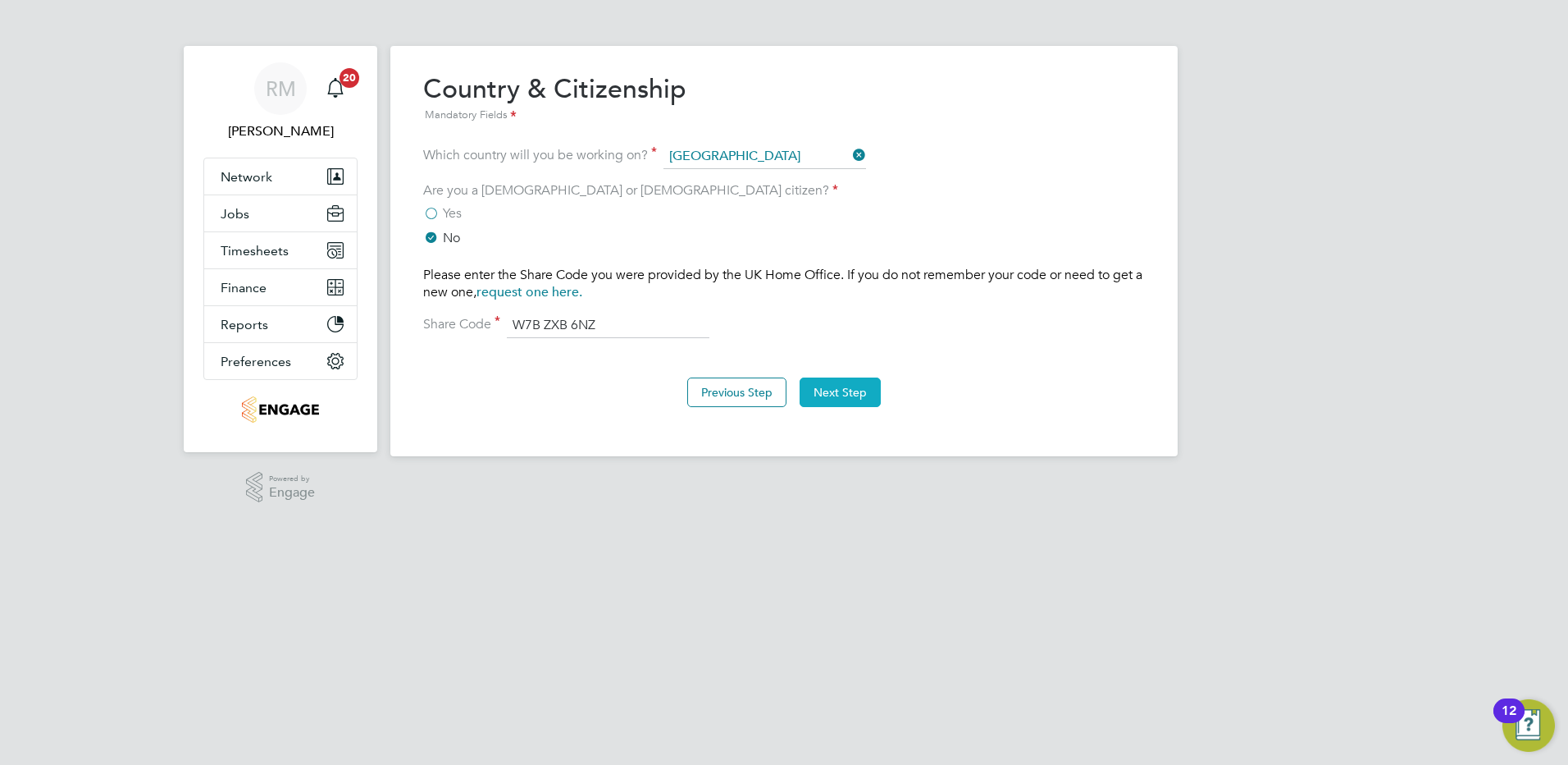
click at [836, 393] on button "Next Step" at bounding box center [840, 392] width 81 height 29
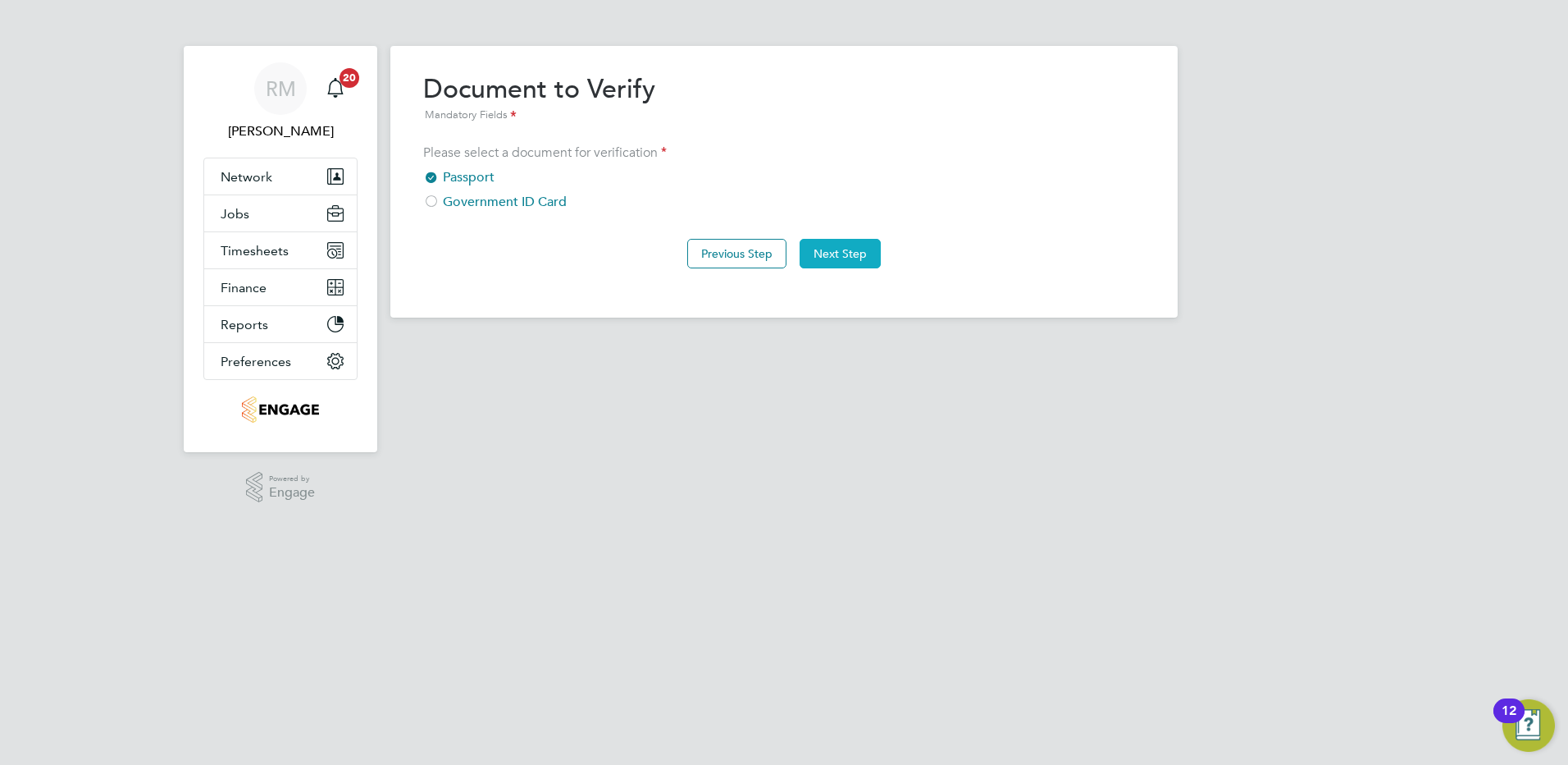
click at [842, 247] on button "Next Step" at bounding box center [840, 253] width 81 height 29
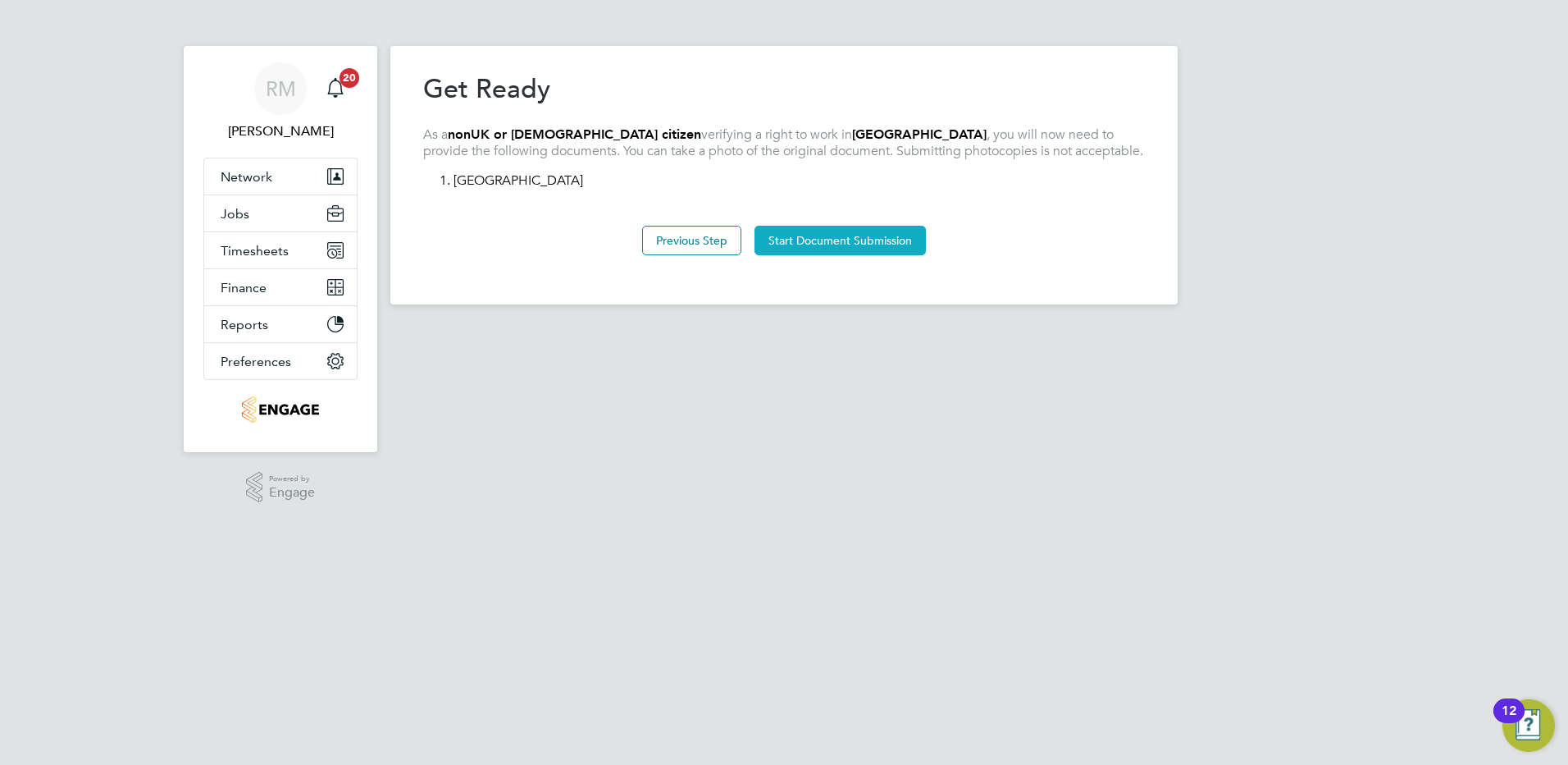
click at [813, 238] on button "Start Document Submission" at bounding box center [840, 240] width 171 height 29
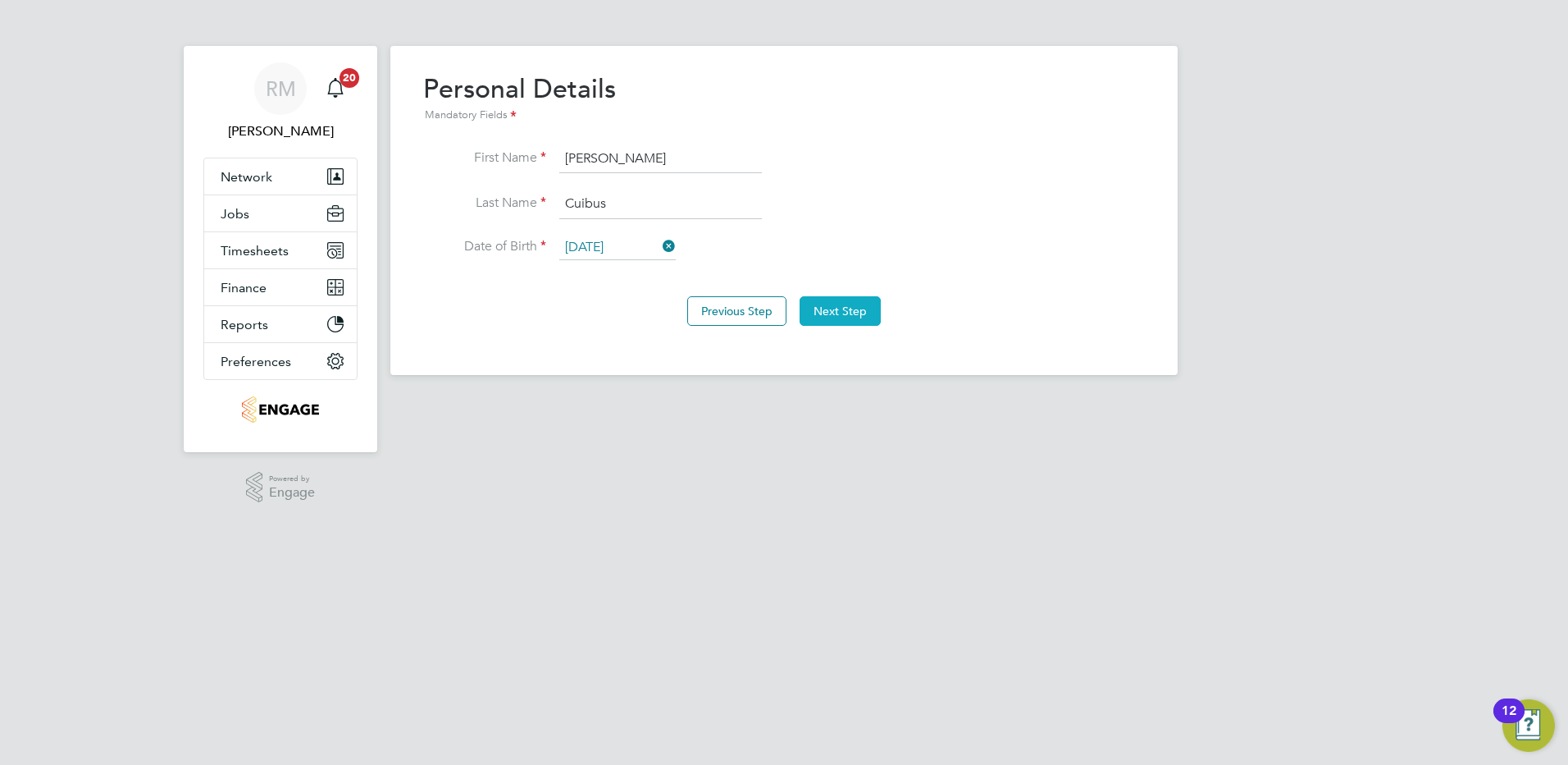
click at [840, 305] on button "Next Step" at bounding box center [840, 311] width 81 height 29
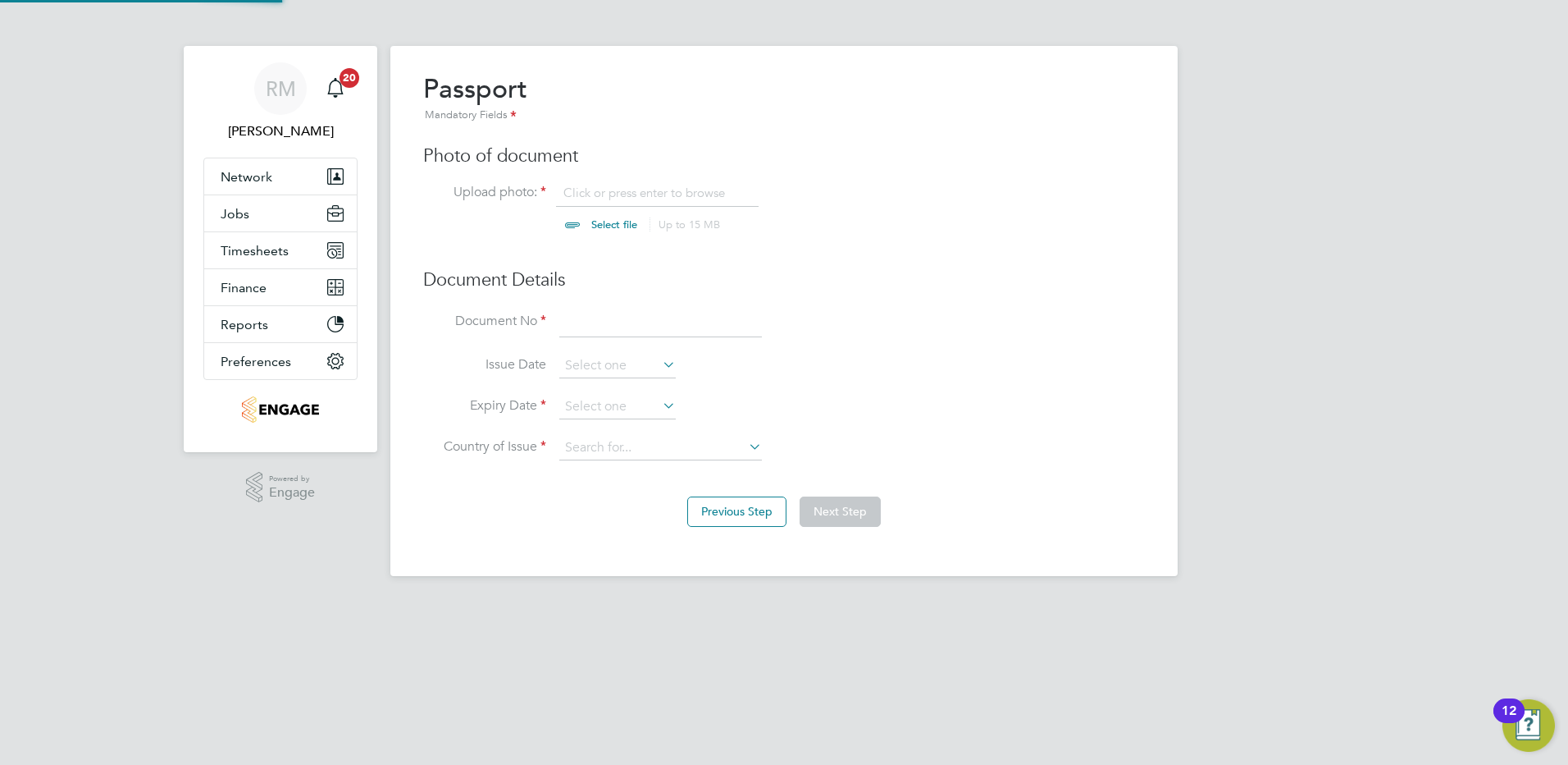
scroll to position [22, 204]
click at [594, 193] on input "file" at bounding box center [630, 209] width 258 height 49
type input "C:\fakepath\simona cuibus pp.pdf"
click at [582, 328] on input at bounding box center [661, 323] width 203 height 29
type input "BU2681471"
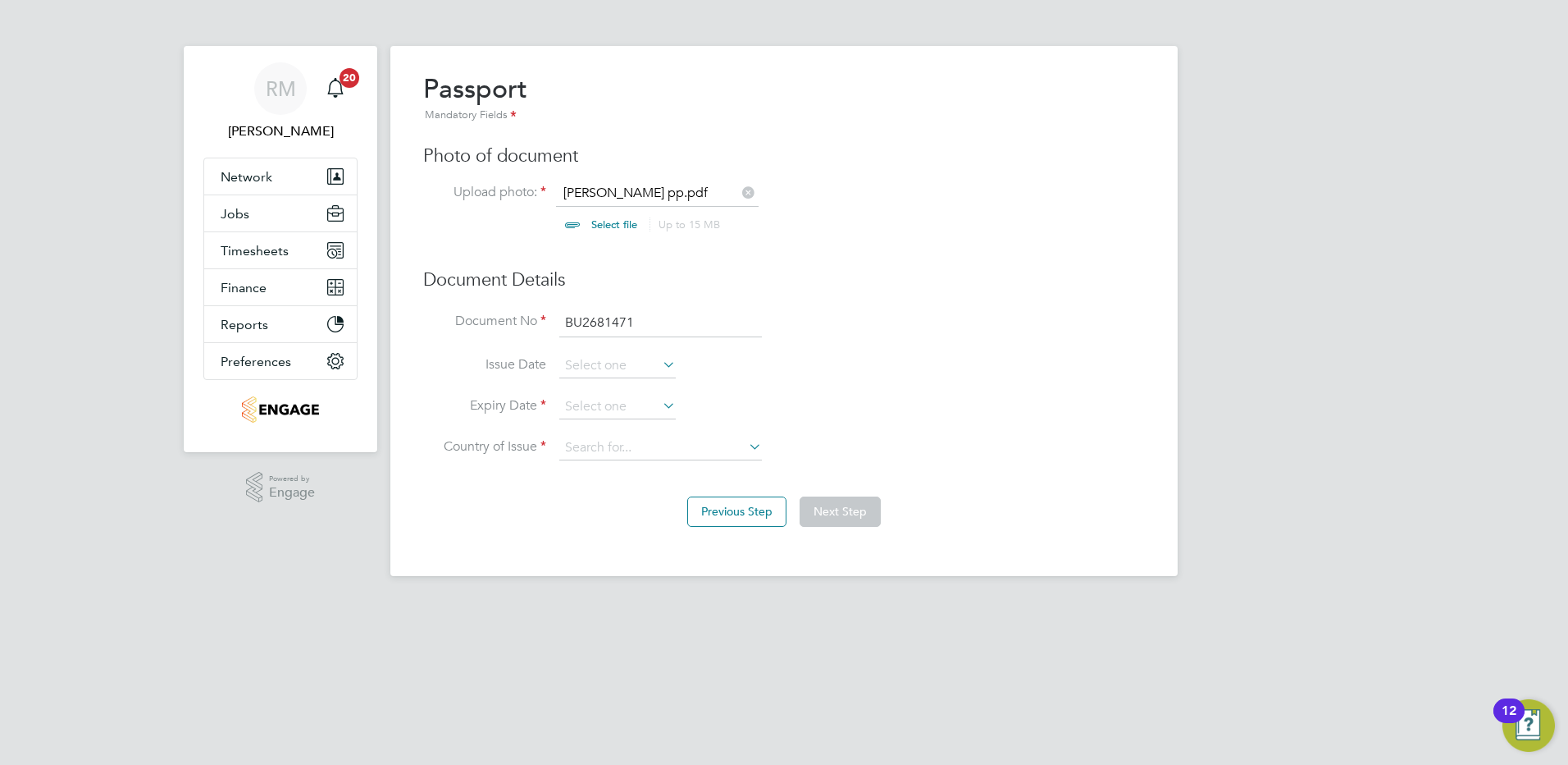
type input "Hungary"
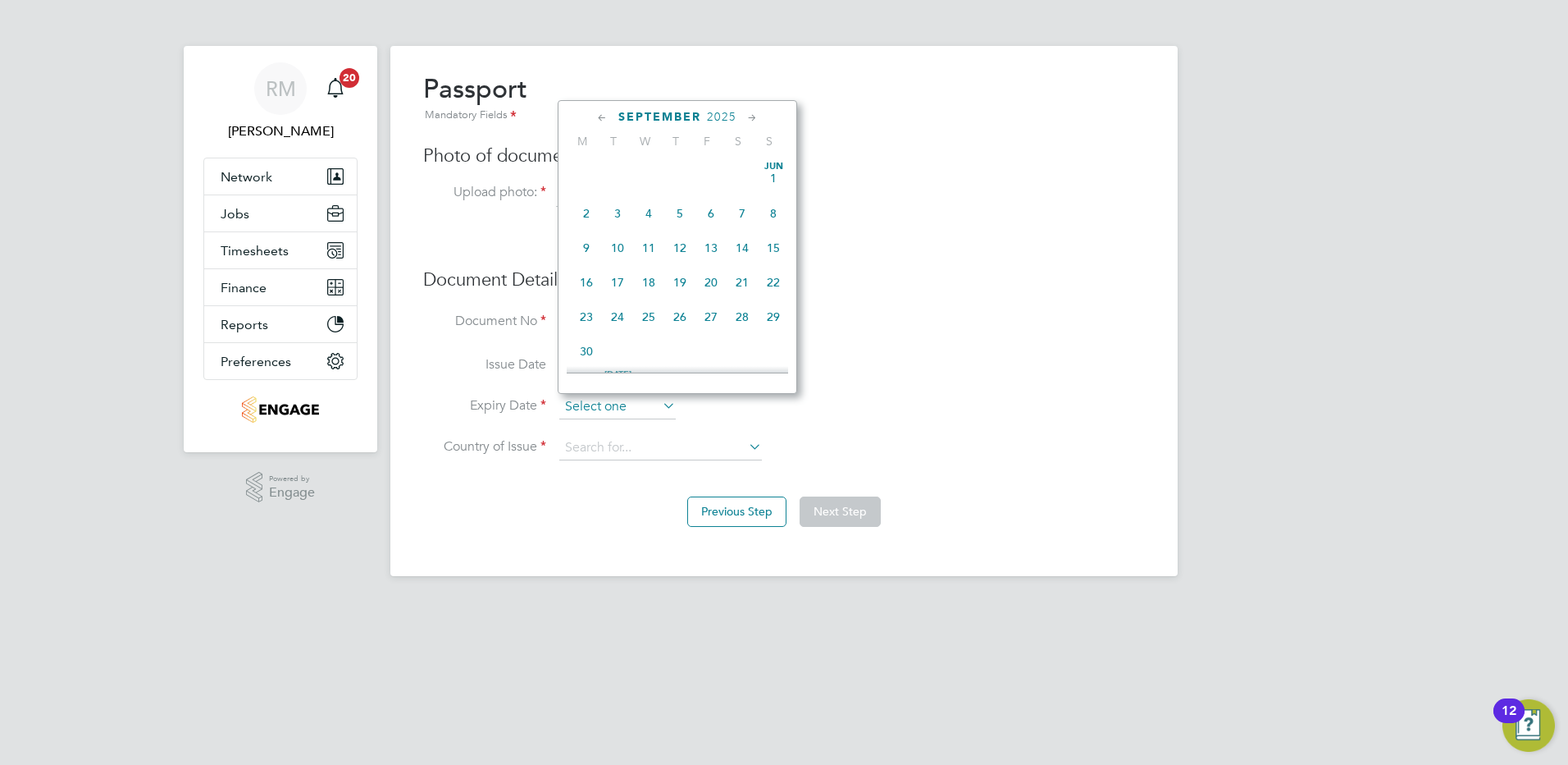
scroll to position [498, 0]
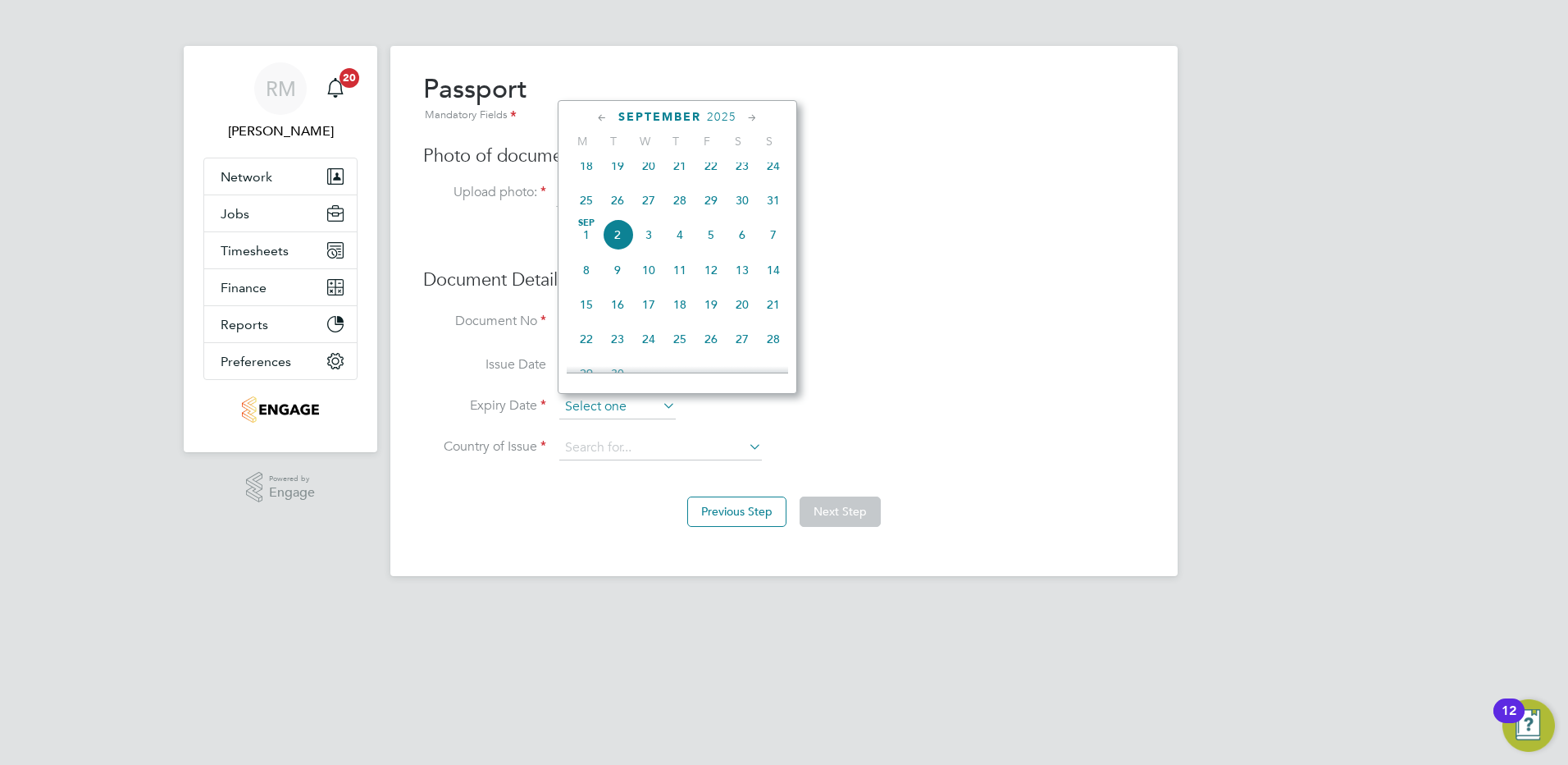
click at [581, 410] on input at bounding box center [617, 407] width 116 height 25
click at [717, 112] on span "2025" at bounding box center [721, 117] width 29 height 14
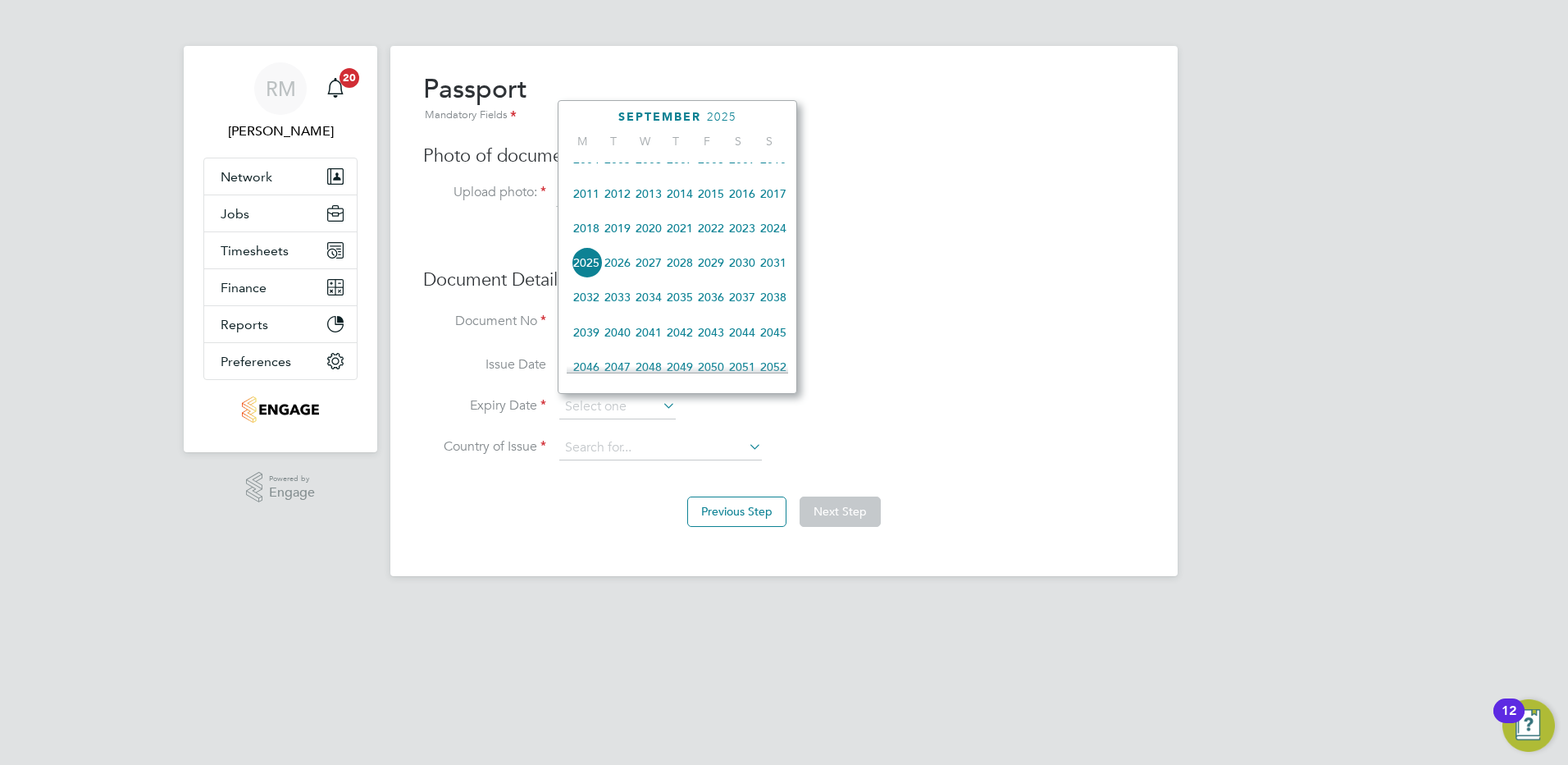
click at [620, 311] on span "2033" at bounding box center [617, 296] width 31 height 31
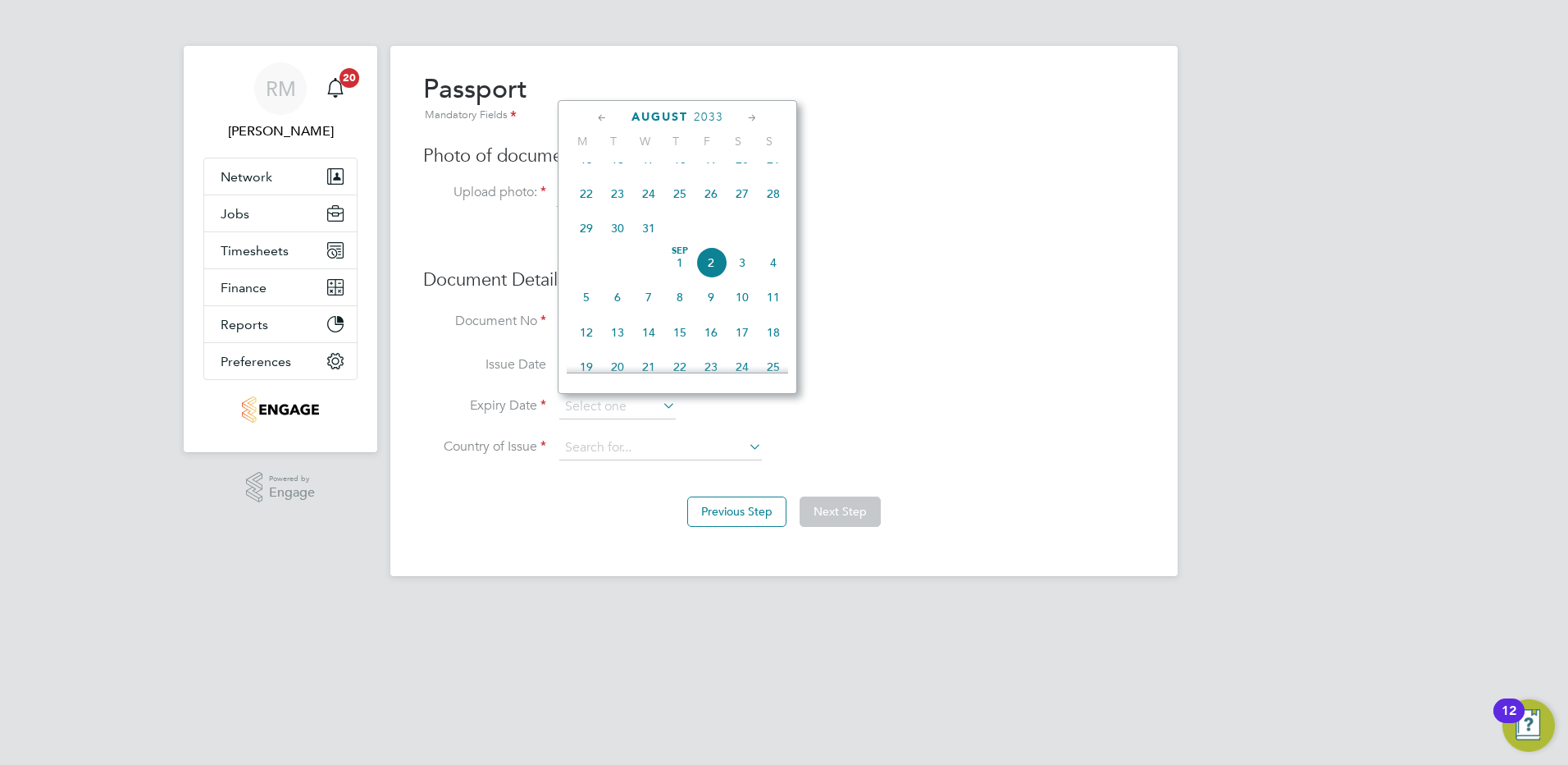
click at [604, 116] on icon at bounding box center [602, 118] width 16 height 18
click at [604, 118] on icon at bounding box center [602, 118] width 16 height 18
click at [751, 116] on icon at bounding box center [753, 118] width 16 height 18
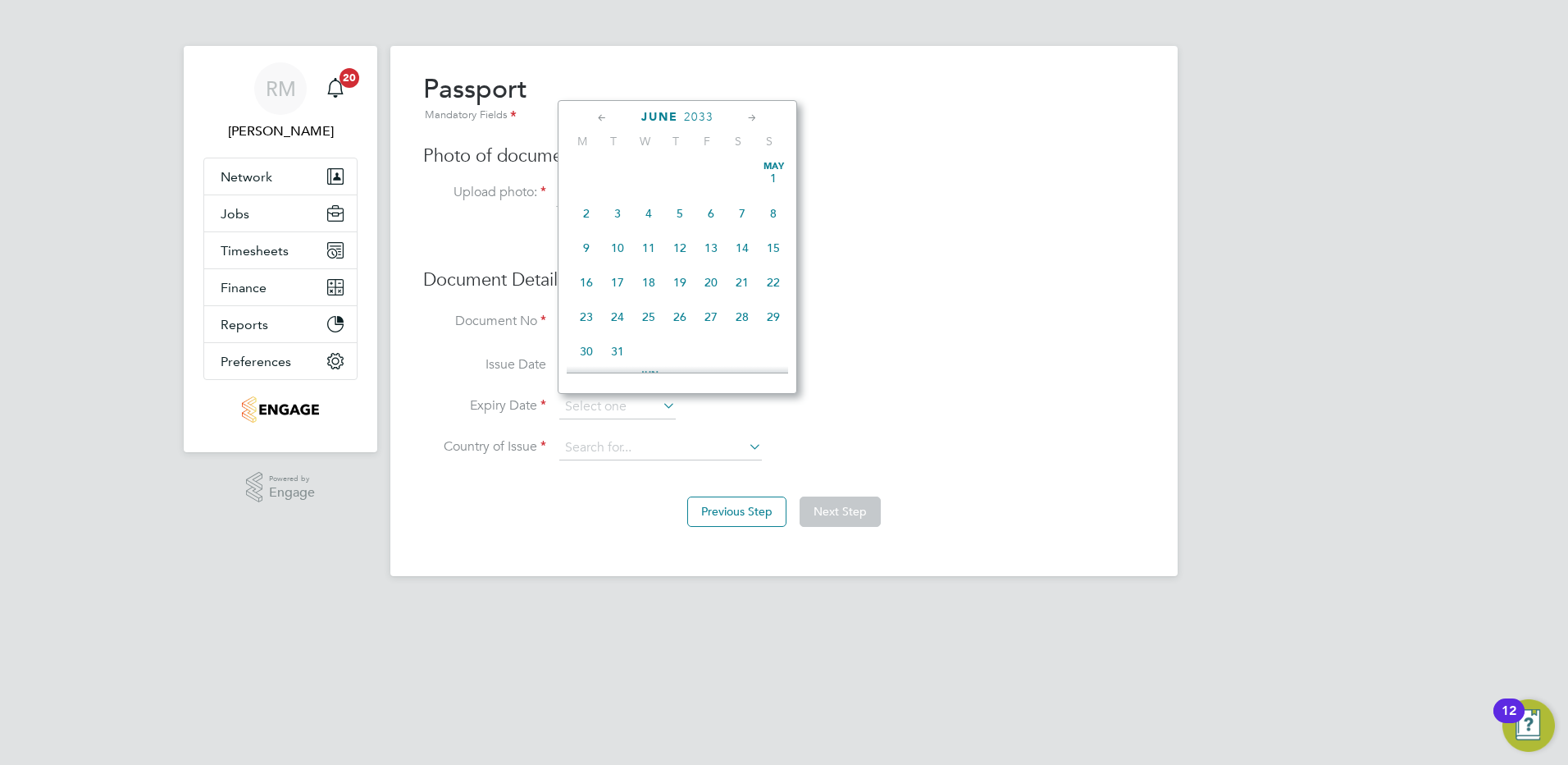
scroll to position [213, 0]
click at [623, 244] on span "14" at bounding box center [617, 243] width 31 height 31
type input "[DATE]"
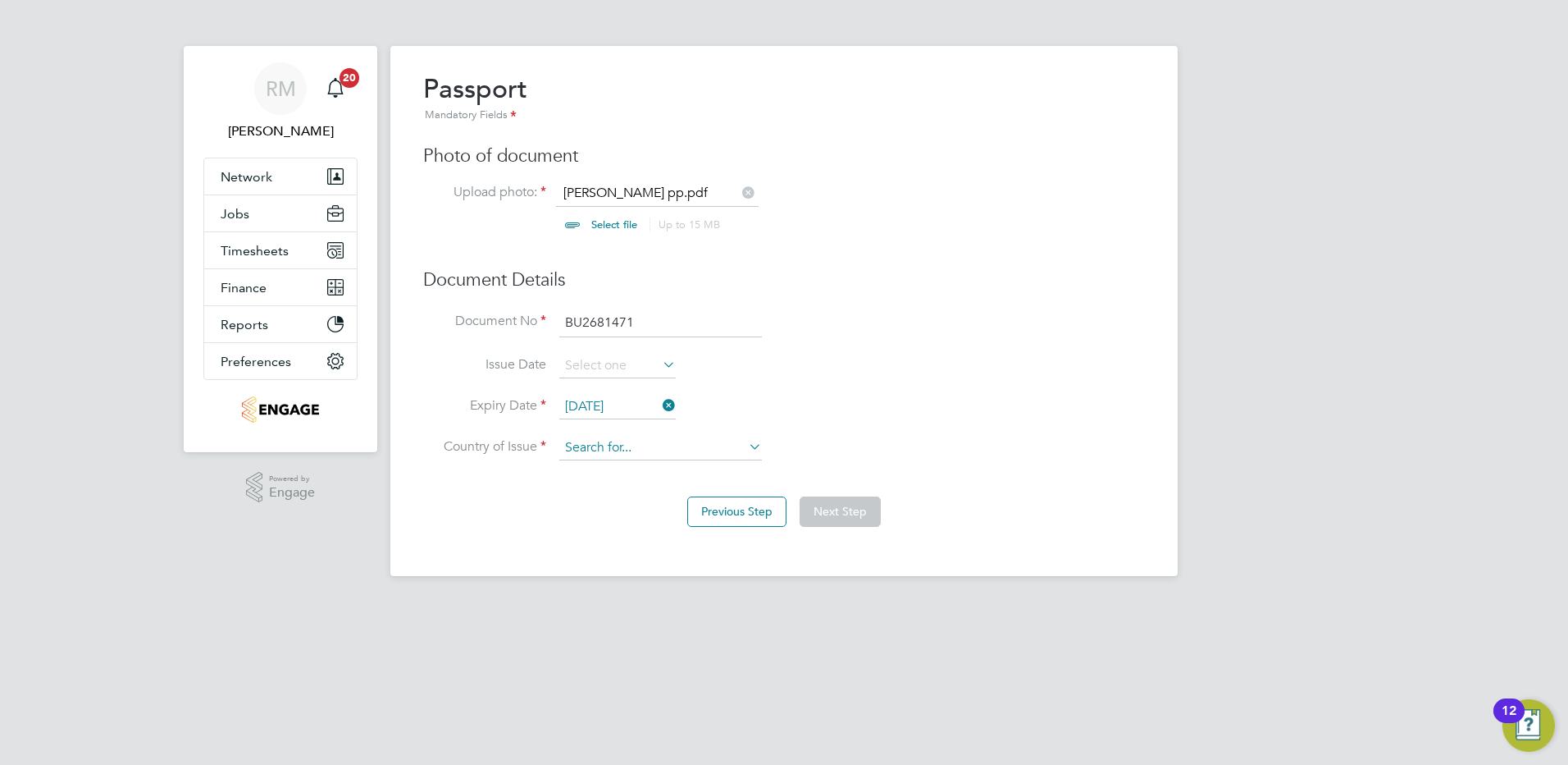
click at [584, 454] on input at bounding box center [661, 448] width 203 height 25
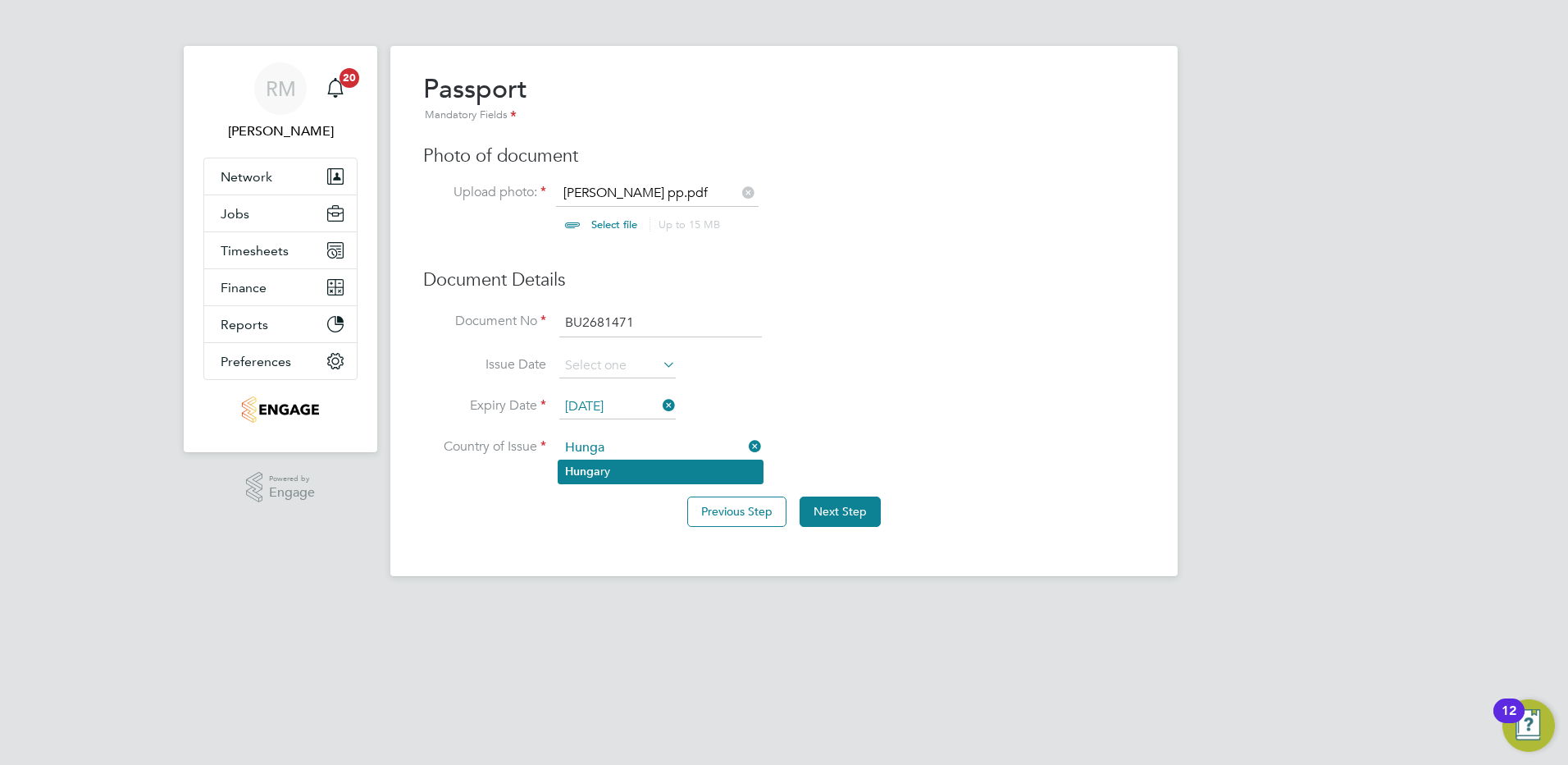
click at [588, 473] on b "Hunga" at bounding box center [583, 471] width 35 height 14
type input "Hungary"
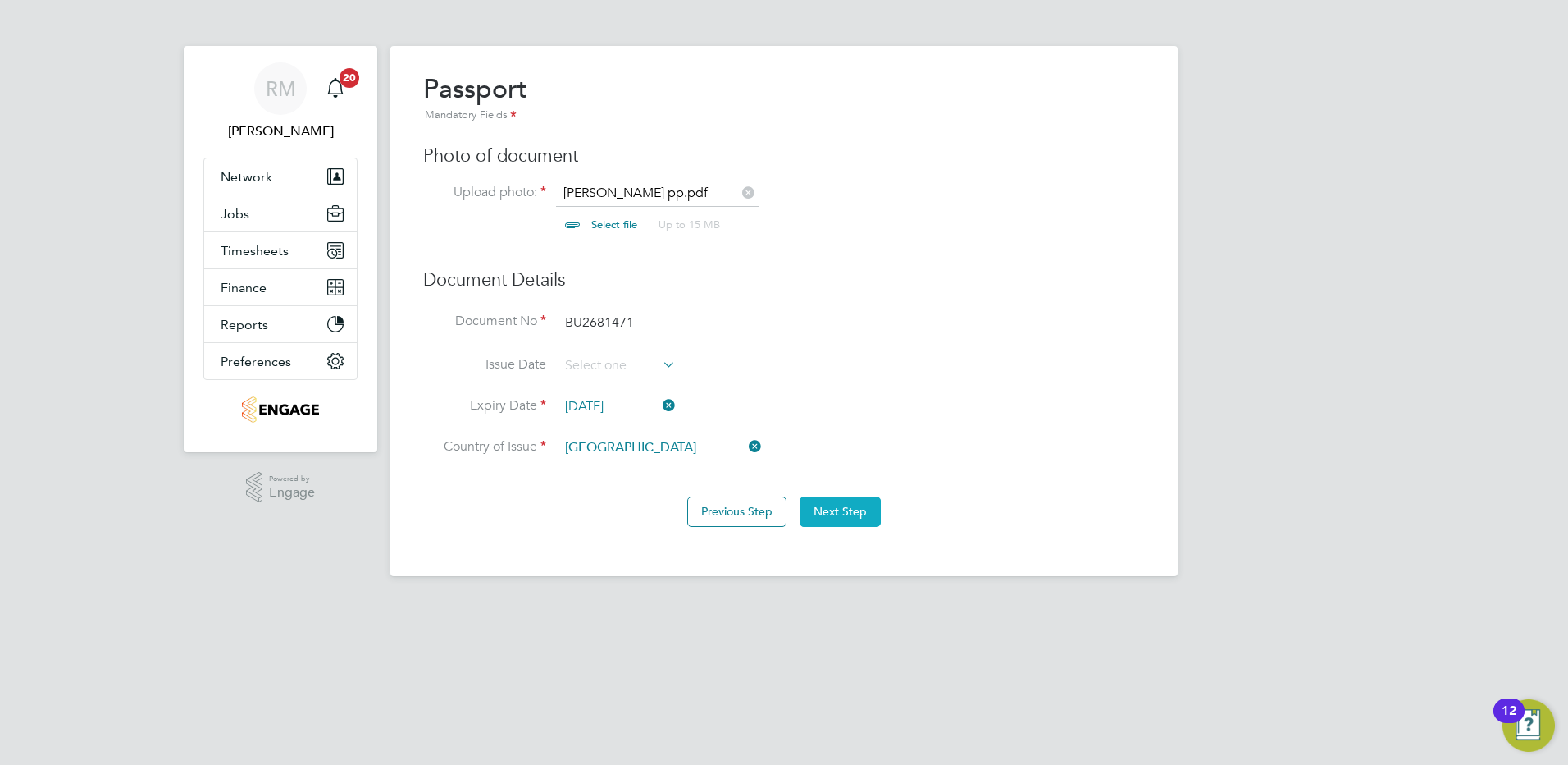
click at [862, 511] on button "Next Step" at bounding box center [840, 511] width 81 height 29
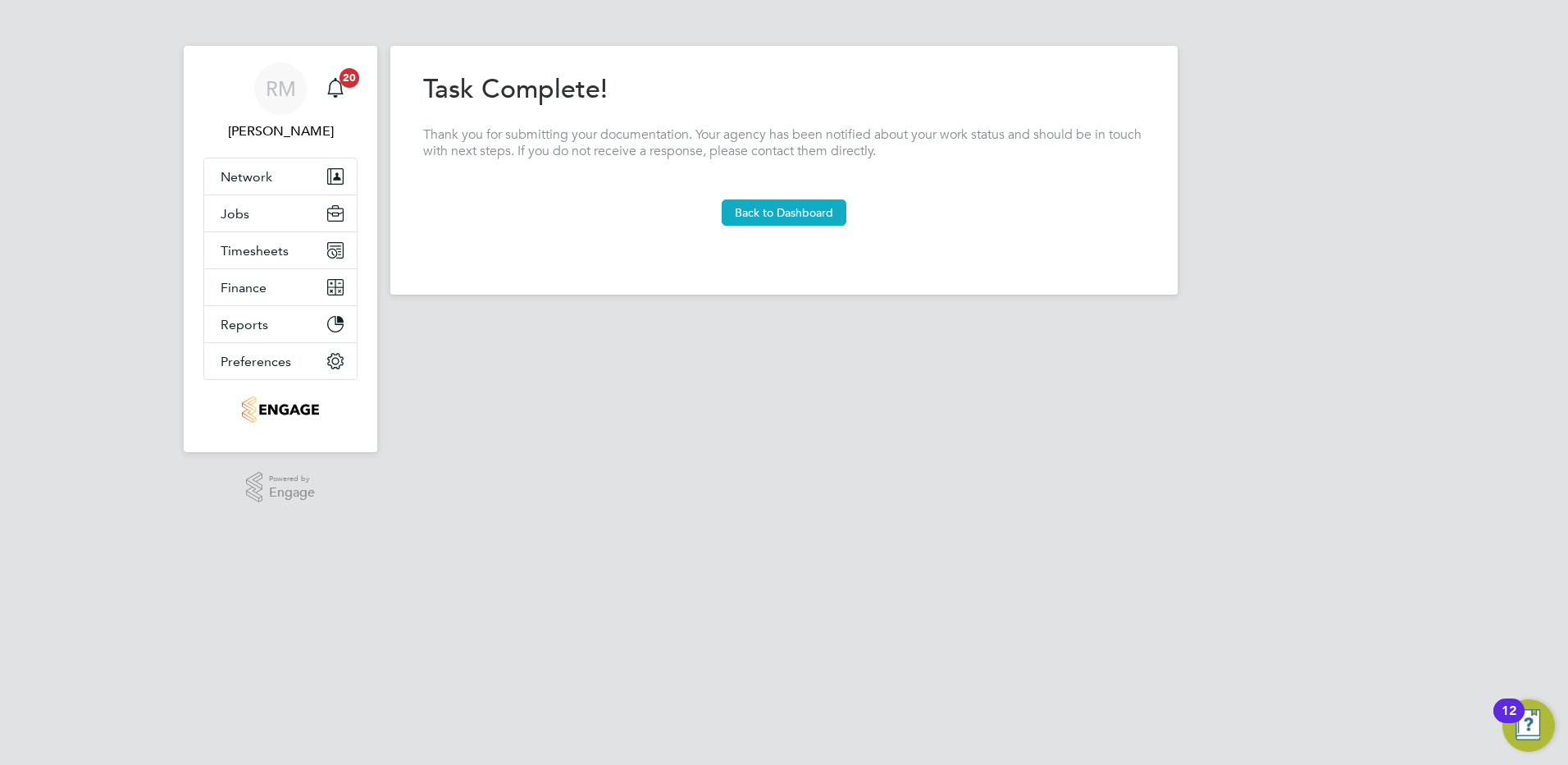
click at [782, 210] on button "Back to Dashboard" at bounding box center [784, 213] width 124 height 26
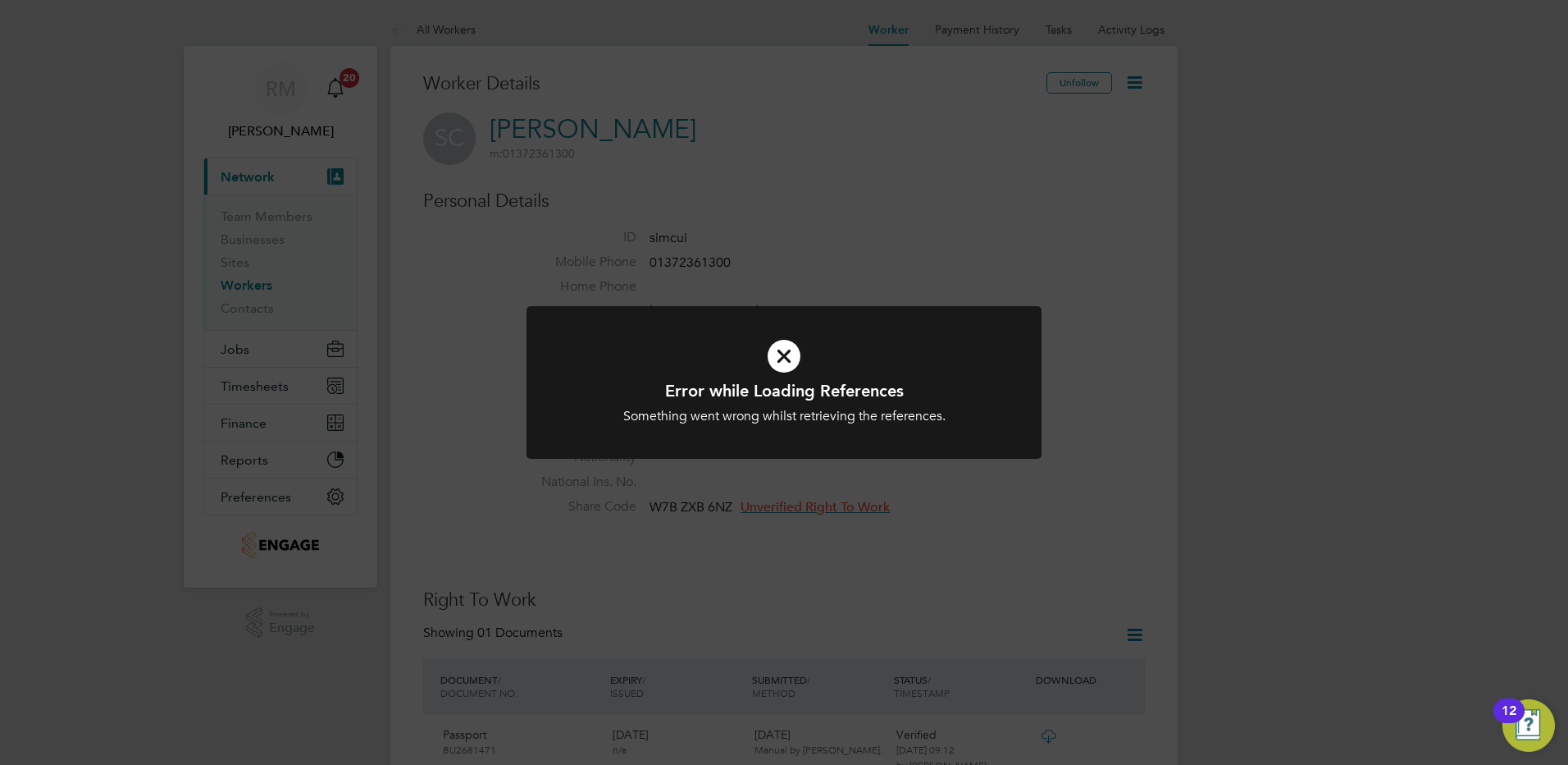
click at [1033, 221] on div "Error while Loading References Something went wrong whilst retrieving the refer…" at bounding box center [784, 382] width 1568 height 765
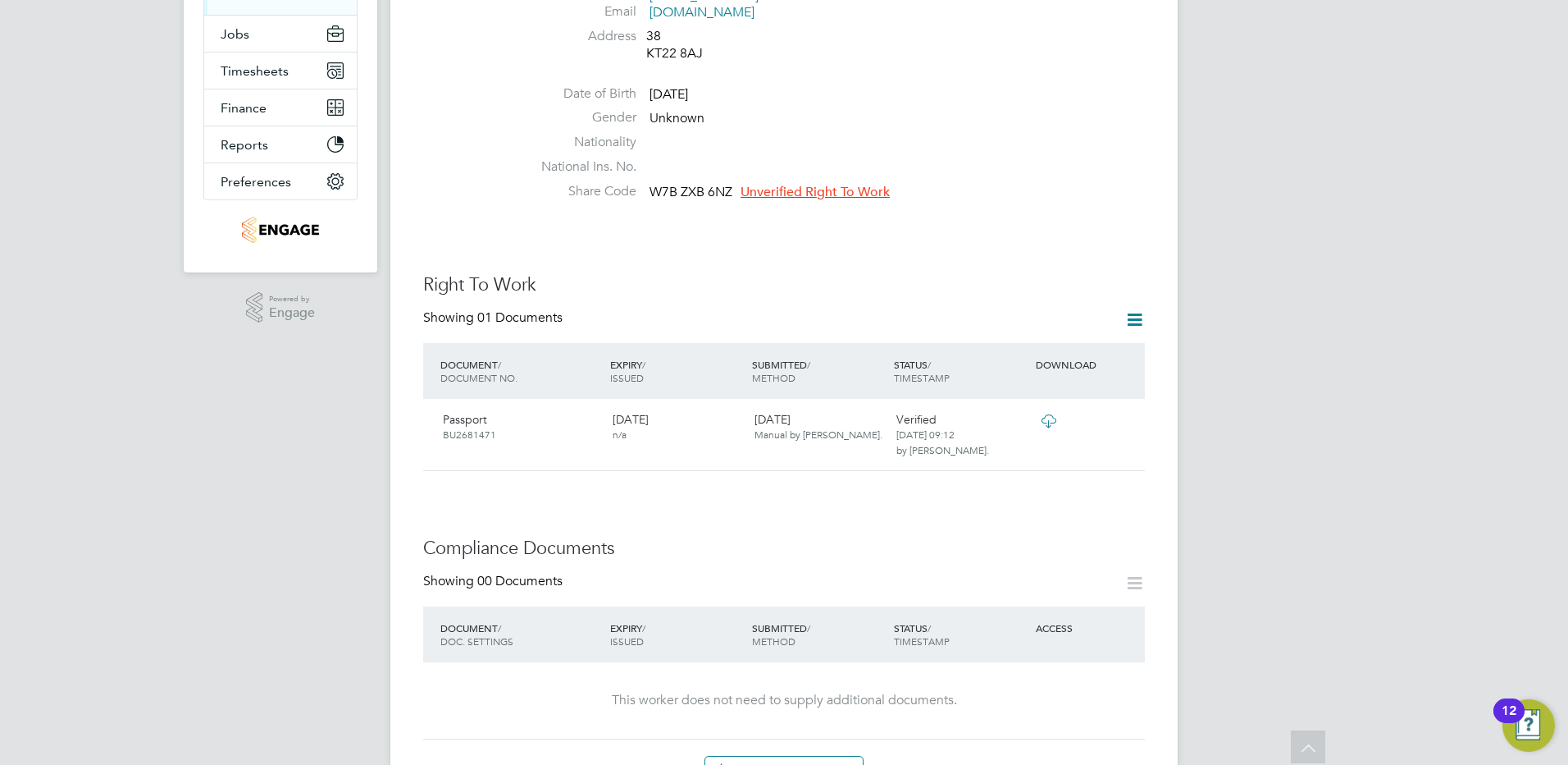
scroll to position [328, 0]
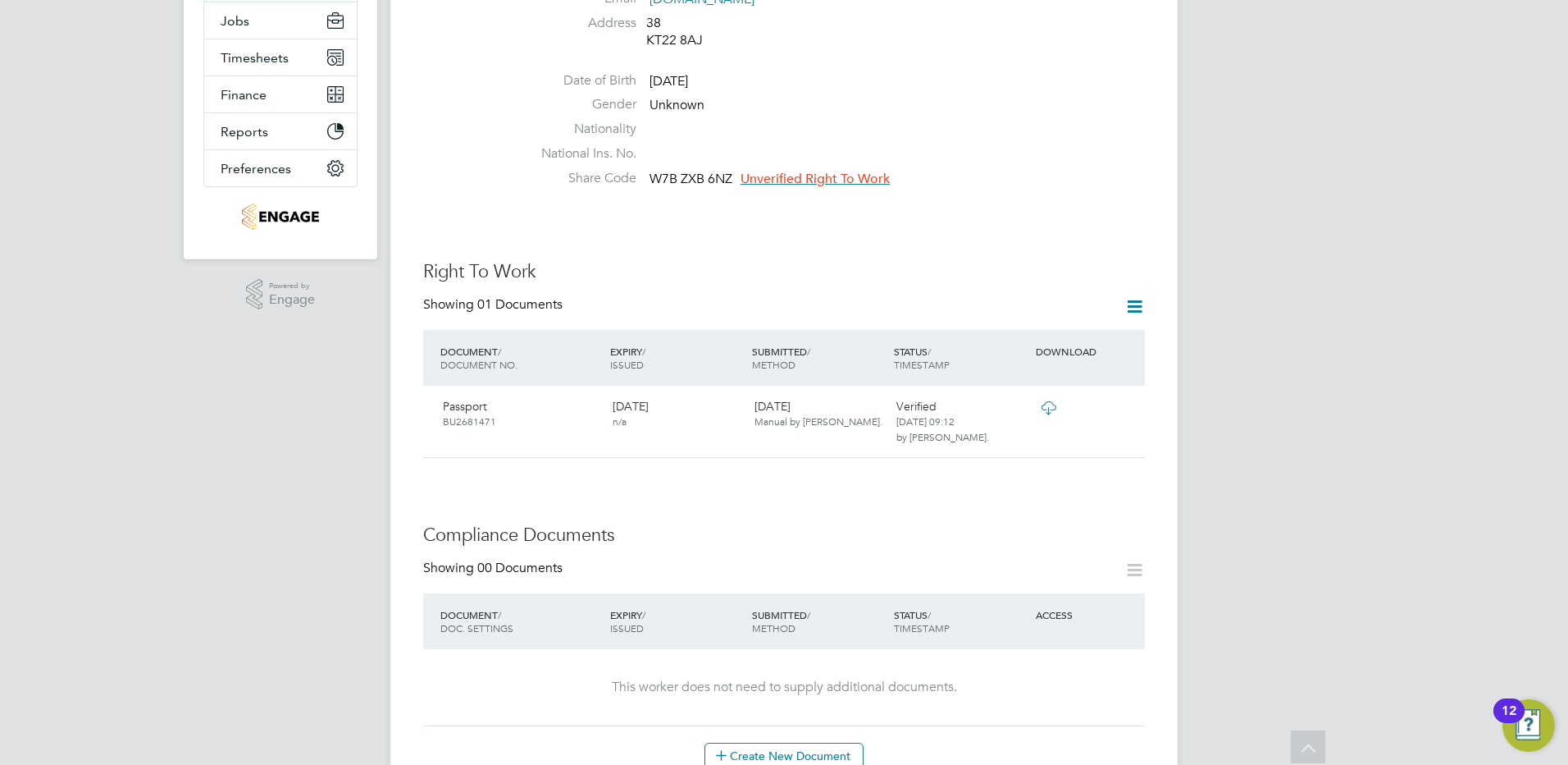
click at [795, 170] on span "Unverified Right To Work" at bounding box center [815, 178] width 149 height 17
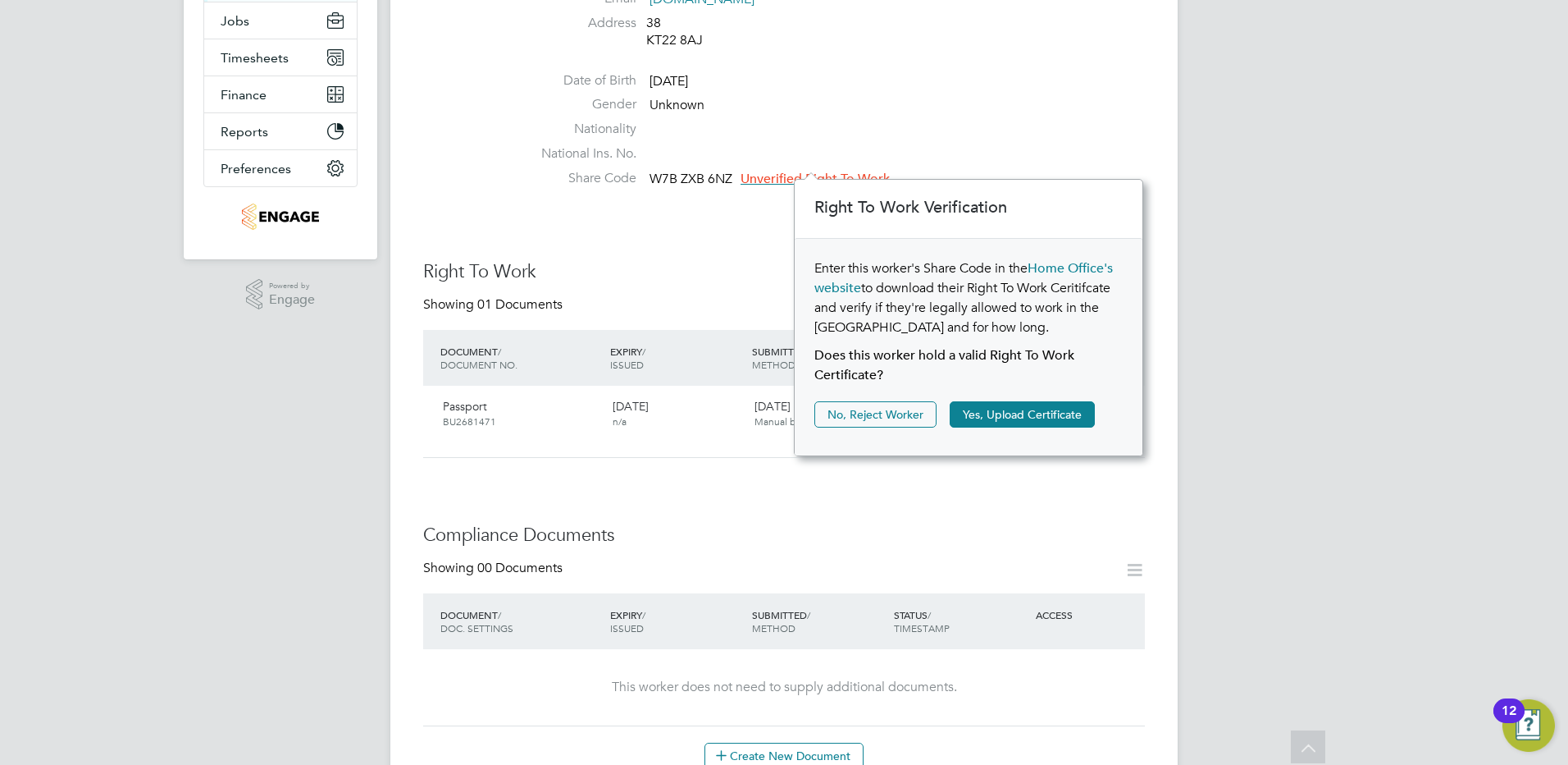
scroll to position [18, 149]
click at [999, 418] on button "Yes, Upload Certificate" at bounding box center [1022, 415] width 146 height 26
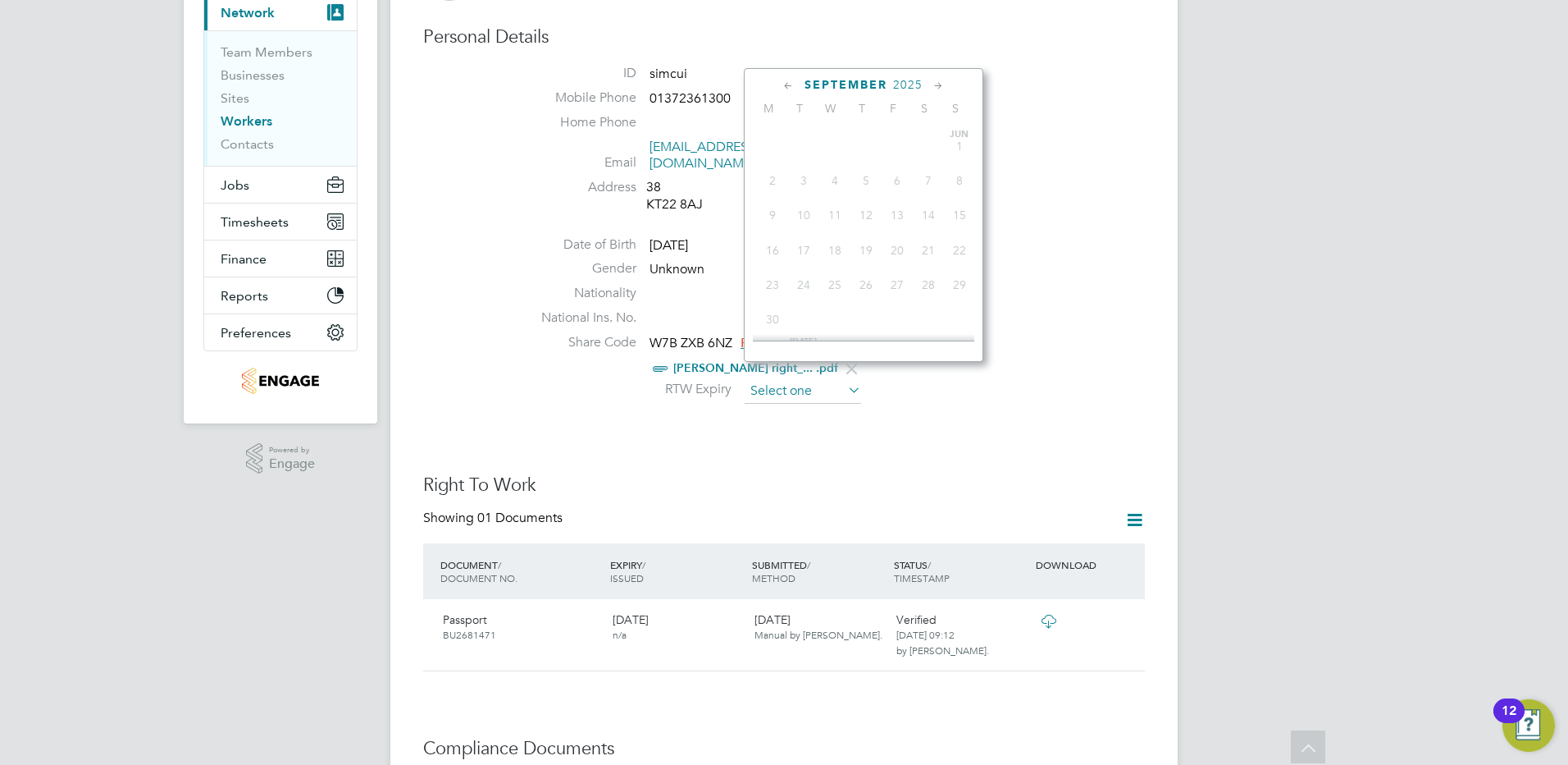
scroll to position [498, 0]
click at [774, 379] on input at bounding box center [803, 392] width 116 height 25
click at [909, 84] on span "2025" at bounding box center [907, 85] width 29 height 14
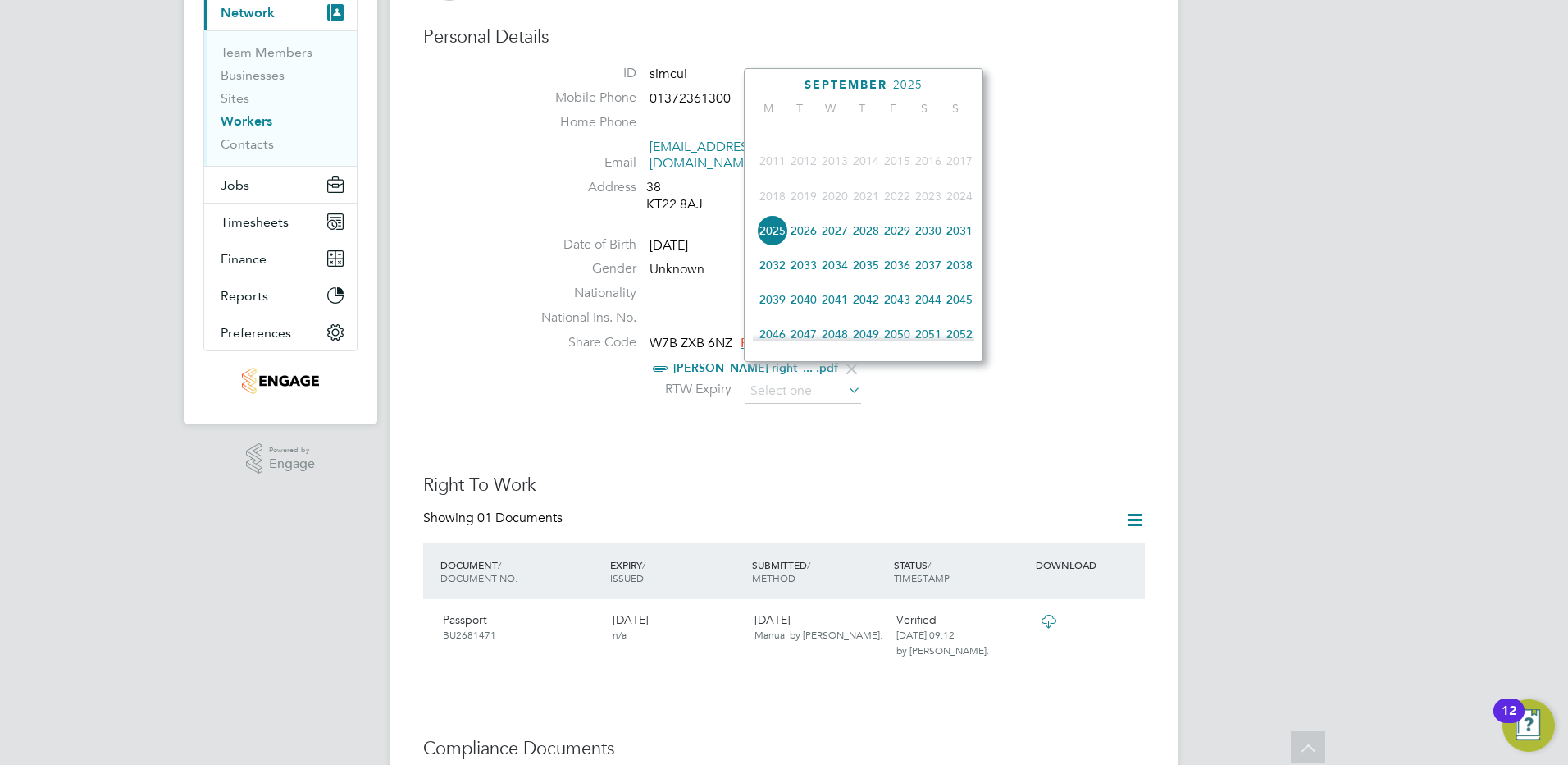
click at [806, 275] on span "2033" at bounding box center [803, 265] width 31 height 31
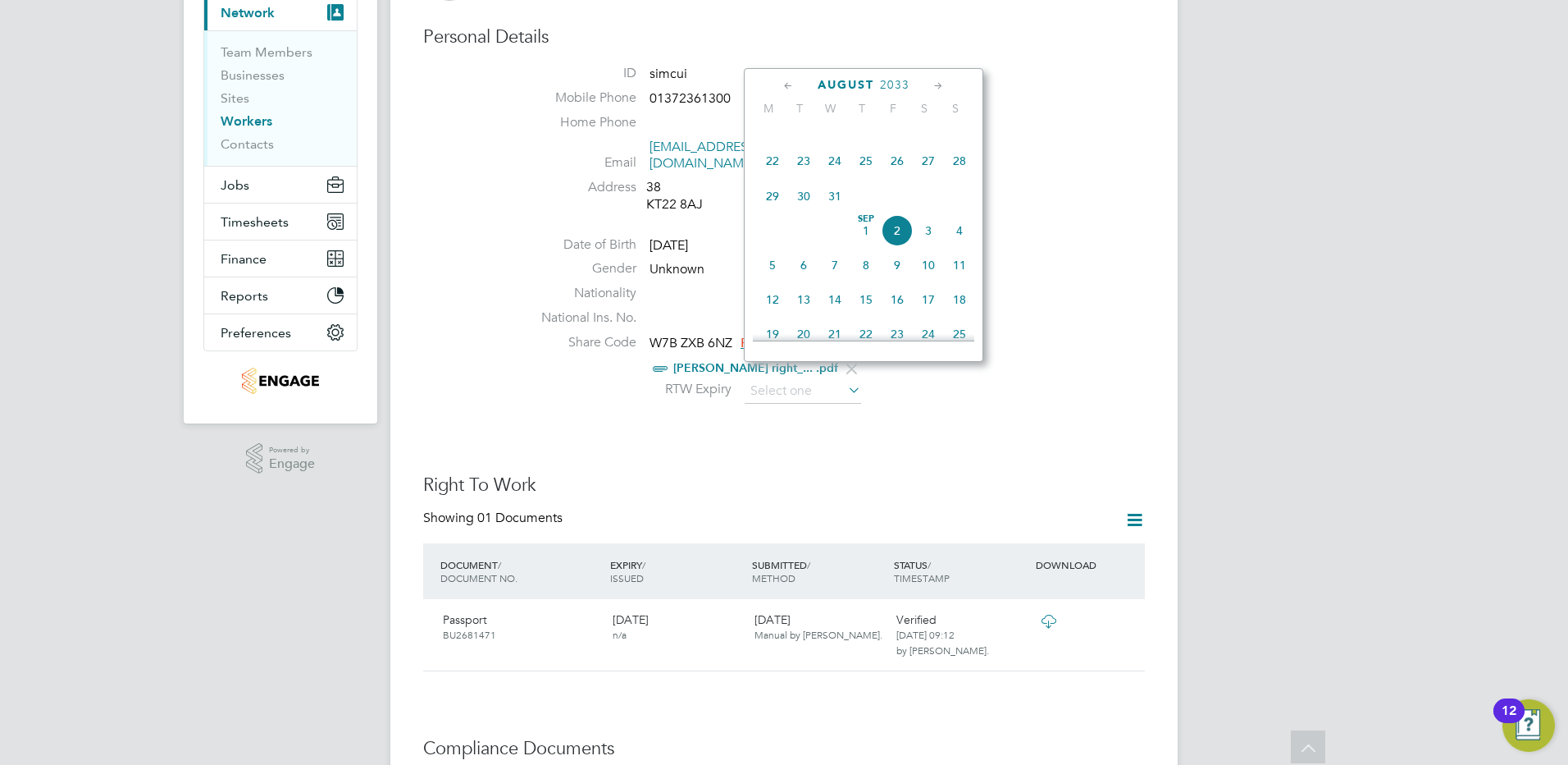
click at [785, 85] on icon at bounding box center [788, 86] width 16 height 18
click at [785, 86] on icon at bounding box center [788, 86] width 16 height 18
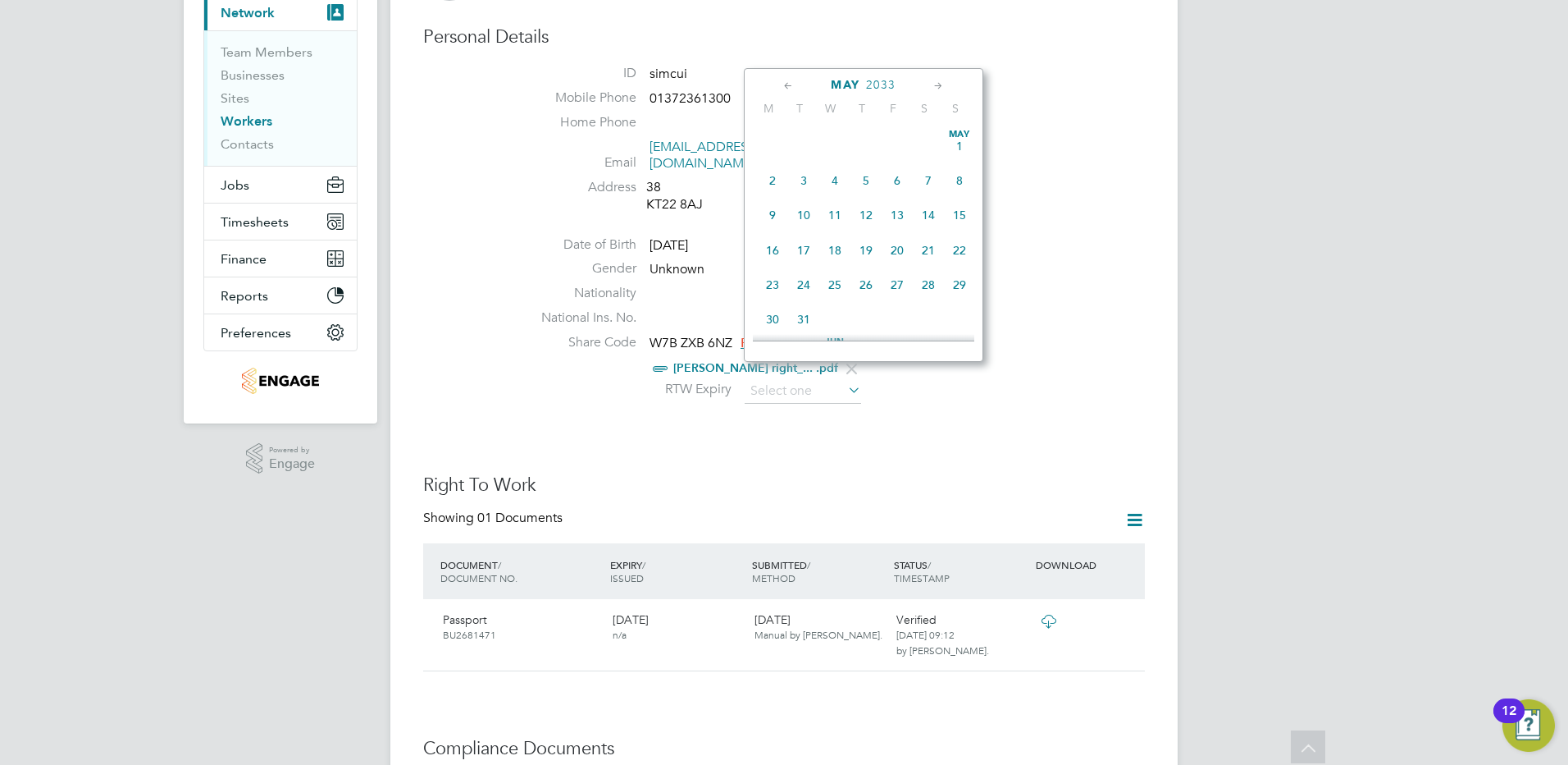
click at [935, 81] on icon at bounding box center [939, 86] width 16 height 18
click at [801, 212] on span "14" at bounding box center [803, 209] width 31 height 31
type input "[DATE]"
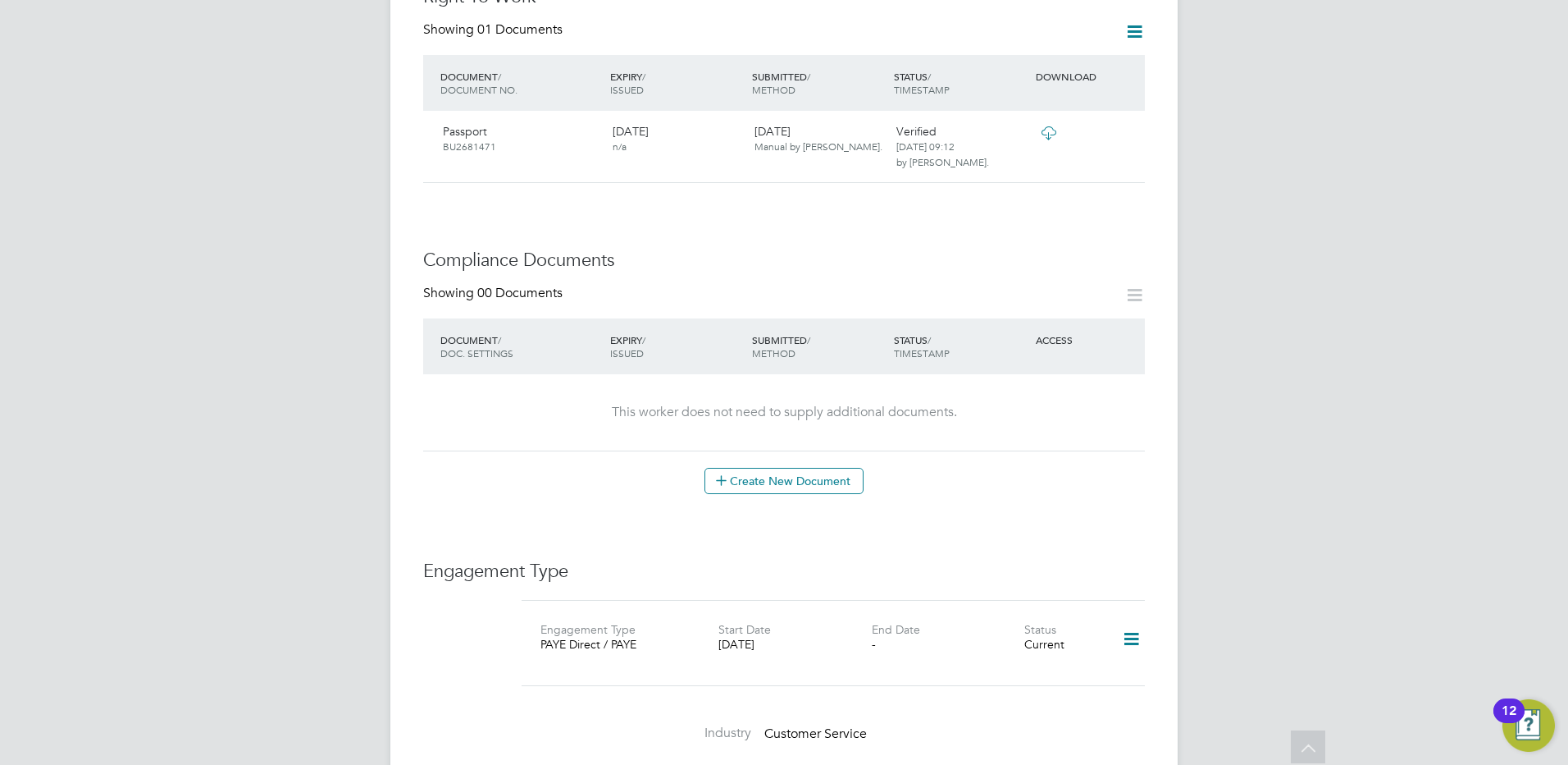
scroll to position [656, 0]
click at [792, 464] on button "Create New Document" at bounding box center [784, 477] width 159 height 26
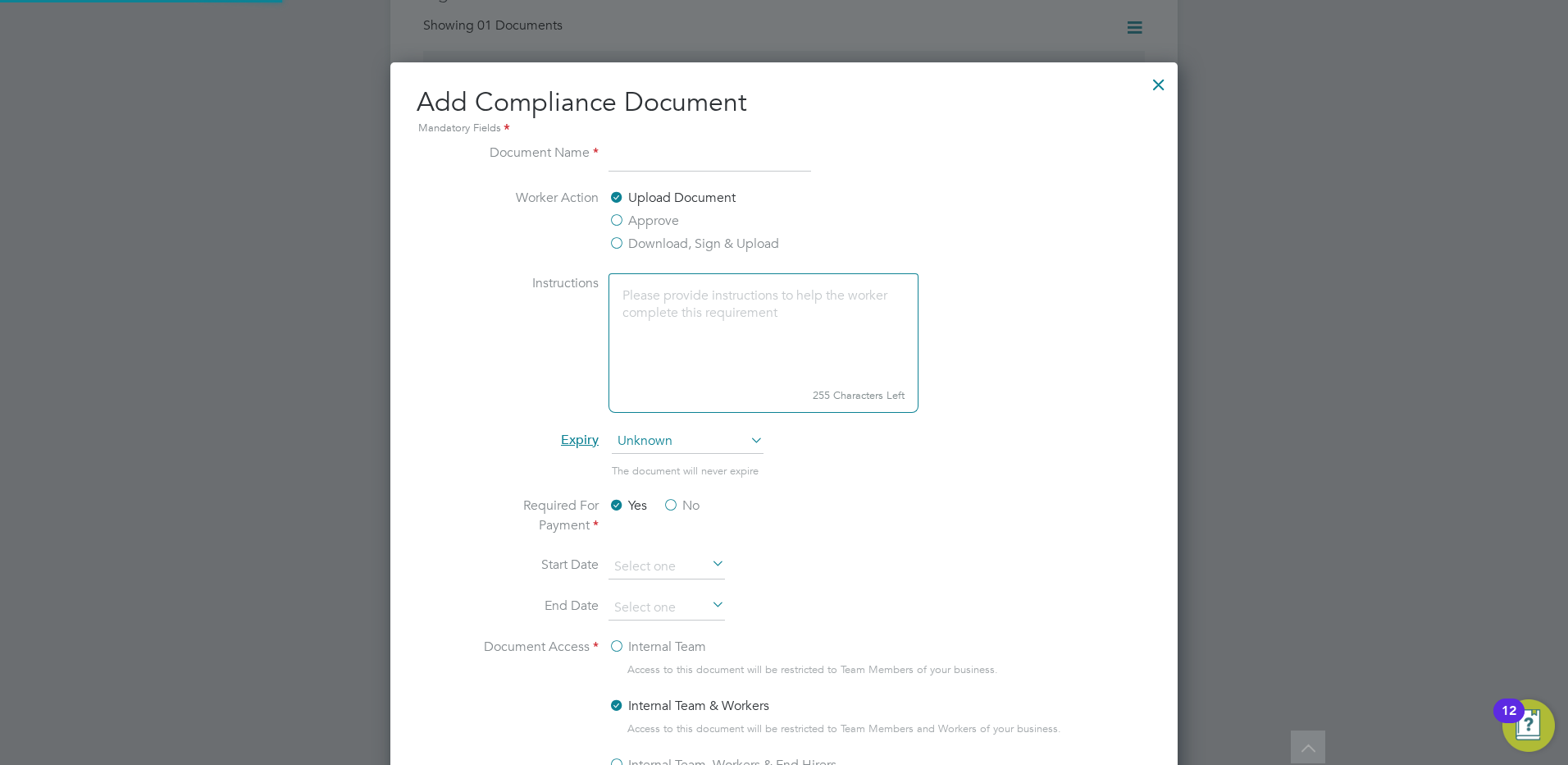
scroll to position [862, 788]
click at [639, 155] on input at bounding box center [710, 157] width 203 height 29
click at [648, 154] on input "RTW" at bounding box center [710, 157] width 203 height 29
type input "RTW Check"
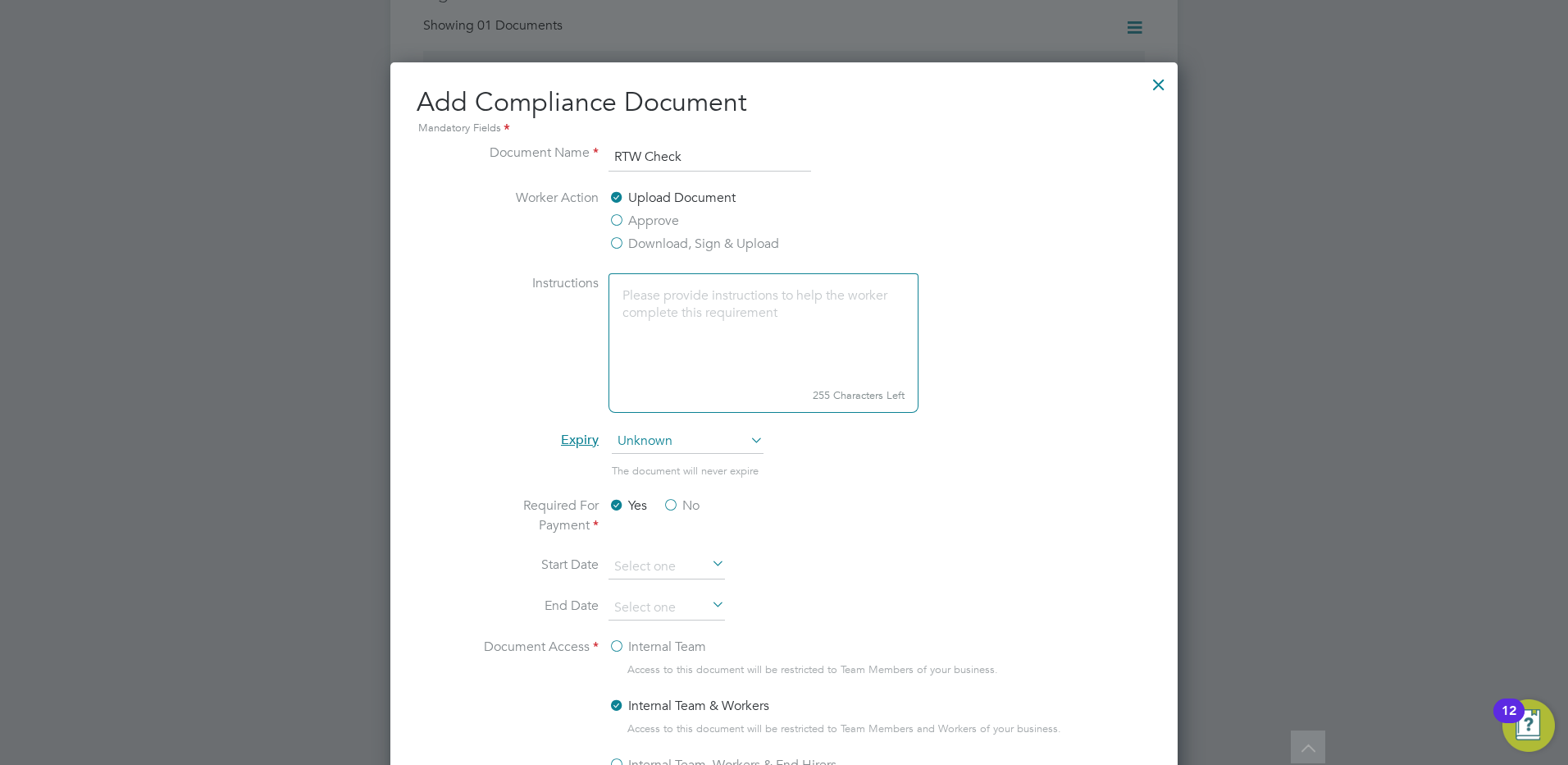
click at [647, 444] on span "Unknown" at bounding box center [688, 441] width 152 height 25
click at [661, 544] on div "All Workers Worker Payment History Tasks Activity Logs Worker Payment History T…" at bounding box center [784, 373] width 788 height 2033
click at [661, 544] on li "Required For Payment Yes No" at bounding box center [783, 525] width 616 height 59
click at [660, 440] on span "Unknown" at bounding box center [688, 441] width 152 height 25
click at [661, 553] on li "Specific date" at bounding box center [688, 551] width 153 height 21
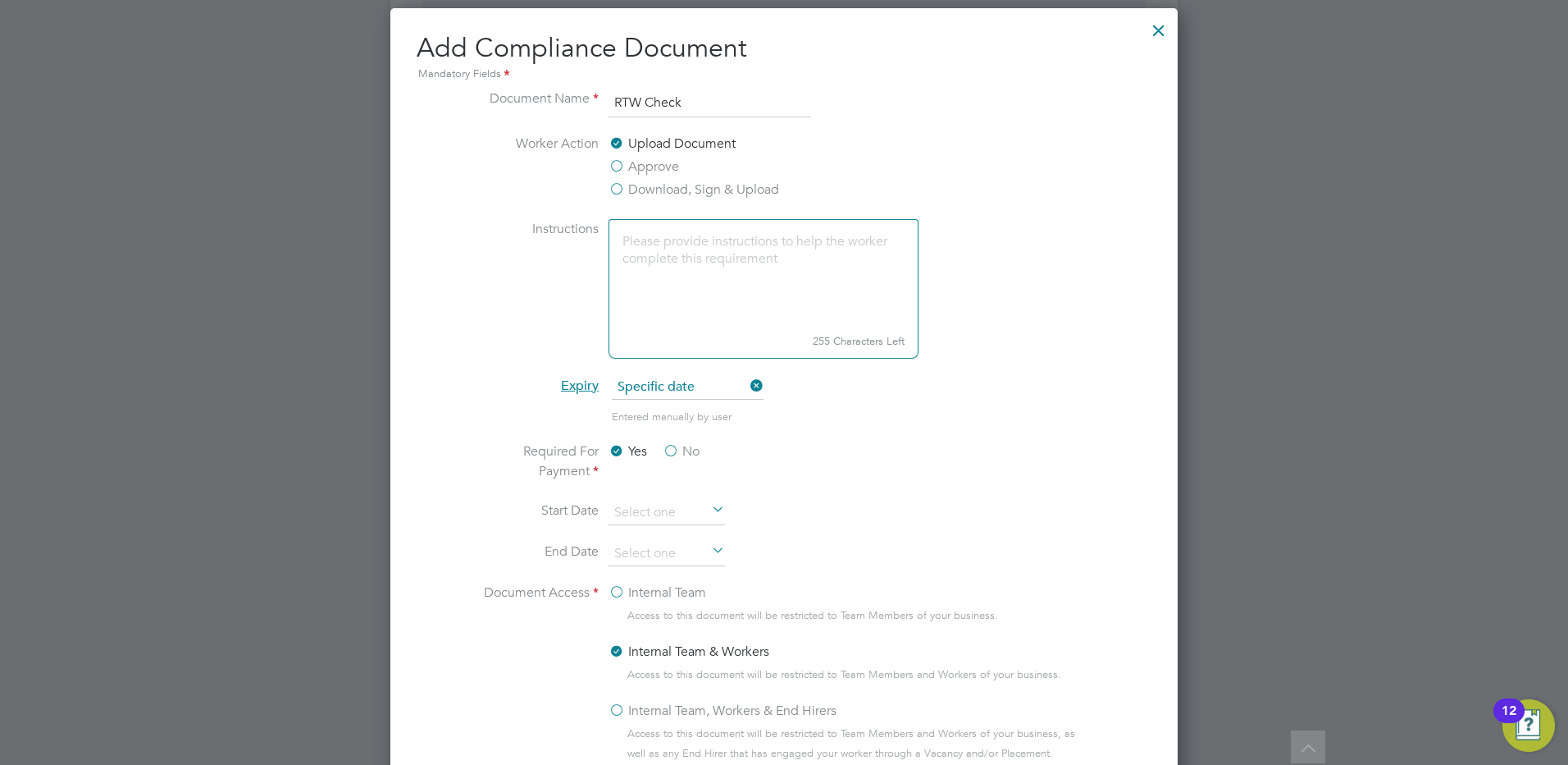
scroll to position [739, 0]
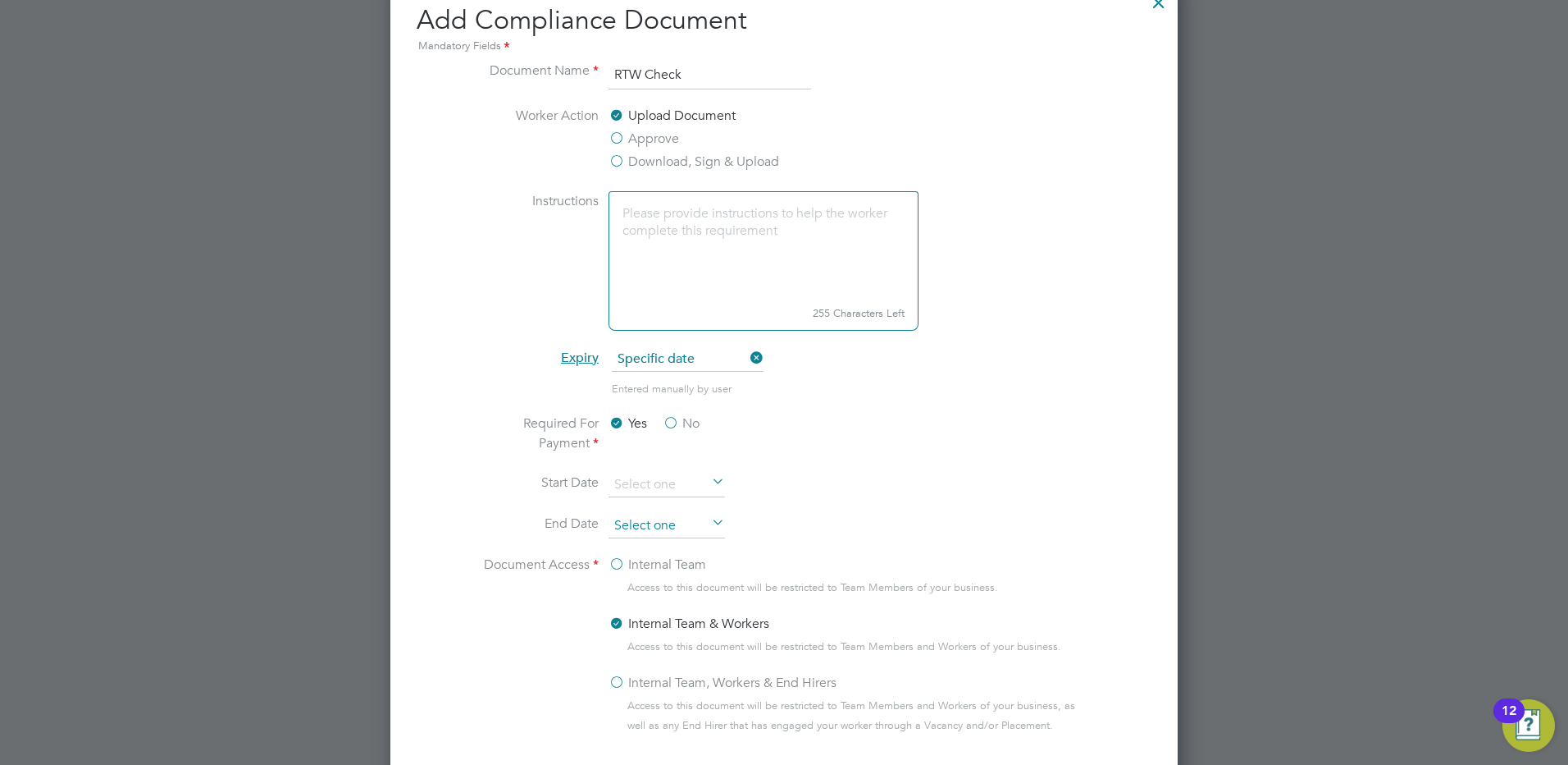
click at [640, 522] on input at bounding box center [667, 526] width 116 height 25
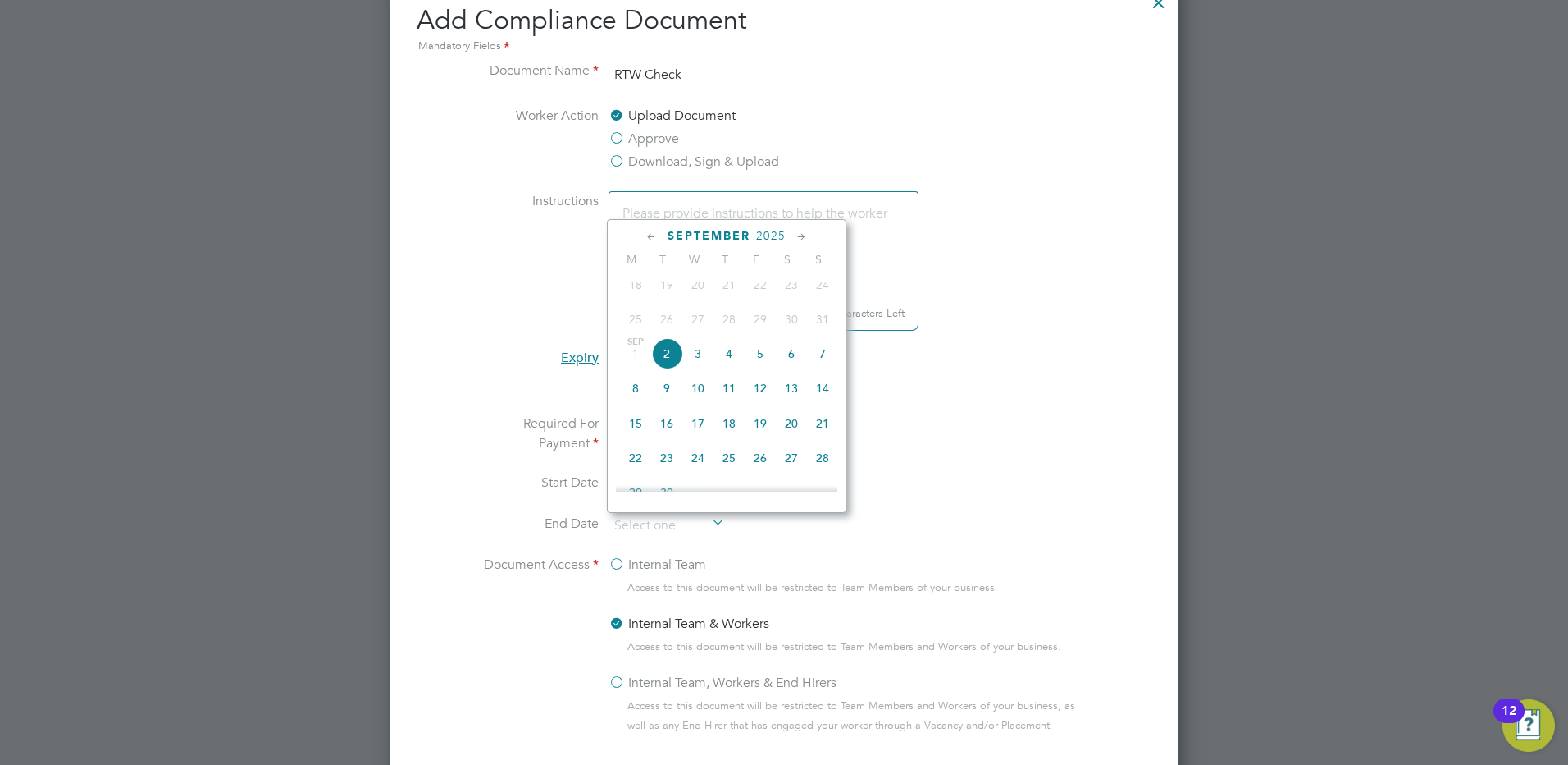
click at [768, 235] on span "2025" at bounding box center [771, 236] width 29 height 14
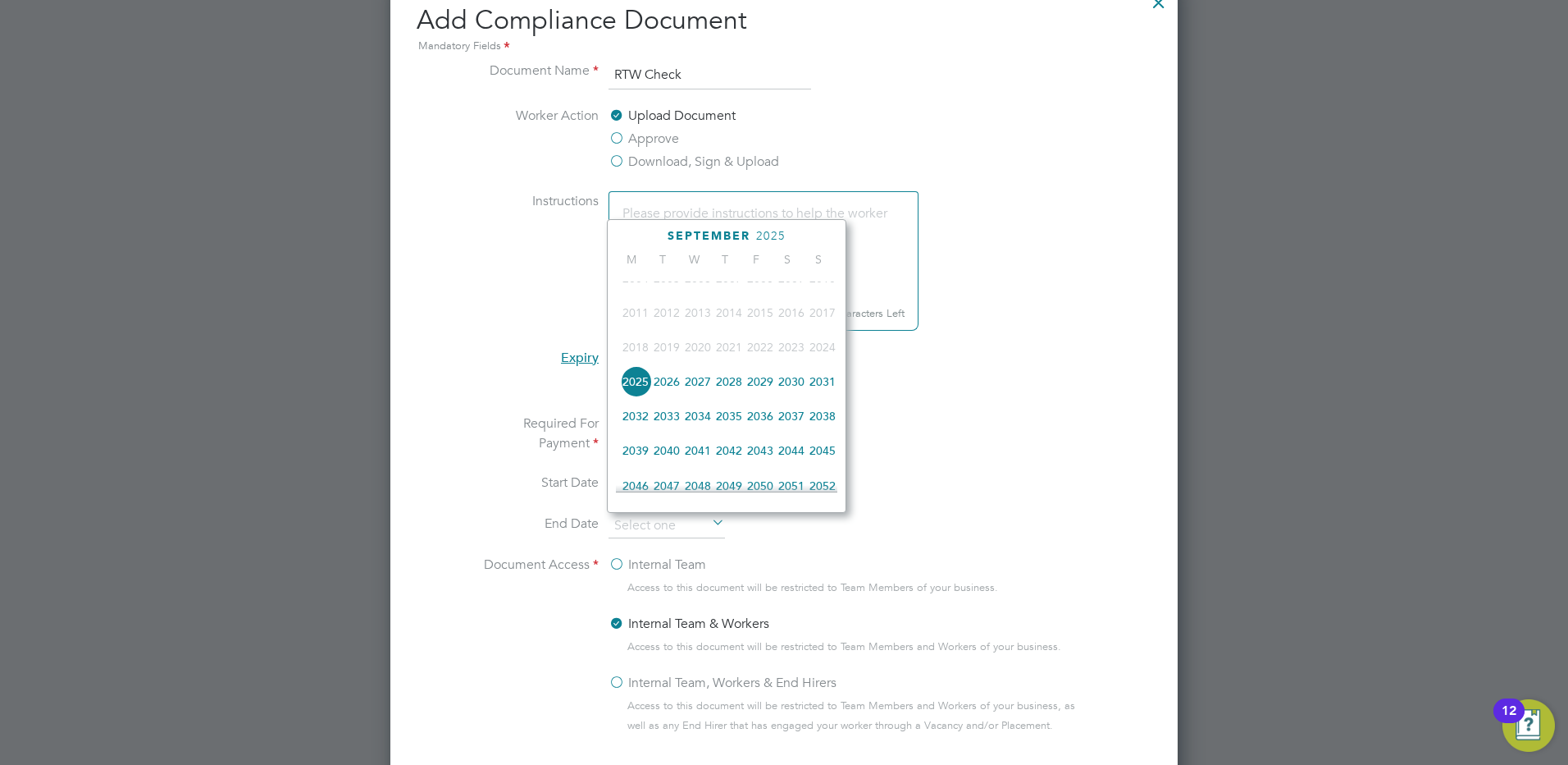
click at [663, 425] on span "2033" at bounding box center [667, 416] width 31 height 31
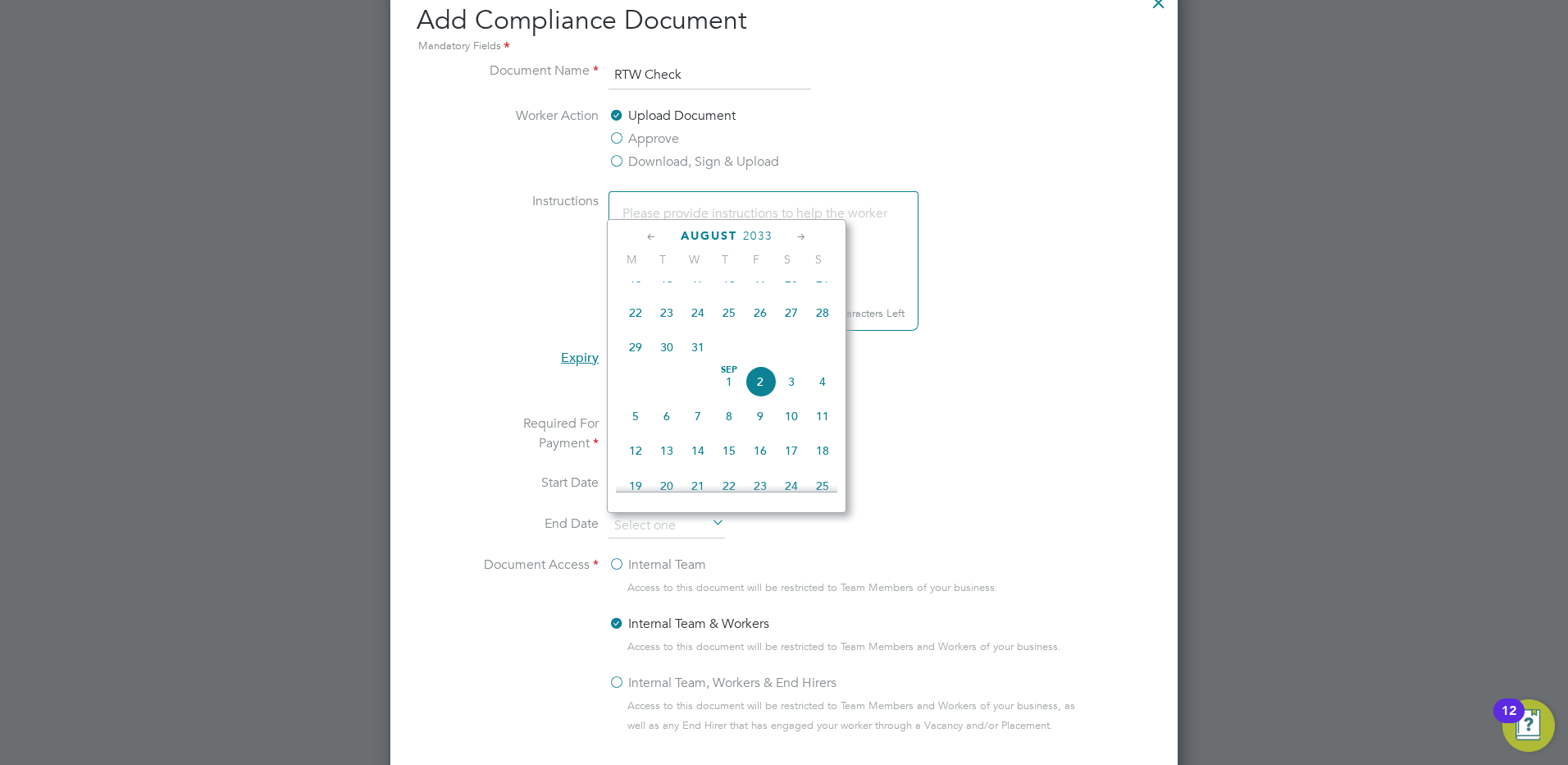
click at [647, 236] on icon at bounding box center [652, 237] width 16 height 18
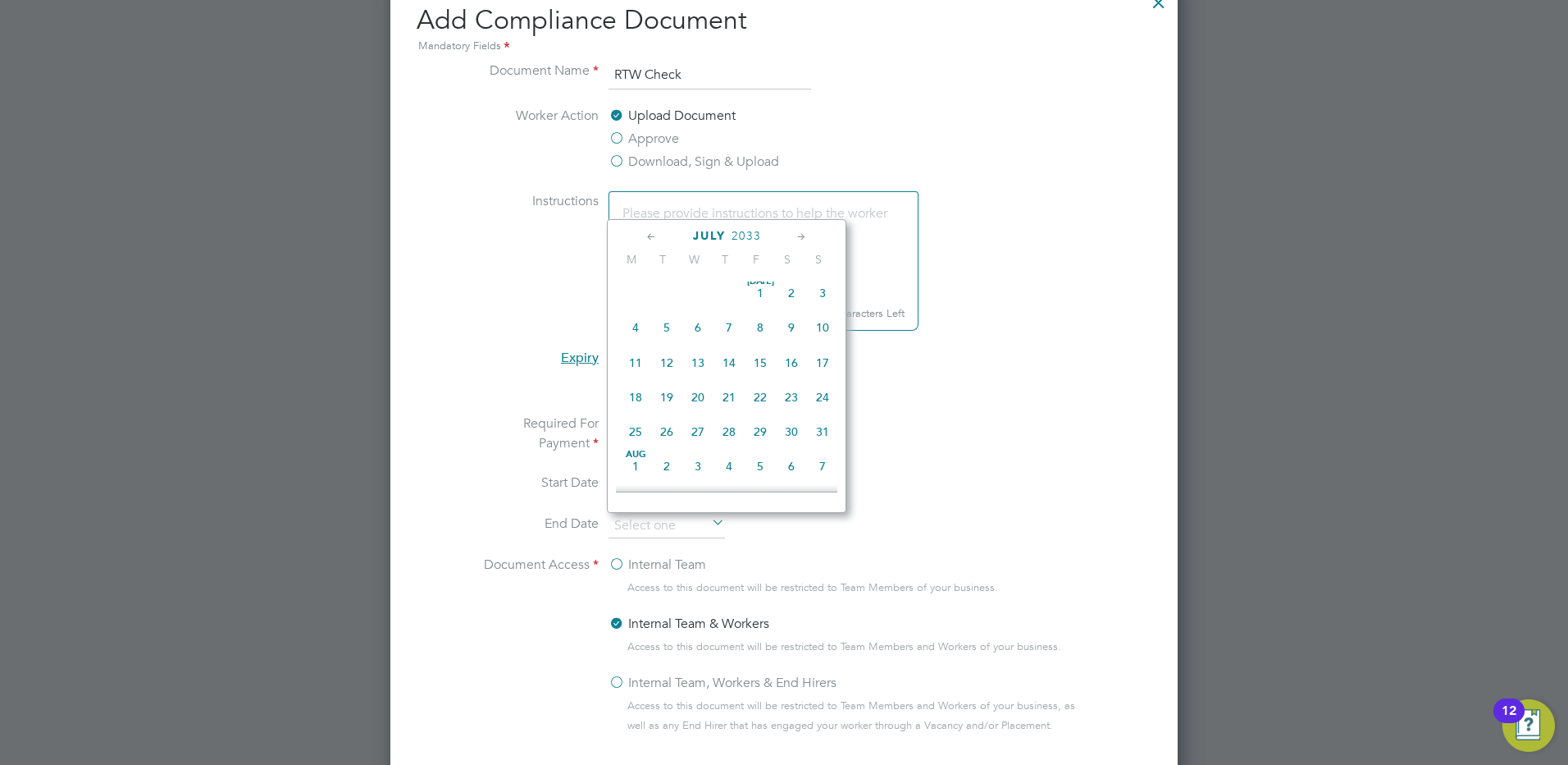
click at [647, 236] on icon at bounding box center [652, 237] width 16 height 18
click at [798, 236] on icon at bounding box center [802, 237] width 16 height 18
click at [666, 364] on span "14" at bounding box center [667, 362] width 31 height 31
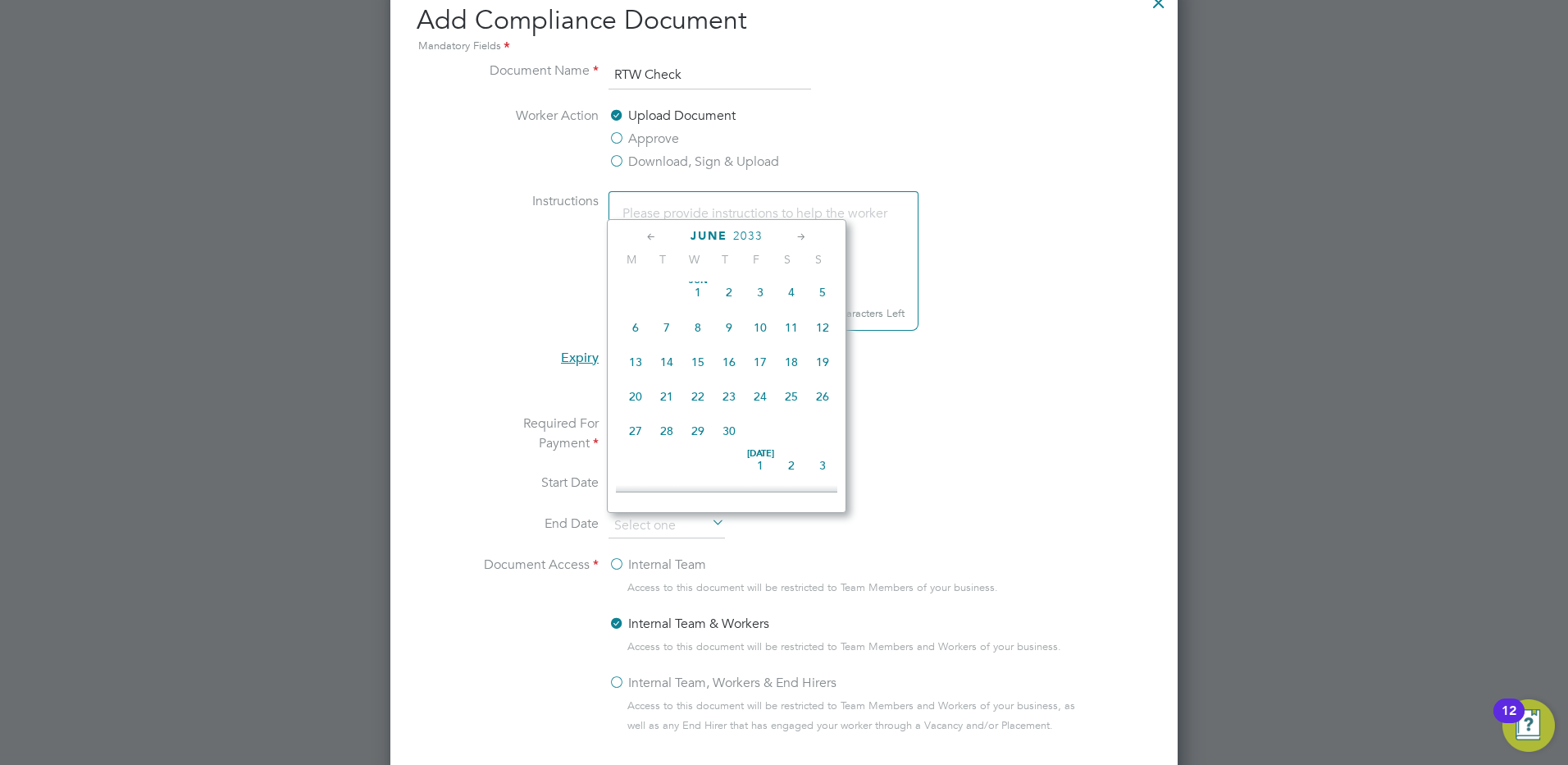
type input "[DATE]"
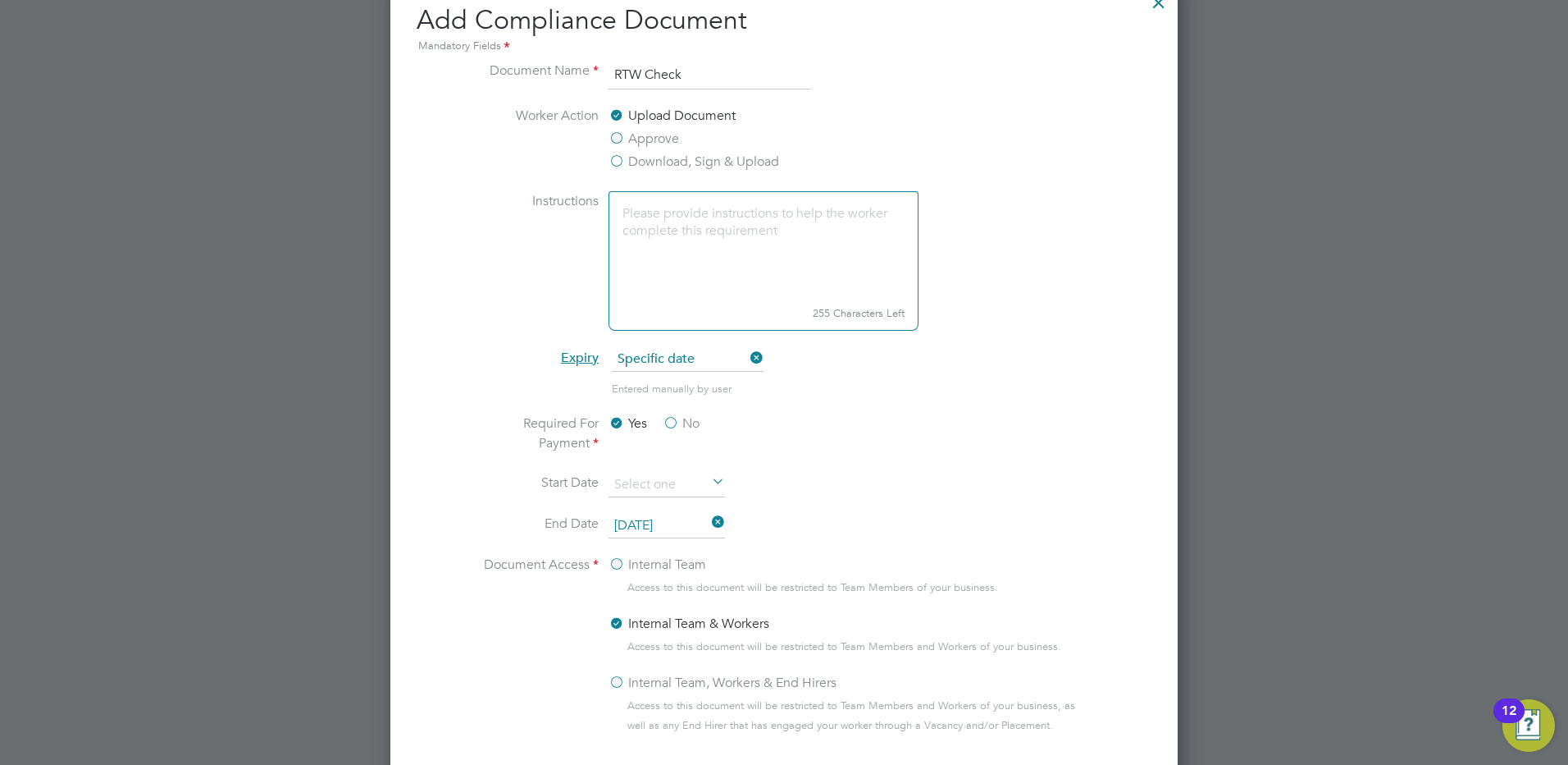
click at [616, 678] on label "Internal Team, Workers & End Hirers" at bounding box center [722, 683] width 228 height 19
click at [0, 0] on input "Internal Team, Workers & End Hirers" at bounding box center [0, 0] width 0 height 0
click at [675, 417] on label "No" at bounding box center [682, 424] width 37 height 19
click at [0, 0] on input "No" at bounding box center [0, 0] width 0 height 0
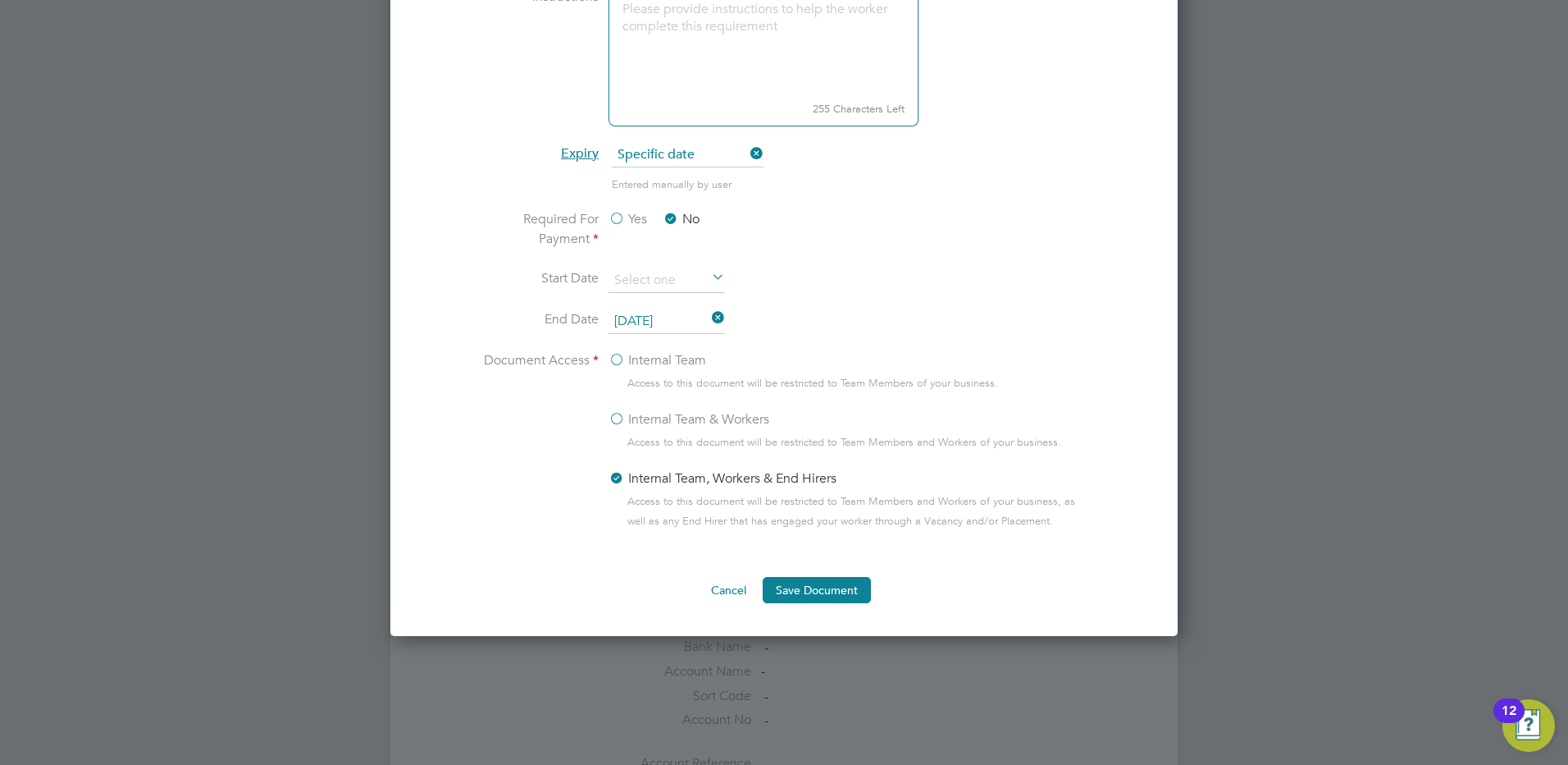
scroll to position [985, 0]
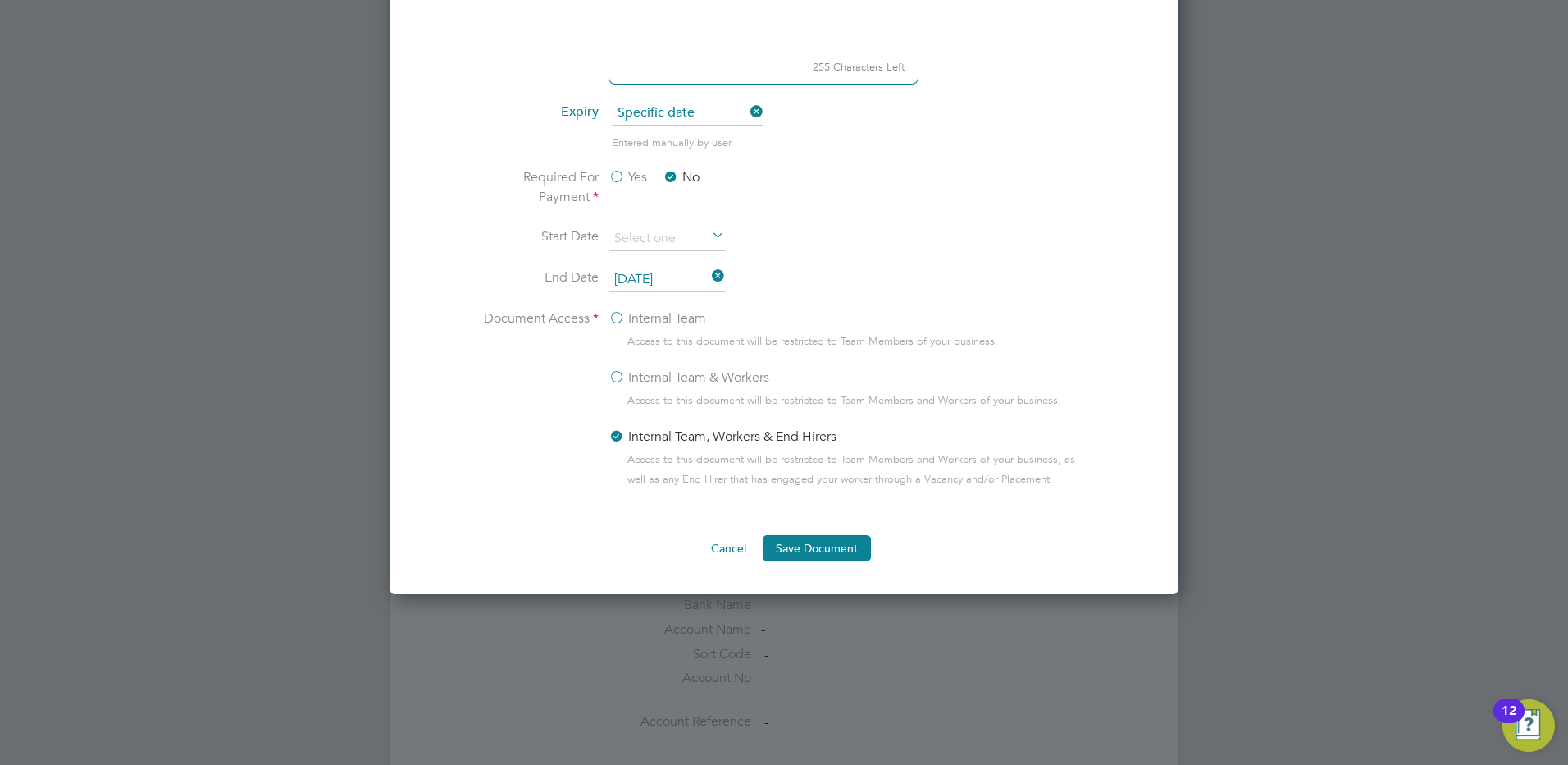
click at [616, 380] on label "Internal Team & Workers" at bounding box center [689, 378] width 161 height 19
click at [0, 0] on input "Internal Team & Workers" at bounding box center [0, 0] width 0 height 0
click at [603, 438] on li "Document Access Internal Team Access to this document will be restricted to Tea…" at bounding box center [783, 416] width 616 height 214
click at [612, 437] on label "Internal Team, Workers & End Hirers" at bounding box center [722, 437] width 228 height 19
click at [0, 0] on input "Internal Team, Workers & End Hirers" at bounding box center [0, 0] width 0 height 0
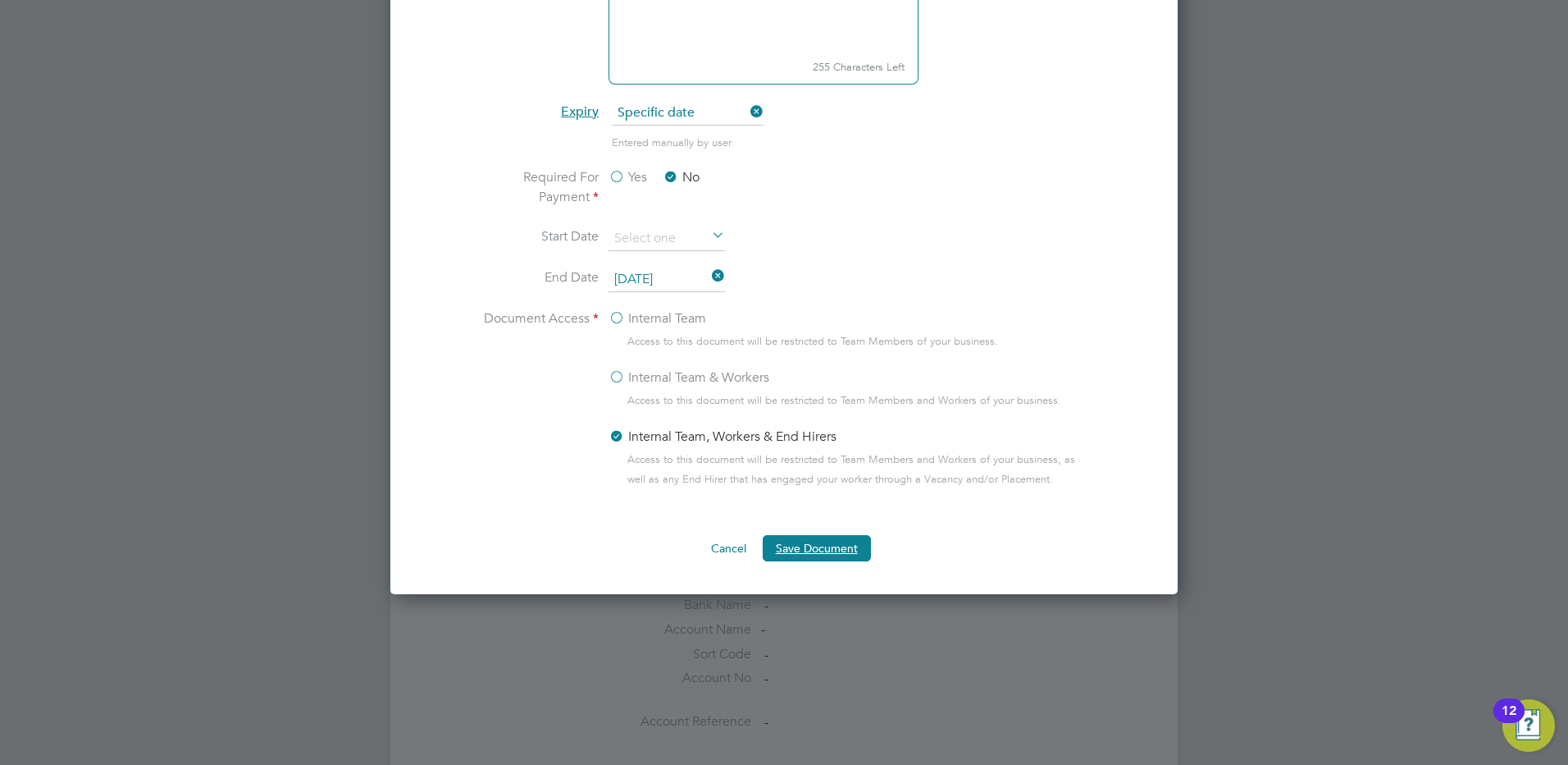
drag, startPoint x: 833, startPoint y: 552, endPoint x: 890, endPoint y: 286, distance: 272.0
click at [890, 286] on ng-form "Document Name RTW Check Worker Action Upload Document Approve Download, Sign & …" at bounding box center [783, 188] width 735 height 747
click at [833, 547] on button "Save Document" at bounding box center [817, 548] width 108 height 26
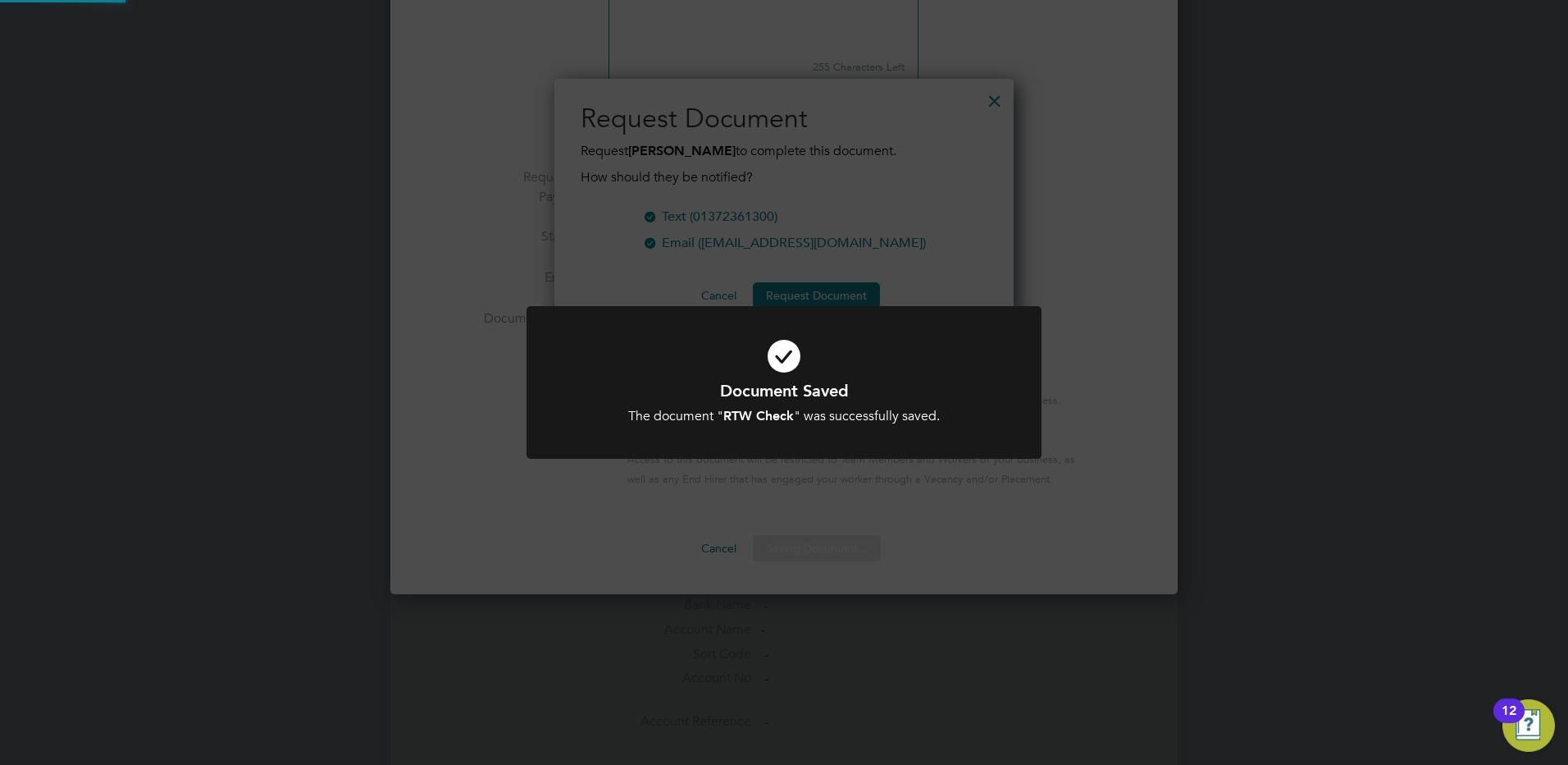
scroll to position [264, 460]
click at [702, 259] on div "Document Saved The document " RTW Check " was successfully saved. Cancel Okay" at bounding box center [784, 382] width 1568 height 765
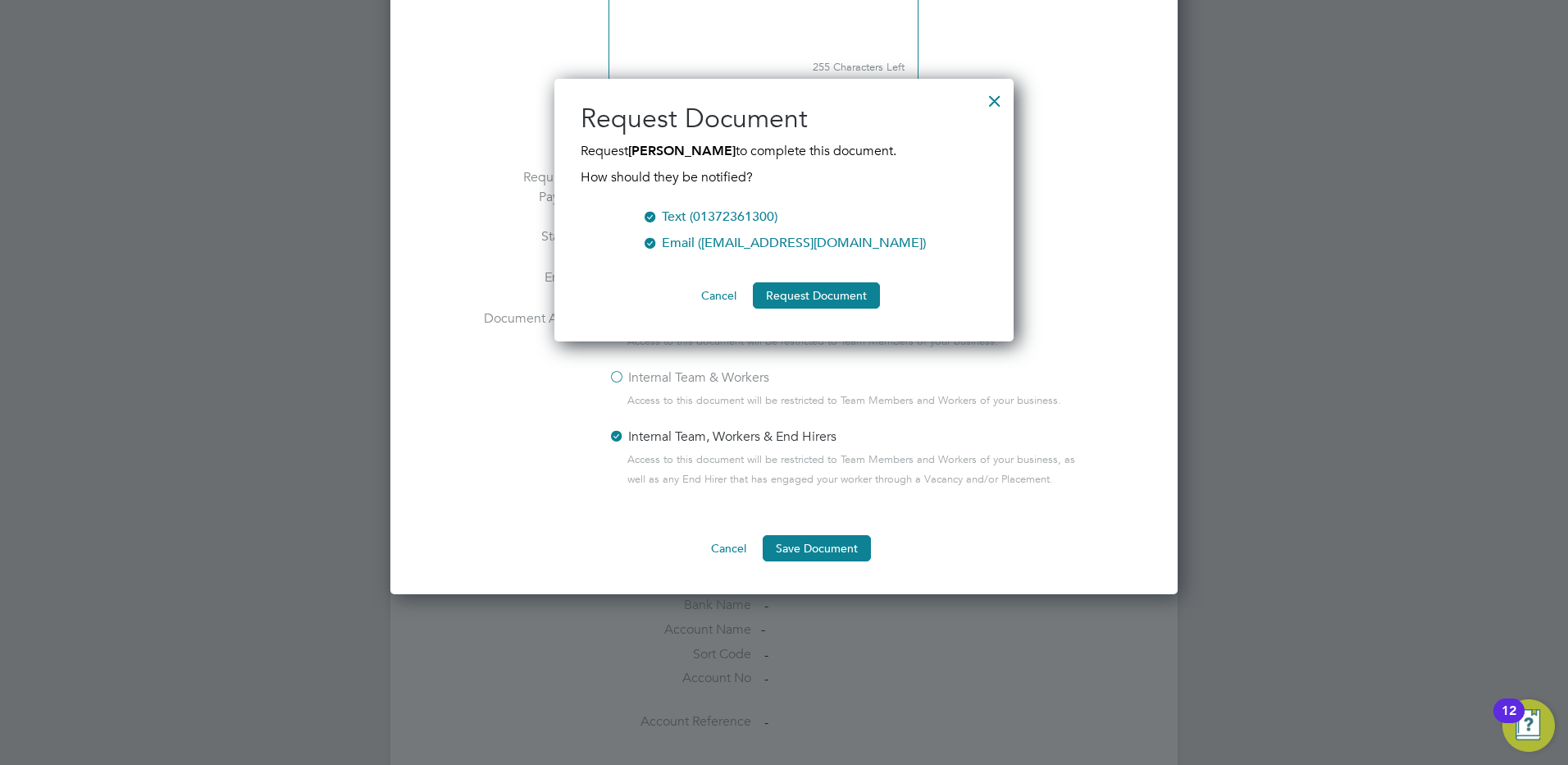
click at [735, 296] on button "Cancel" at bounding box center [719, 296] width 62 height 26
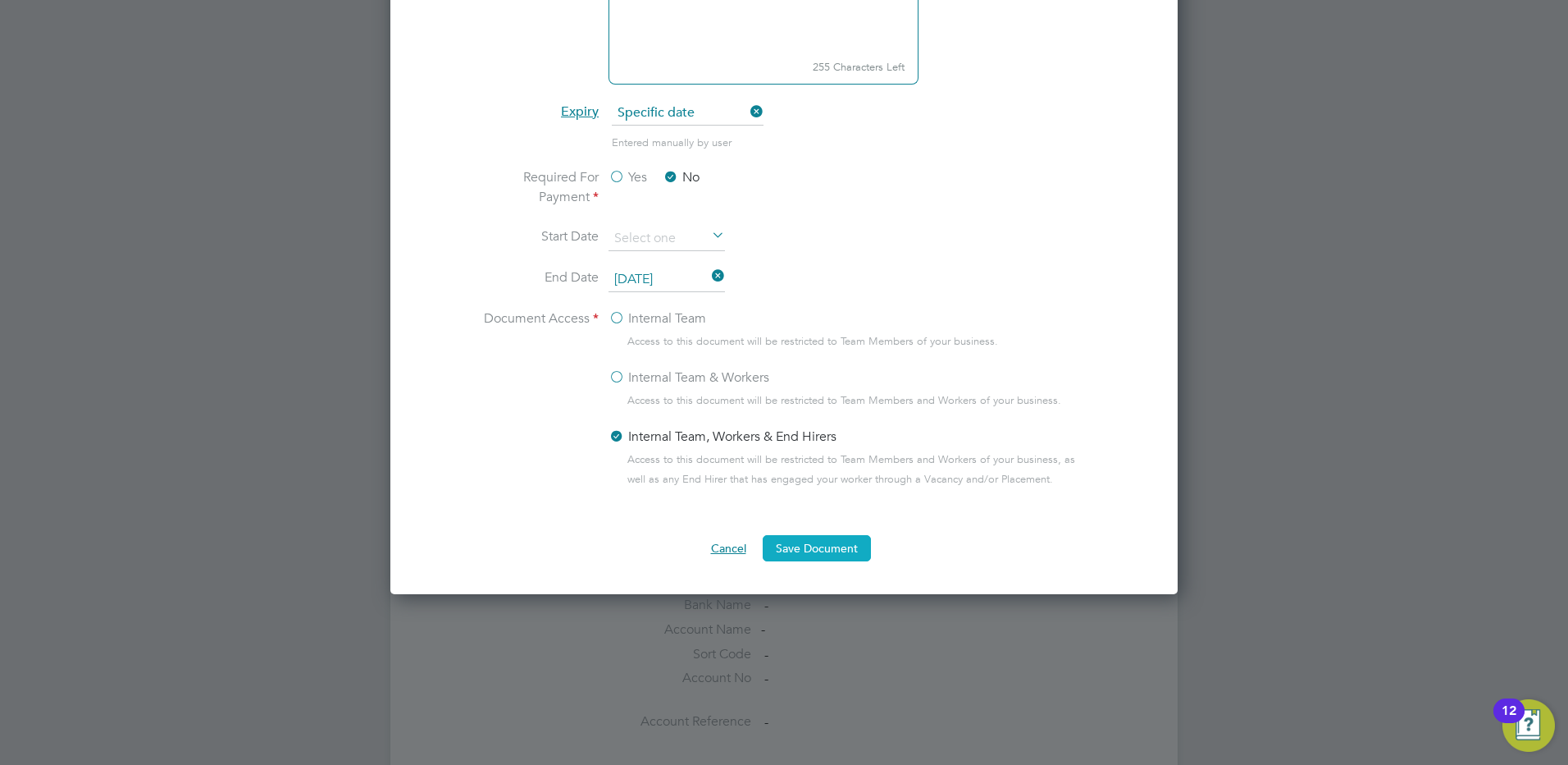
drag, startPoint x: 725, startPoint y: 540, endPoint x: 828, endPoint y: 554, distance: 103.9
click at [827, 556] on div "Cancel Save Document" at bounding box center [783, 548] width 735 height 26
click at [828, 552] on button "Save Document" at bounding box center [817, 548] width 108 height 26
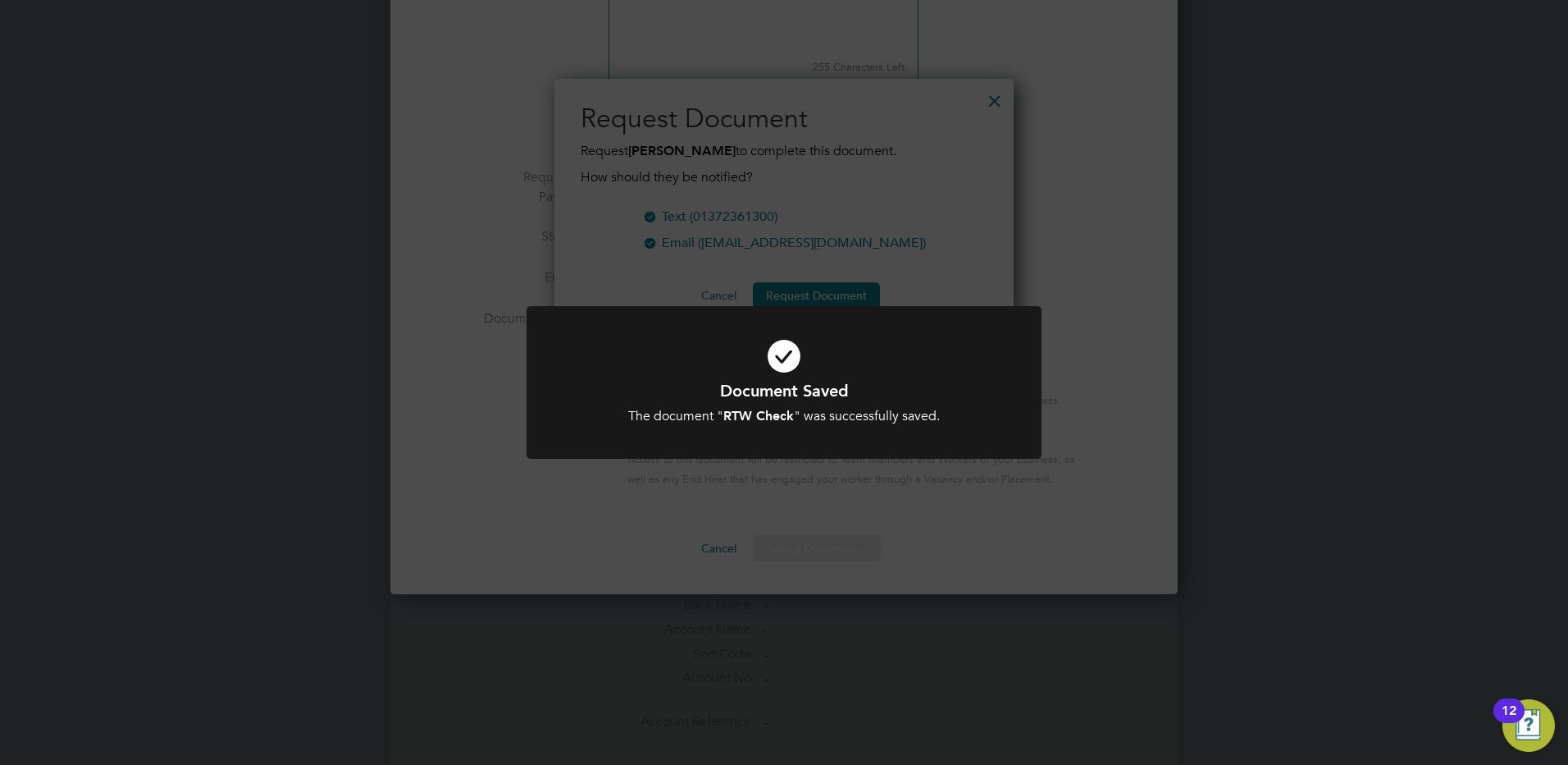
click at [666, 505] on div "Document Saved The document " RTW Check " was successfully saved. Cancel Okay" at bounding box center [784, 382] width 1568 height 765
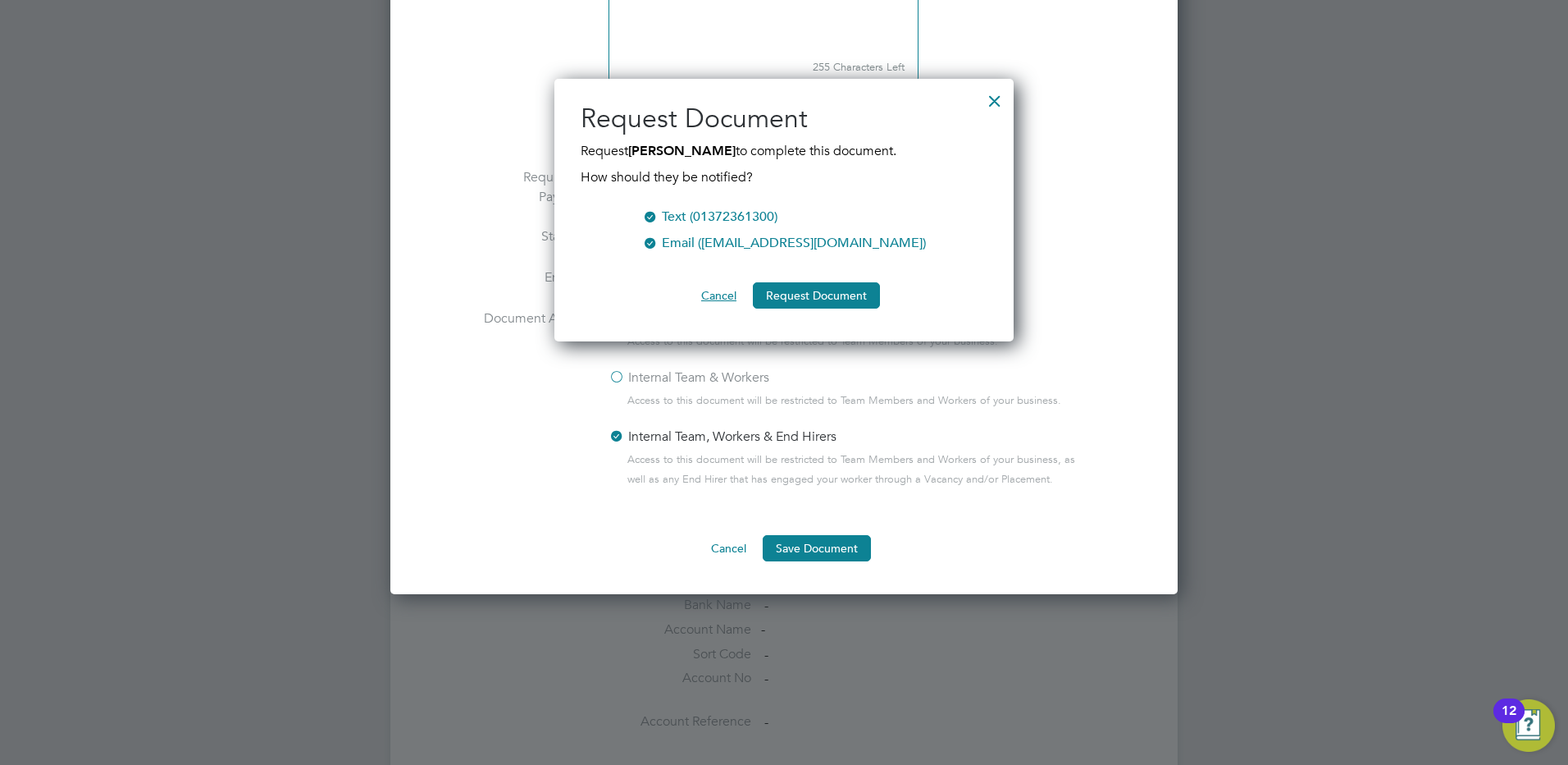
click at [724, 289] on button "Cancel" at bounding box center [719, 296] width 62 height 26
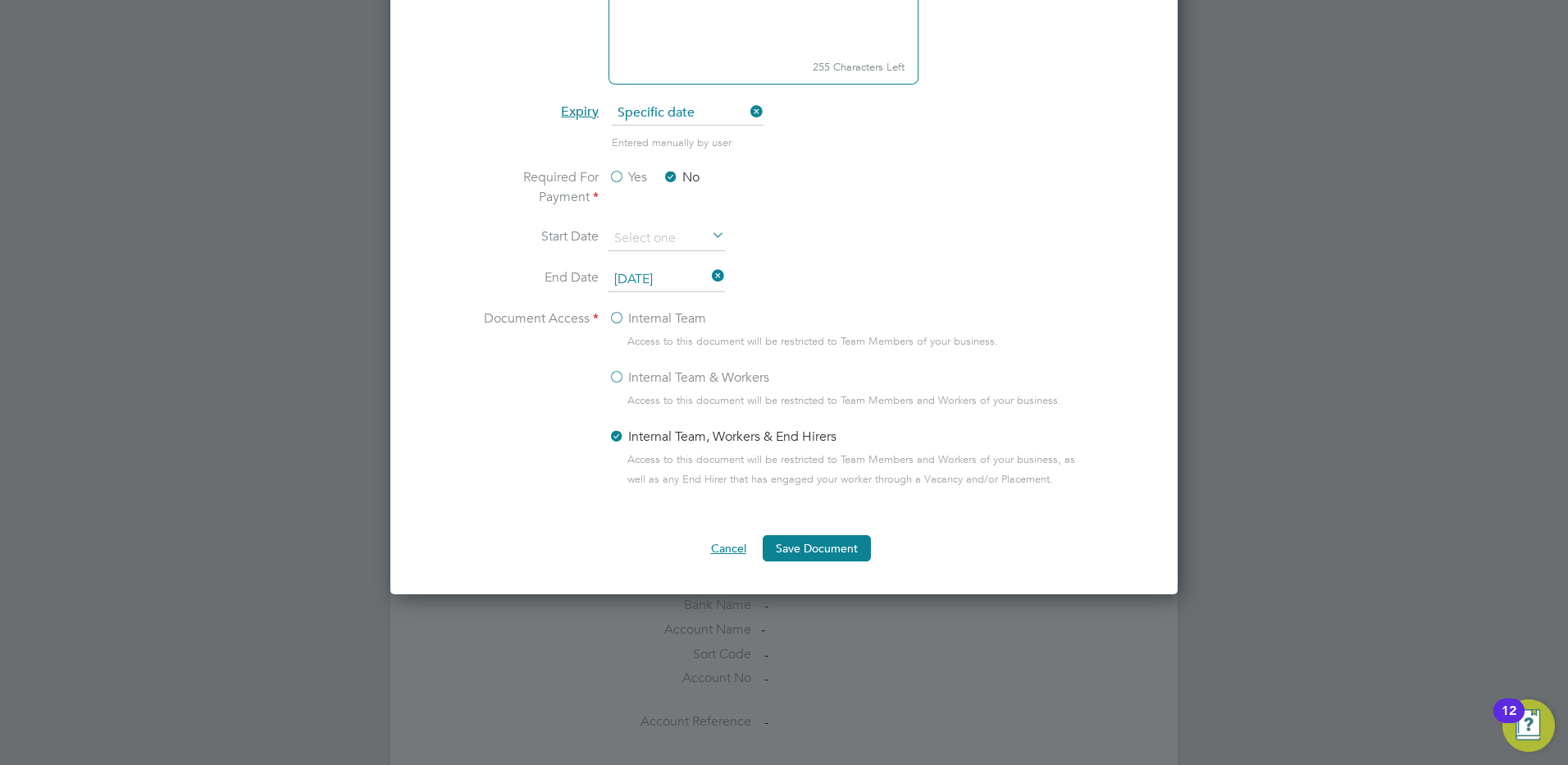
click at [722, 546] on button "Cancel" at bounding box center [729, 548] width 62 height 26
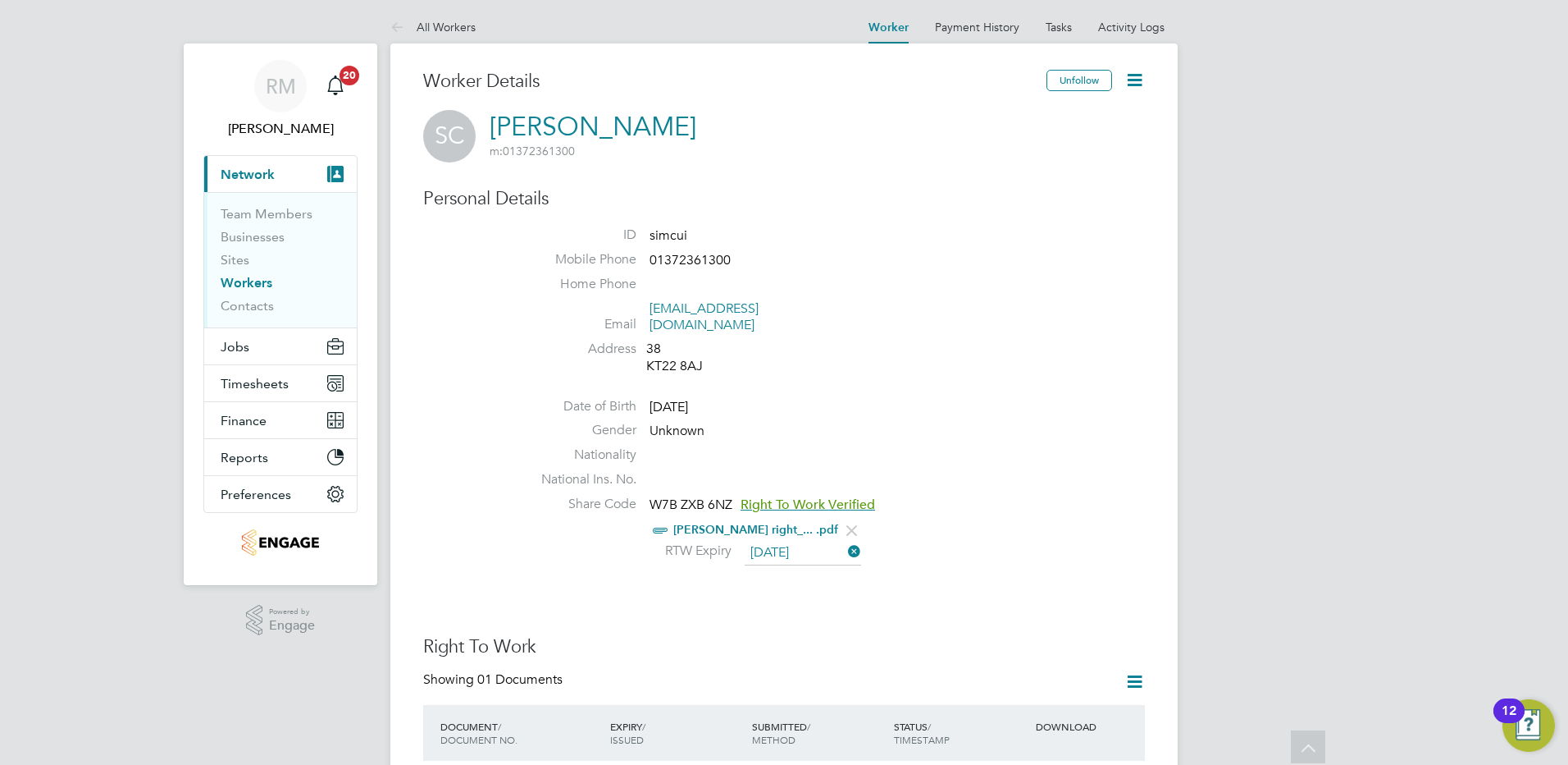
scroll to position [0, 0]
click at [232, 281] on link "Workers" at bounding box center [246, 285] width 52 height 16
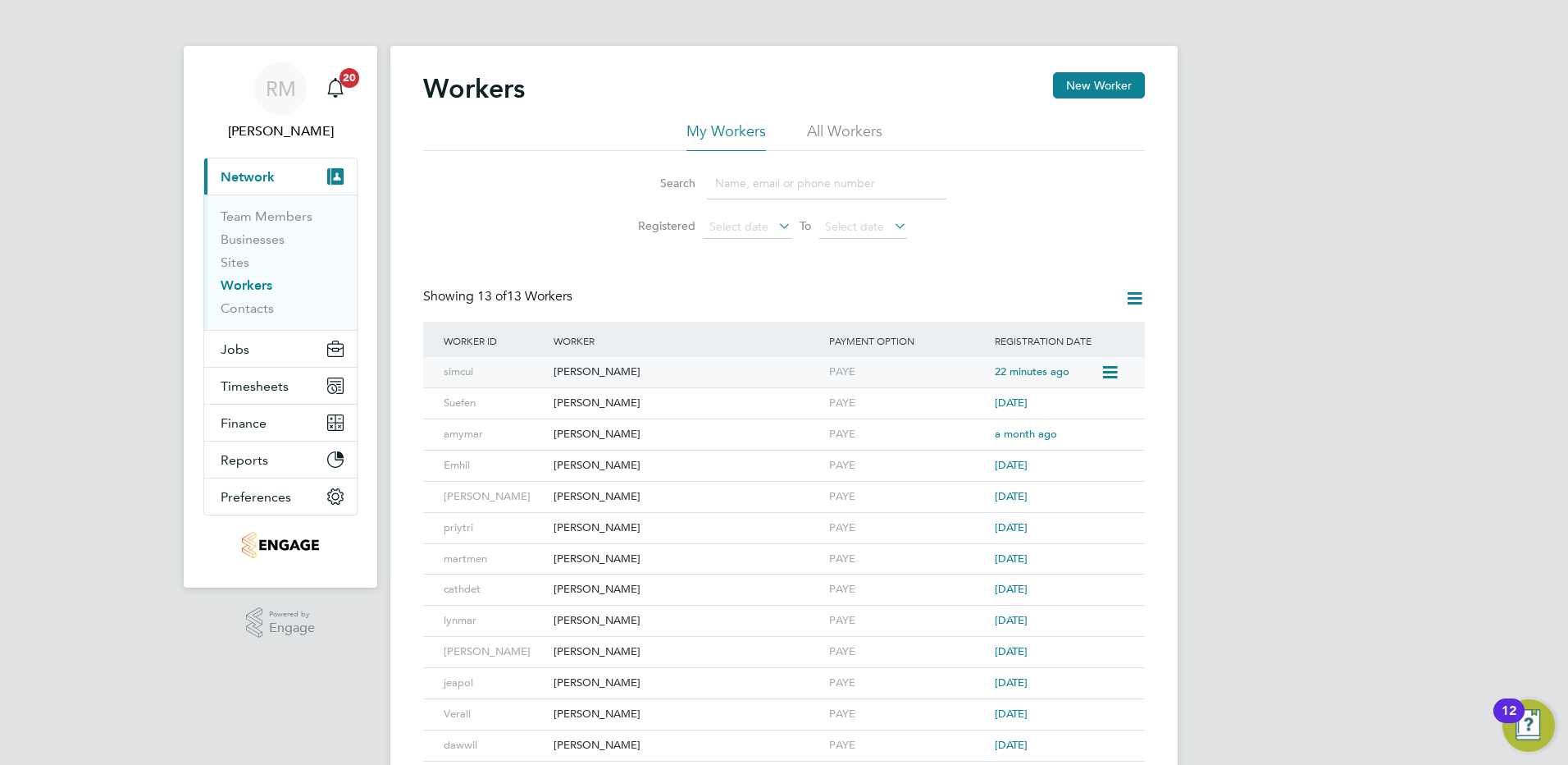
click at [564, 364] on div "[PERSON_NAME]" at bounding box center [687, 372] width 276 height 30
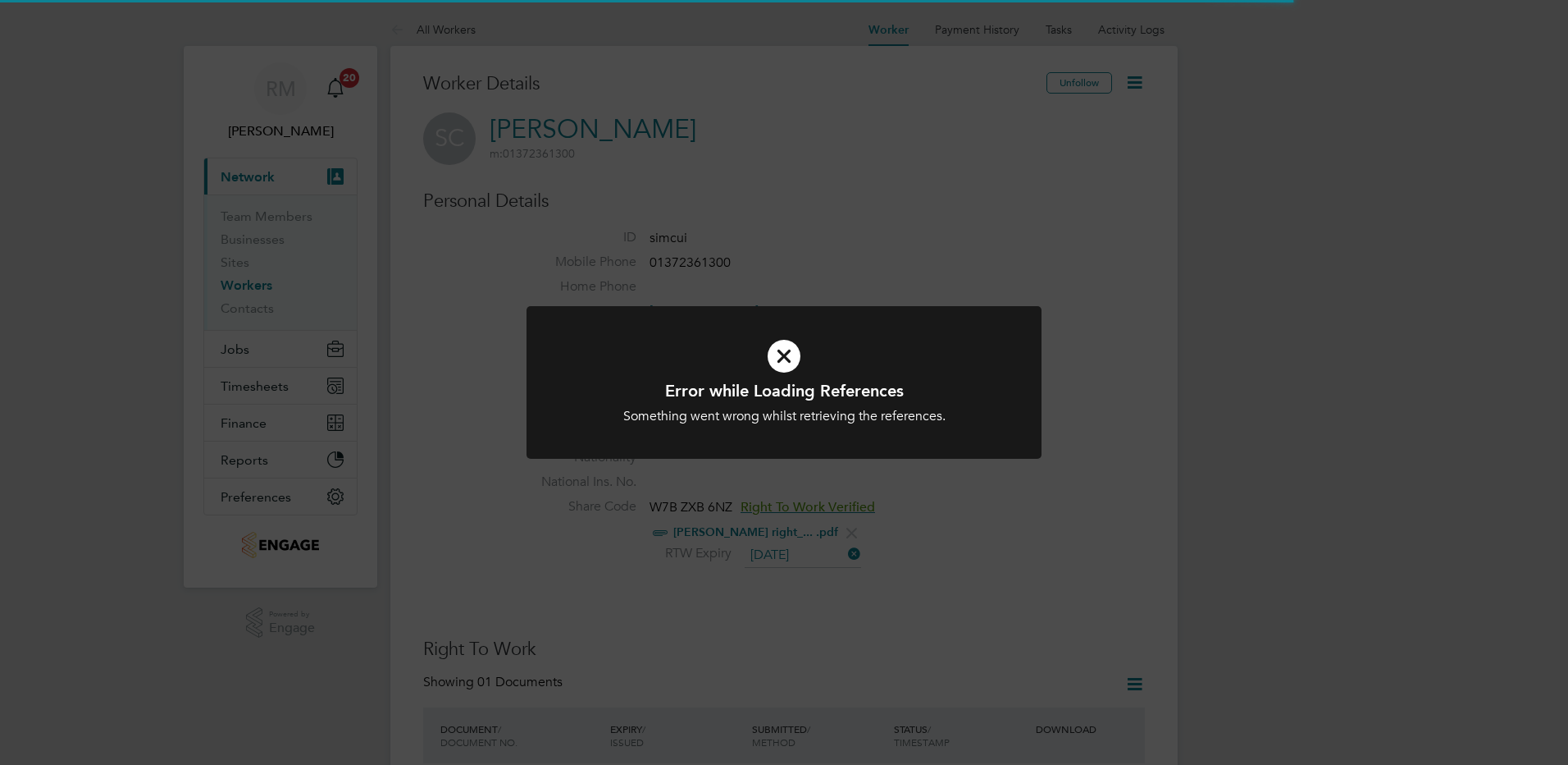
scroll to position [410, 0]
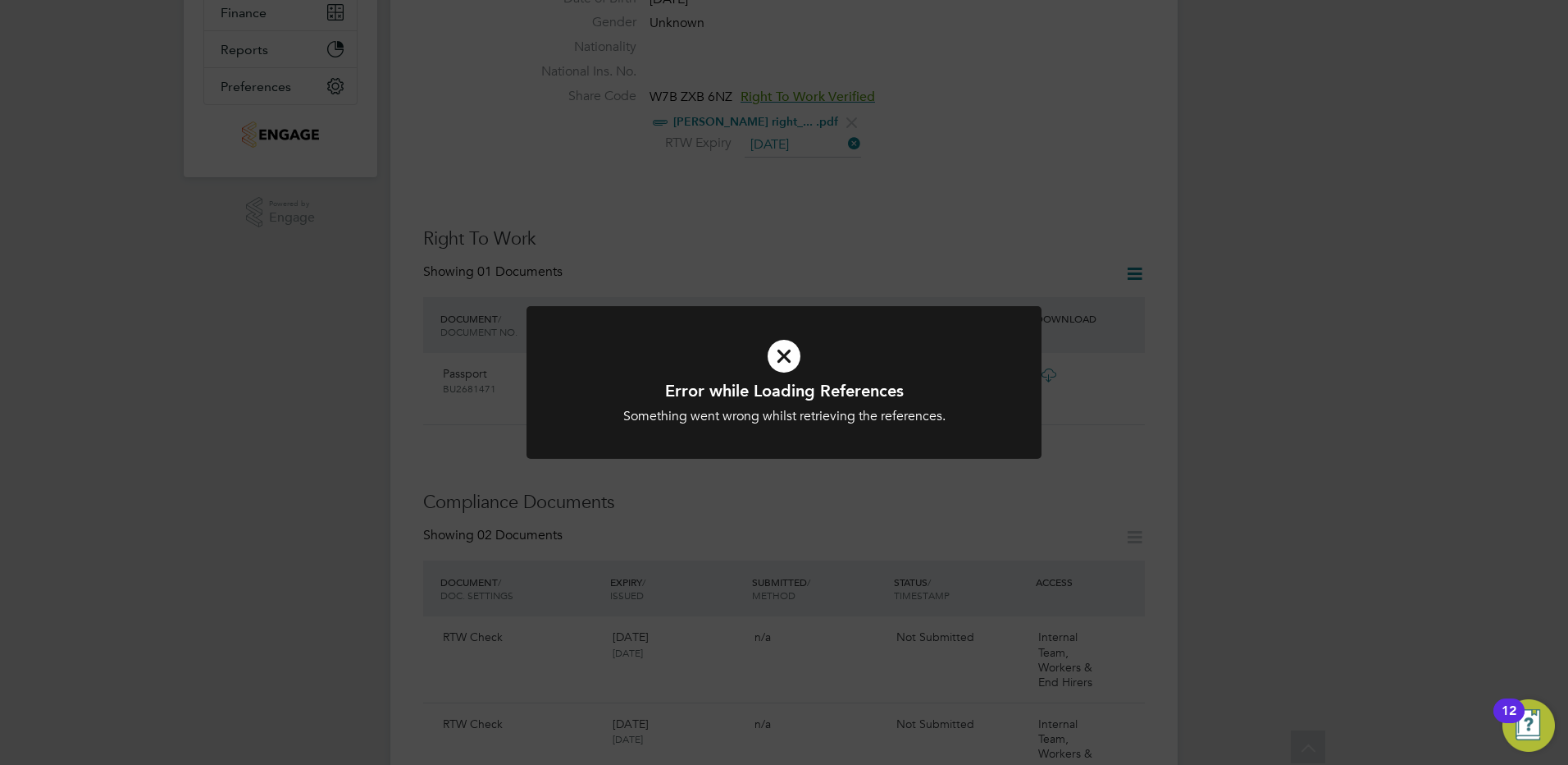
click at [398, 497] on div "Error while Loading References Something went wrong whilst retrieving the refer…" at bounding box center [784, 382] width 1568 height 765
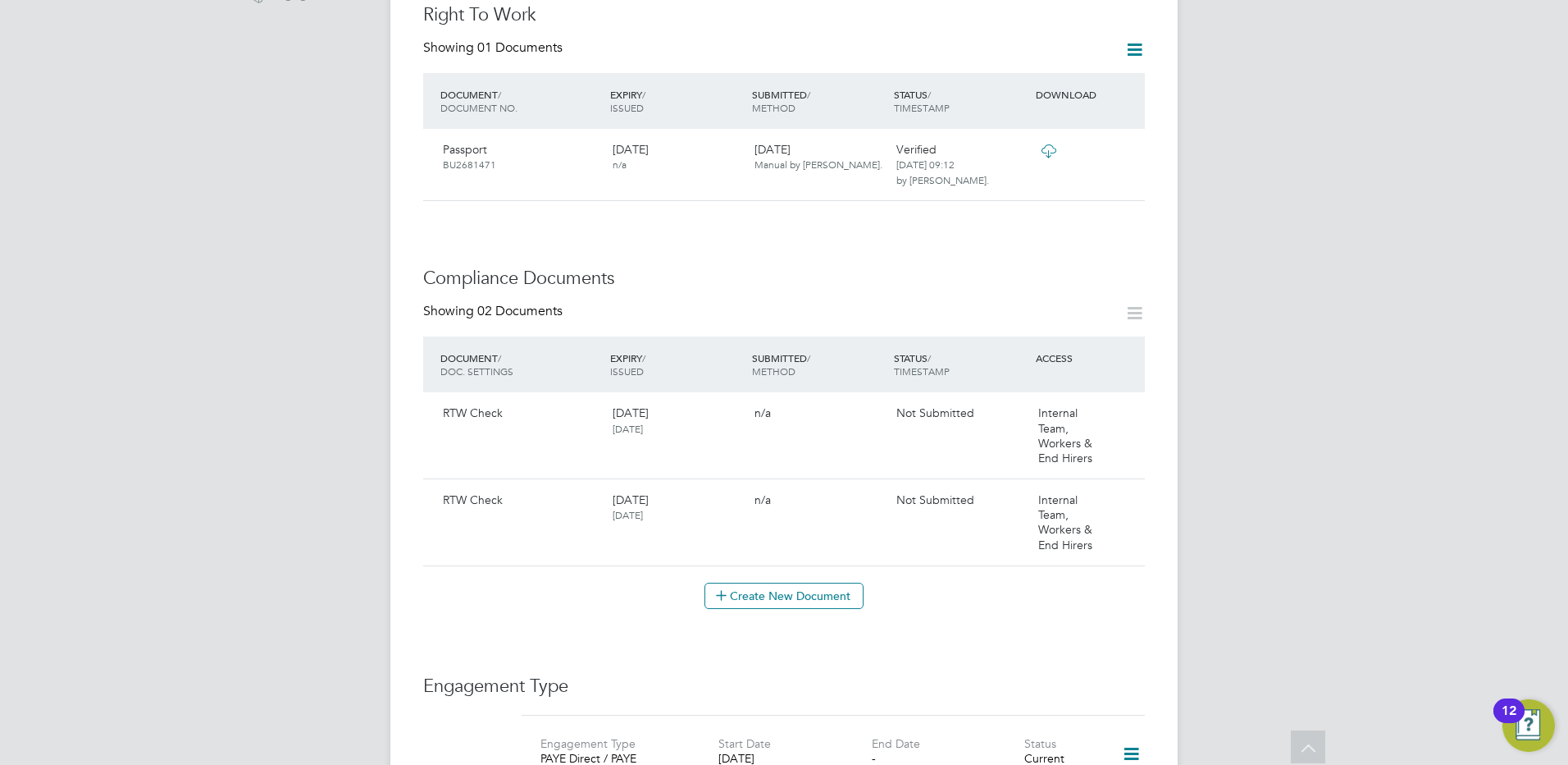
scroll to position [656, 0]
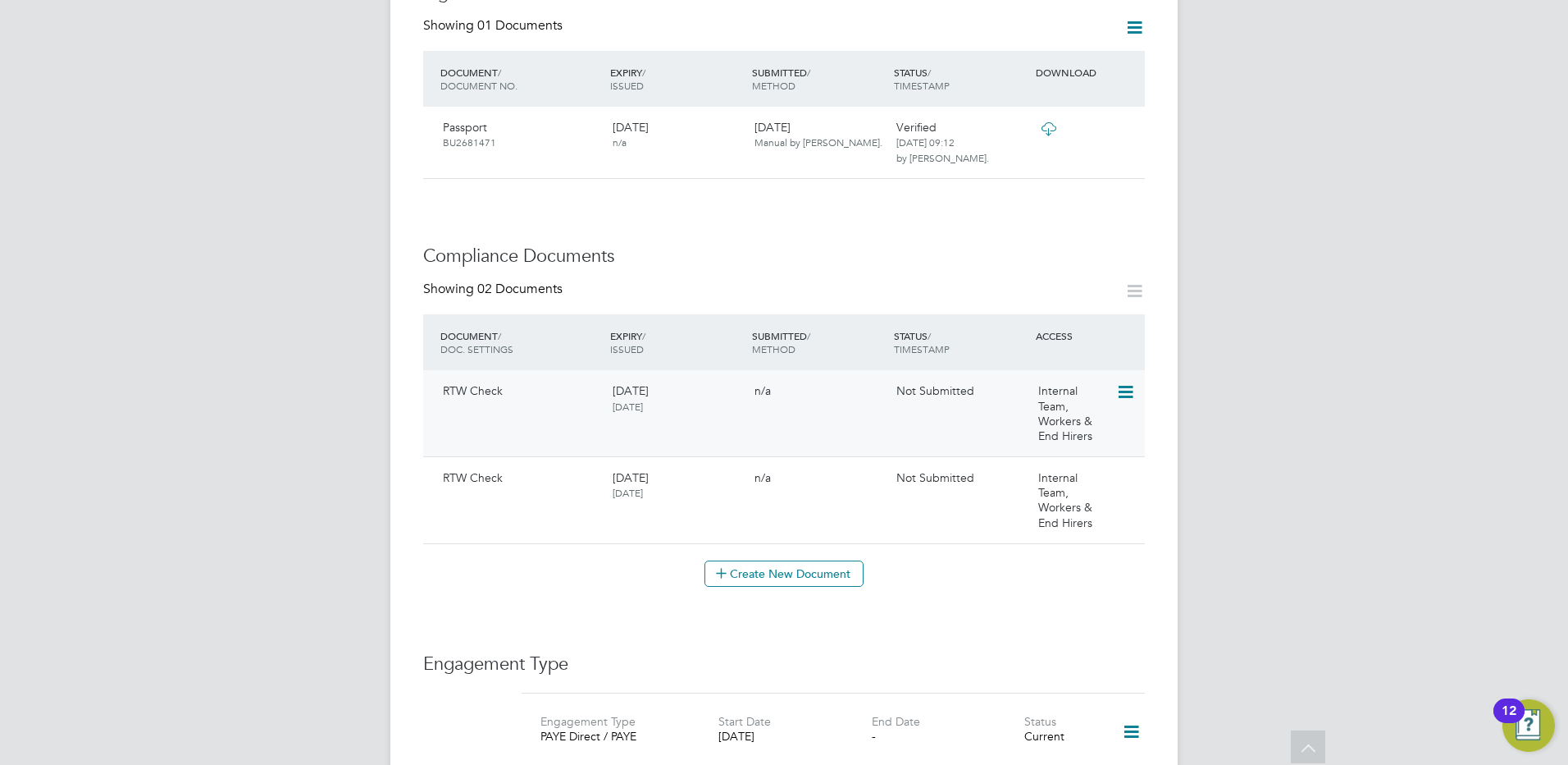
click at [1126, 382] on icon at bounding box center [1124, 392] width 17 height 19
click at [1037, 431] on li "Submit Document" at bounding box center [1073, 439] width 122 height 23
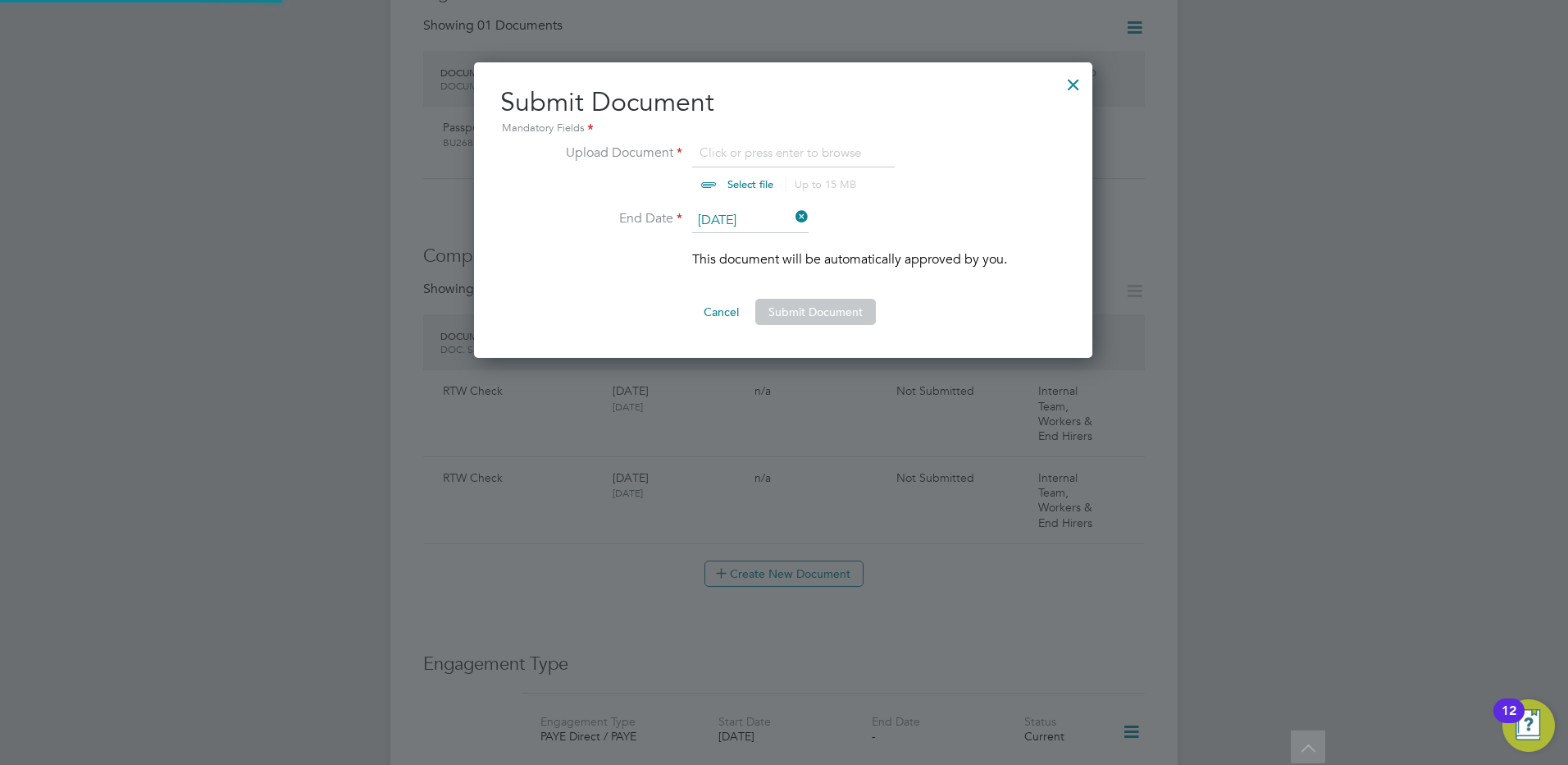
scroll to position [296, 620]
click at [746, 180] on input "file" at bounding box center [766, 168] width 258 height 49
type input "C:\fakepath\[PERSON_NAME] right_to_work_check (7).pdf"
click at [824, 305] on button "Submit Document" at bounding box center [816, 312] width 121 height 26
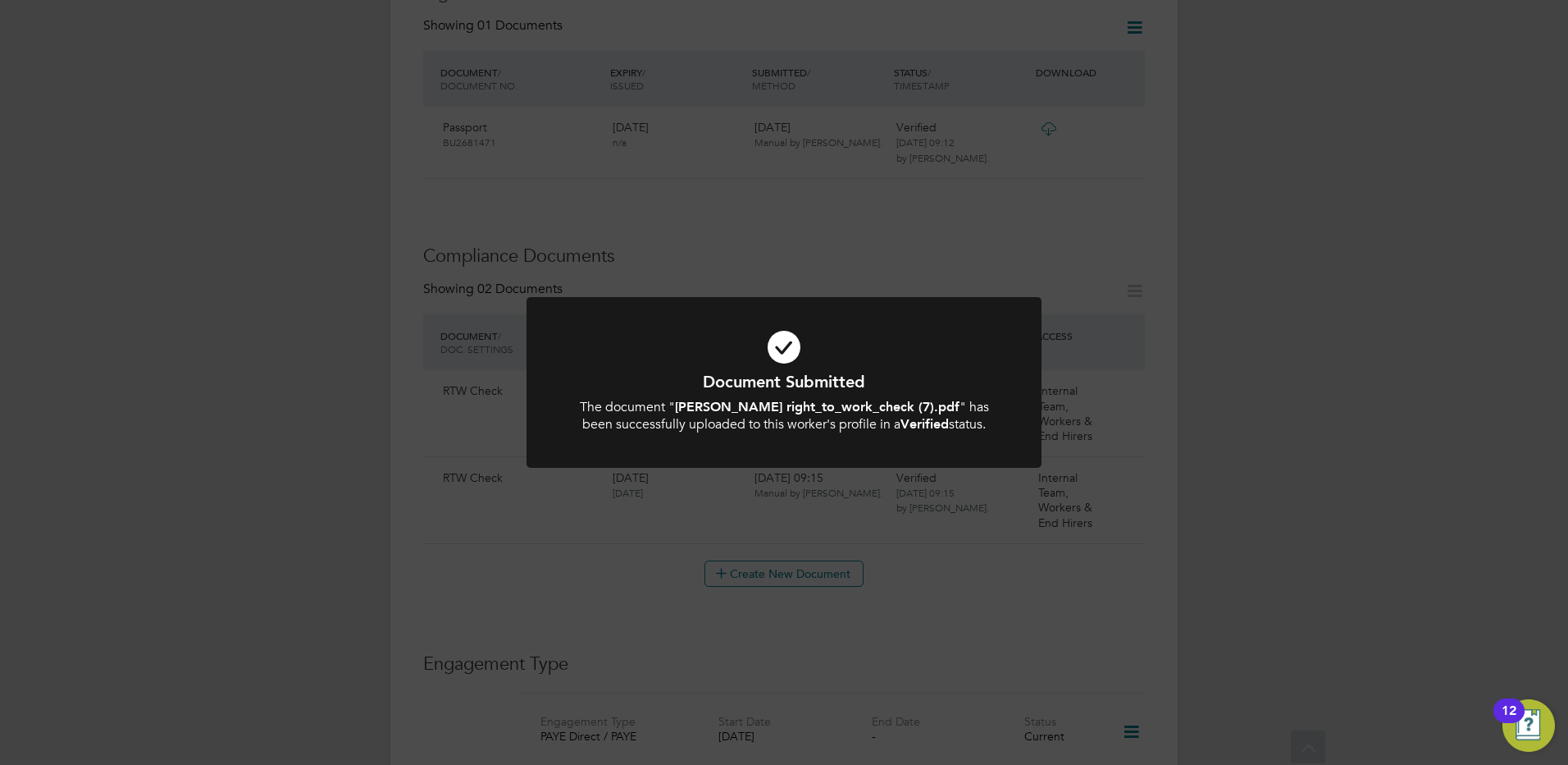
click at [844, 503] on div "Document Submitted The document " [PERSON_NAME] right_to_work_check (7).pdf " h…" at bounding box center [784, 382] width 1568 height 765
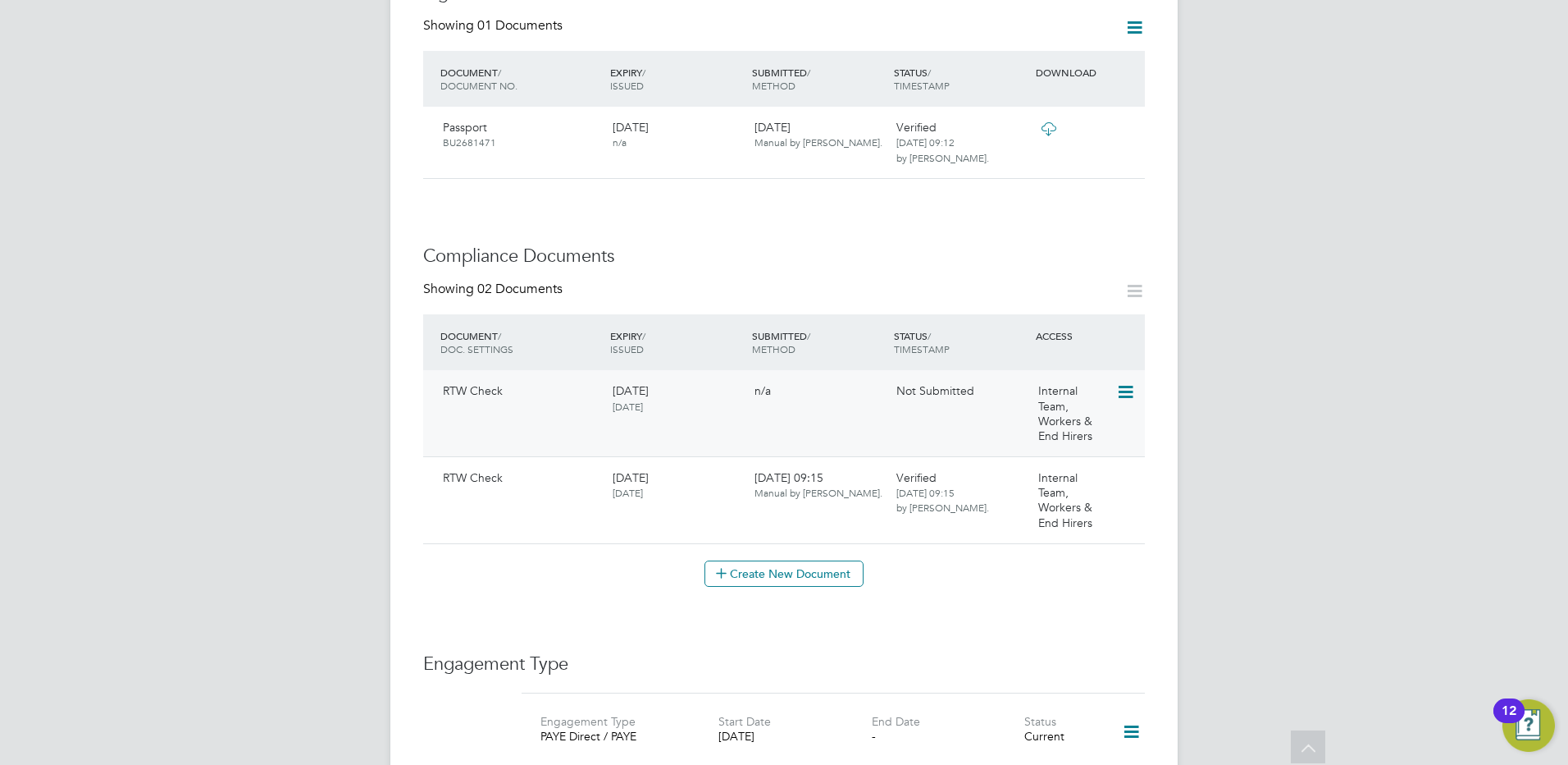
click at [1132, 382] on icon at bounding box center [1124, 392] width 17 height 19
click at [1073, 483] on li "Delete Document" at bounding box center [1073, 484] width 122 height 23
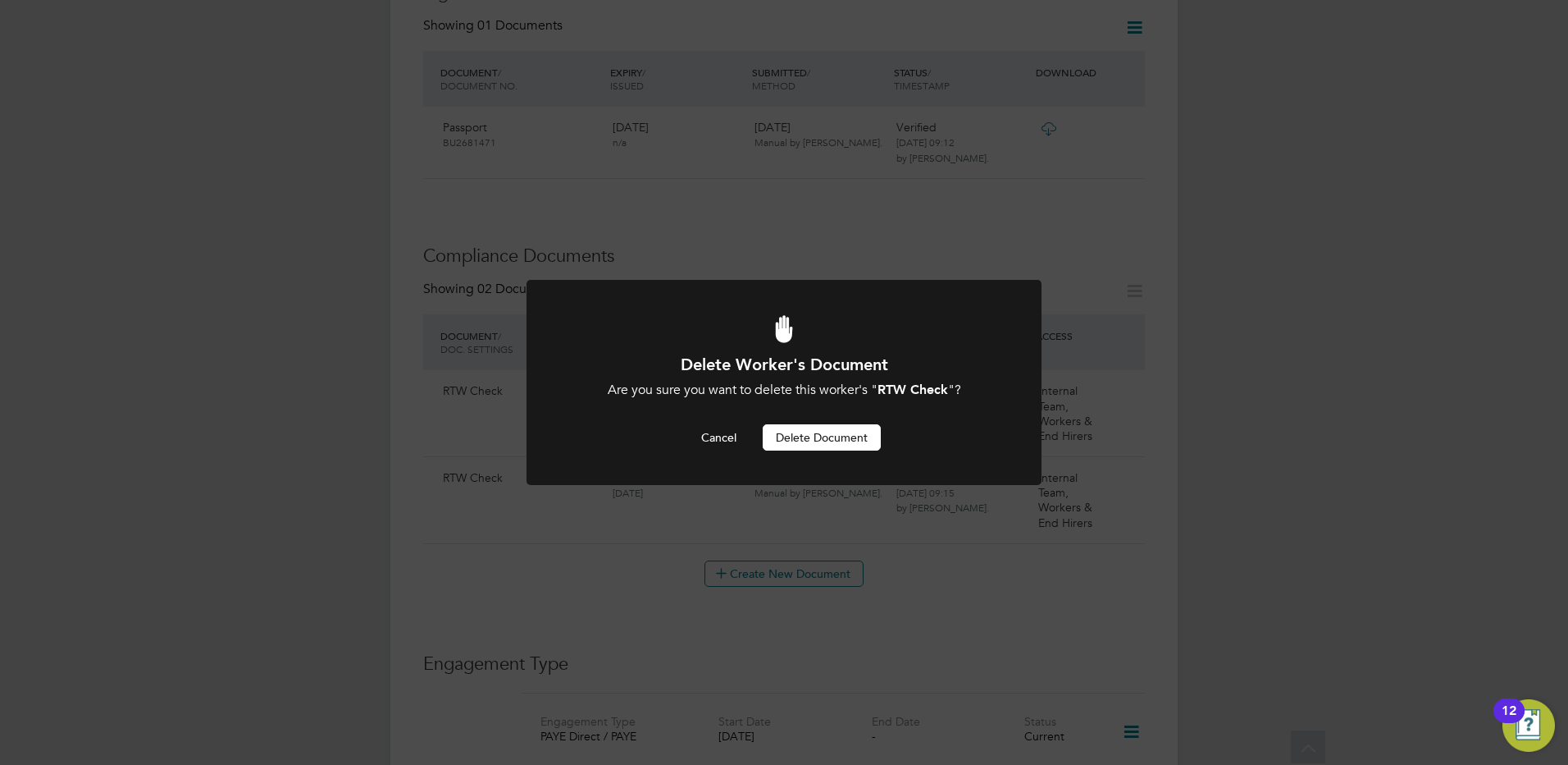
click at [787, 436] on button "Delete Document" at bounding box center [822, 438] width 118 height 26
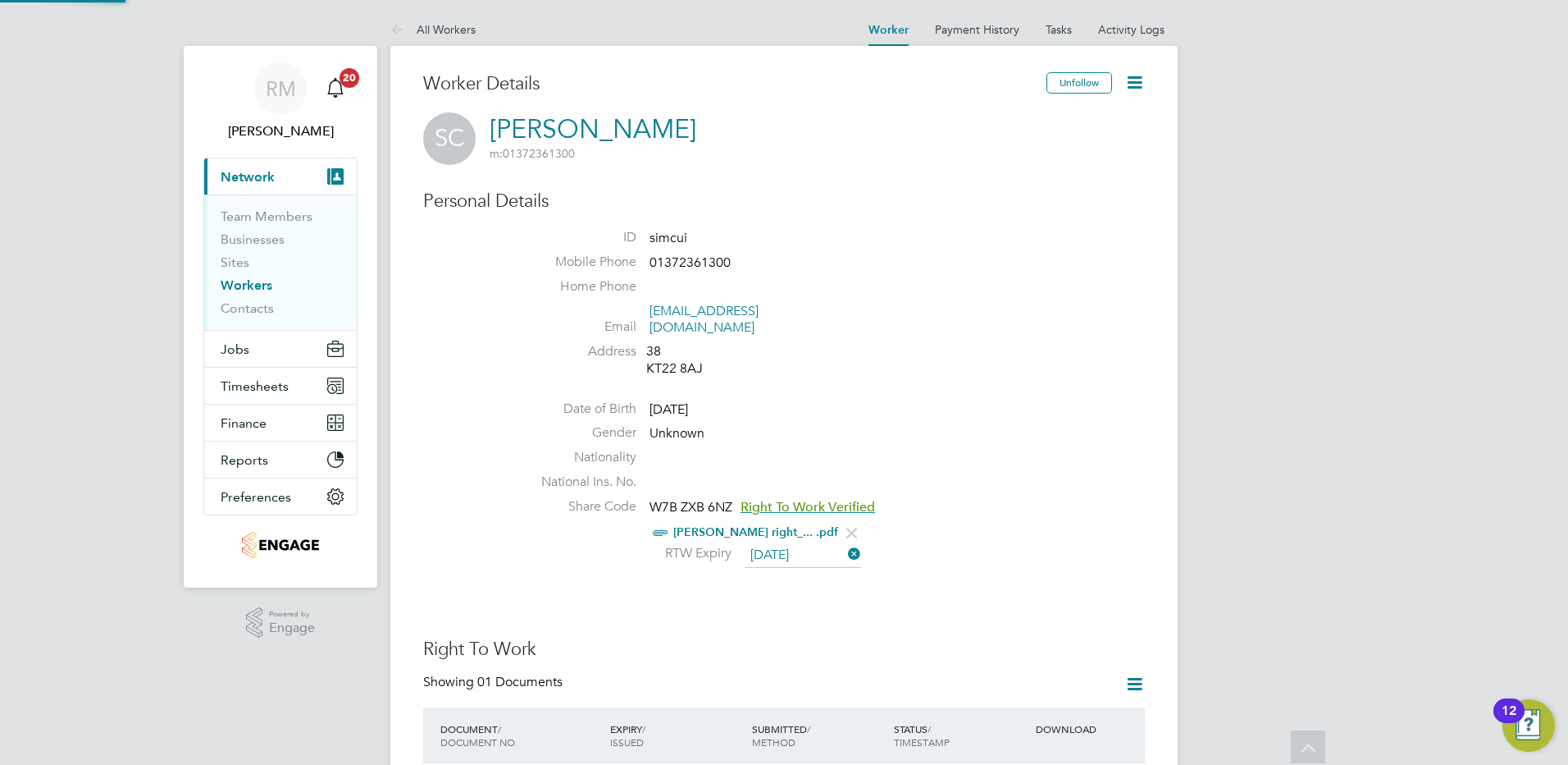
scroll to position [656, 0]
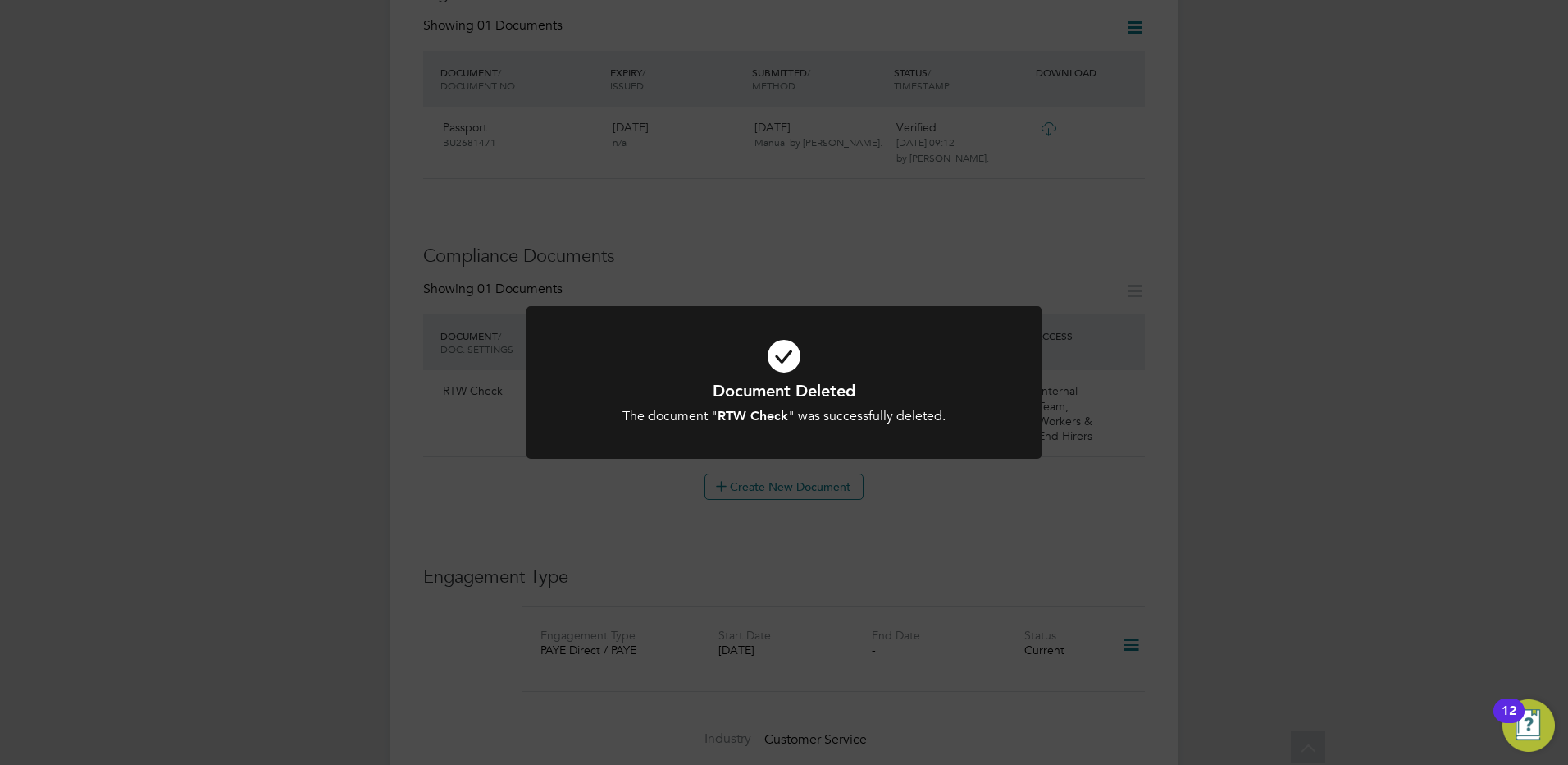
click at [956, 572] on div "Document Deleted The document " RTW Check " was successfully deleted. Cancel Ok…" at bounding box center [784, 382] width 1568 height 765
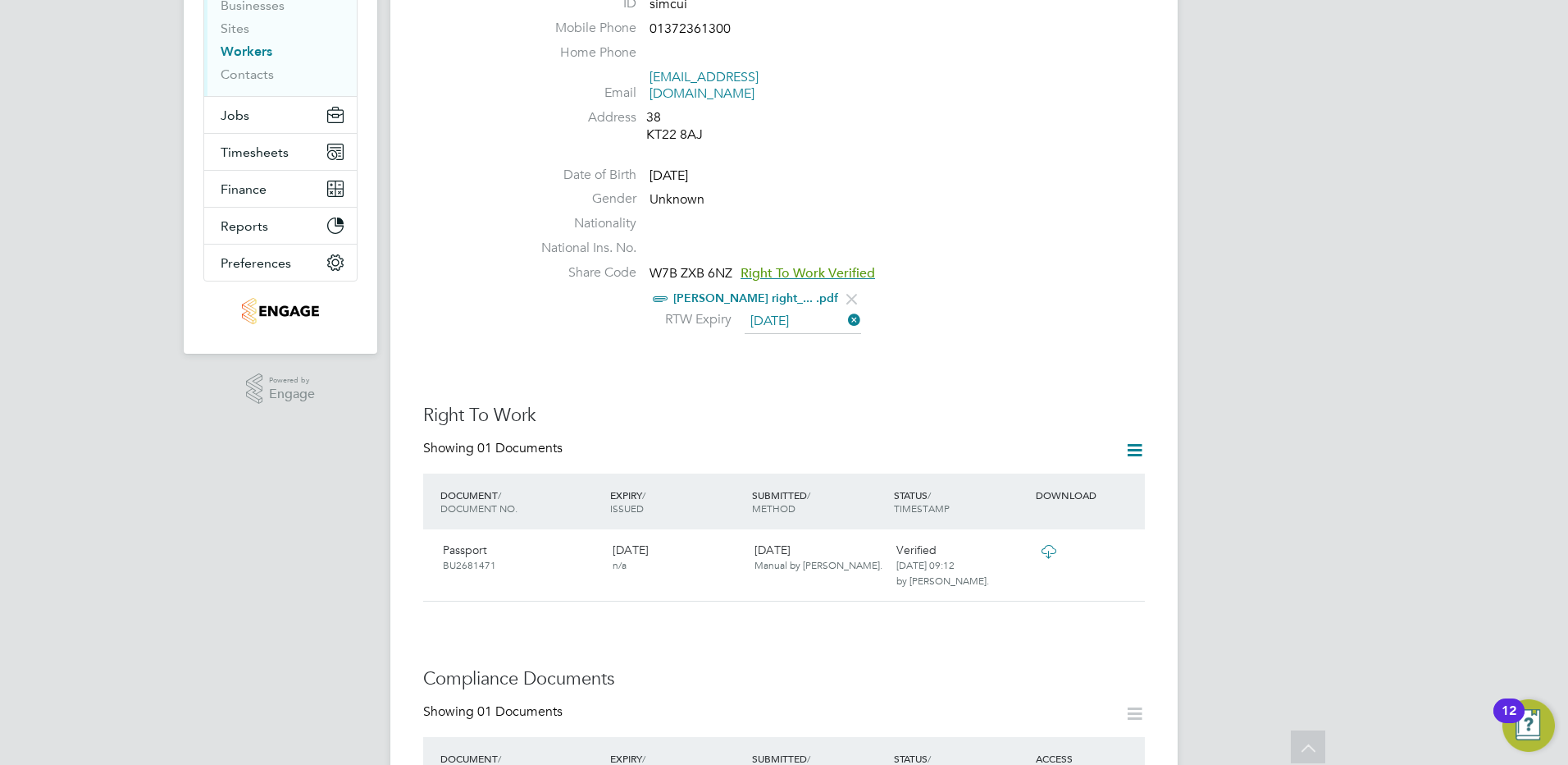
scroll to position [492, 0]
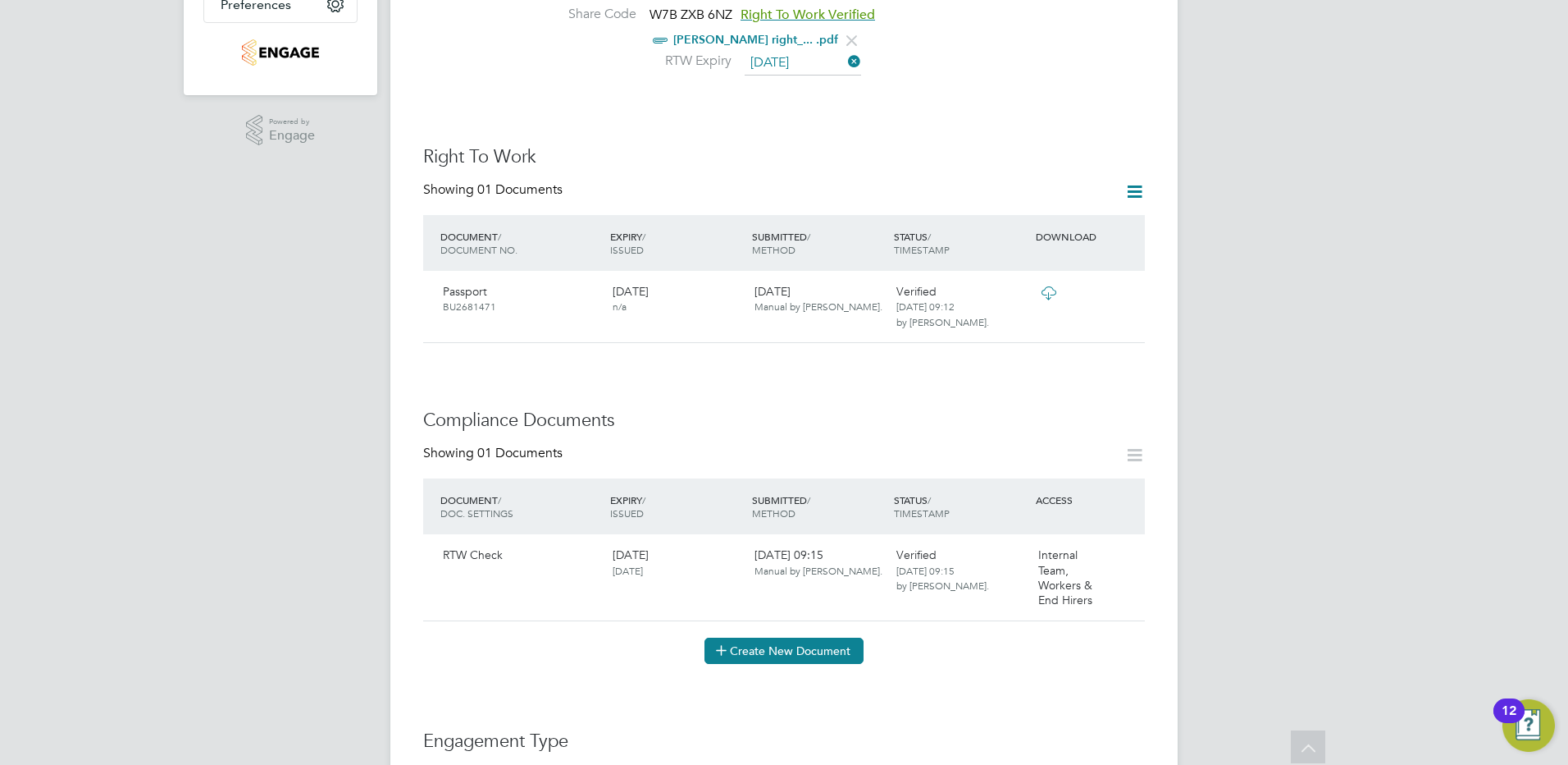
click at [743, 638] on button "Create New Document" at bounding box center [784, 651] width 159 height 26
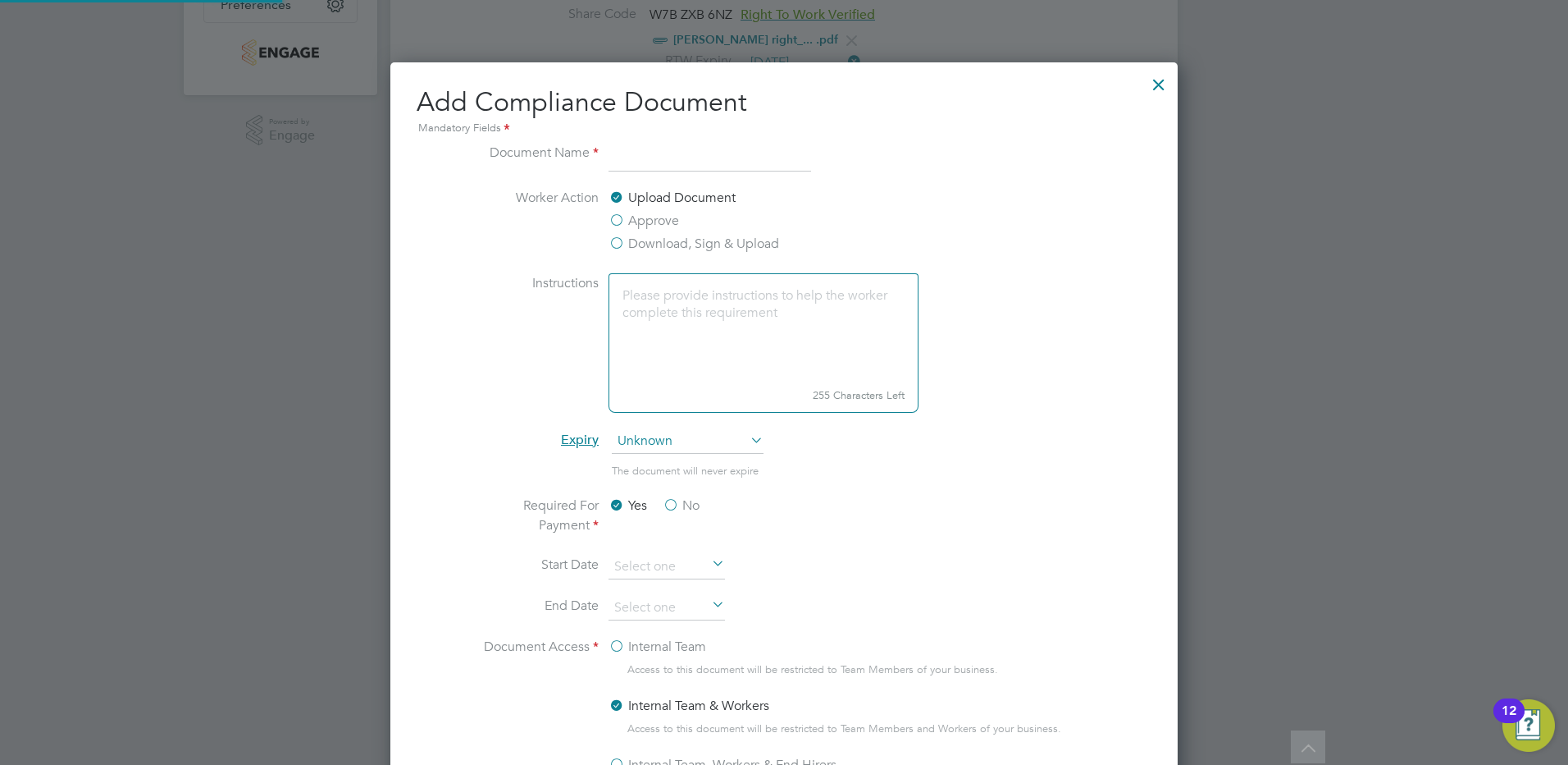
scroll to position [862, 788]
click at [643, 155] on input at bounding box center [710, 157] width 203 height 29
type input "CV"
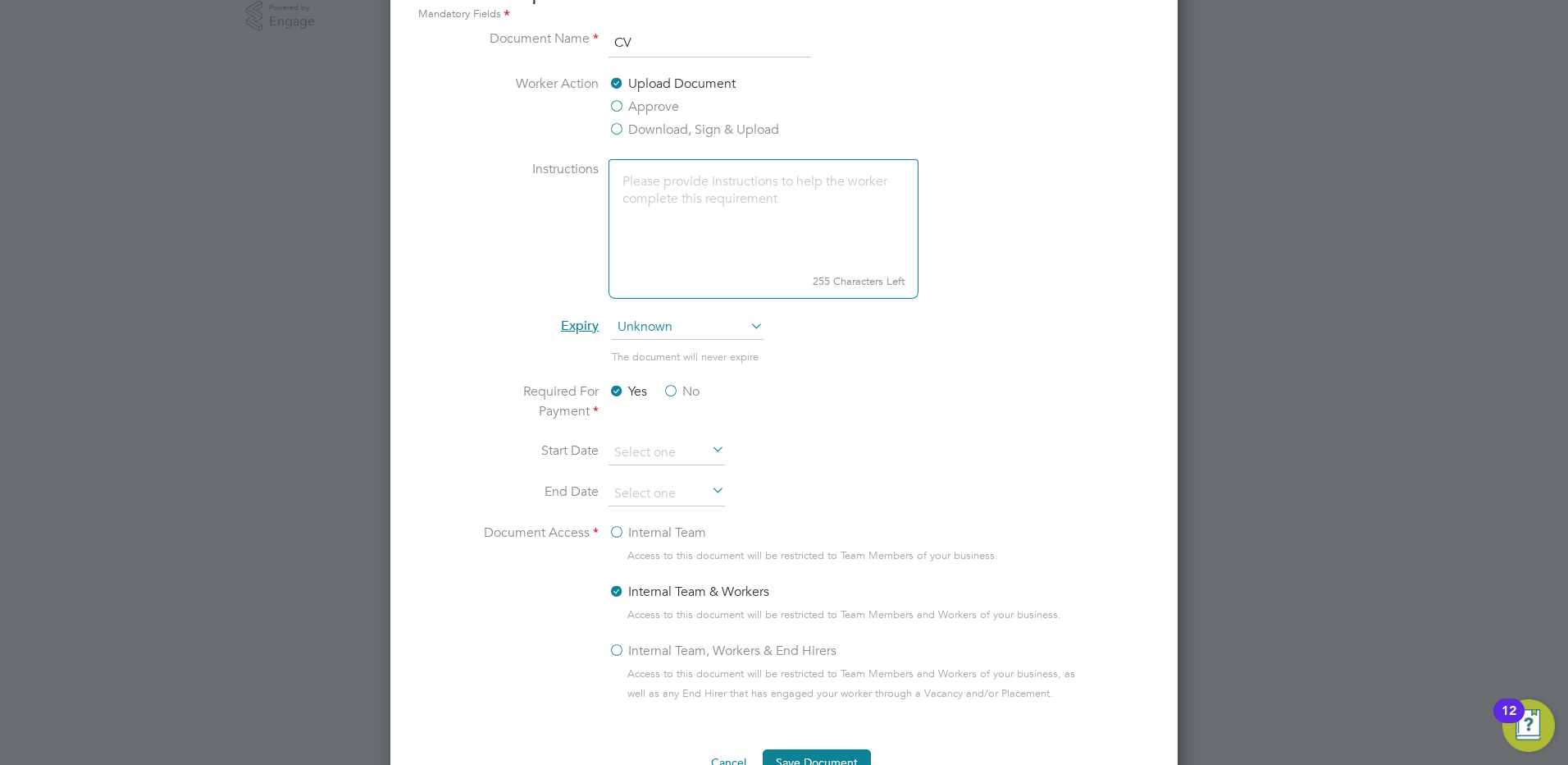
scroll to position [739, 0]
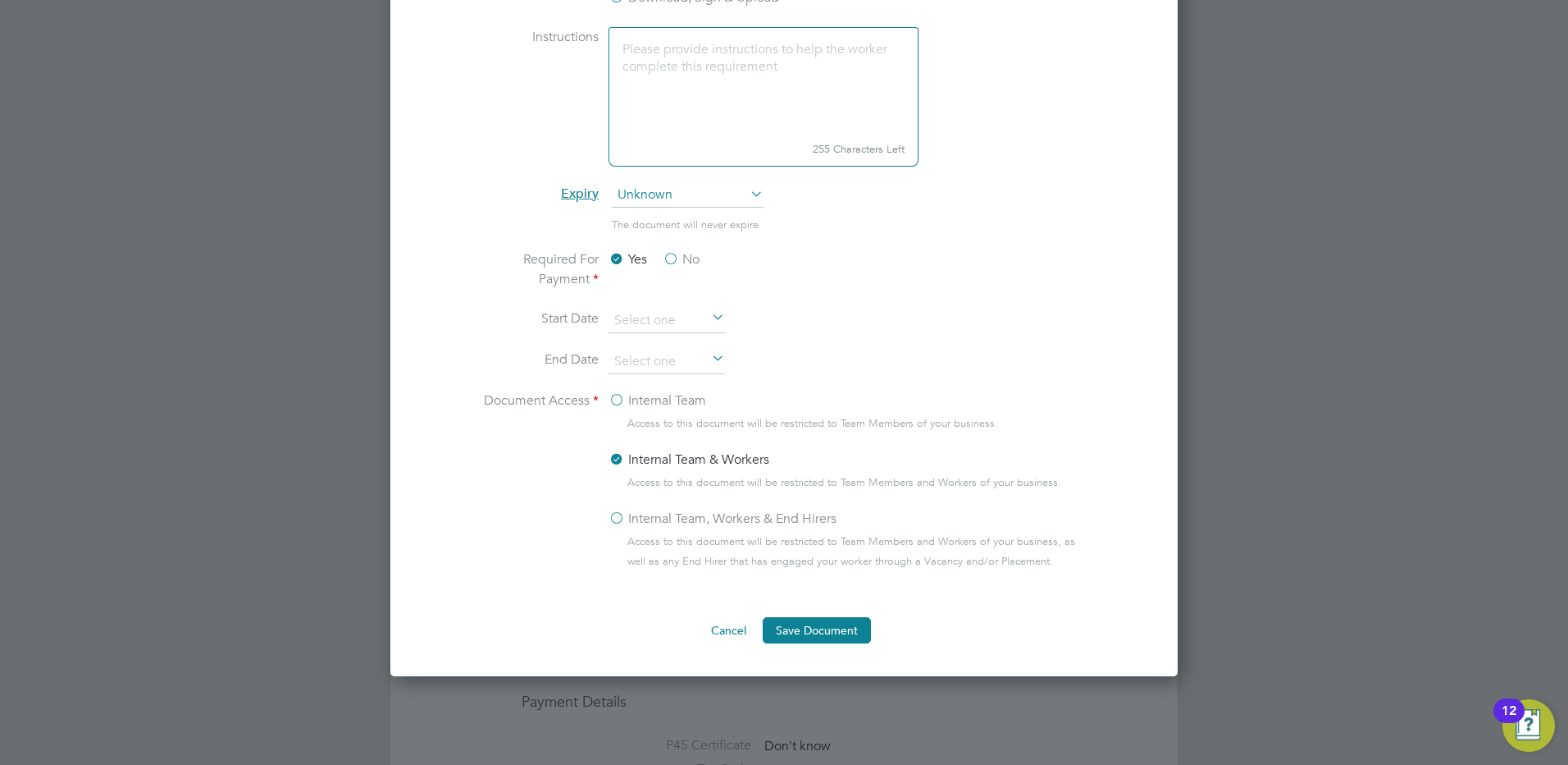
click at [615, 519] on label "Internal Team, Workers & End Hirers" at bounding box center [722, 519] width 228 height 19
click at [0, 0] on input "Internal Team, Workers & End Hirers" at bounding box center [0, 0] width 0 height 0
click at [615, 519] on label "Internal Team, Workers & End Hirers" at bounding box center [722, 519] width 228 height 19
click at [0, 0] on input "Internal Team, Workers & End Hirers" at bounding box center [0, 0] width 0 height 0
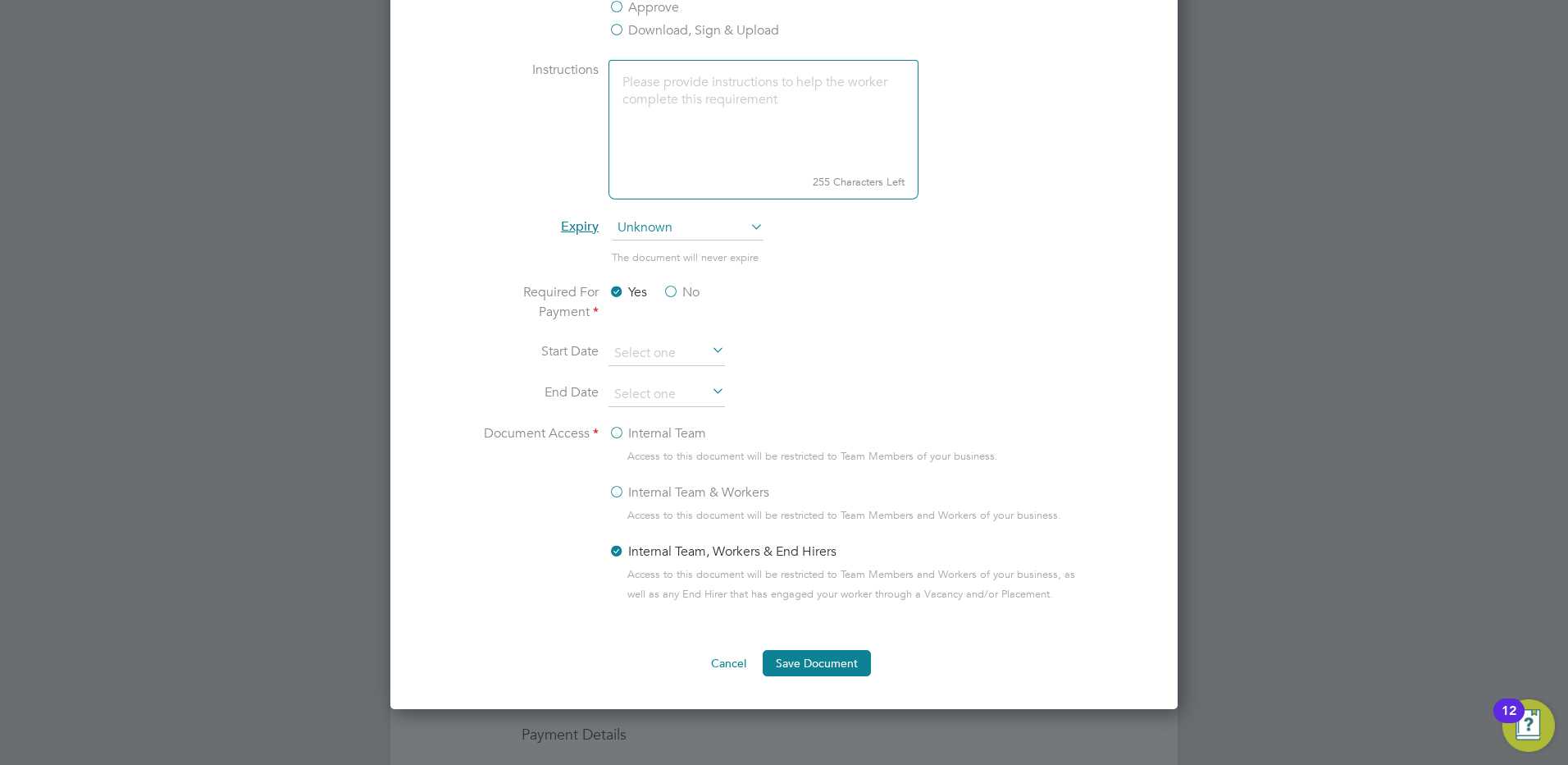
scroll to position [903, 0]
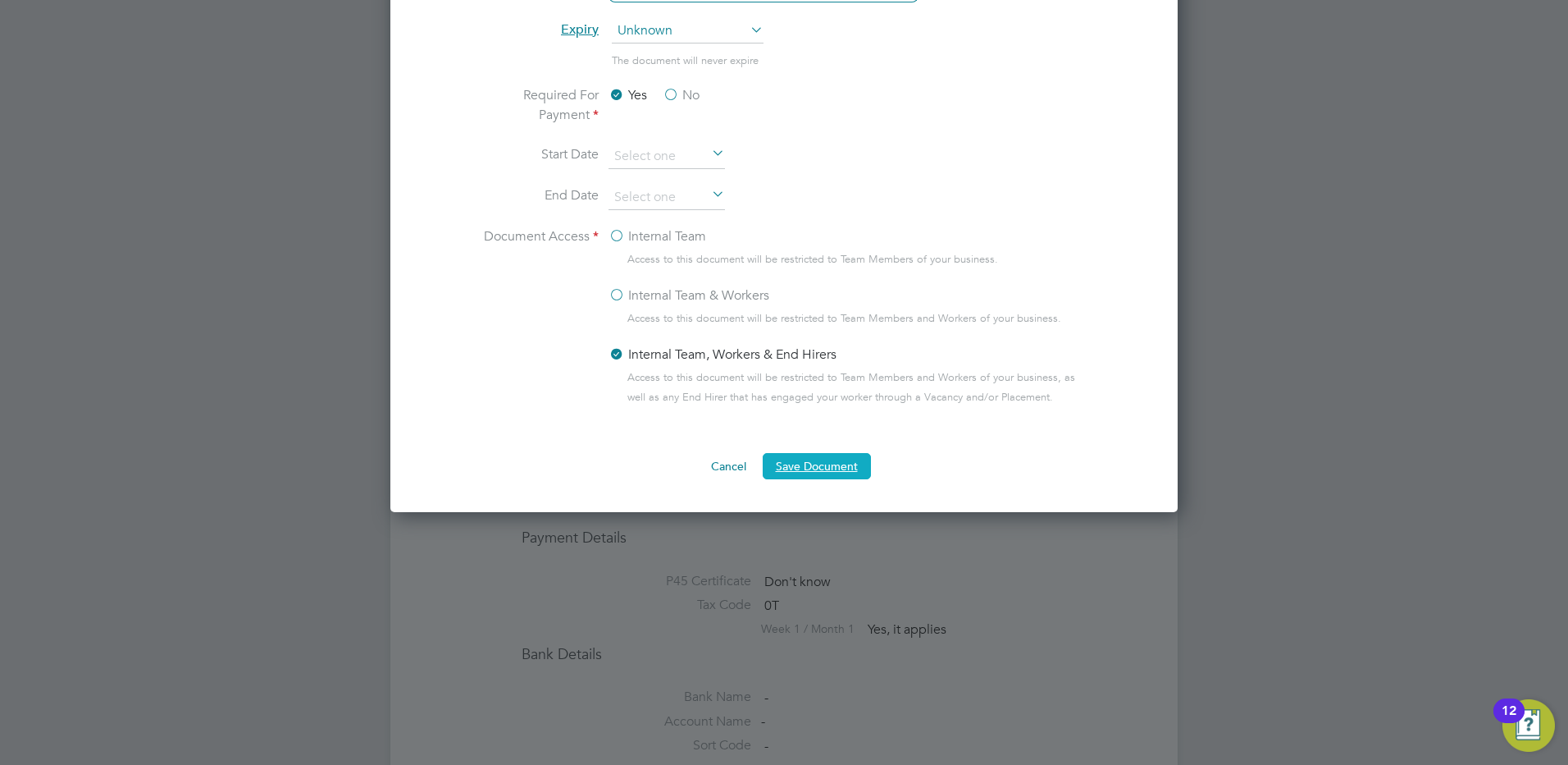
click at [819, 465] on button "Save Document" at bounding box center [817, 466] width 108 height 26
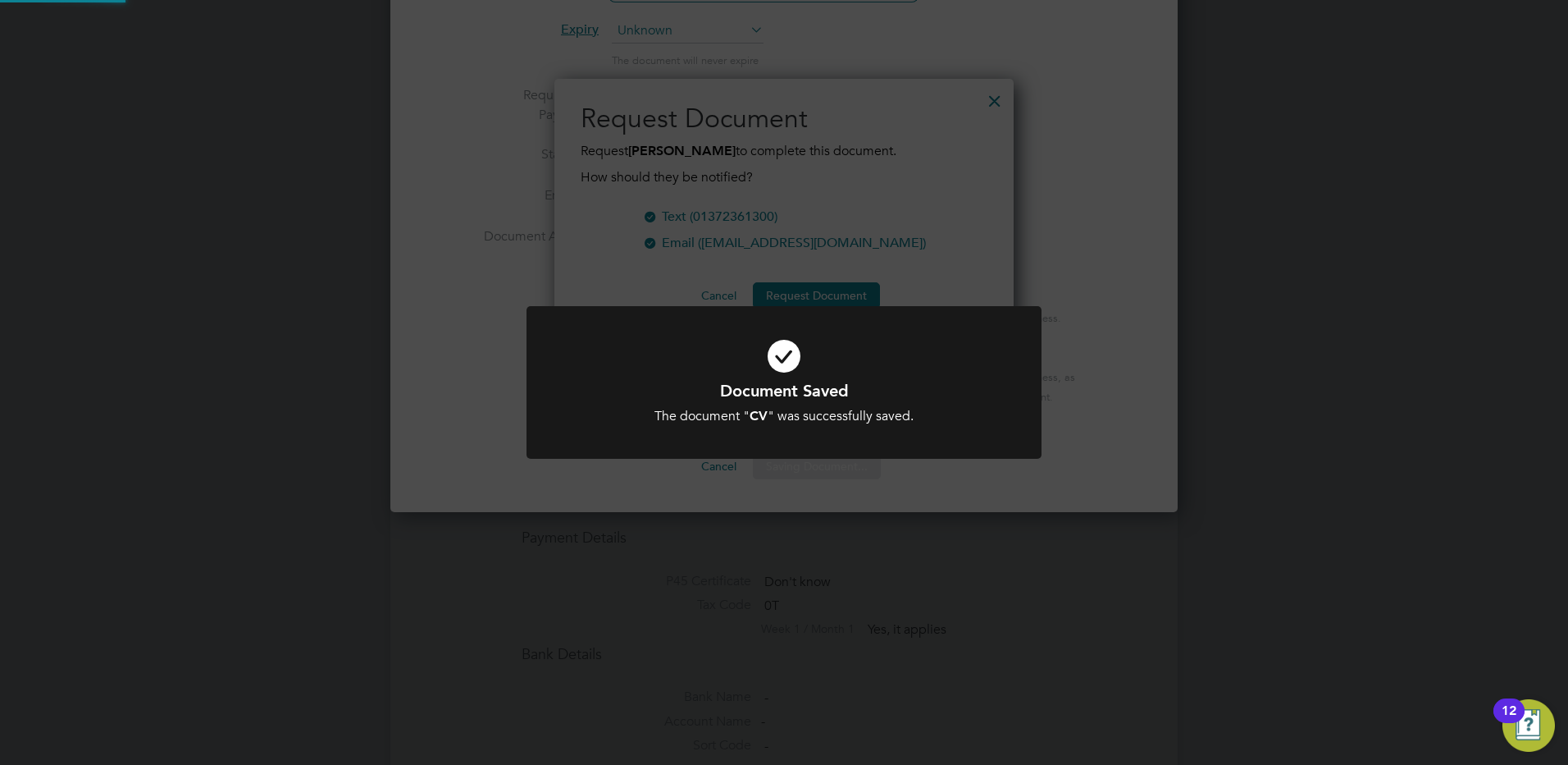
scroll to position [264, 460]
click at [668, 271] on div "Document Saved The document " CV " was successfully saved. Cancel Okay" at bounding box center [784, 382] width 1568 height 765
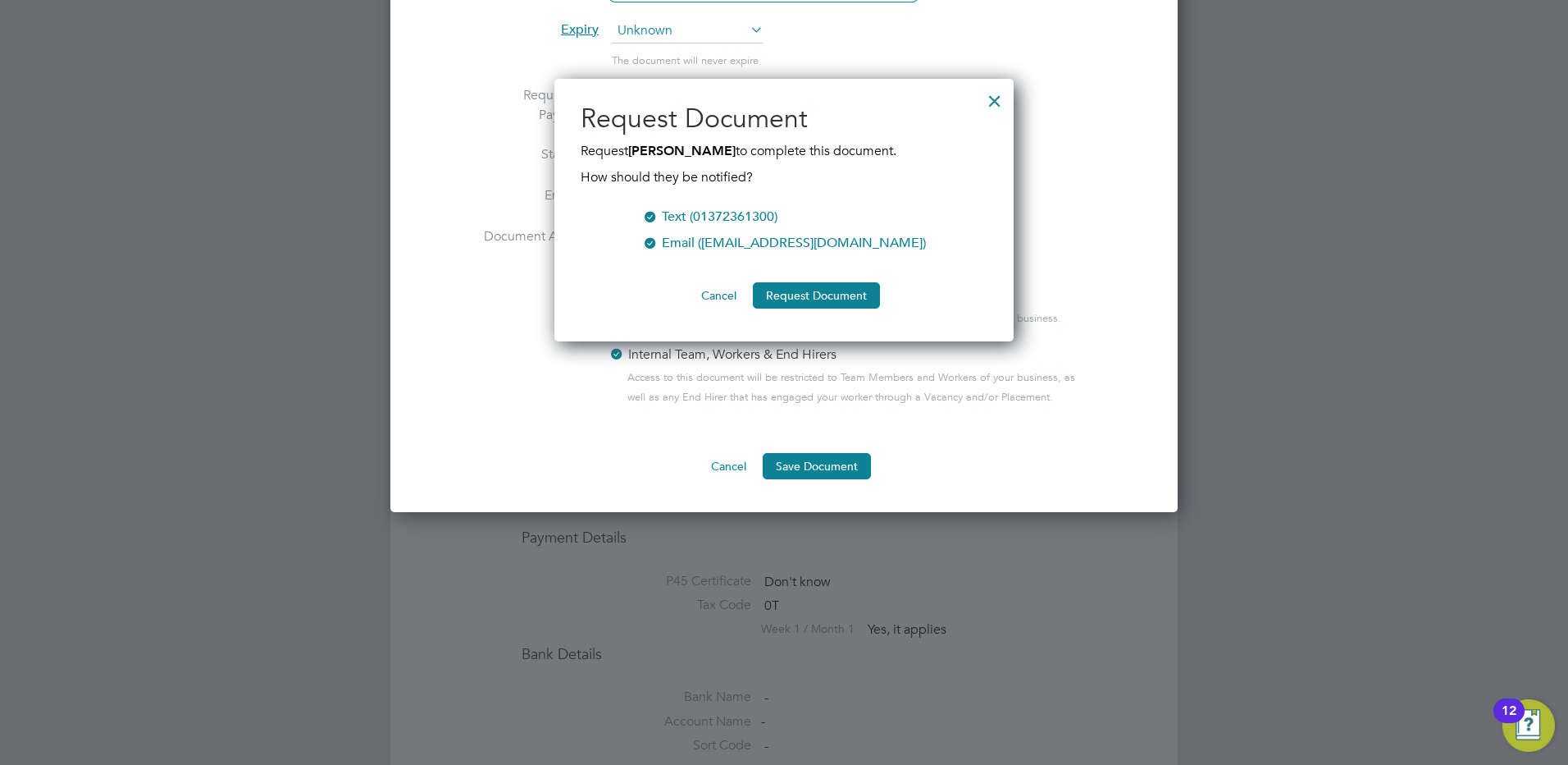
click at [725, 293] on button "Cancel" at bounding box center [719, 296] width 62 height 26
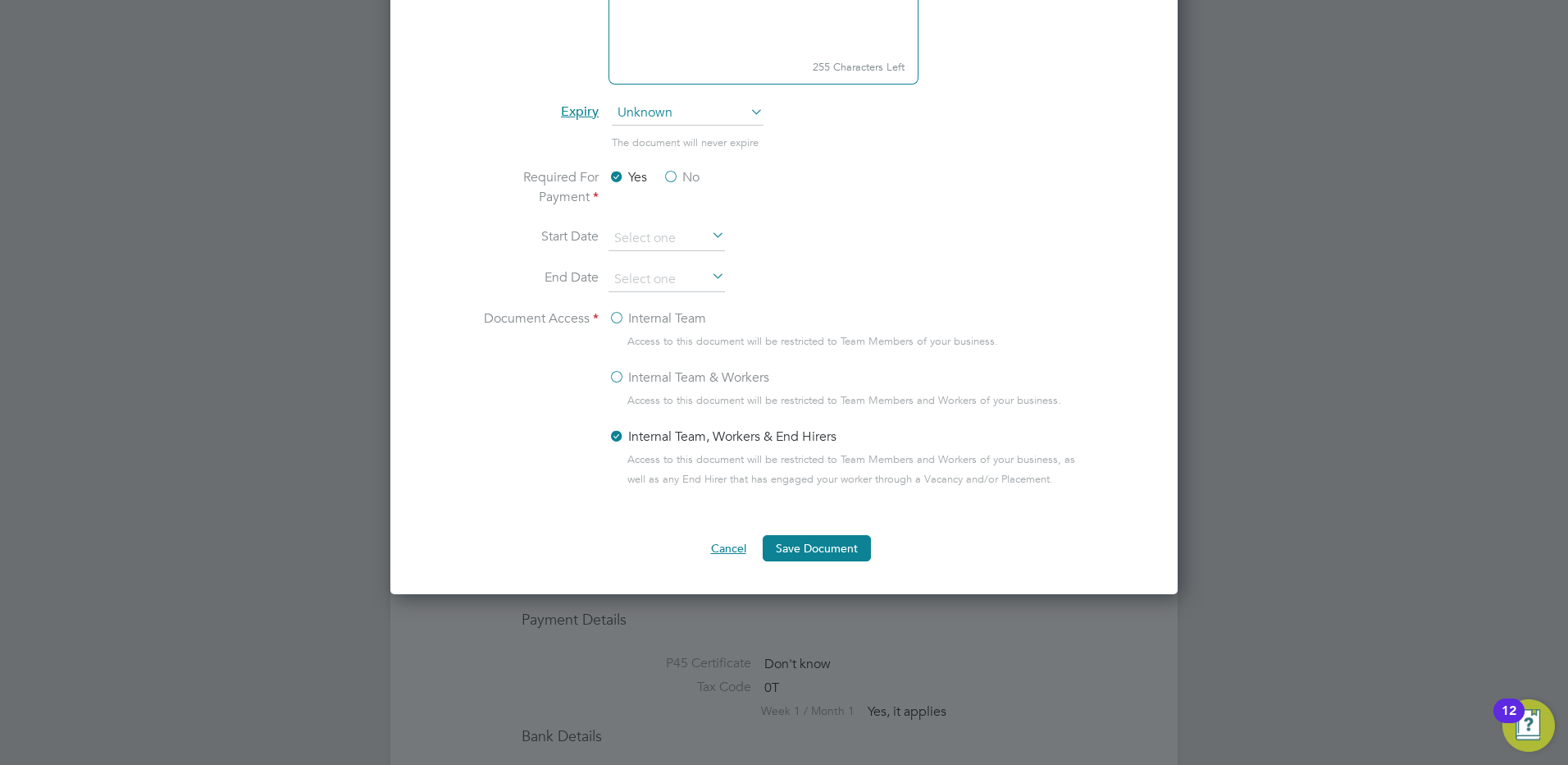
click at [753, 542] on button "Cancel" at bounding box center [729, 548] width 62 height 26
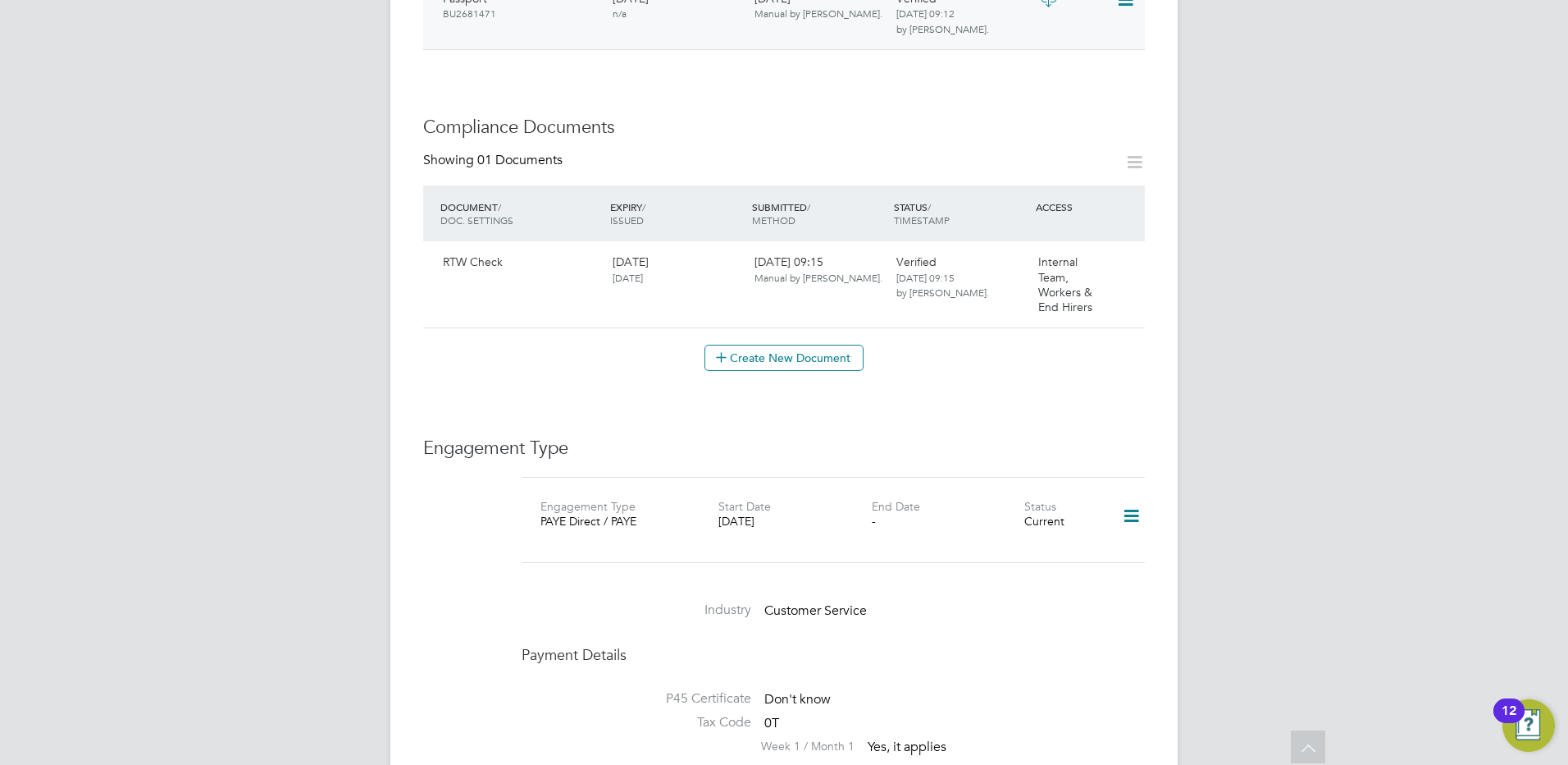
scroll to position [739, 0]
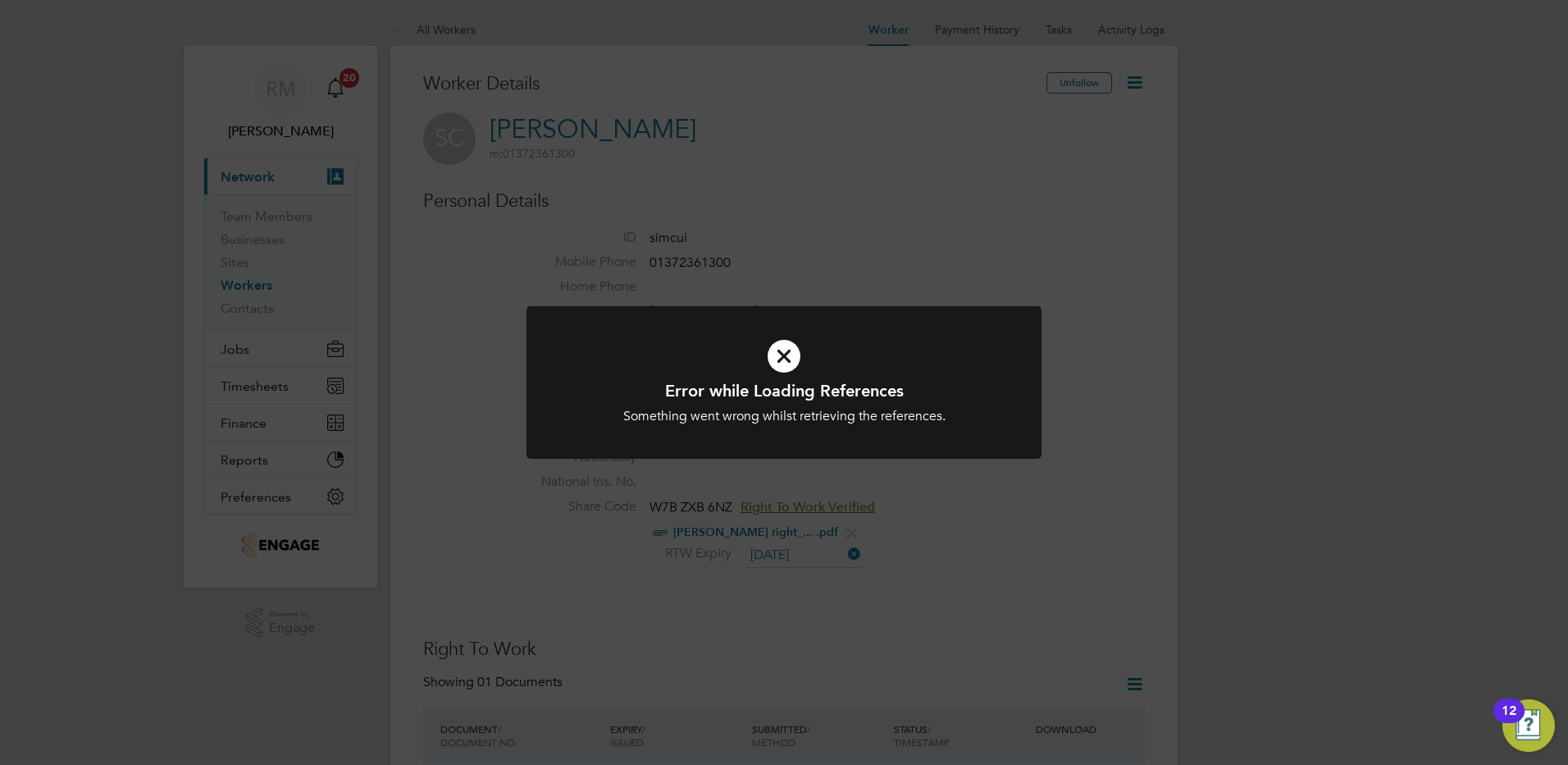
click at [803, 519] on div "Error while Loading References Something went wrong whilst retrieving the refer…" at bounding box center [784, 382] width 1568 height 765
click at [983, 510] on div "Error while Loading References Something went wrong whilst retrieving the refer…" at bounding box center [784, 382] width 1568 height 765
click at [929, 189] on div "Error while Loading References Something went wrong whilst retrieving the refer…" at bounding box center [784, 382] width 1568 height 765
drag, startPoint x: 988, startPoint y: 237, endPoint x: 982, endPoint y: 226, distance: 12.5
click at [982, 227] on div "Error while Loading References Something went wrong whilst retrieving the refer…" at bounding box center [784, 382] width 1568 height 765
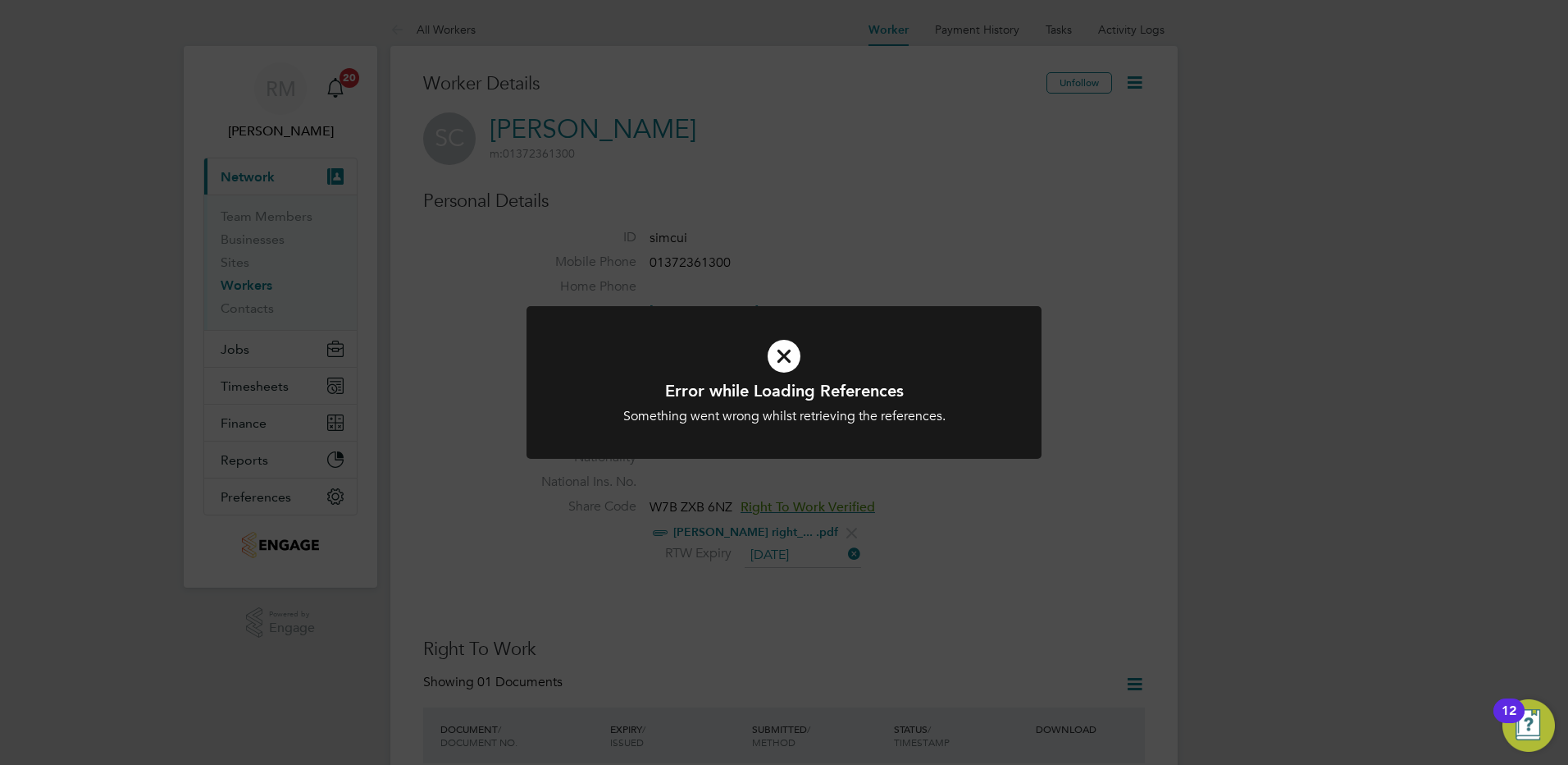
click at [940, 164] on div "Error while Loading References Something went wrong whilst retrieving the refer…" at bounding box center [784, 382] width 1568 height 765
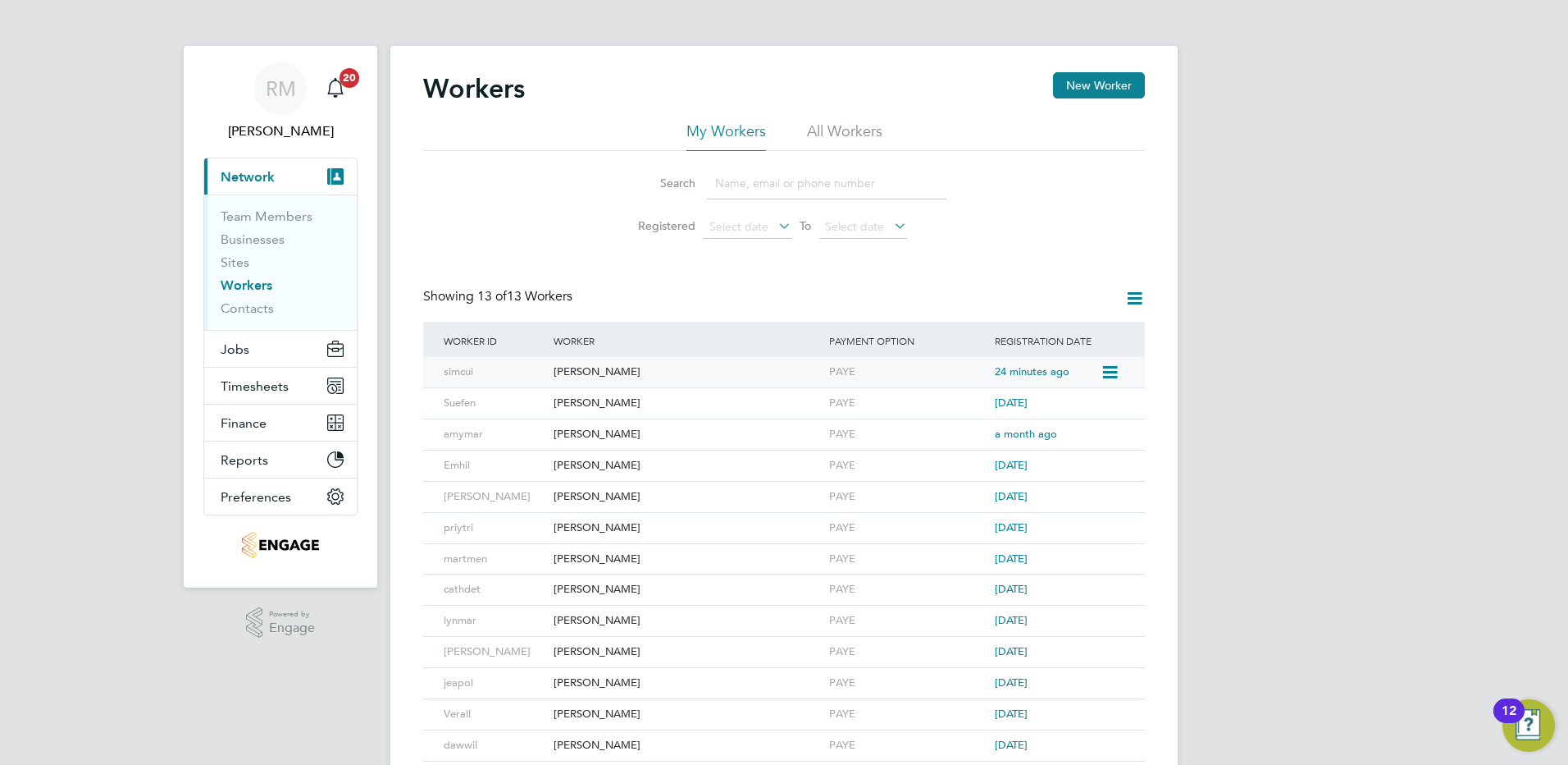
click at [575, 370] on div "[PERSON_NAME]" at bounding box center [687, 372] width 276 height 30
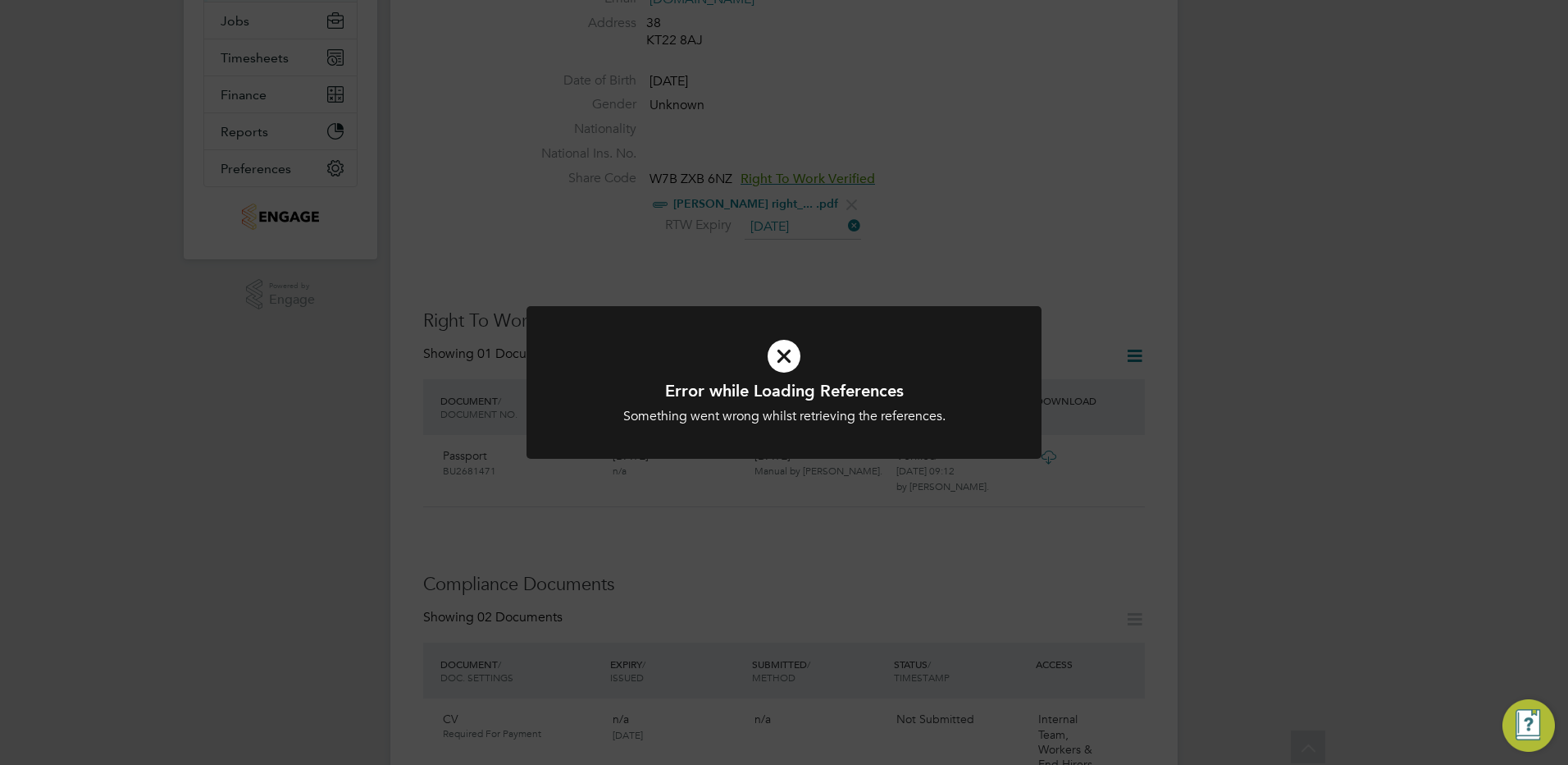
click at [1035, 182] on div "Error while Loading References Something went wrong whilst retrieving the refer…" at bounding box center [784, 382] width 1568 height 765
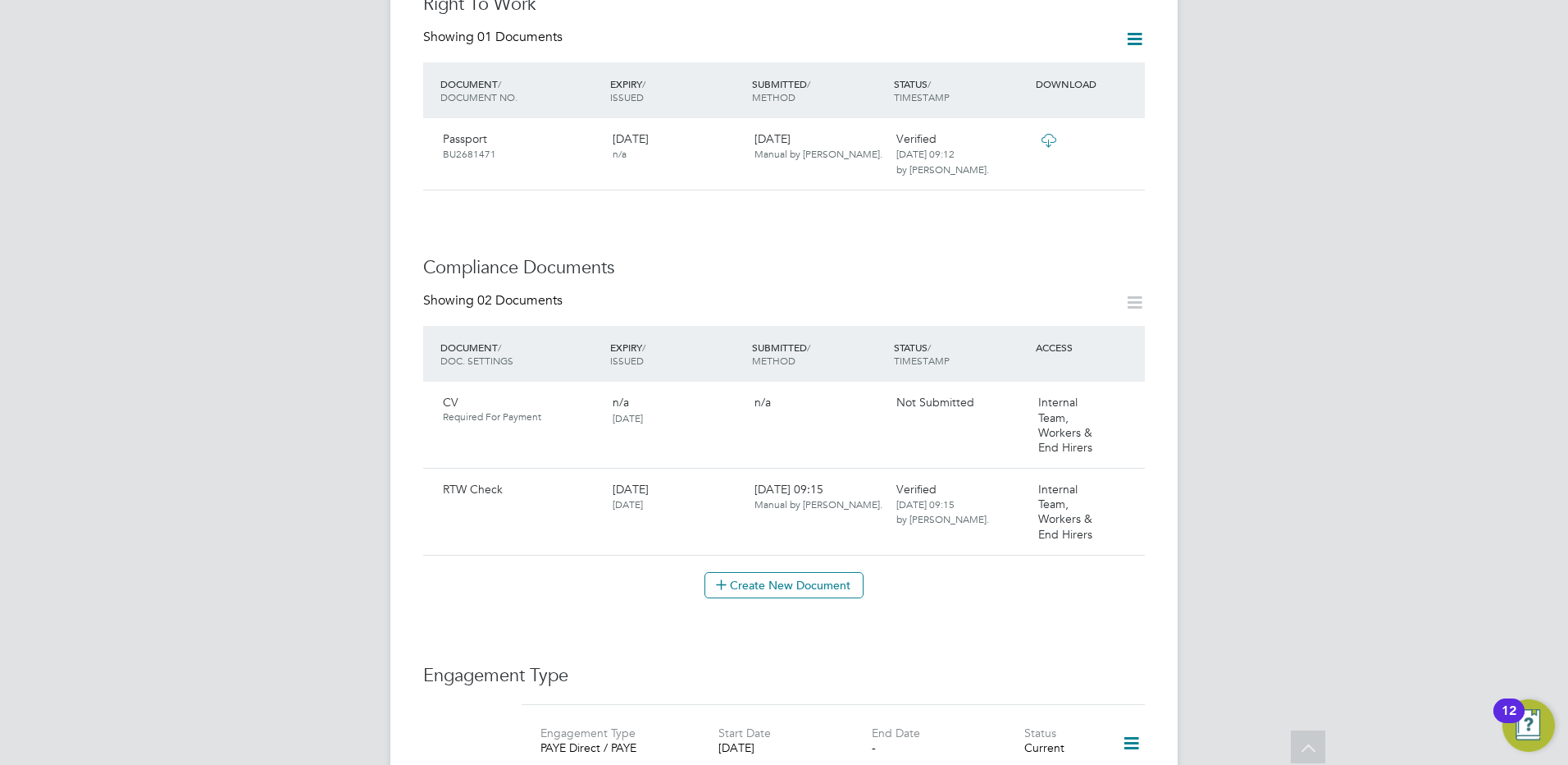
scroll to position [656, 0]
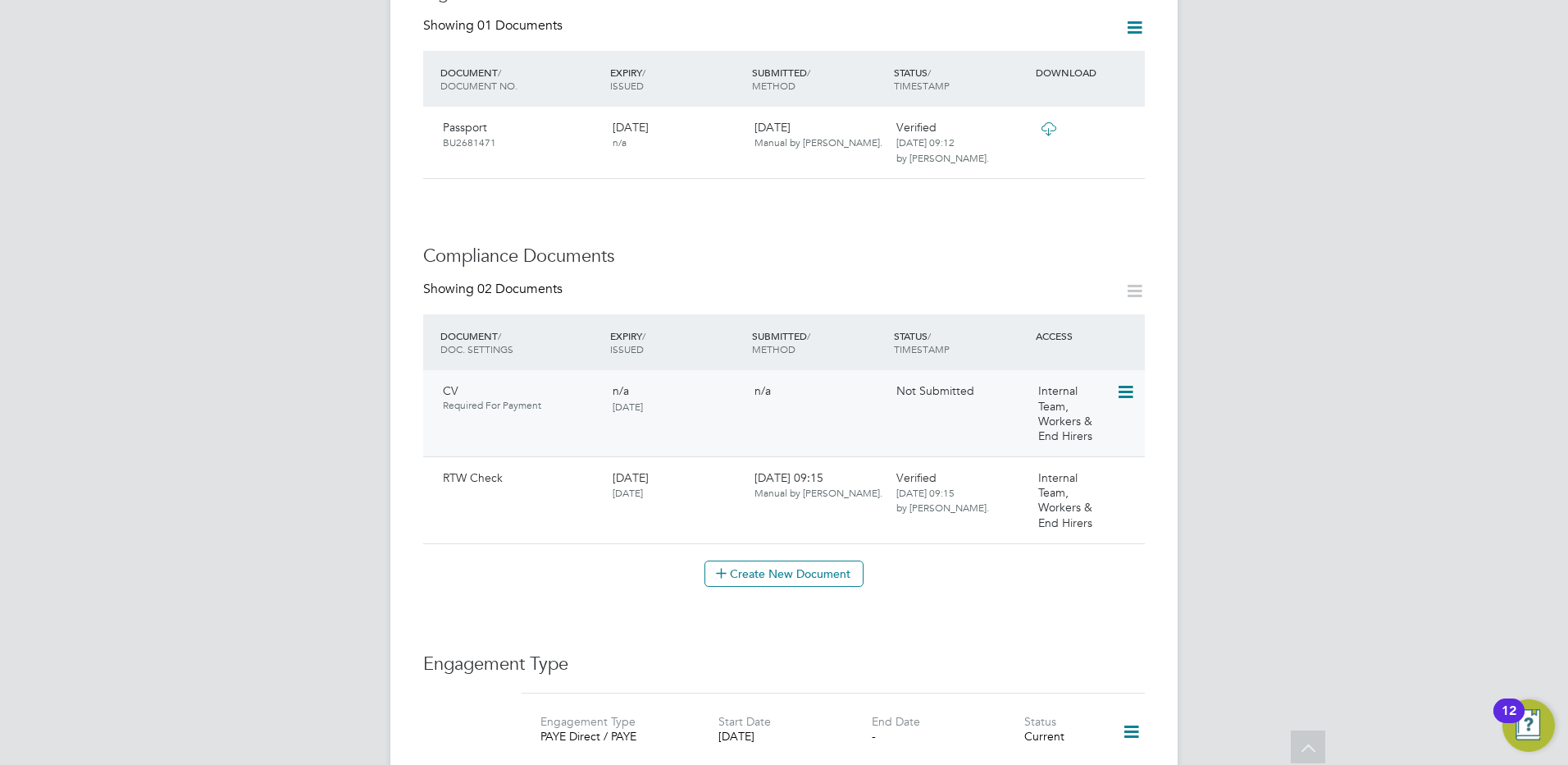
click at [1129, 382] on icon at bounding box center [1124, 392] width 17 height 19
click at [1059, 436] on li "Submit Document" at bounding box center [1073, 439] width 122 height 23
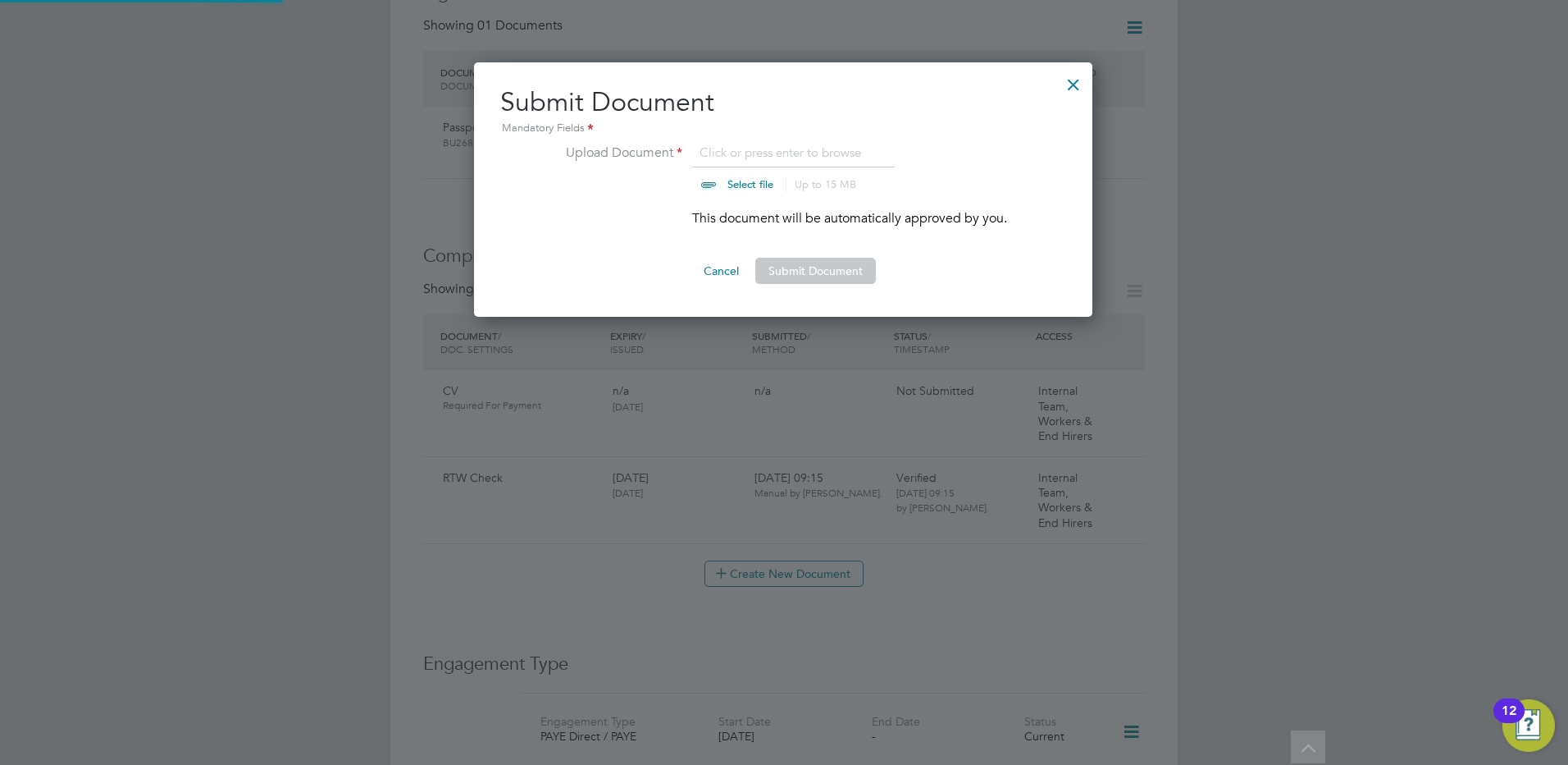
scroll to position [255, 620]
click at [724, 152] on input "file" at bounding box center [766, 168] width 258 height 49
type input "C:\fakepath\[PERSON_NAME] [PERSON_NAME] CV tna.docx"
click at [835, 271] on button "Submit Document" at bounding box center [816, 271] width 121 height 26
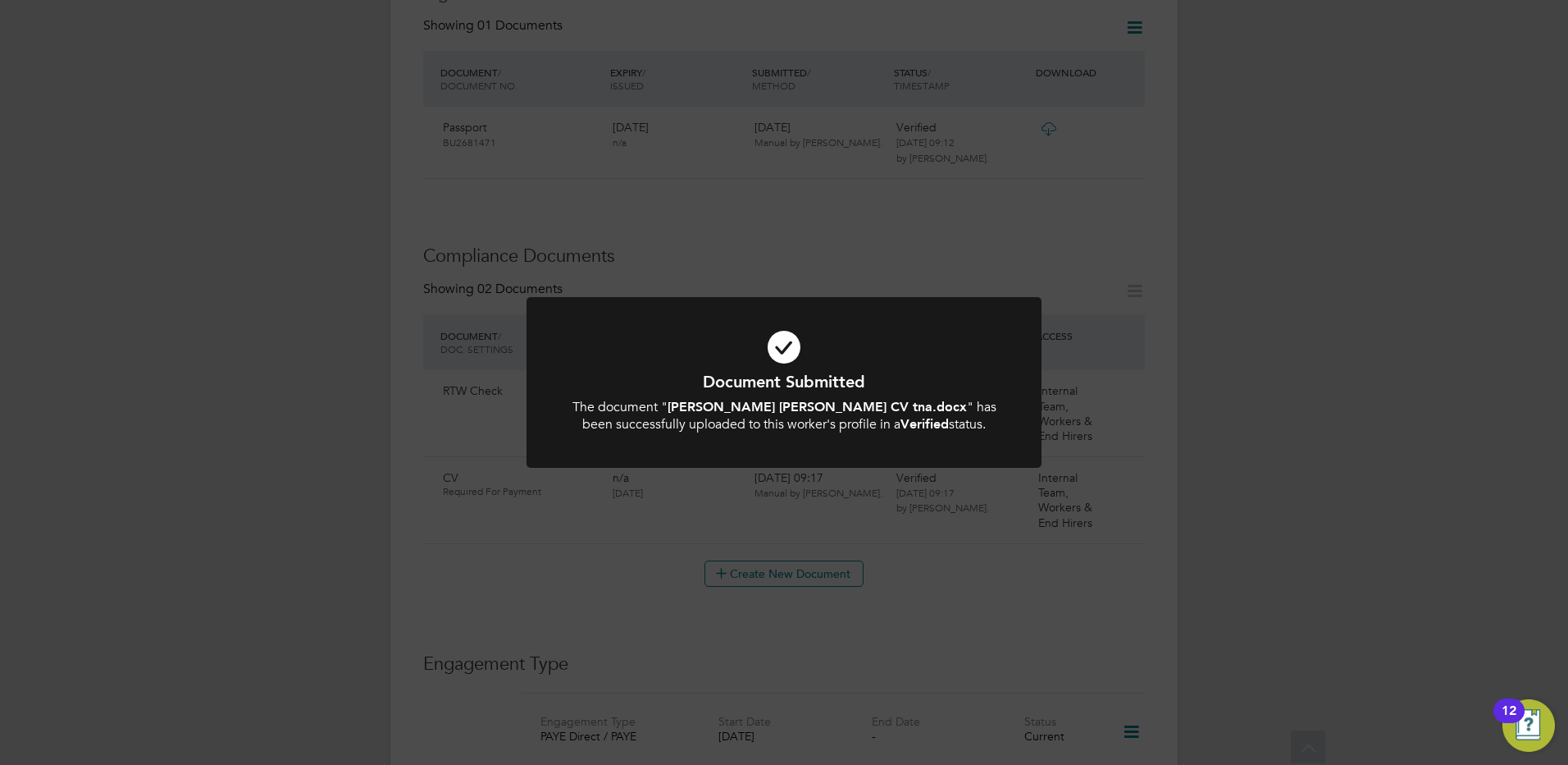
click at [981, 566] on div "Document Submitted The document " [PERSON_NAME] [PERSON_NAME] CV tna.docx " has…" at bounding box center [784, 382] width 1568 height 765
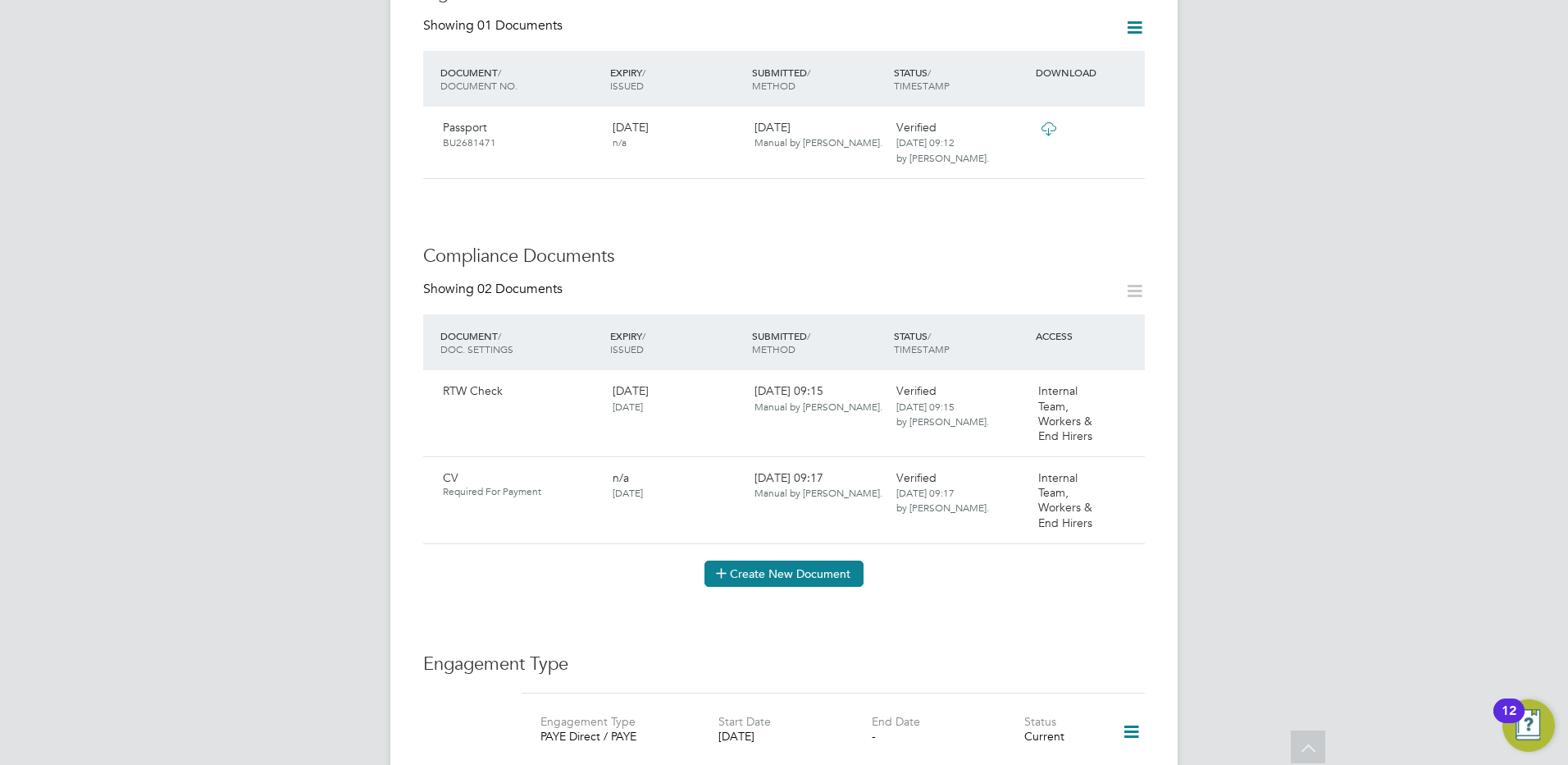
scroll to position [649, 0]
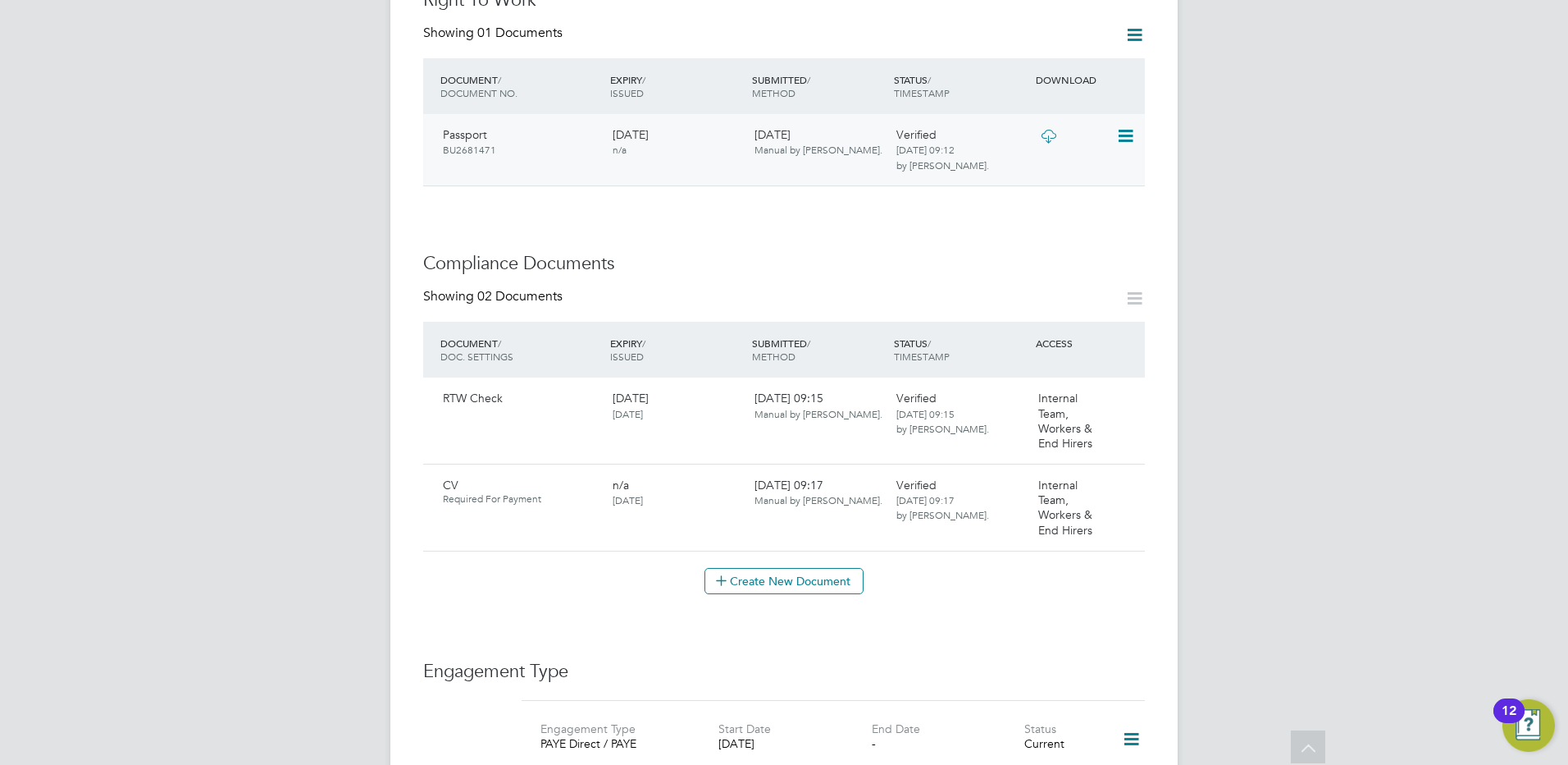
click at [1127, 126] on icon at bounding box center [1124, 136] width 17 height 19
click at [1047, 236] on li "View Details" at bounding box center [1072, 237] width 121 height 23
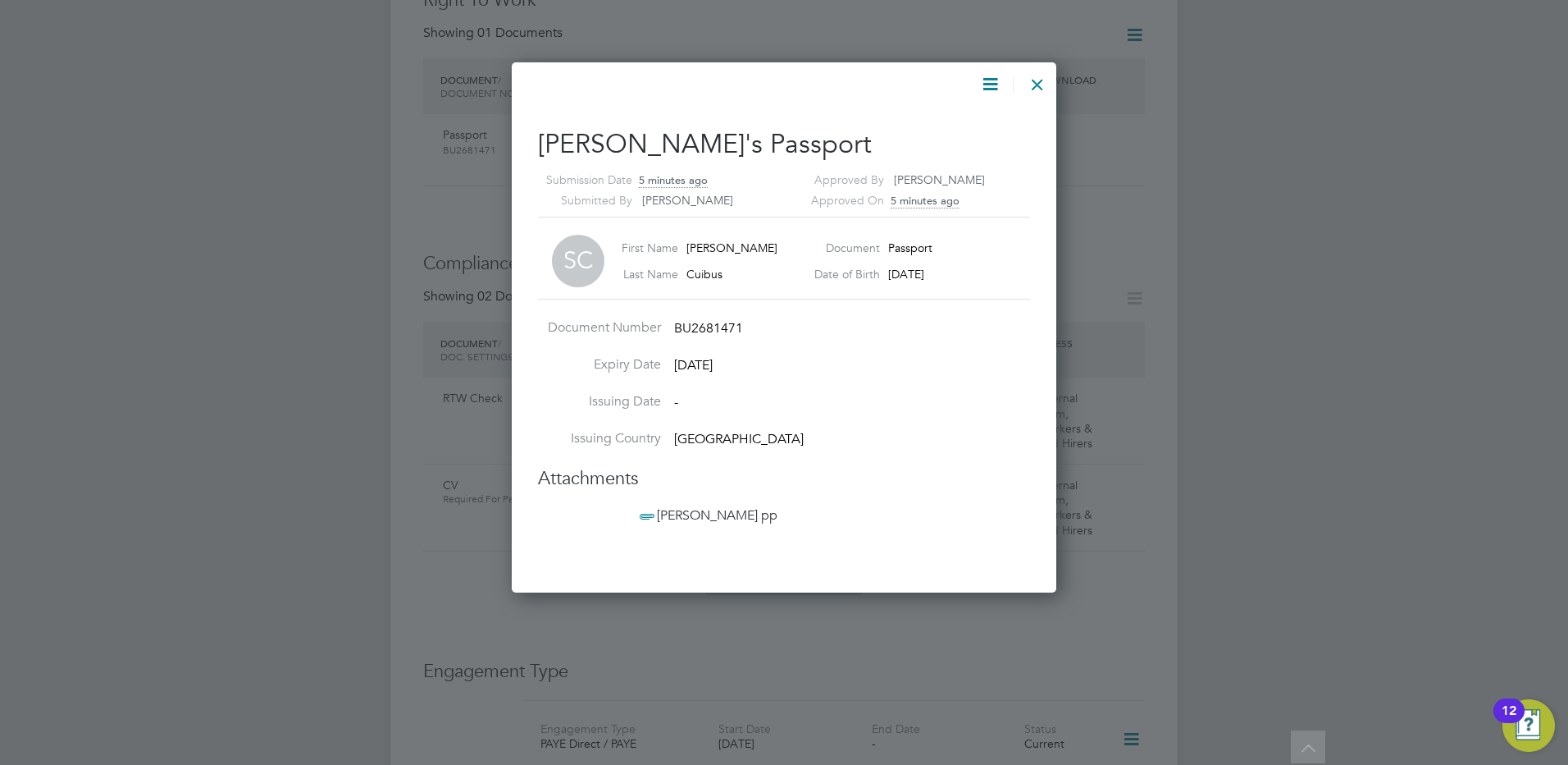
scroll to position [531, 546]
click at [1048, 77] on div at bounding box center [1037, 79] width 29 height 29
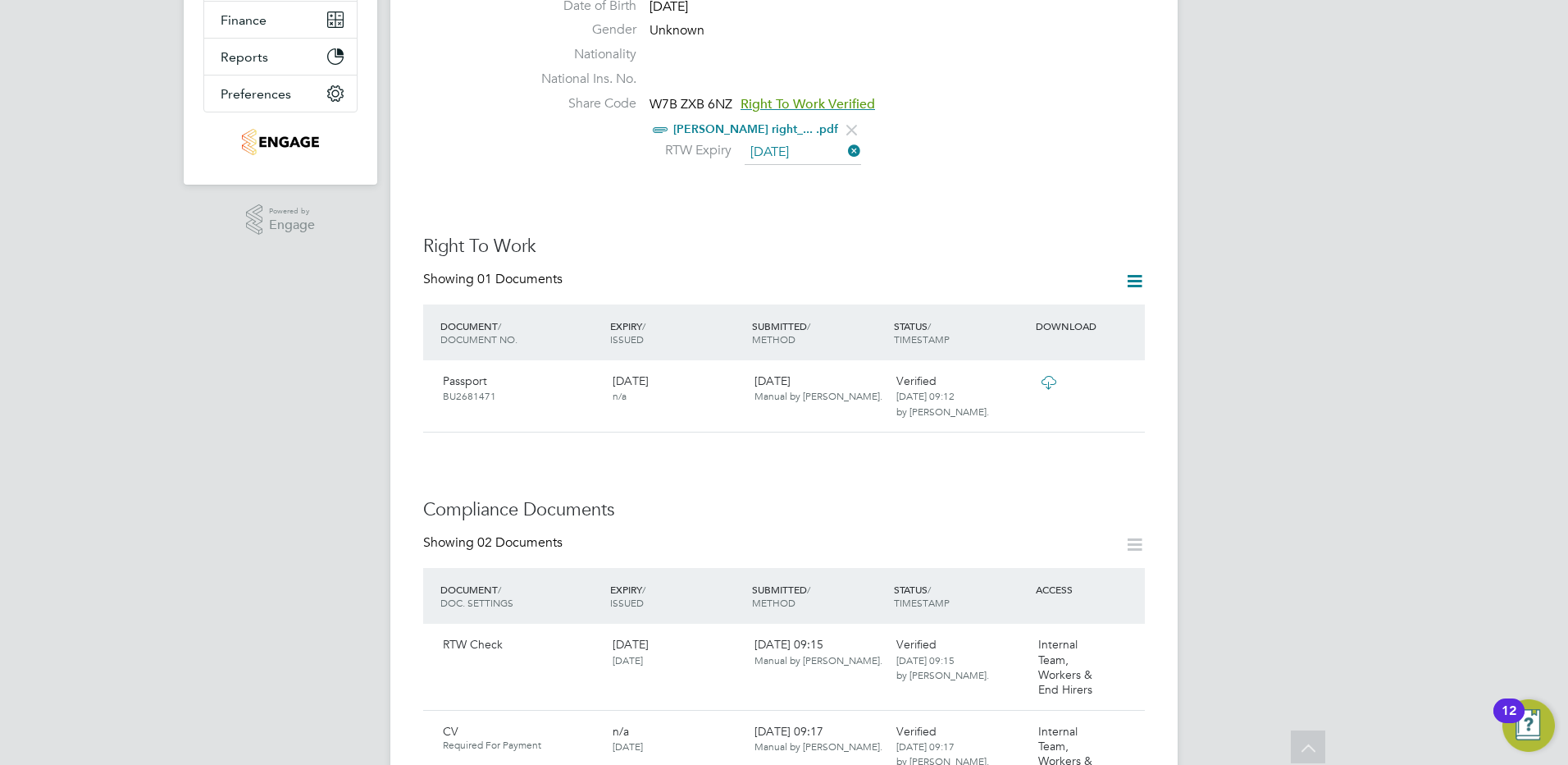
scroll to position [0, 0]
